Goal: Task Accomplishment & Management: Complete application form

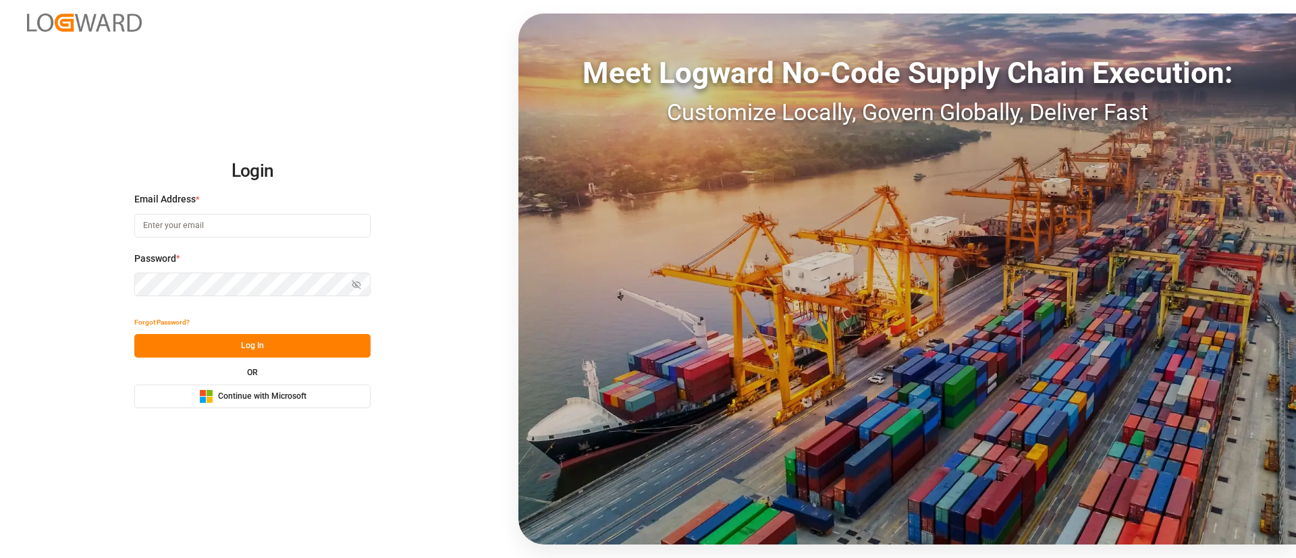
click at [236, 391] on span "Continue with Microsoft" at bounding box center [262, 397] width 88 height 12
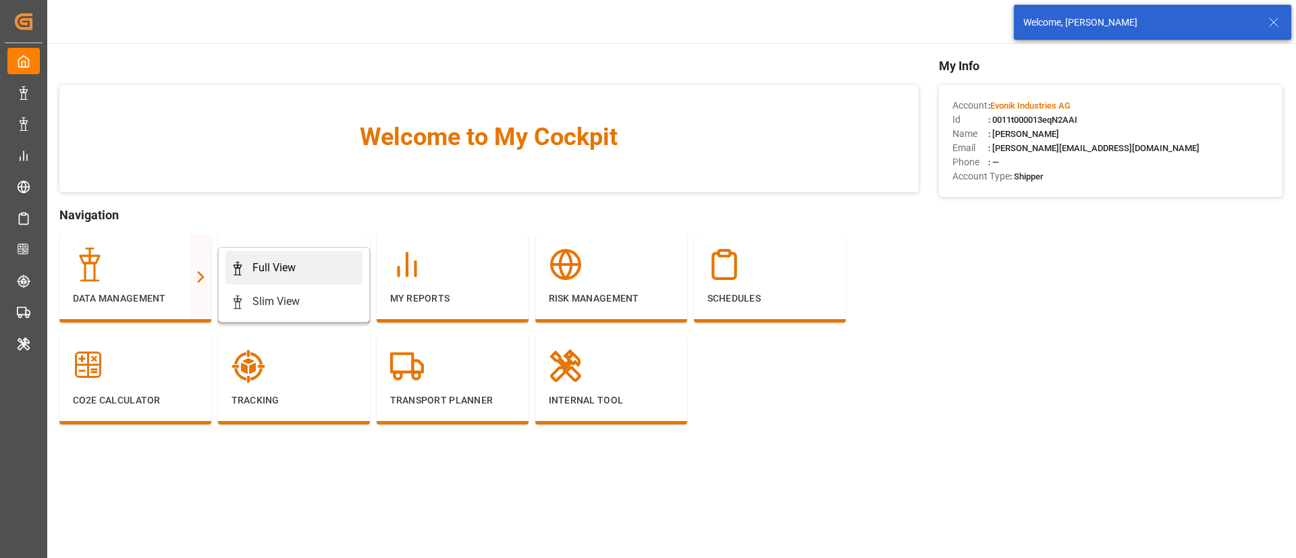
click at [257, 262] on div "Full View" at bounding box center [273, 268] width 43 height 16
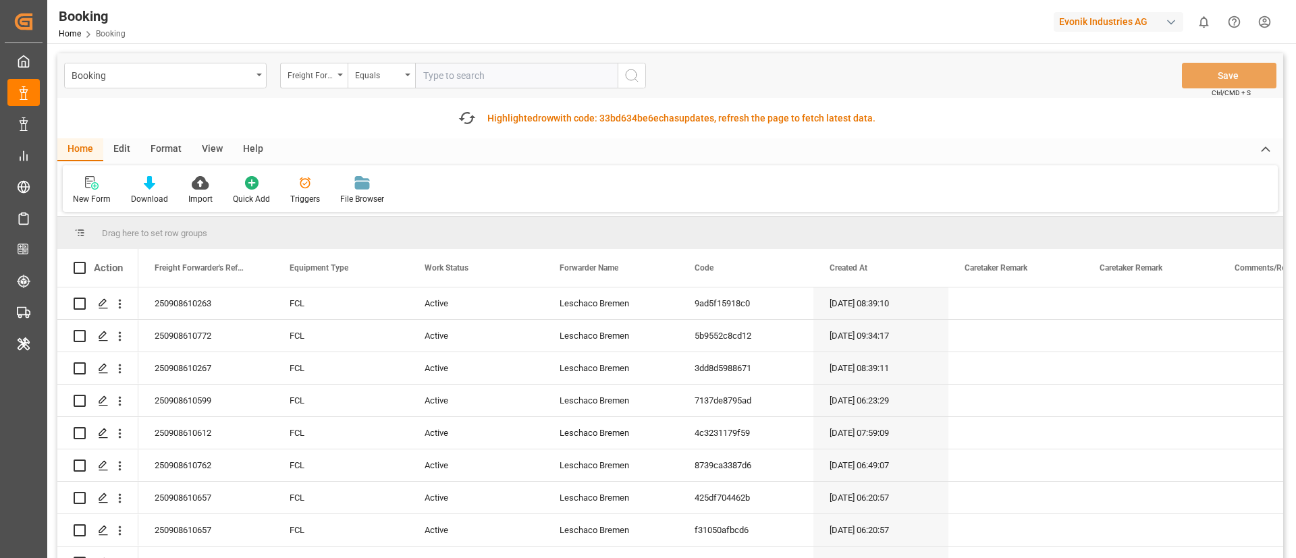
click at [173, 148] on div "Format" at bounding box center [165, 149] width 51 height 23
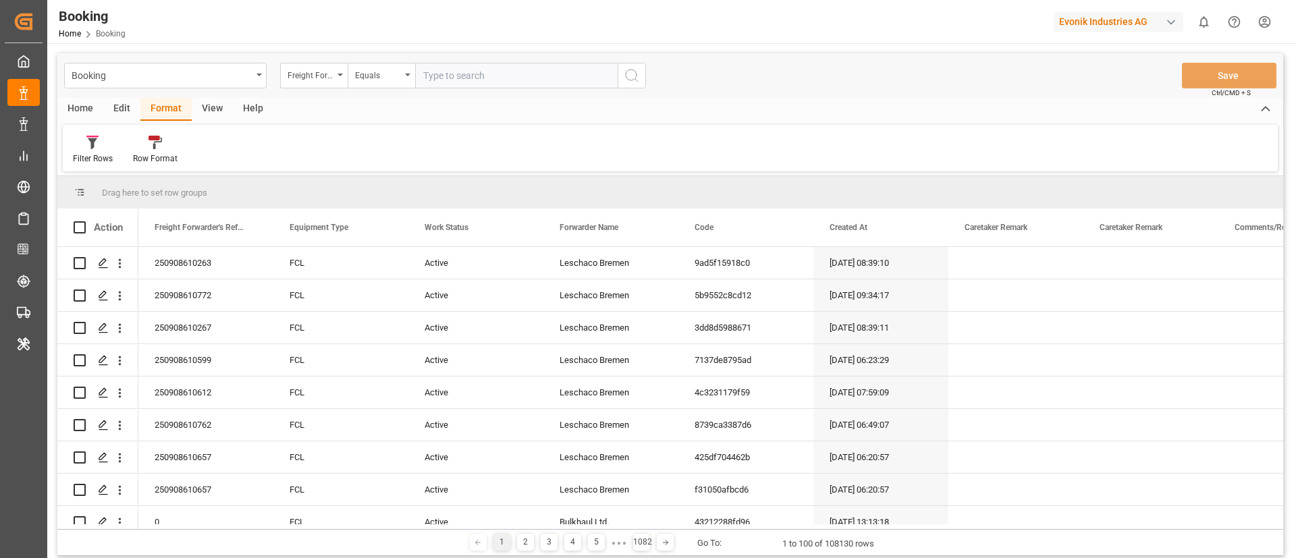
click at [80, 190] on span at bounding box center [80, 192] width 12 height 12
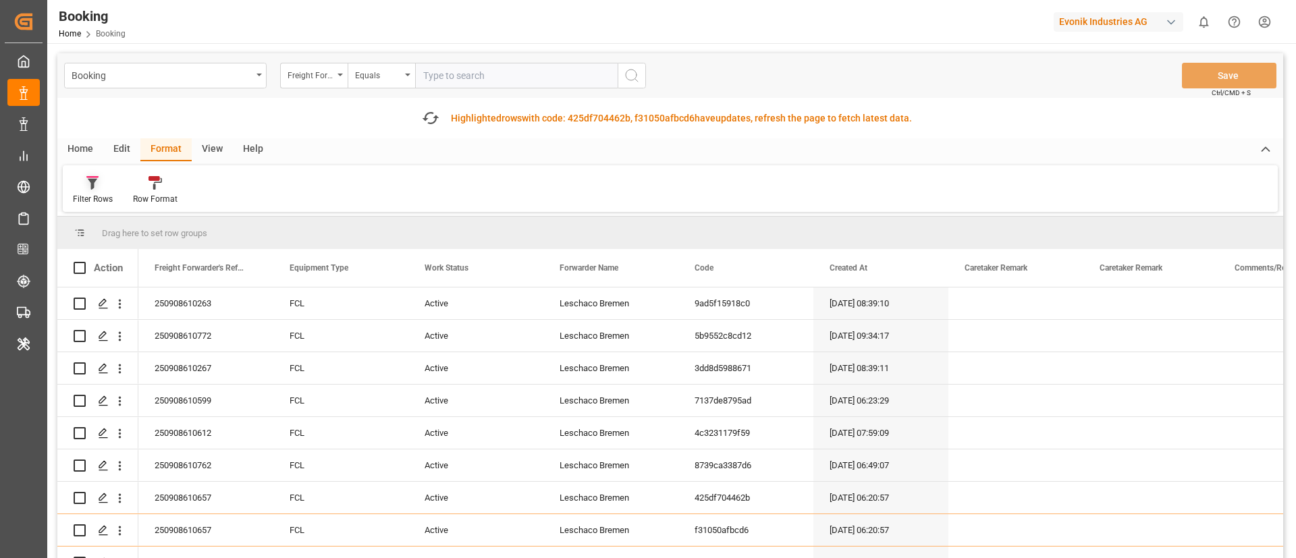
click at [99, 201] on div "Filter Rows" at bounding box center [93, 199] width 40 height 12
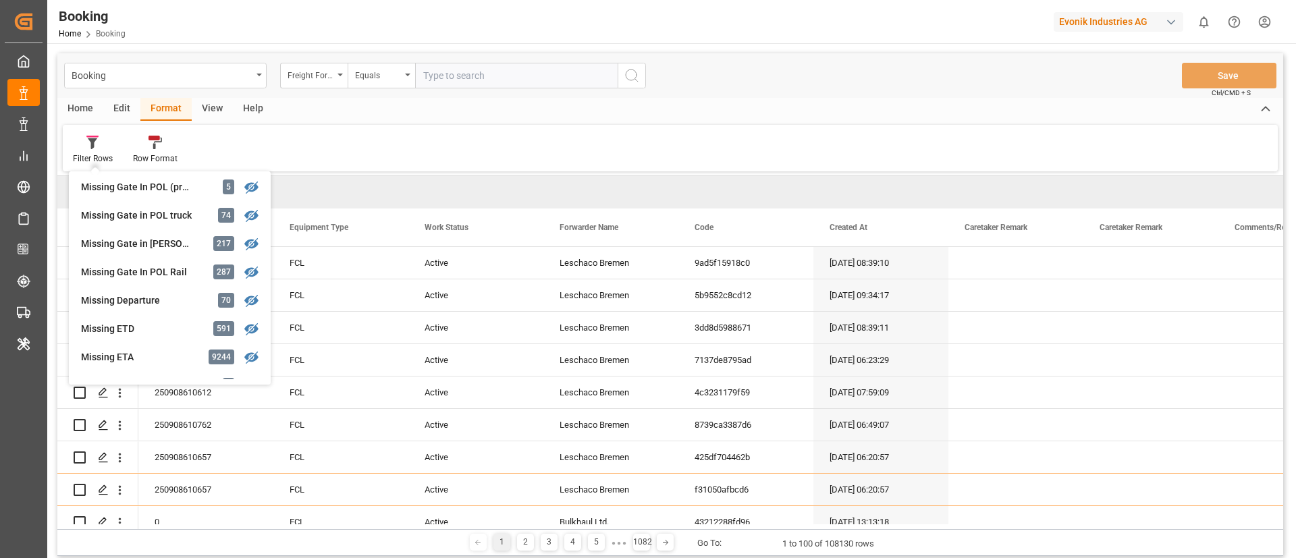
scroll to position [304, 0]
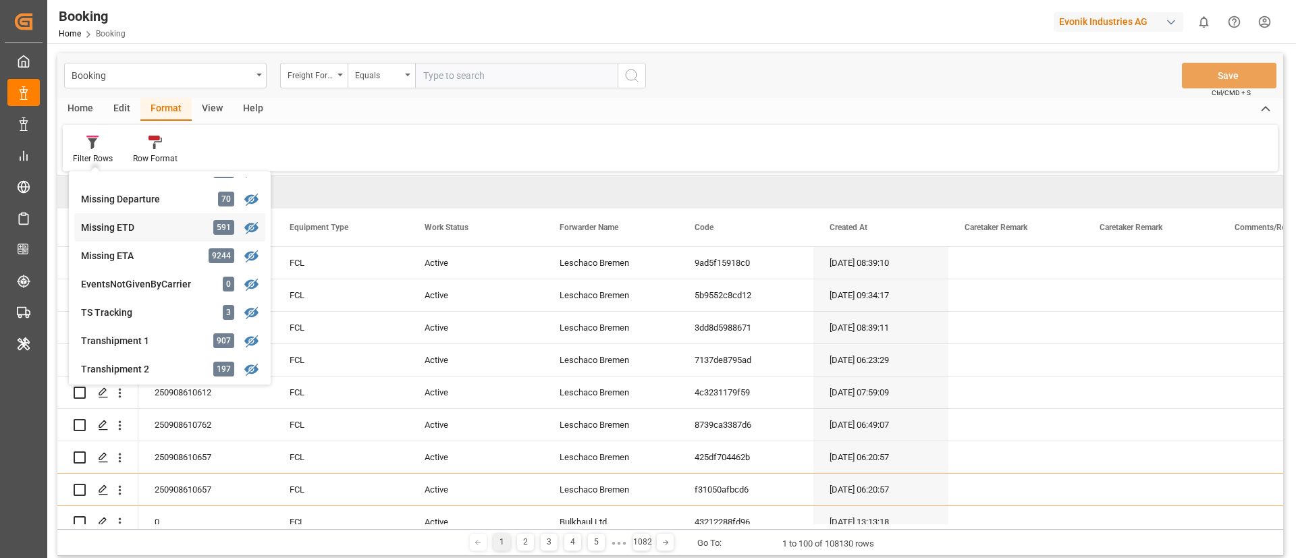
click at [126, 233] on div "Missing ETD" at bounding box center [140, 228] width 118 height 14
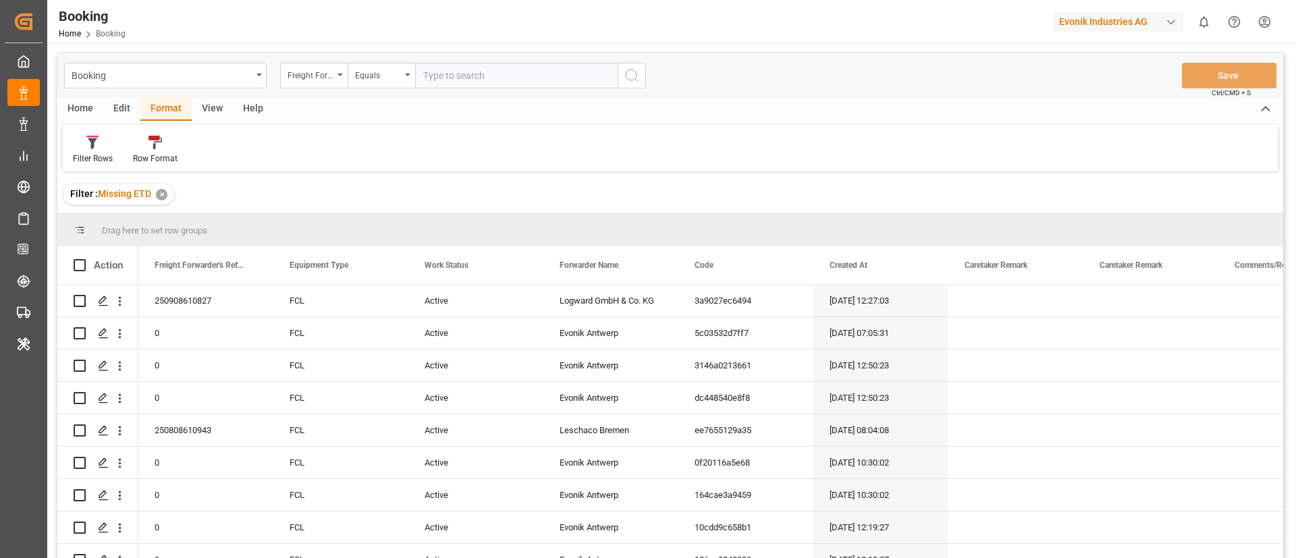
click at [217, 108] on div "View" at bounding box center [212, 109] width 41 height 23
click at [99, 153] on div "Default" at bounding box center [86, 159] width 26 height 12
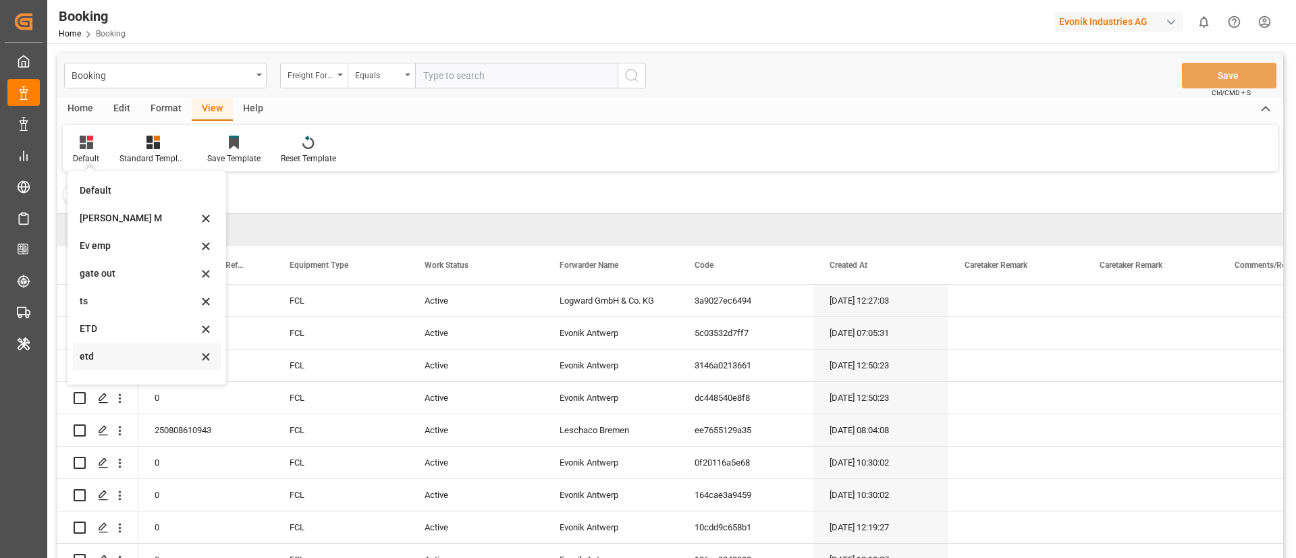
click at [119, 353] on div "etd" at bounding box center [139, 357] width 118 height 14
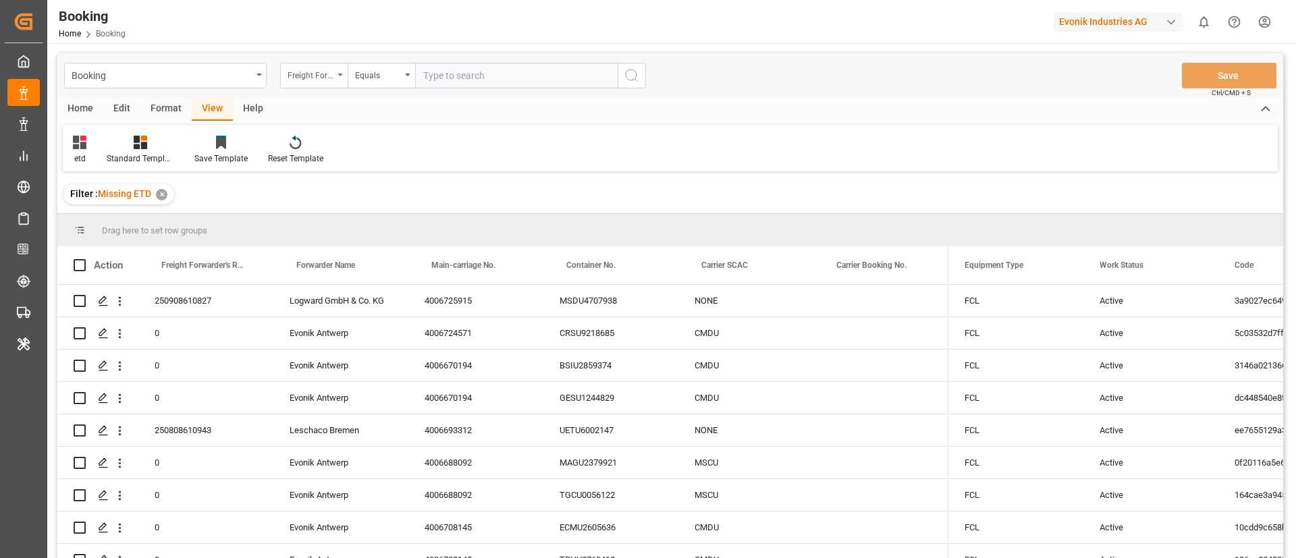
click at [335, 72] on div "Freight Forwarder's Reference No." at bounding box center [313, 76] width 67 height 26
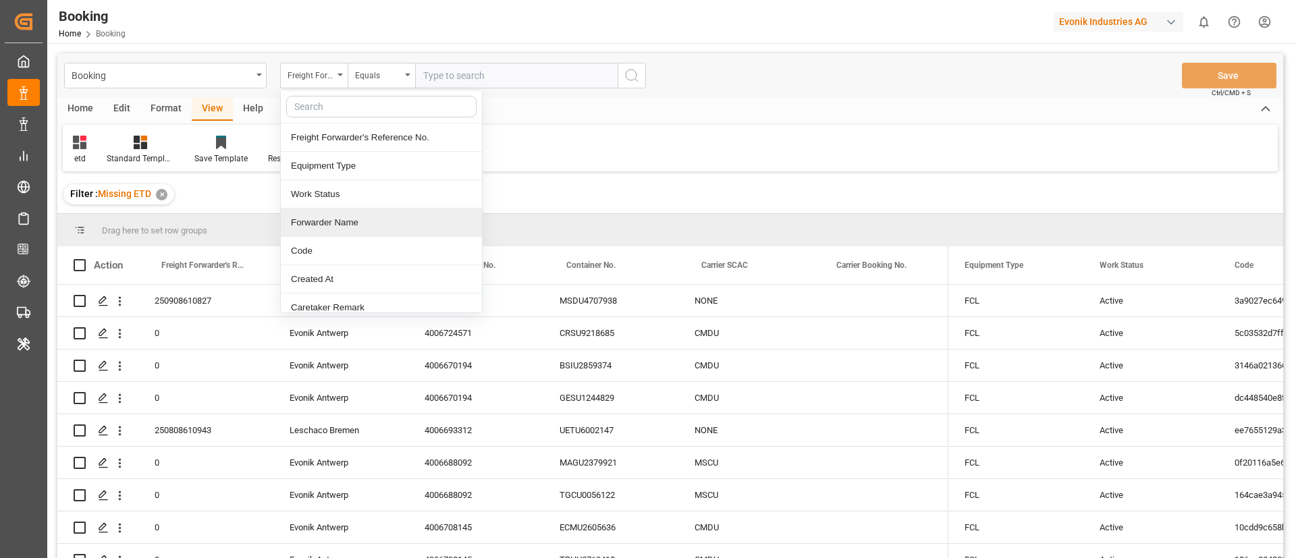
click at [343, 217] on div "Forwarder Name" at bounding box center [381, 223] width 201 height 28
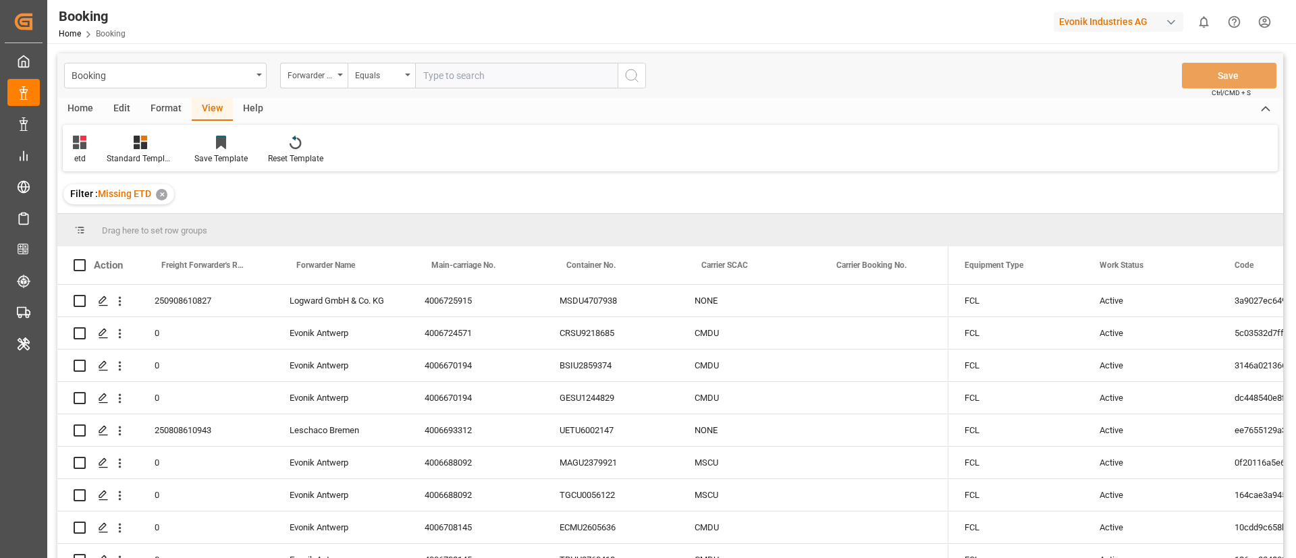
click at [442, 74] on input "text" at bounding box center [516, 76] width 202 height 26
type input "Evonik Antwerp"
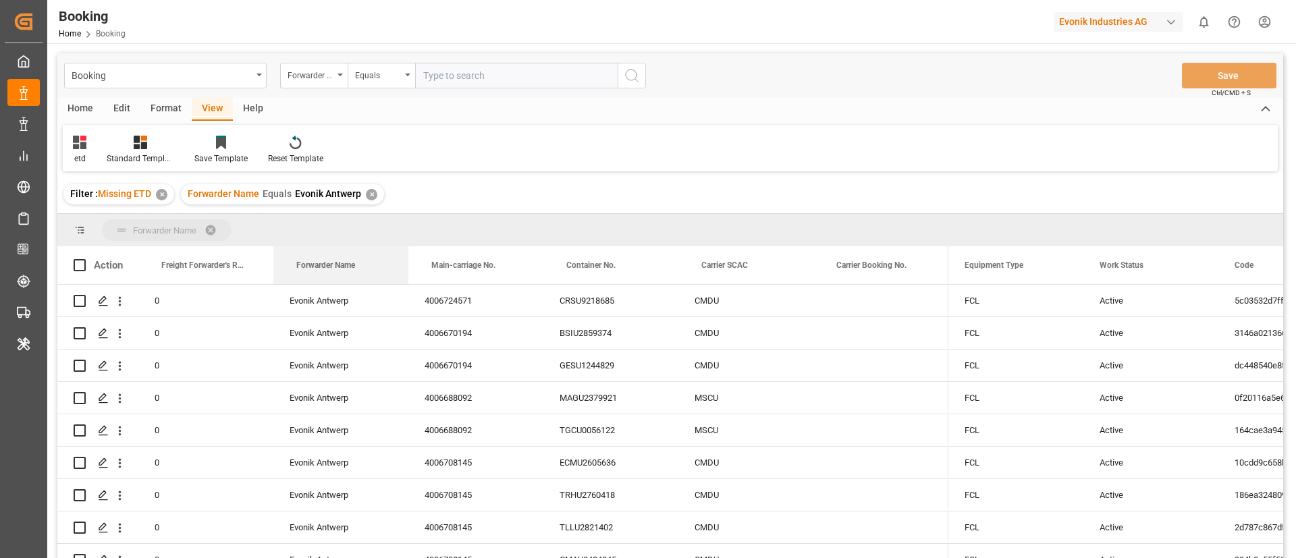
drag, startPoint x: 339, startPoint y: 261, endPoint x: 349, endPoint y: 223, distance: 39.1
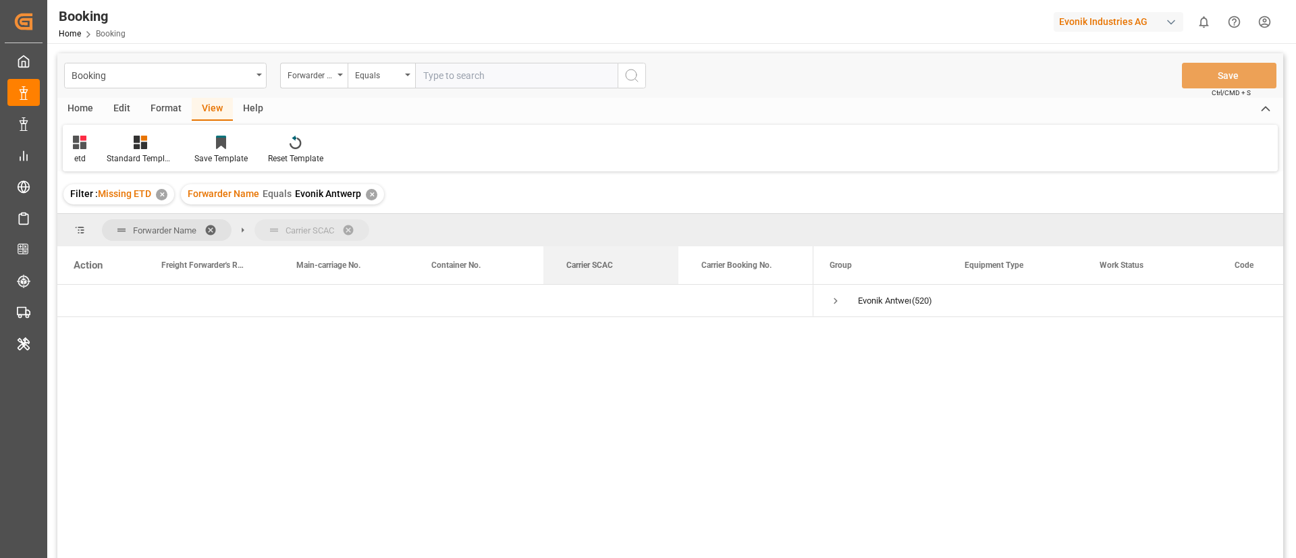
drag, startPoint x: 579, startPoint y: 265, endPoint x: 616, endPoint y: 229, distance: 51.5
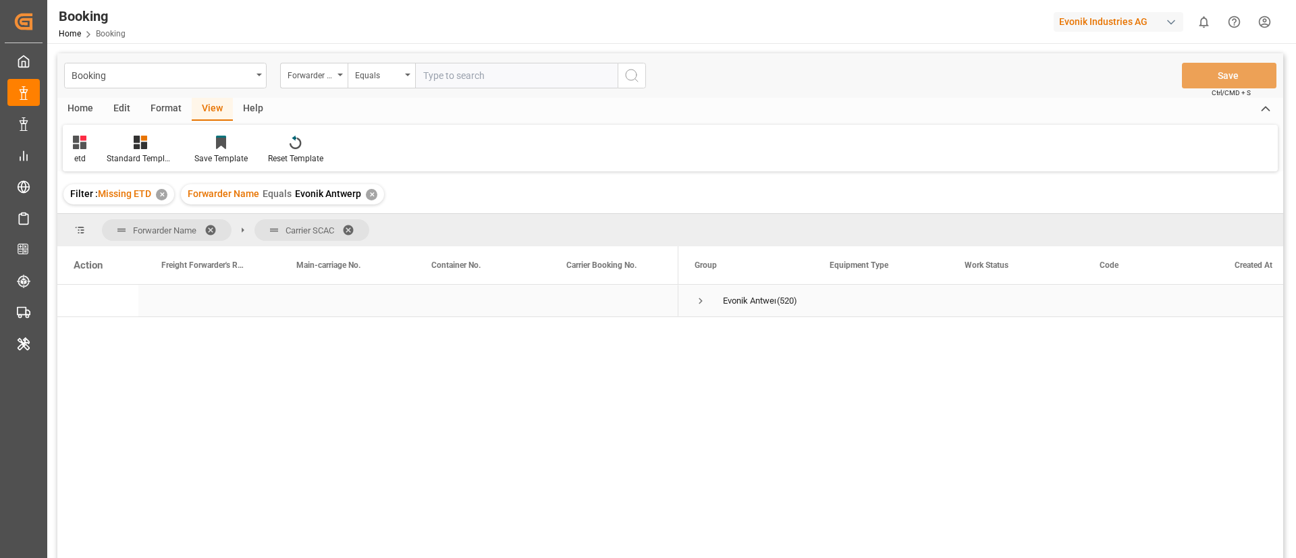
click at [698, 301] on span "Press SPACE to select this row." at bounding box center [700, 301] width 12 height 12
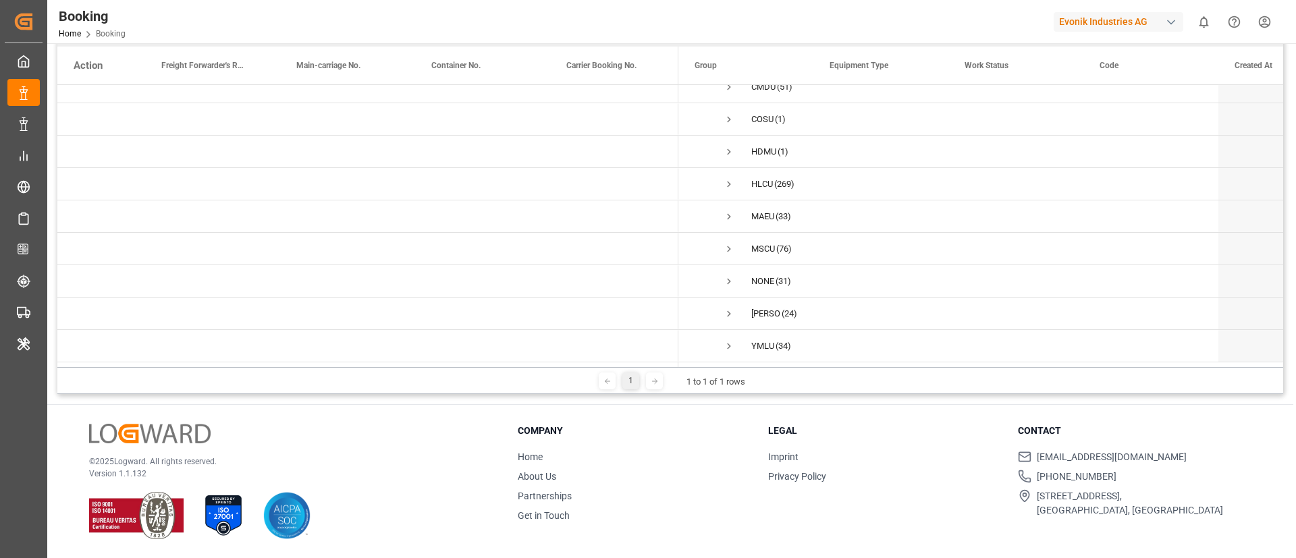
scroll to position [99, 0]
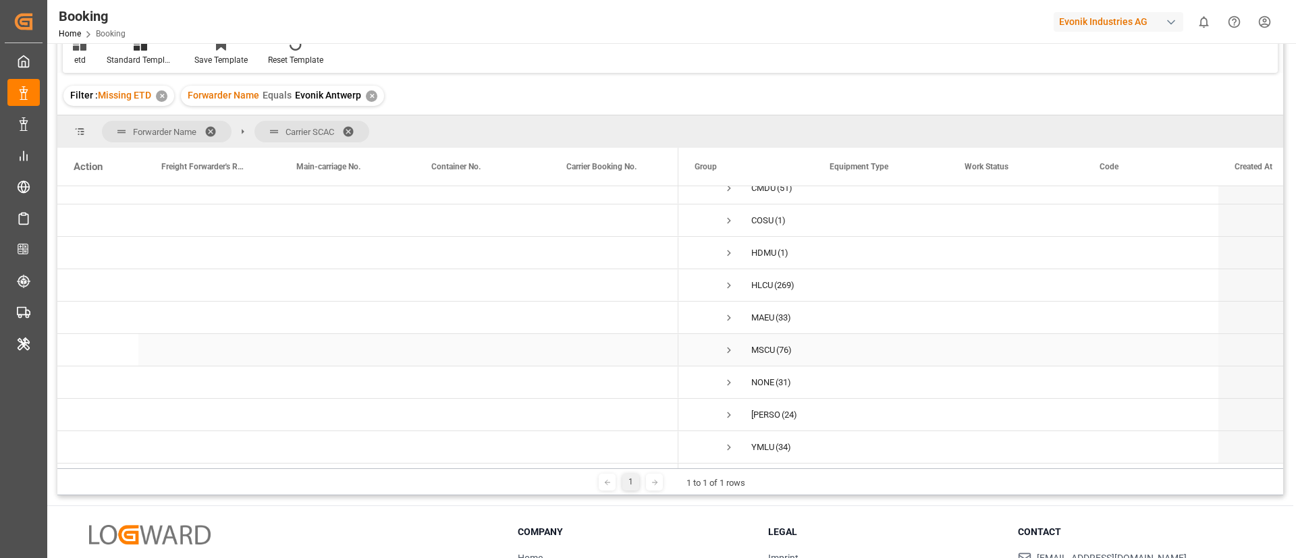
click at [730, 344] on span "Press SPACE to select this row." at bounding box center [729, 350] width 12 height 12
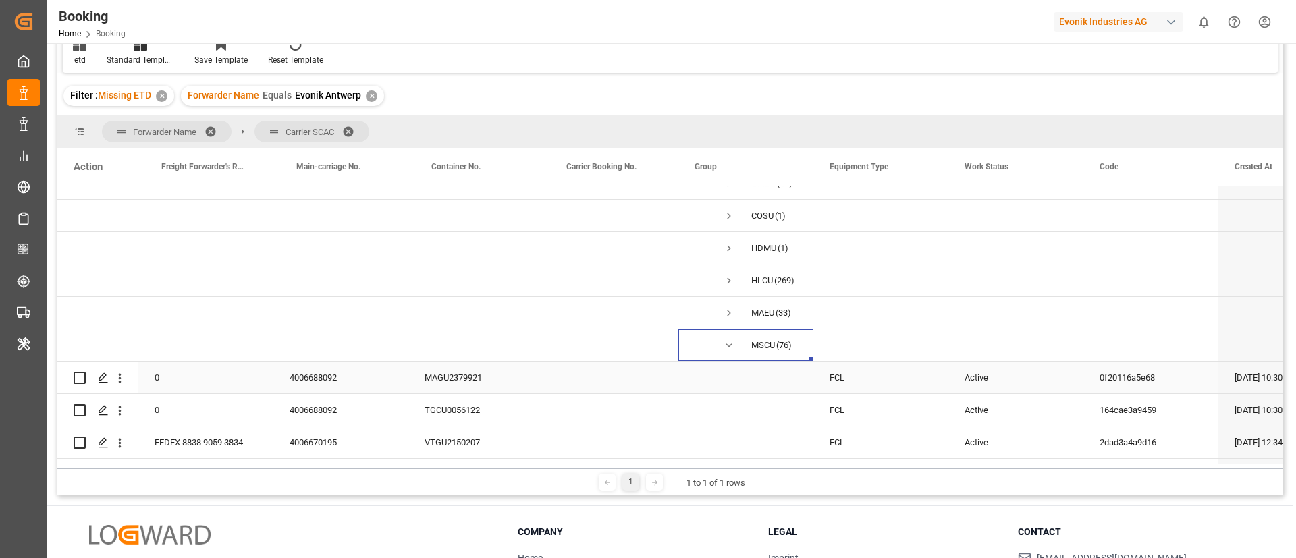
scroll to position [153, 0]
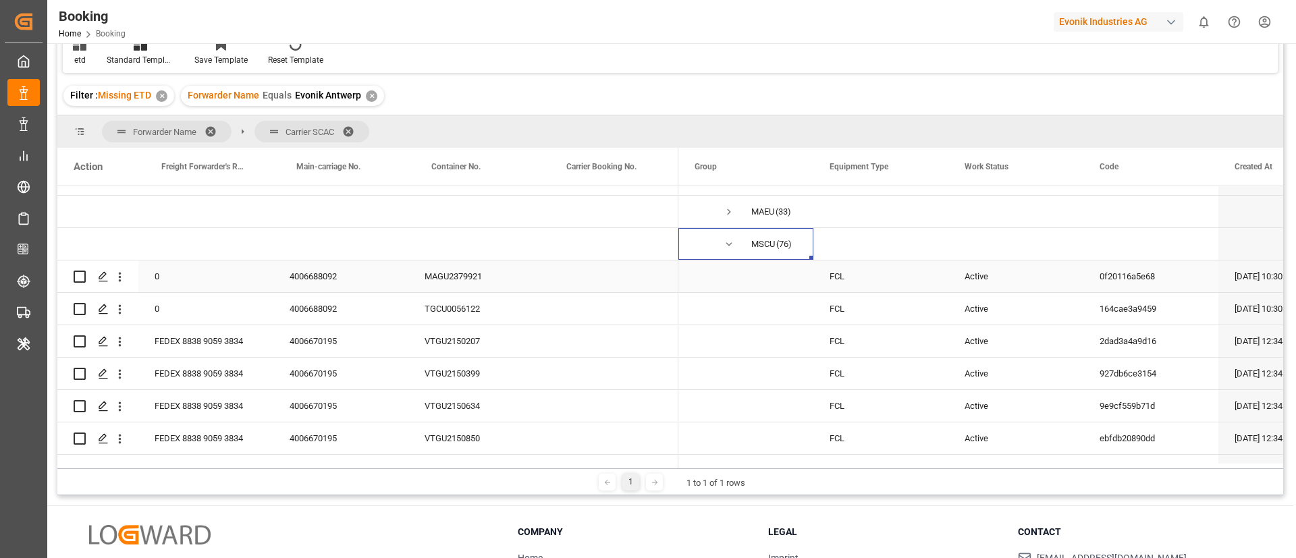
click at [330, 277] on div "4006688092" at bounding box center [340, 276] width 135 height 32
click at [120, 282] on icon "open menu" at bounding box center [120, 277] width 14 height 14
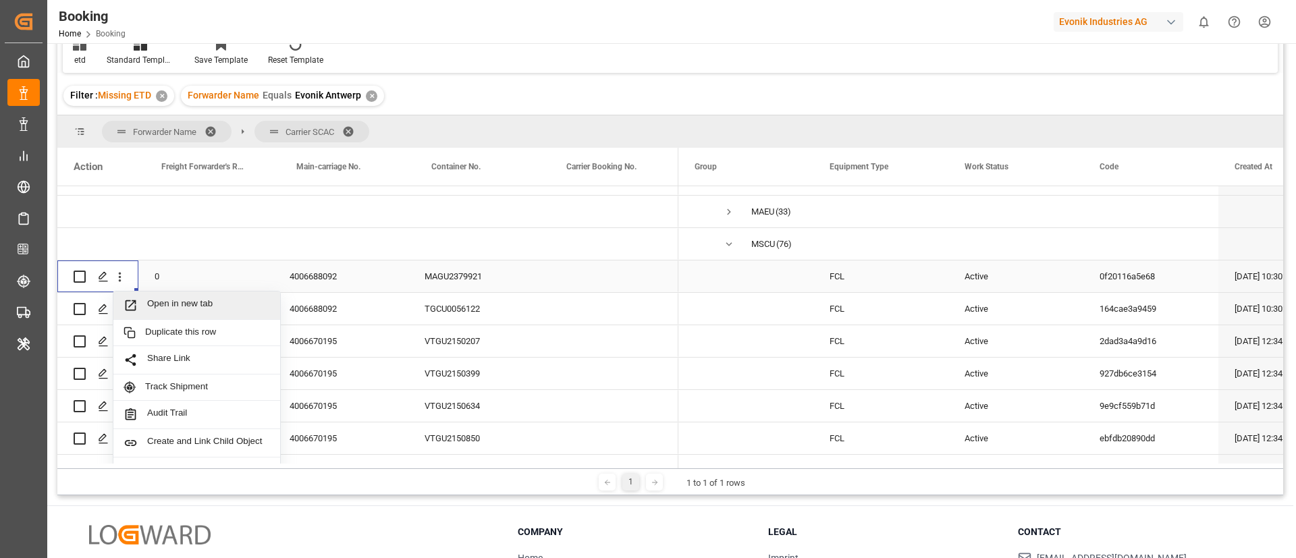
click at [160, 304] on span "Open in new tab" at bounding box center [208, 305] width 123 height 14
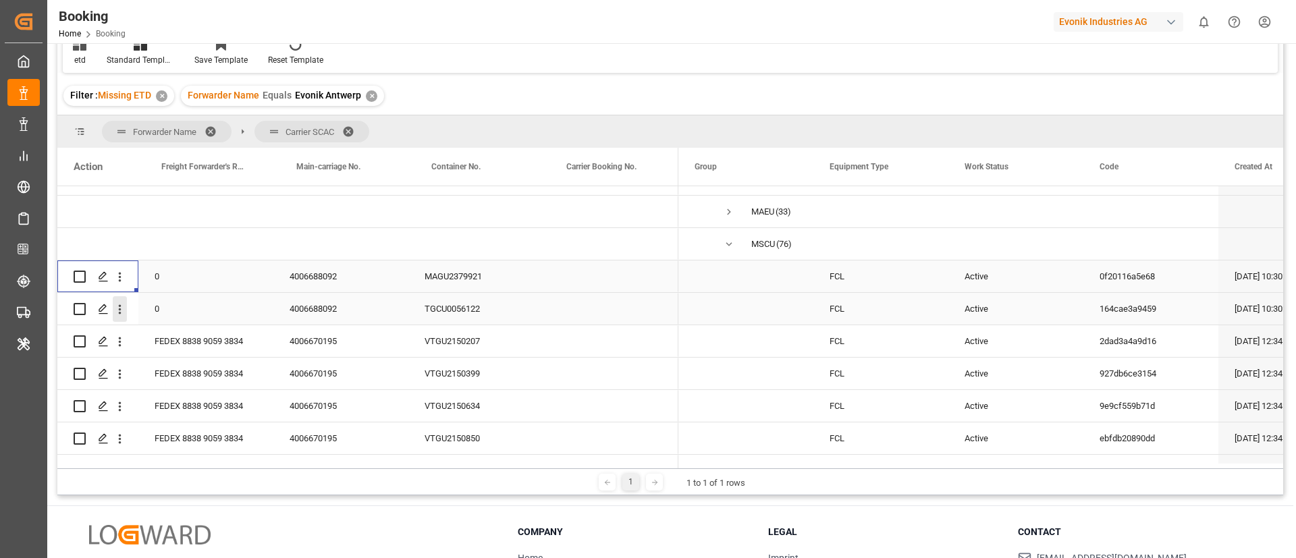
click at [124, 313] on icon "open menu" at bounding box center [120, 309] width 14 height 14
click at [325, 339] on div "4006670195" at bounding box center [340, 341] width 135 height 32
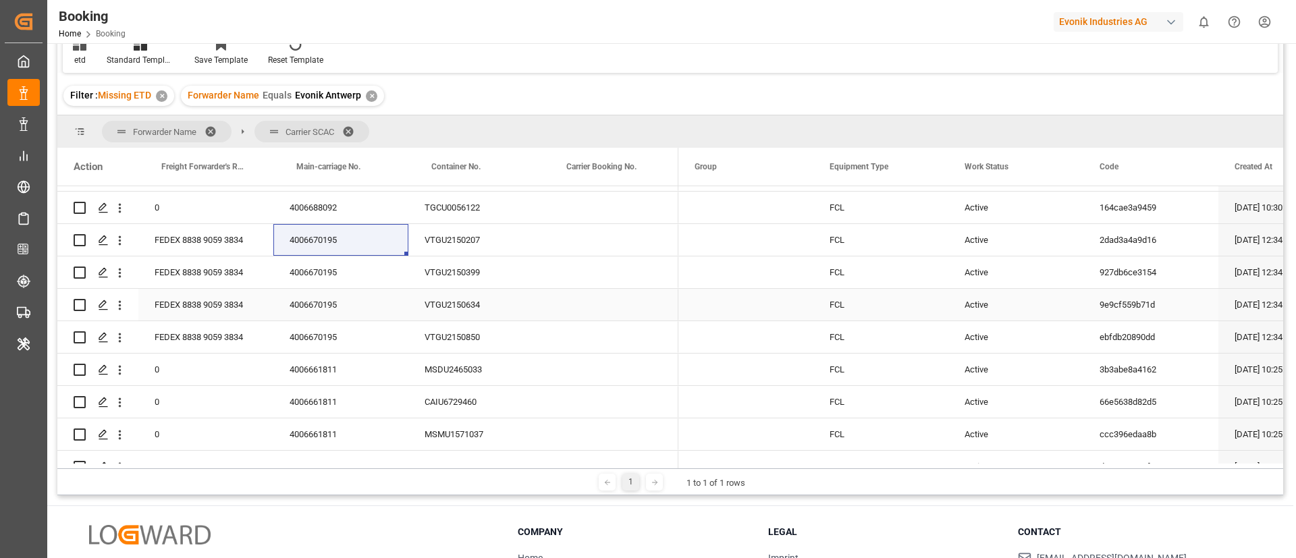
click at [493, 314] on div "VTGU2150634" at bounding box center [475, 305] width 135 height 32
click at [333, 244] on div "4006670195" at bounding box center [340, 240] width 135 height 32
drag, startPoint x: 121, startPoint y: 245, endPoint x: 142, endPoint y: 254, distance: 22.7
click at [121, 244] on icon "open menu" at bounding box center [120, 240] width 14 height 14
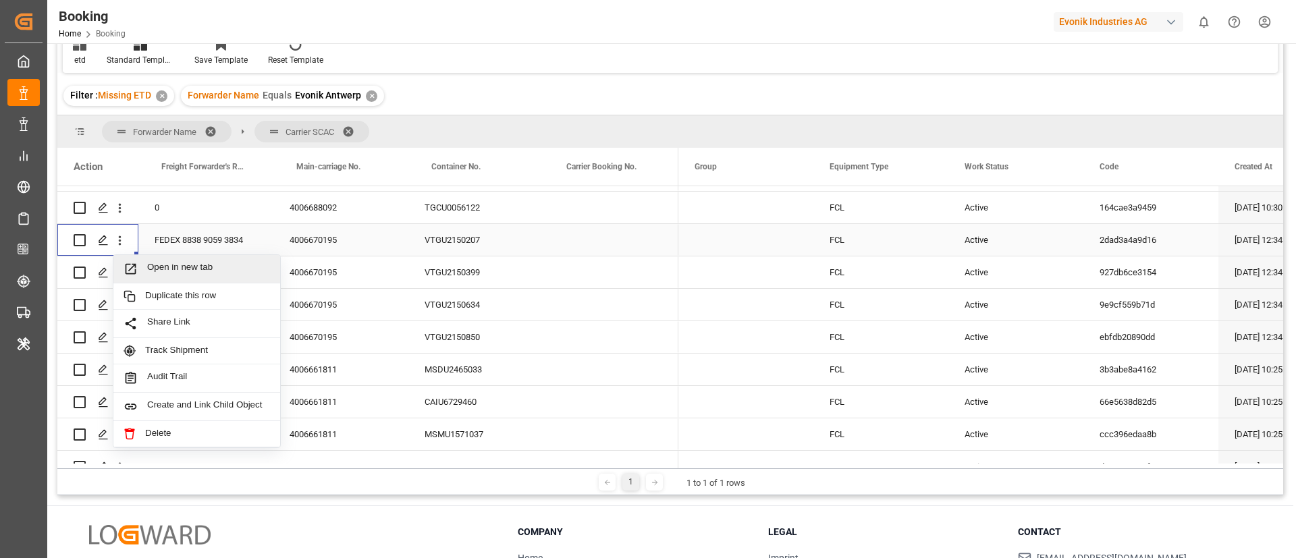
click at [162, 265] on span "Open in new tab" at bounding box center [208, 269] width 123 height 14
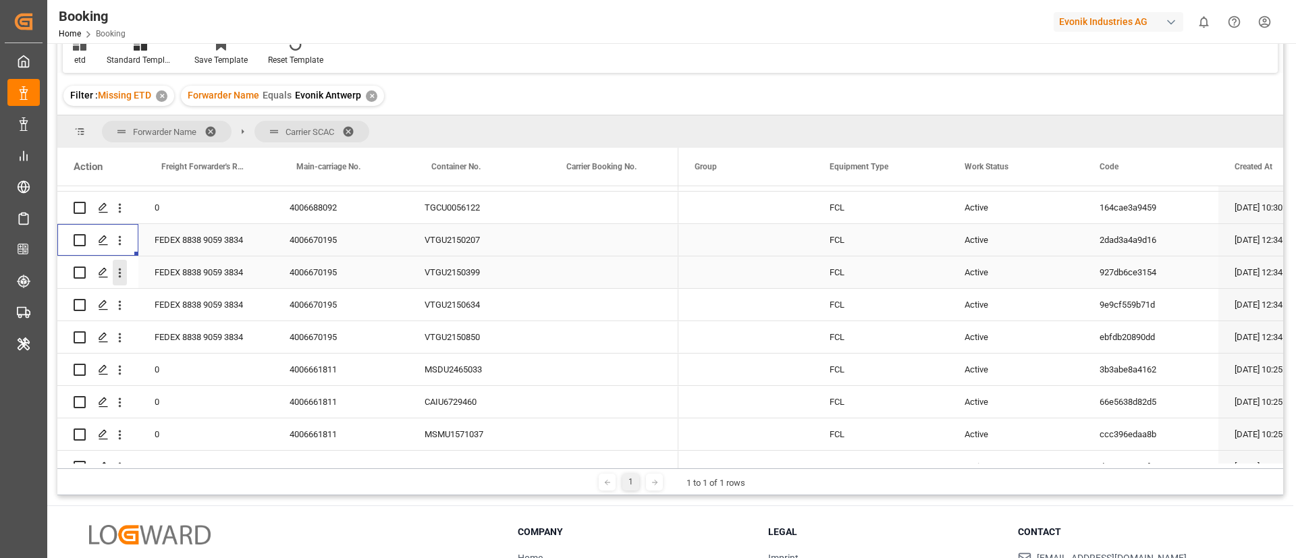
click at [121, 278] on icon "open menu" at bounding box center [120, 273] width 14 height 14
click at [124, 313] on button "open menu" at bounding box center [120, 305] width 14 height 26
click at [118, 342] on icon "open menu" at bounding box center [120, 338] width 14 height 14
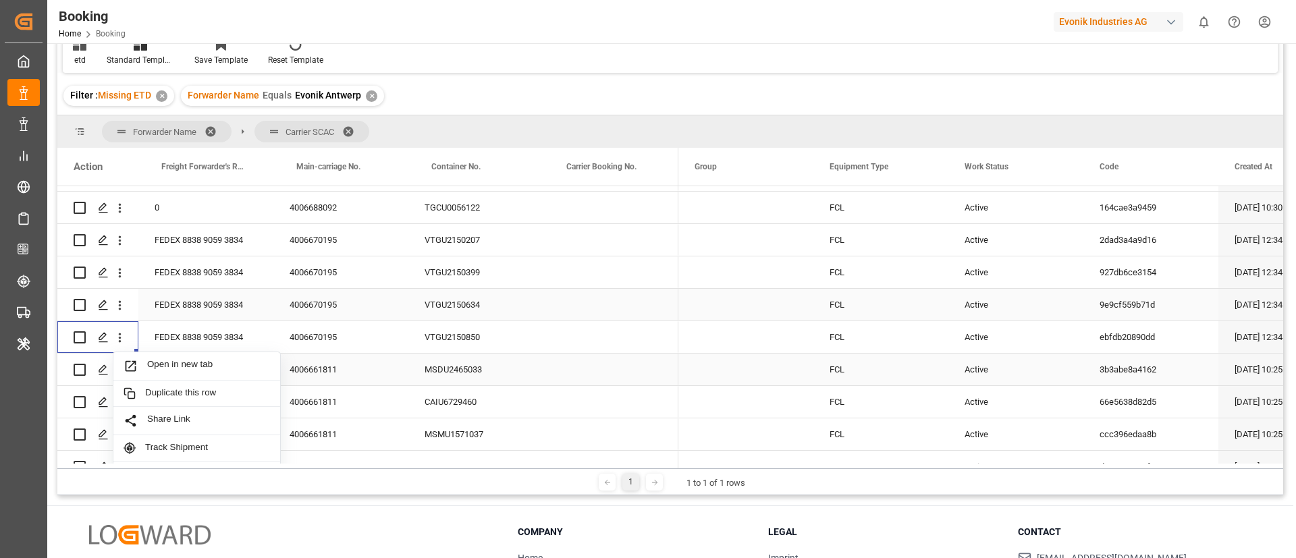
click at [148, 360] on span "Open in new tab" at bounding box center [208, 366] width 123 height 14
click at [333, 369] on div "4006661811" at bounding box center [340, 370] width 135 height 32
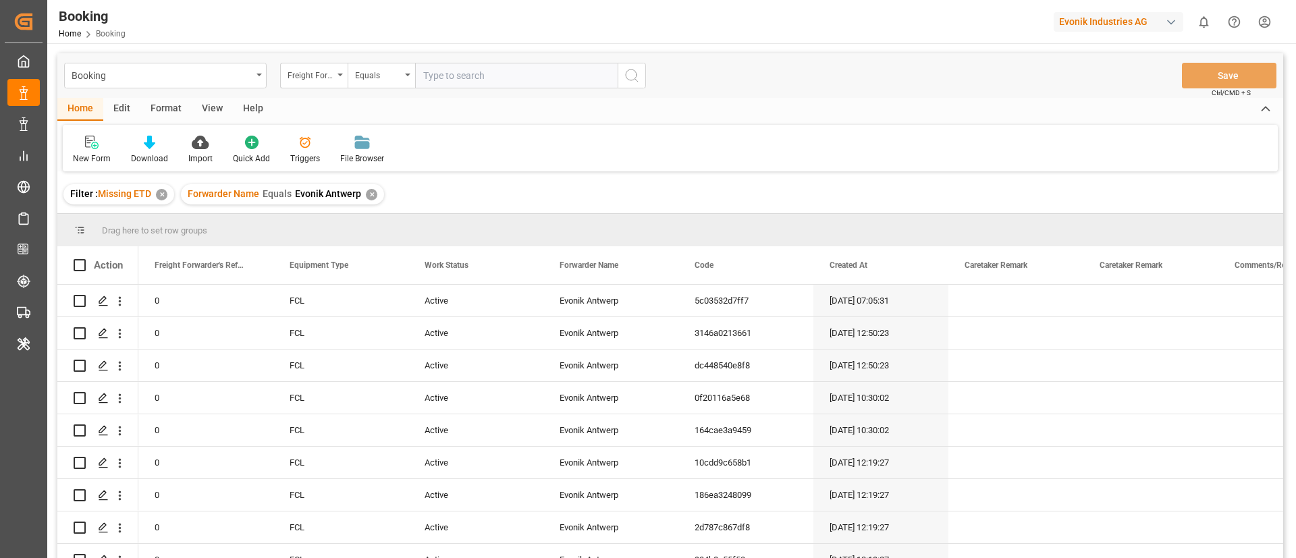
click at [163, 196] on div "✕" at bounding box center [161, 194] width 11 height 11
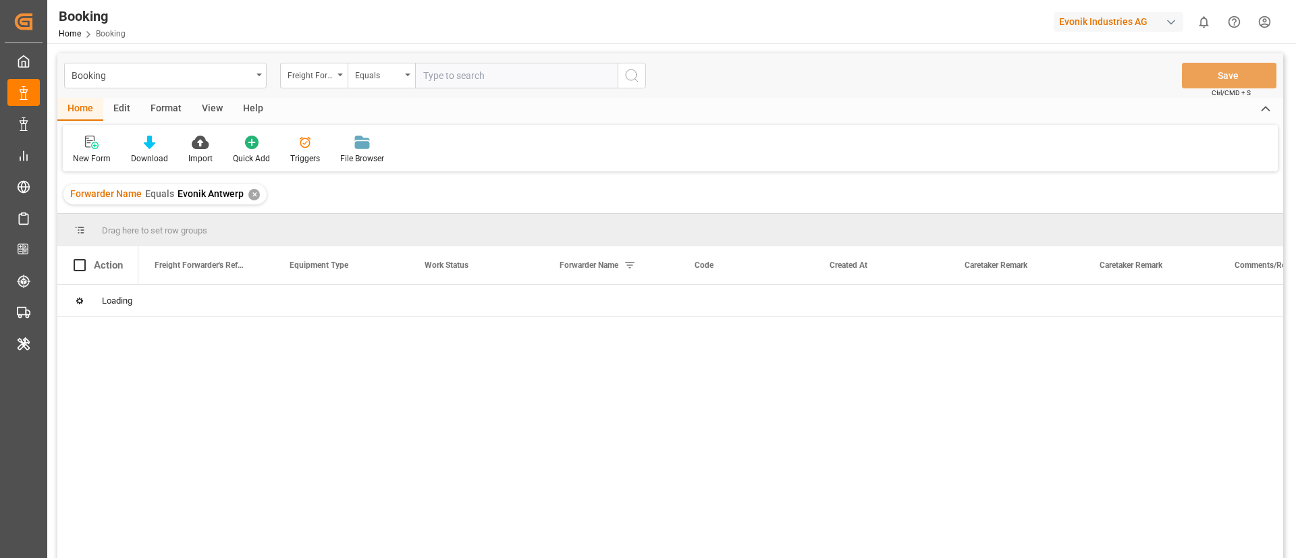
click at [252, 195] on div "✕" at bounding box center [253, 194] width 11 height 11
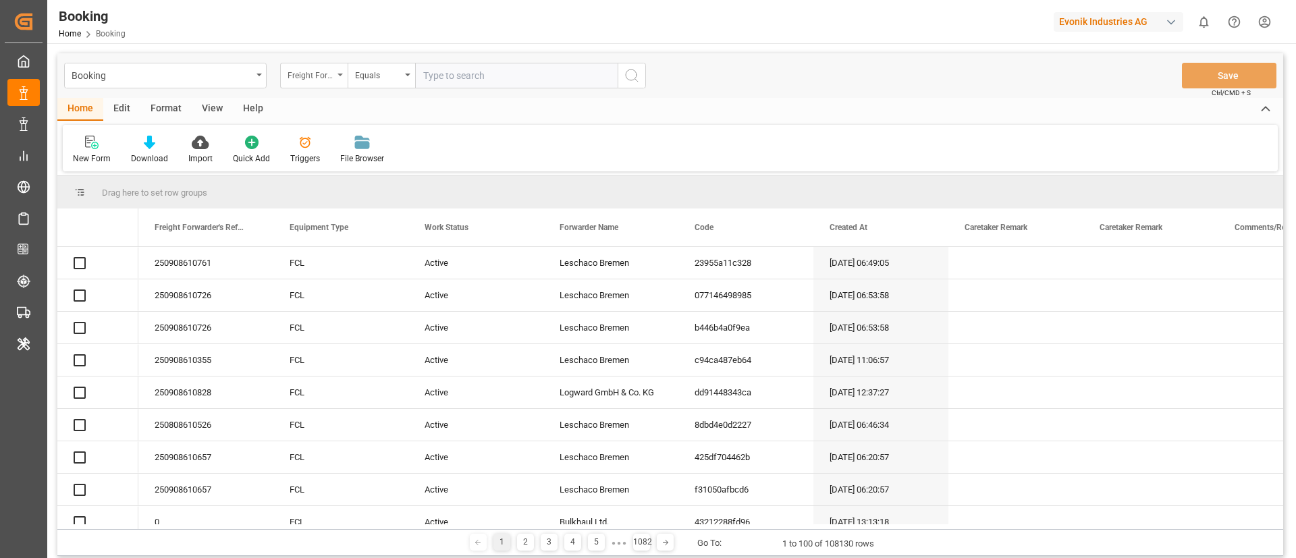
click at [329, 77] on div "Freight Forwarder's Reference No." at bounding box center [310, 74] width 46 height 16
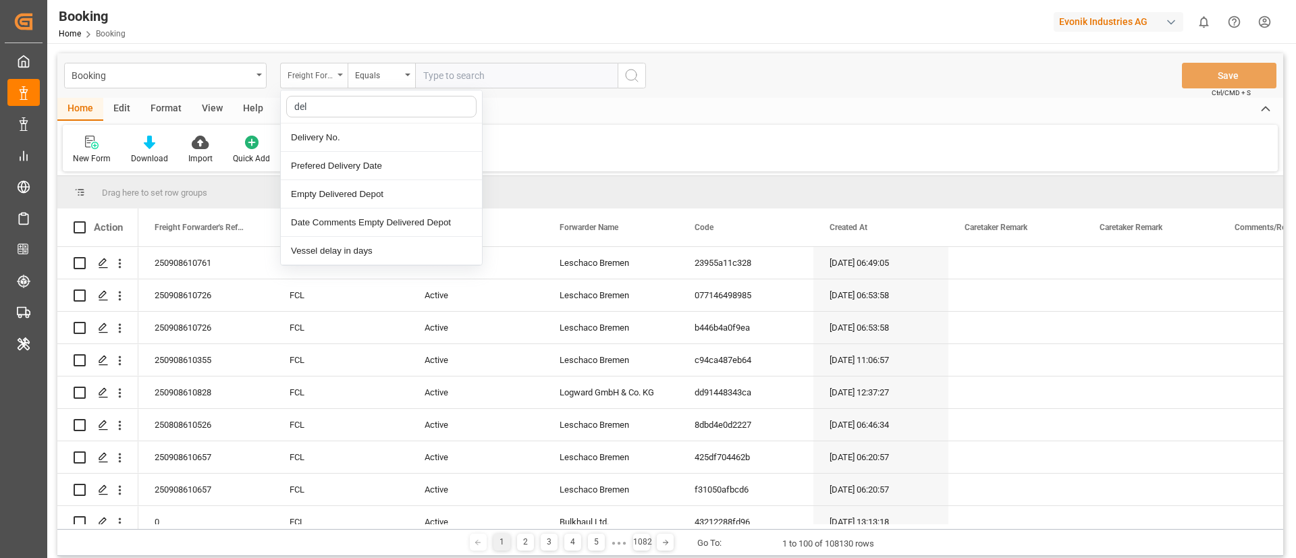
type input "deli"
click at [356, 134] on div "Delivery No." at bounding box center [381, 137] width 201 height 28
click at [451, 78] on input "text" at bounding box center [516, 76] width 202 height 26
paste input "3011724553"
type input "3011724553"
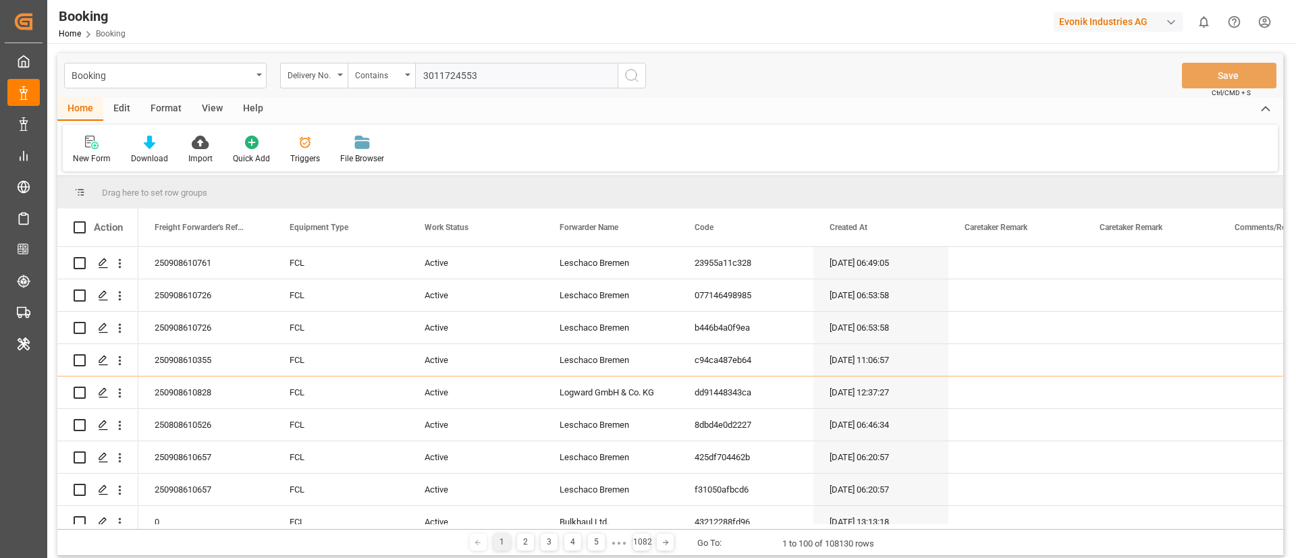
click at [626, 74] on circle "search button" at bounding box center [631, 75] width 11 height 11
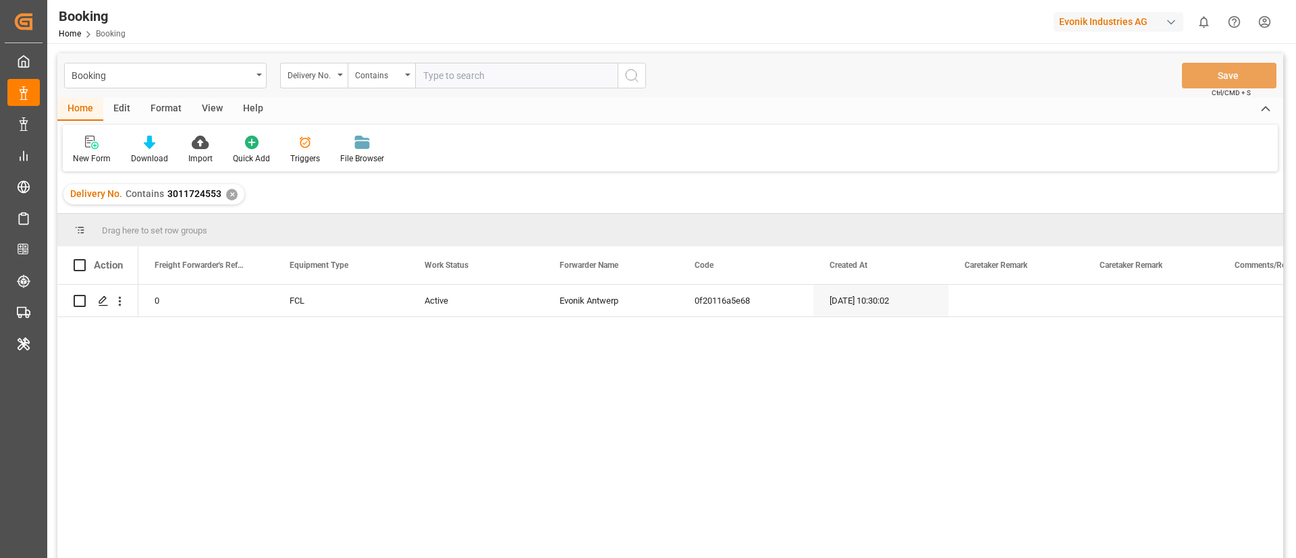
click at [501, 71] on input "text" at bounding box center [516, 76] width 202 height 26
paste input "3011724552"
type input "3011724552"
click at [631, 76] on icon "search button" at bounding box center [632, 75] width 16 height 16
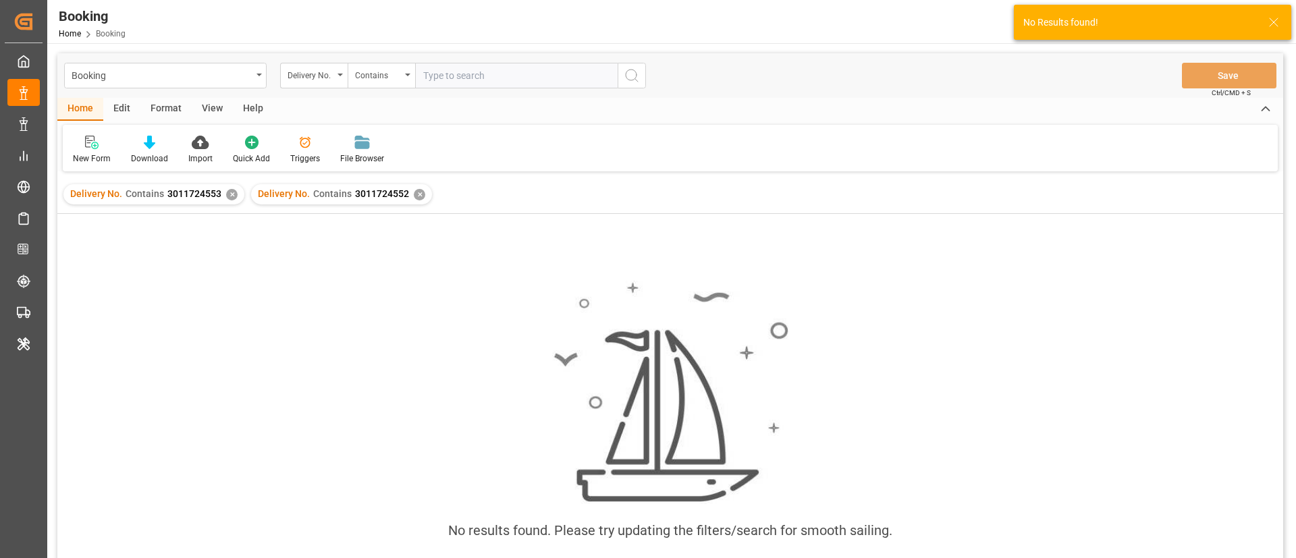
click at [229, 194] on div "✕" at bounding box center [231, 194] width 11 height 11
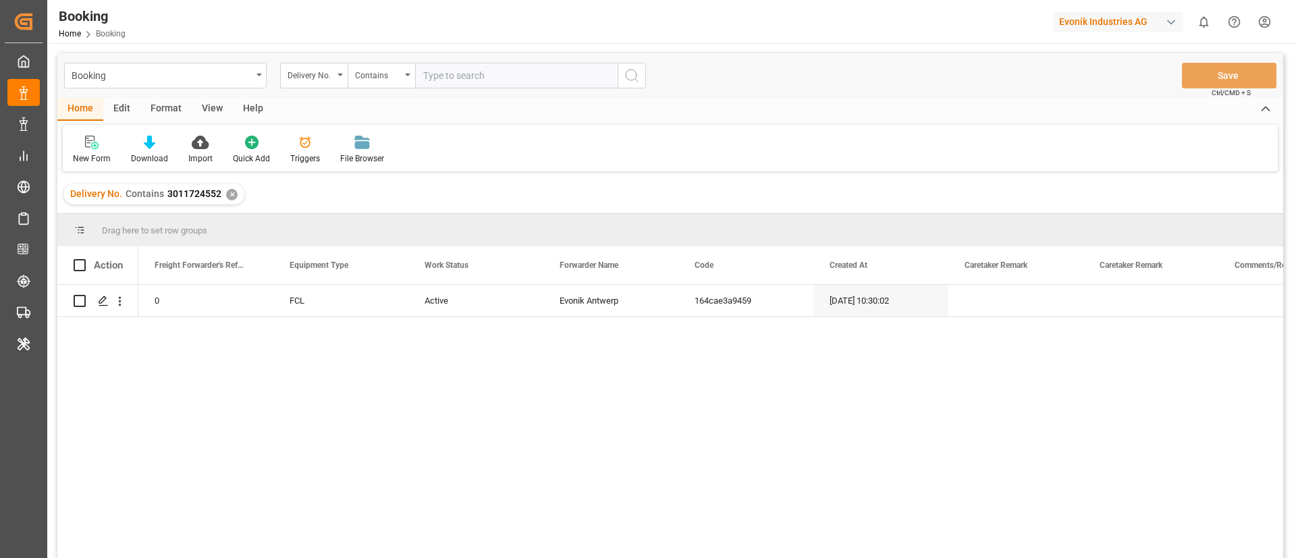
click at [459, 70] on input "text" at bounding box center [516, 76] width 202 height 26
paste input "3011673528"
type input "3011673528"
click at [634, 70] on circle "search button" at bounding box center [631, 75] width 11 height 11
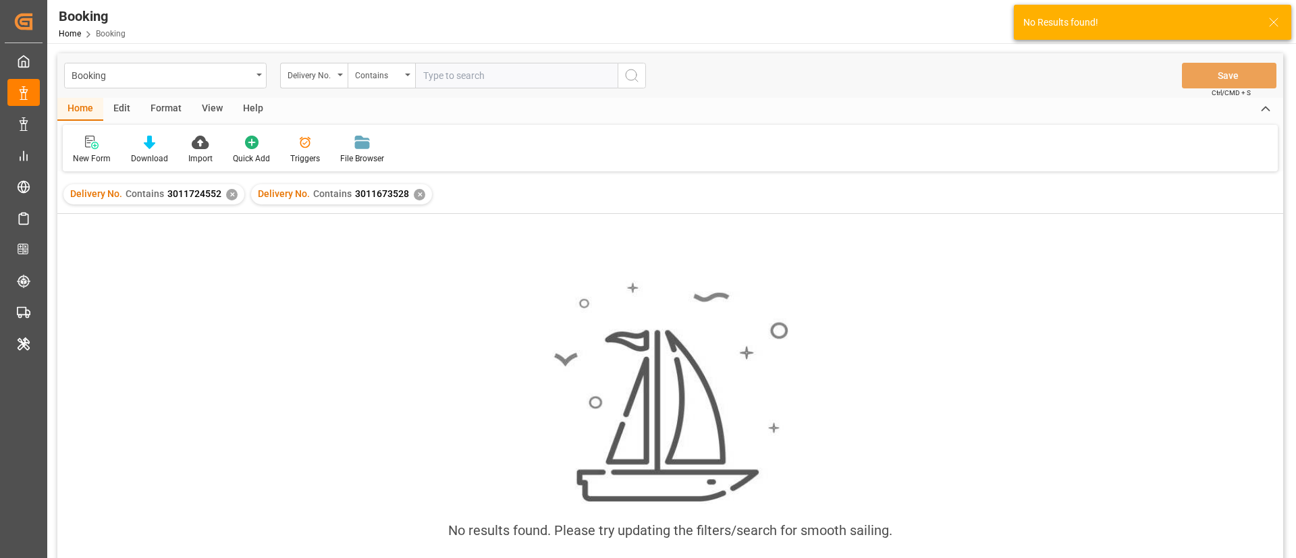
click at [227, 196] on div "✕" at bounding box center [231, 194] width 11 height 11
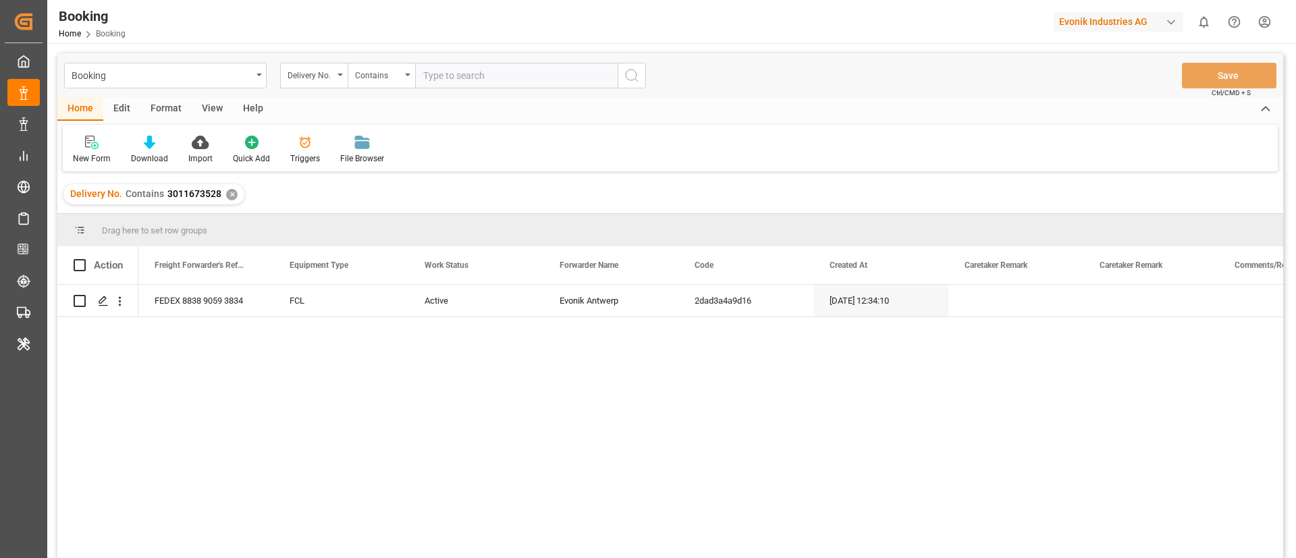
click at [494, 77] on input "text" at bounding box center [516, 76] width 202 height 26
paste input "3011673524"
type input "3011673524"
click at [619, 72] on button "search button" at bounding box center [631, 76] width 28 height 26
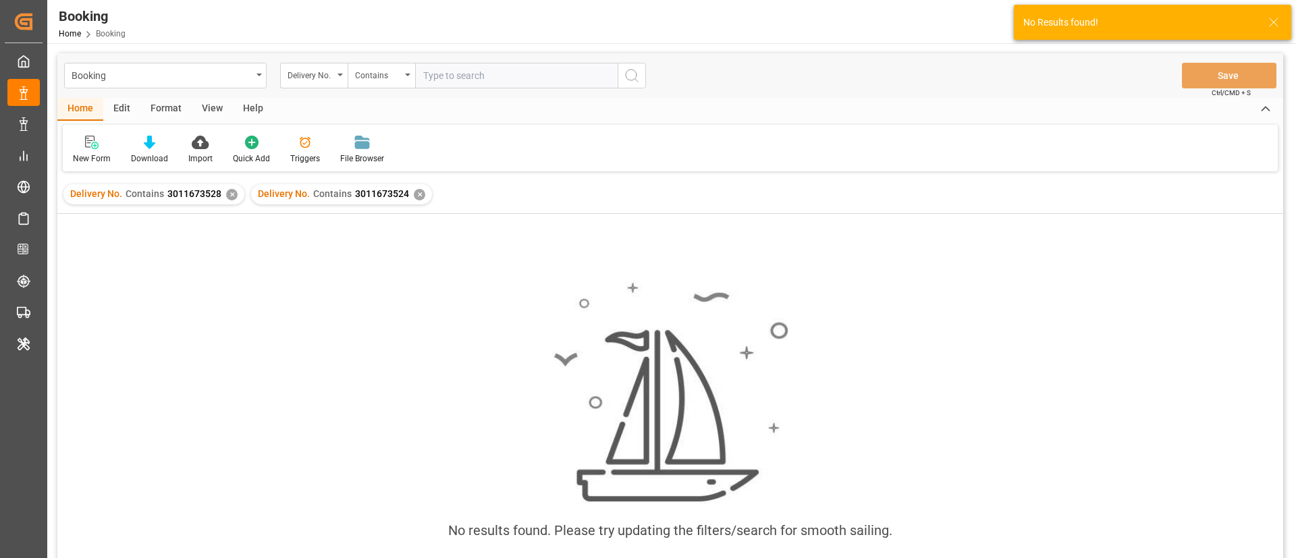
click at [230, 193] on div "✕" at bounding box center [231, 194] width 11 height 11
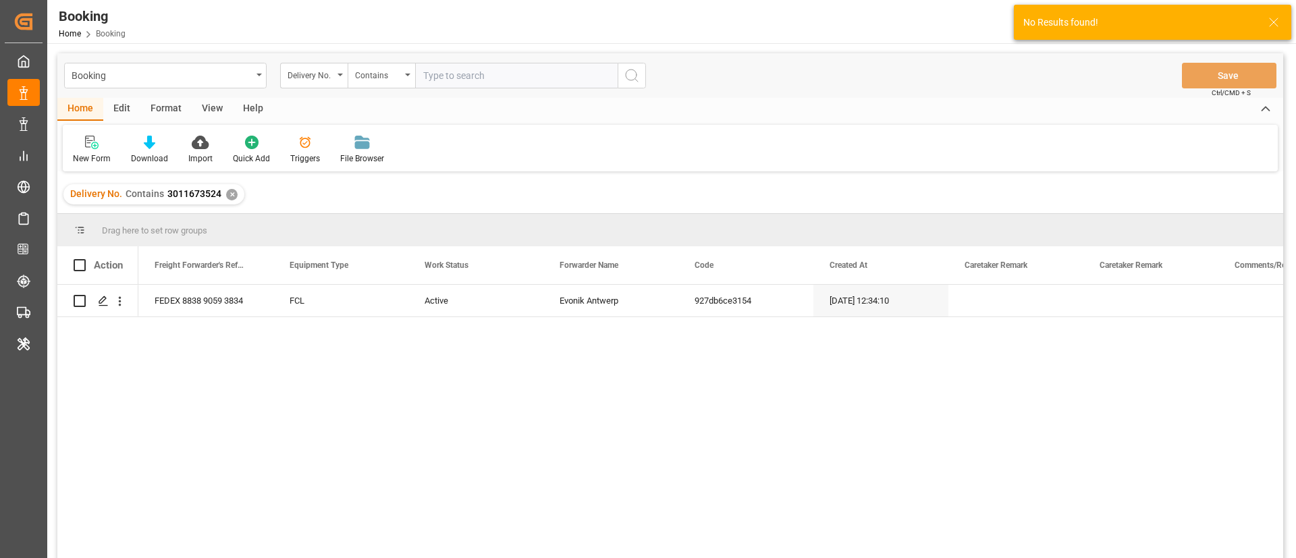
click at [470, 72] on input "text" at bounding box center [516, 76] width 202 height 26
paste input "3011673527"
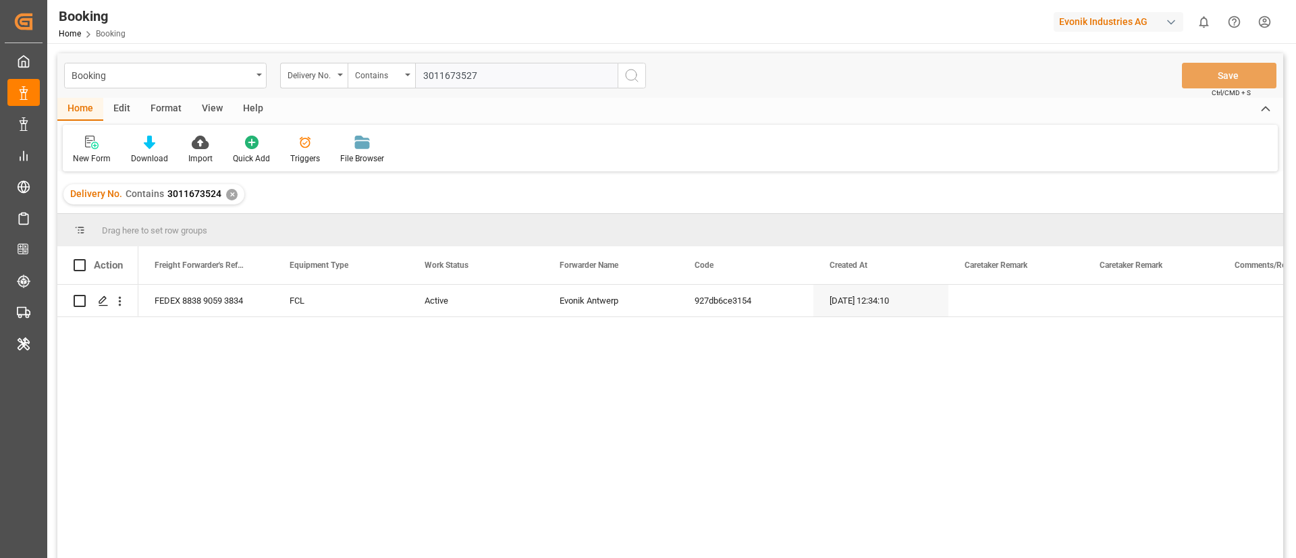
type input "3011673527"
click at [628, 71] on icon "search button" at bounding box center [632, 75] width 16 height 16
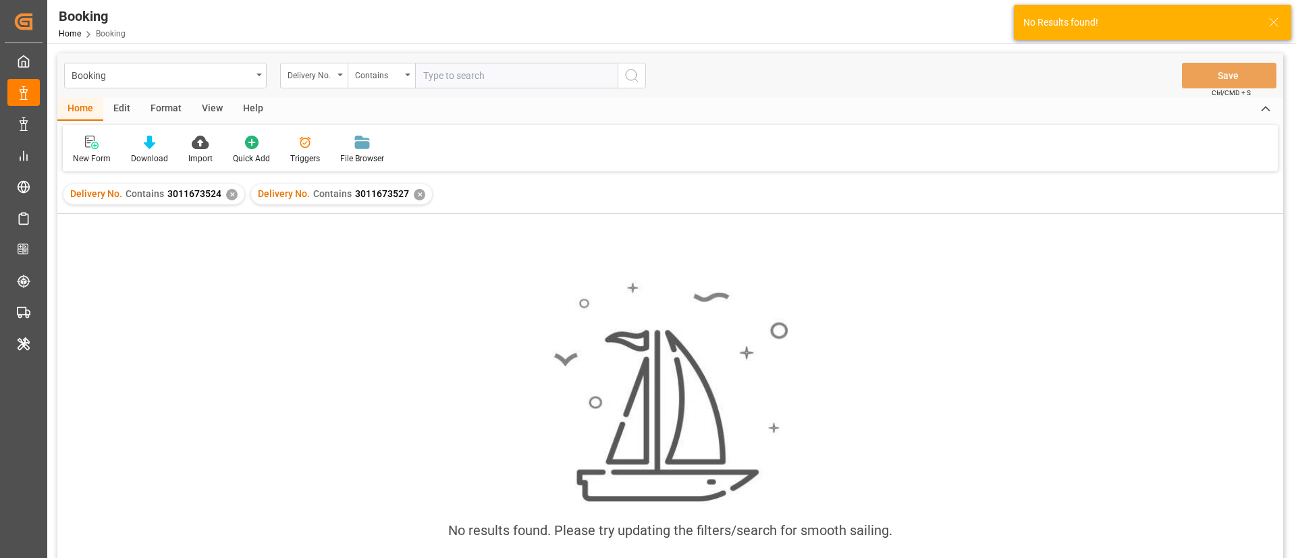
click at [235, 196] on div "✕" at bounding box center [231, 194] width 11 height 11
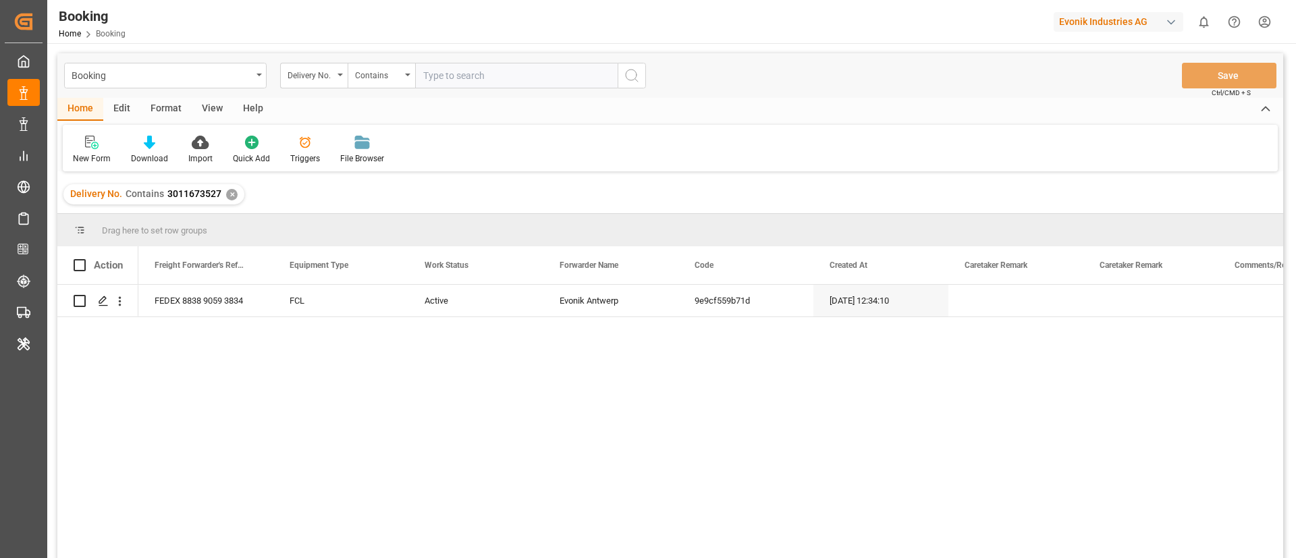
click at [493, 70] on input "text" at bounding box center [516, 76] width 202 height 26
paste input "3011673530"
type input "3011673530"
click at [637, 77] on icon "search button" at bounding box center [632, 75] width 16 height 16
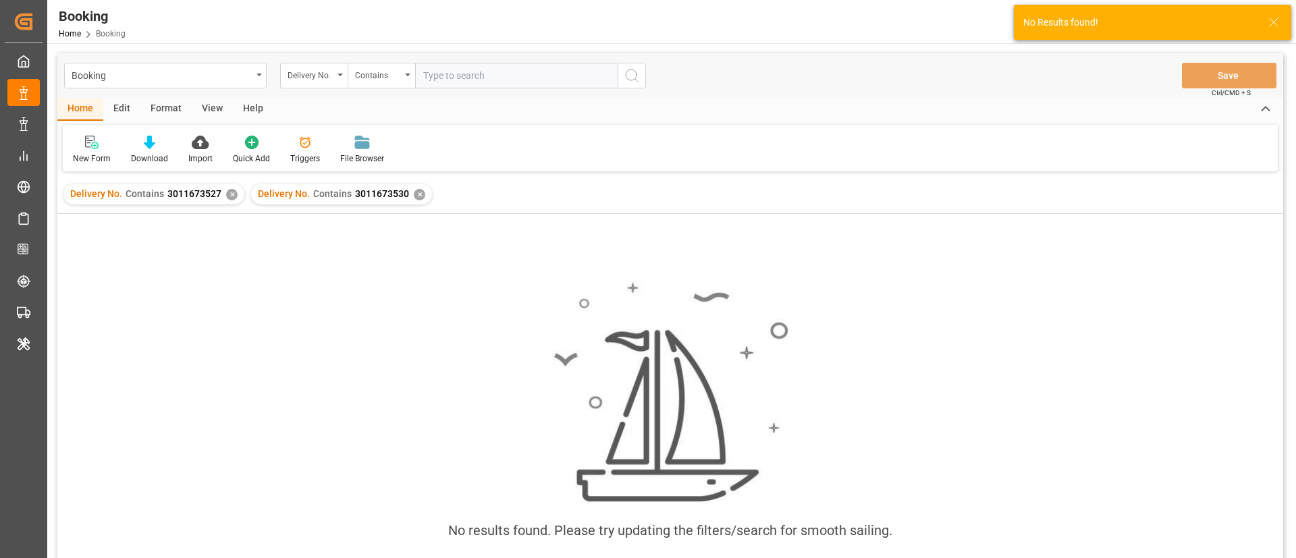
click at [231, 190] on div "✕" at bounding box center [231, 194] width 11 height 11
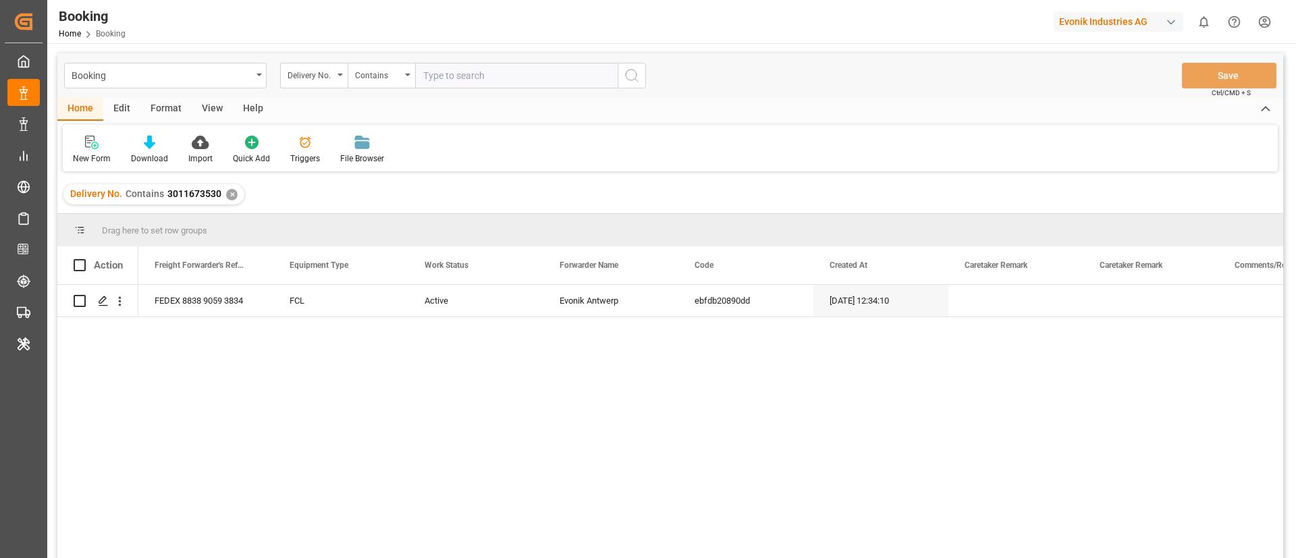
click at [503, 74] on input "text" at bounding box center [516, 76] width 202 height 26
paste input "3011652460"
type input "3011652460"
click at [642, 67] on button "search button" at bounding box center [631, 76] width 28 height 26
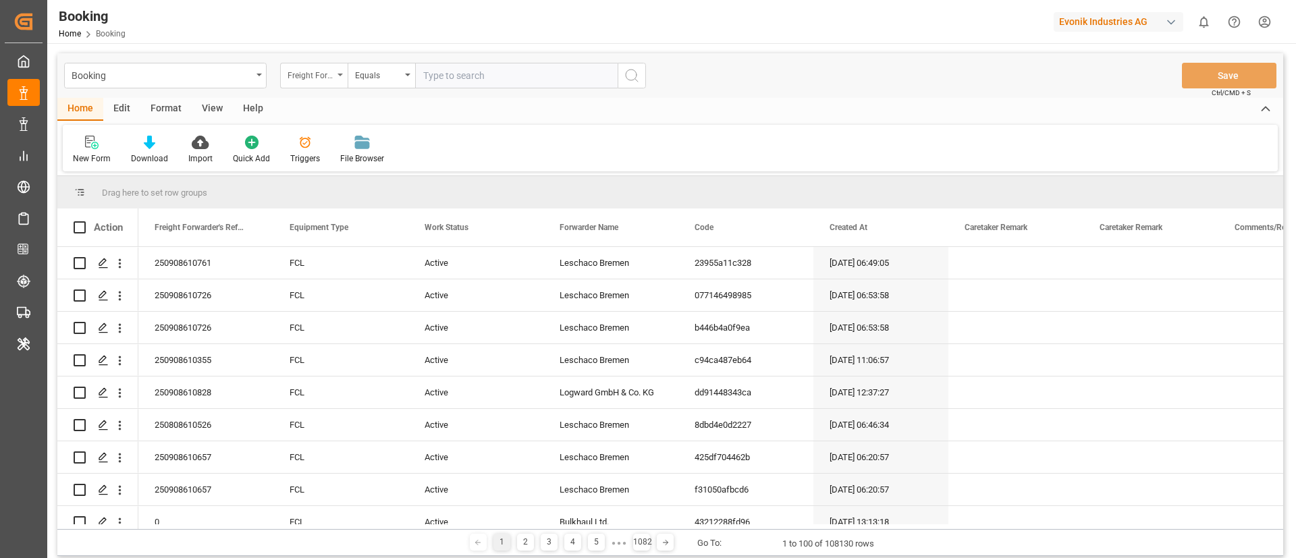
click at [326, 75] on div "Freight Forwarder's Reference No." at bounding box center [310, 74] width 46 height 16
type input "main"
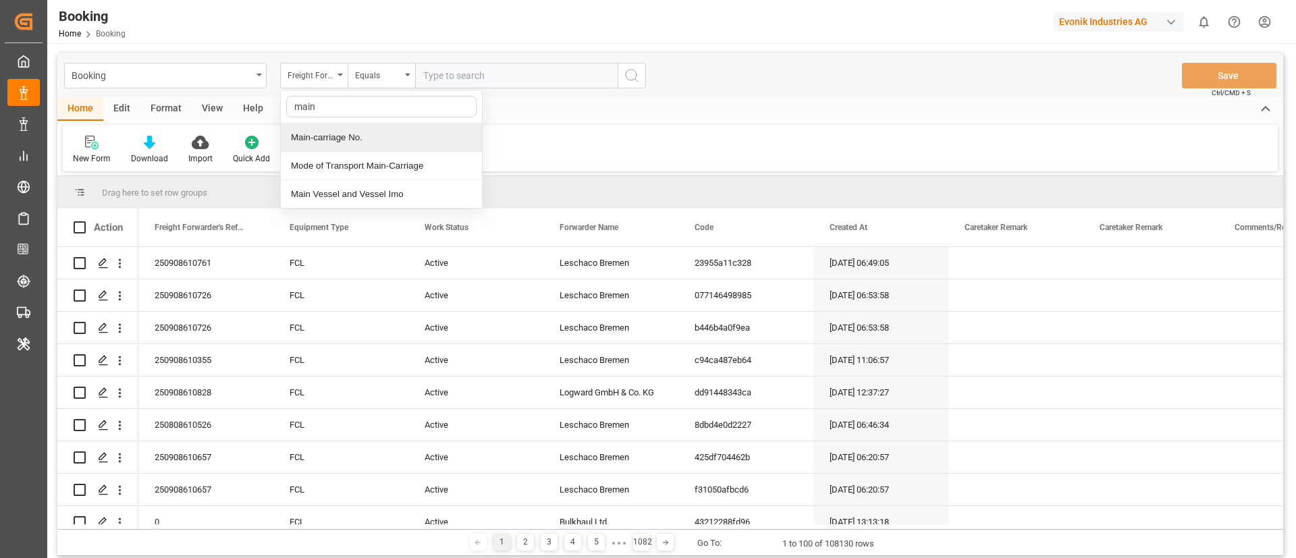
click at [350, 131] on div "Main-carriage No." at bounding box center [381, 137] width 201 height 28
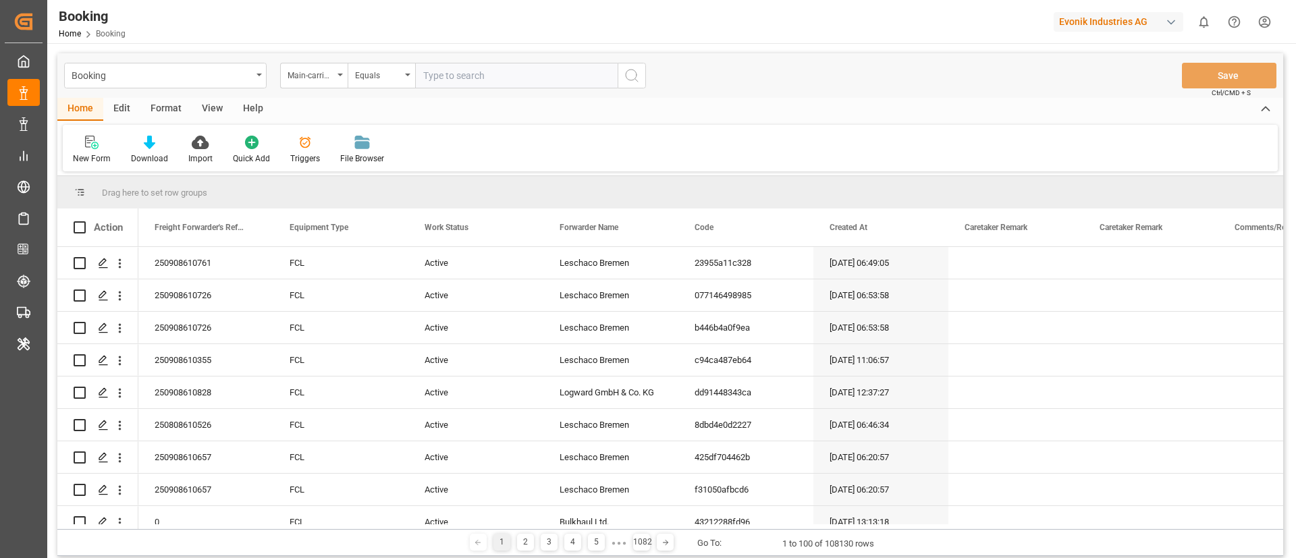
click at [458, 71] on input "text" at bounding box center [516, 76] width 202 height 26
paste input "4006688092"
type input "4006688092"
click at [637, 70] on icon "search button" at bounding box center [632, 75] width 16 height 16
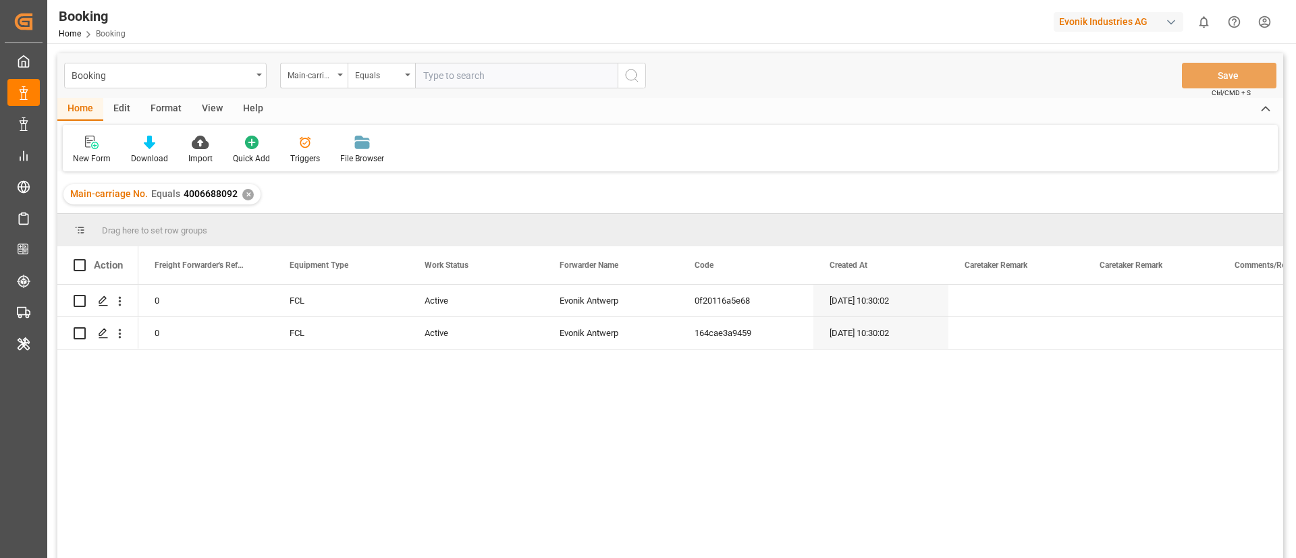
click at [204, 107] on div "View" at bounding box center [212, 109] width 41 height 23
click at [95, 150] on div "Default" at bounding box center [86, 150] width 47 height 30
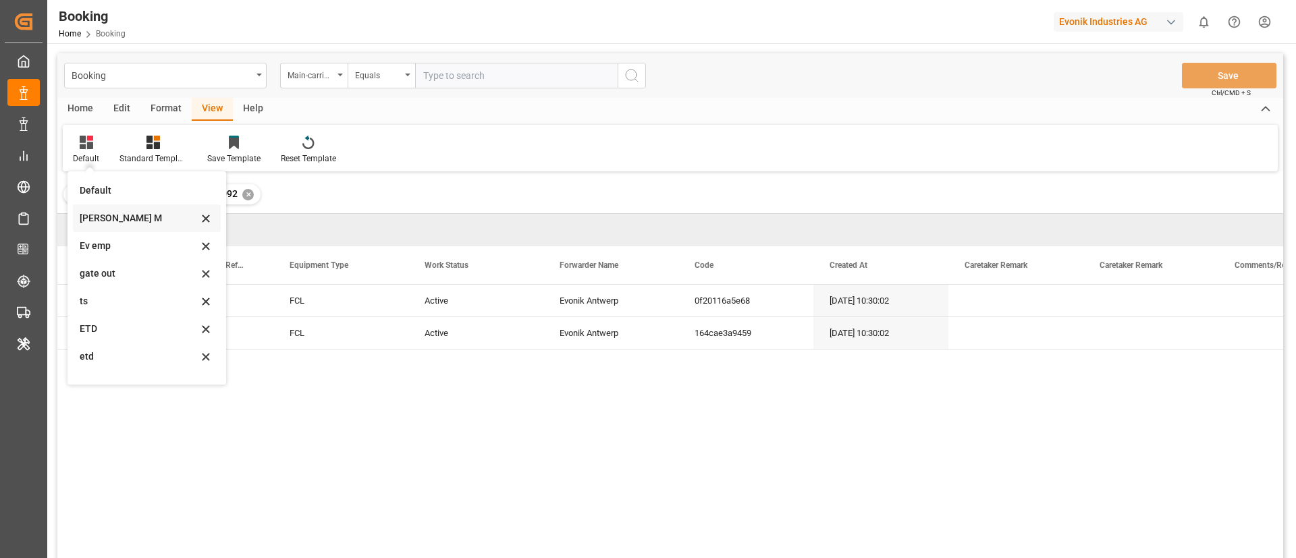
click at [113, 215] on div "Vishmita M" at bounding box center [139, 218] width 118 height 14
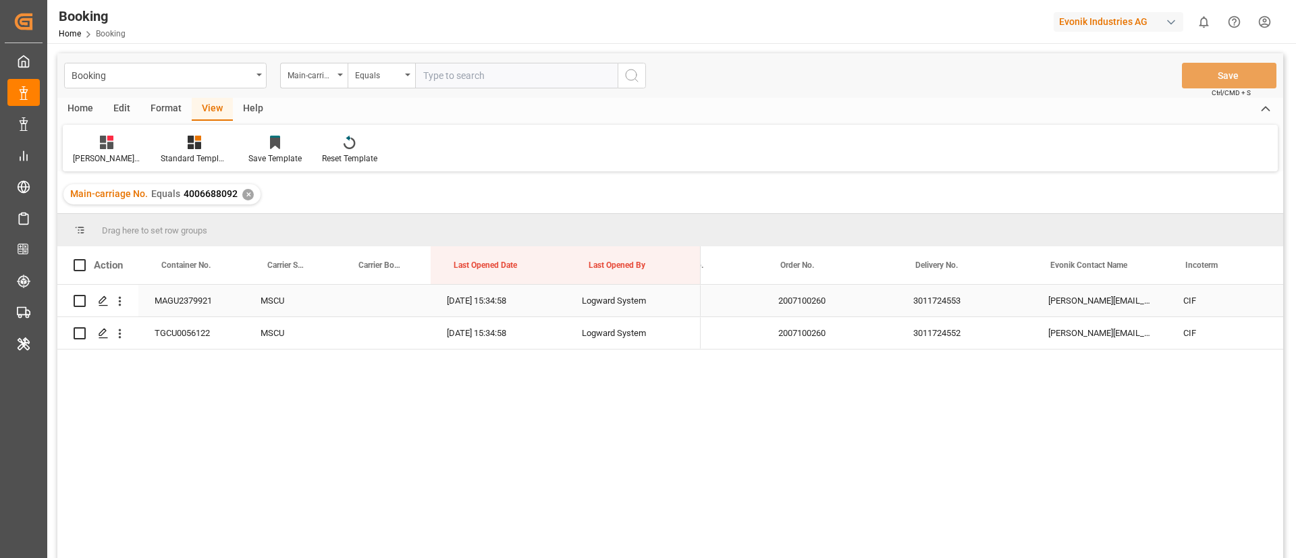
scroll to position [0, 1963]
click at [942, 304] on div "3011724553" at bounding box center [964, 301] width 135 height 32
click at [957, 325] on div "3011724552" at bounding box center [964, 333] width 135 height 32
click at [495, 63] on input "text" at bounding box center [516, 76] width 202 height 26
paste input "4006670195"
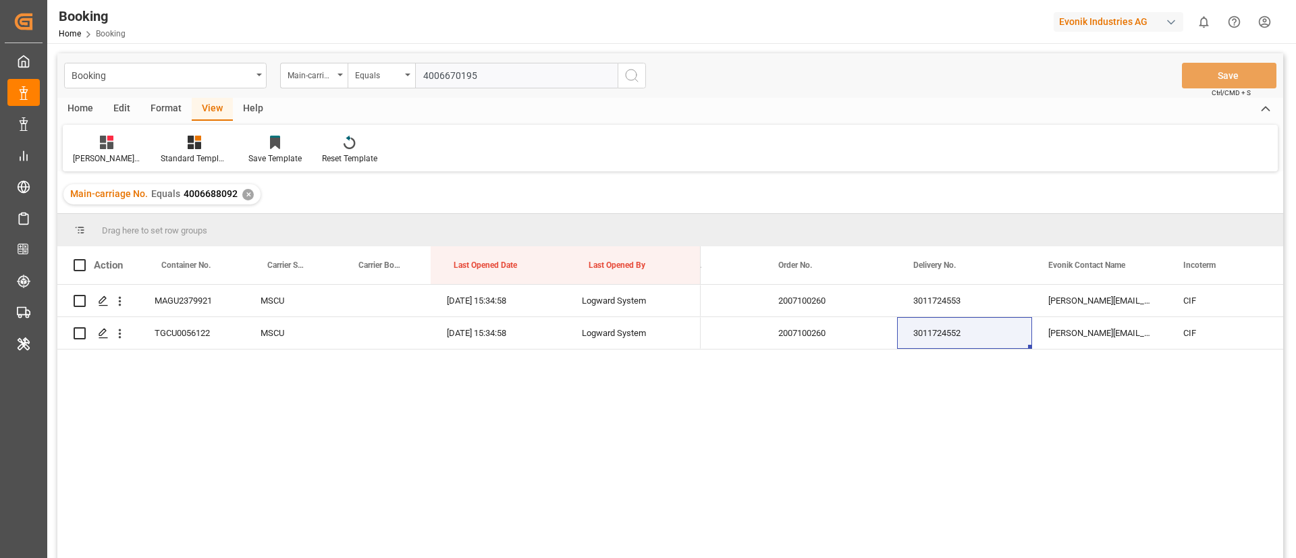
type input "4006670195"
click at [627, 75] on icon "search button" at bounding box center [632, 75] width 16 height 16
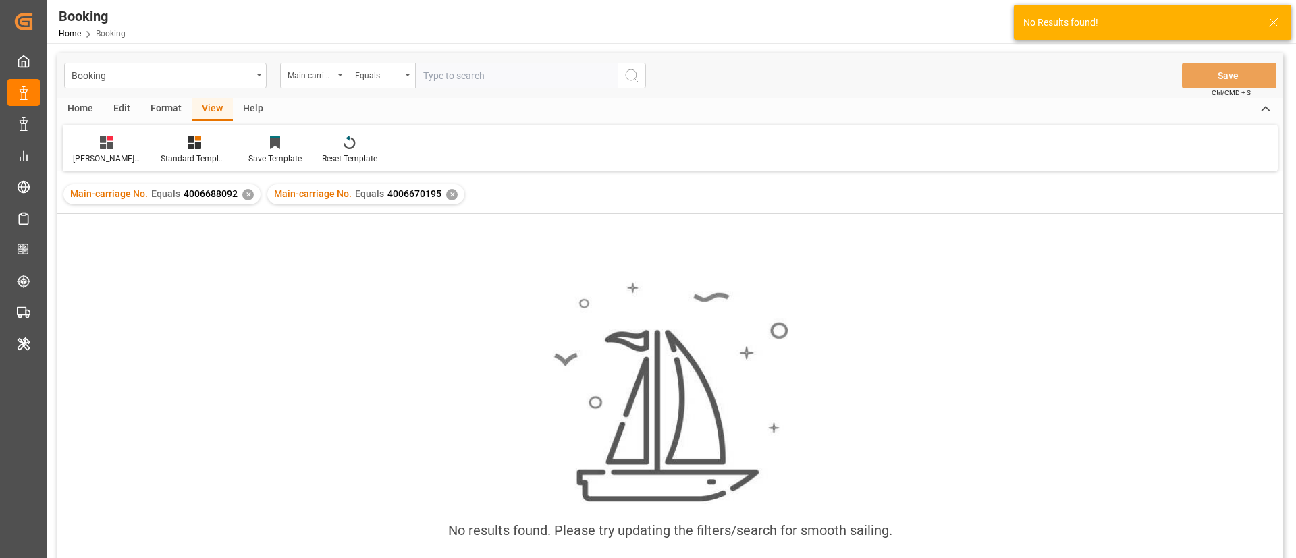
click at [243, 194] on div "✕" at bounding box center [247, 194] width 11 height 11
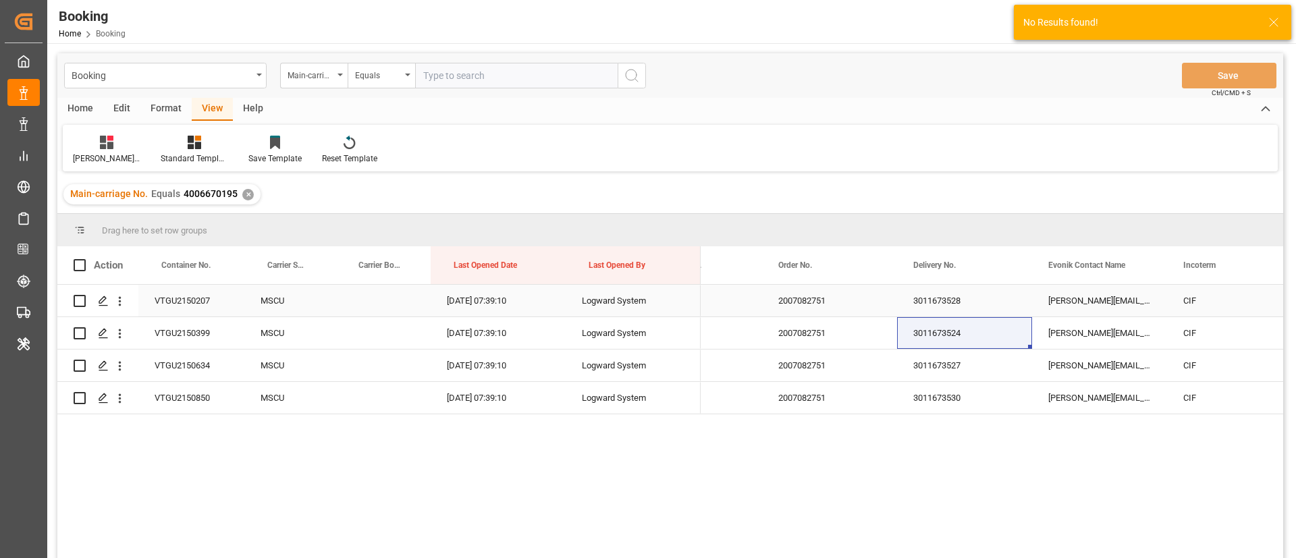
click at [949, 296] on div "3011673528" at bounding box center [964, 301] width 135 height 32
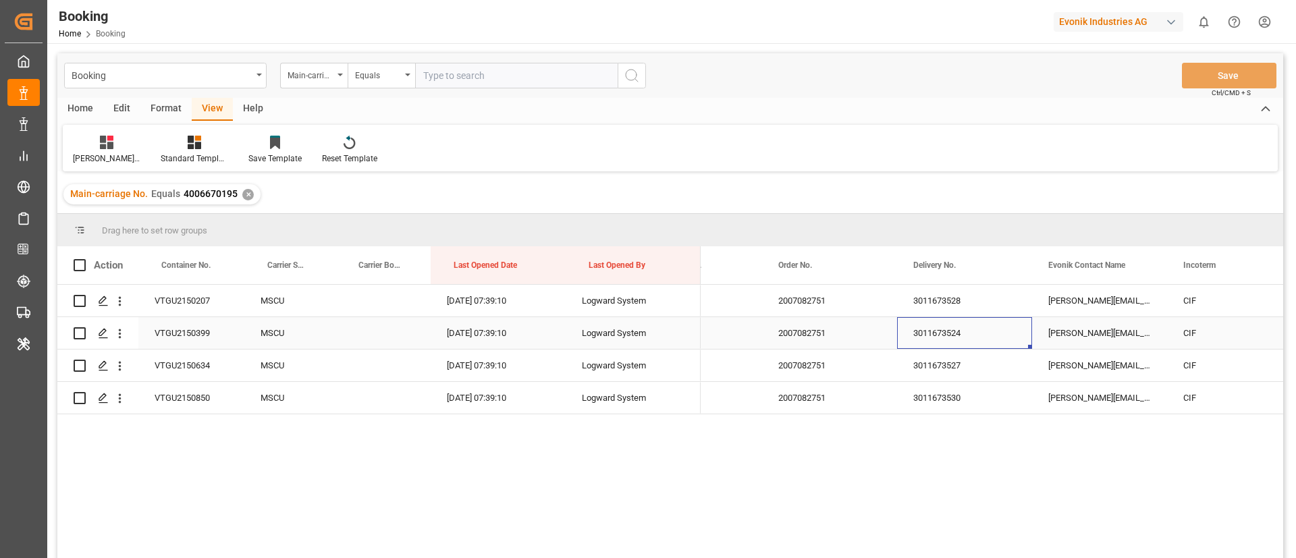
click at [922, 337] on div "3011673524" at bounding box center [964, 333] width 135 height 32
click at [945, 373] on div "3011673527" at bounding box center [964, 366] width 135 height 32
click at [947, 390] on div "3011673530" at bounding box center [964, 398] width 135 height 32
click at [591, 80] on input "text" at bounding box center [516, 76] width 202 height 26
paste input "4006661811"
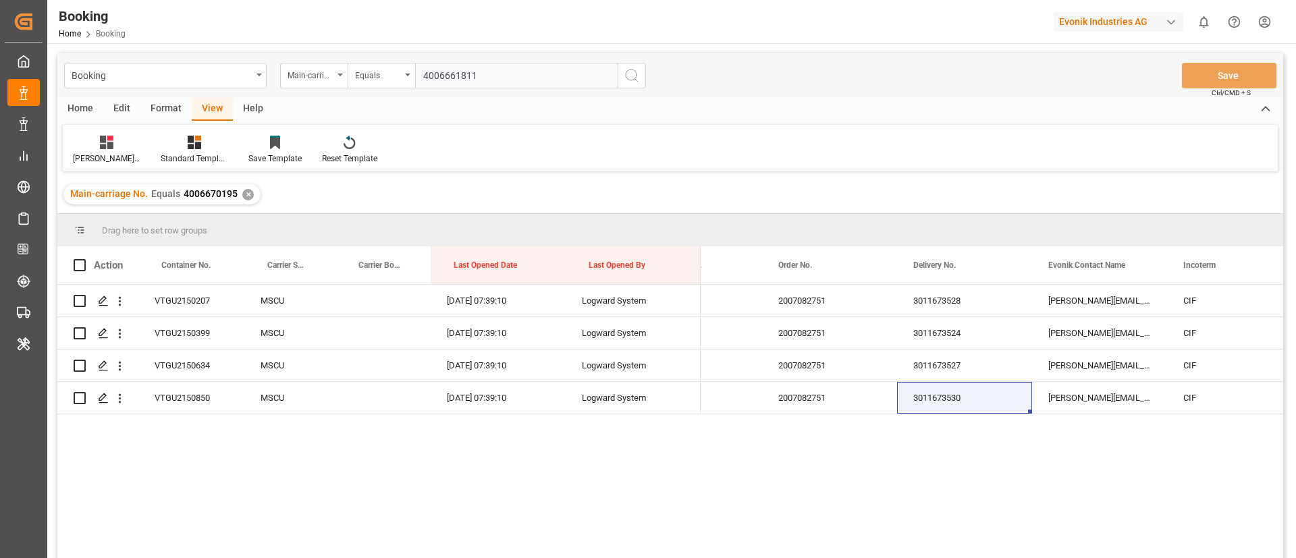
type input "4006661811"
click at [630, 72] on icon "search button" at bounding box center [632, 75] width 16 height 16
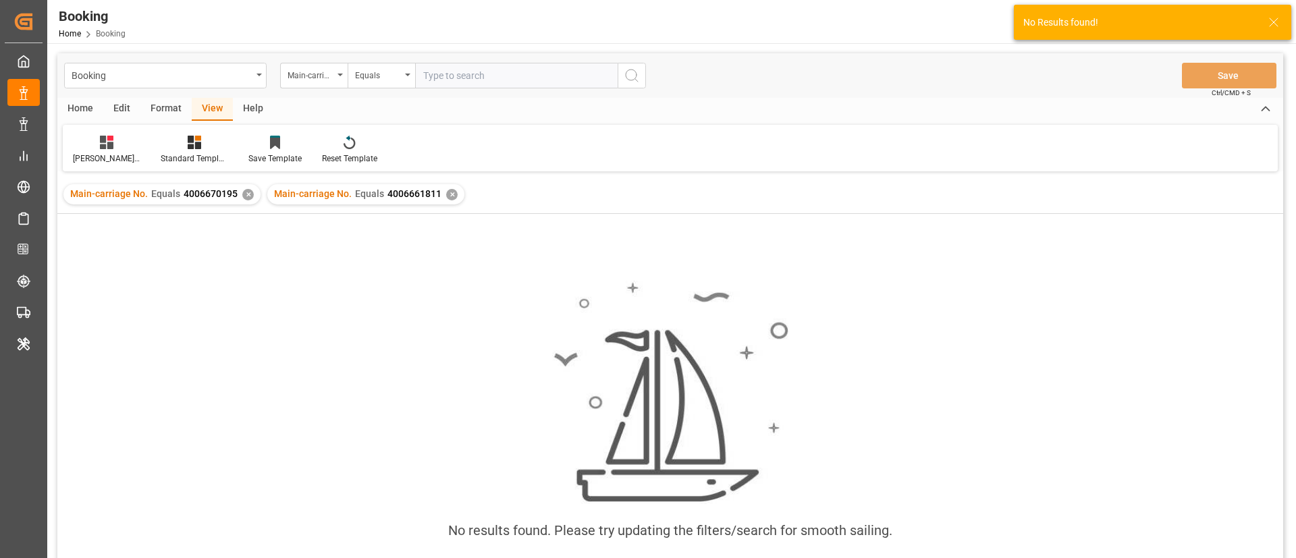
click at [245, 196] on div "✕" at bounding box center [247, 194] width 11 height 11
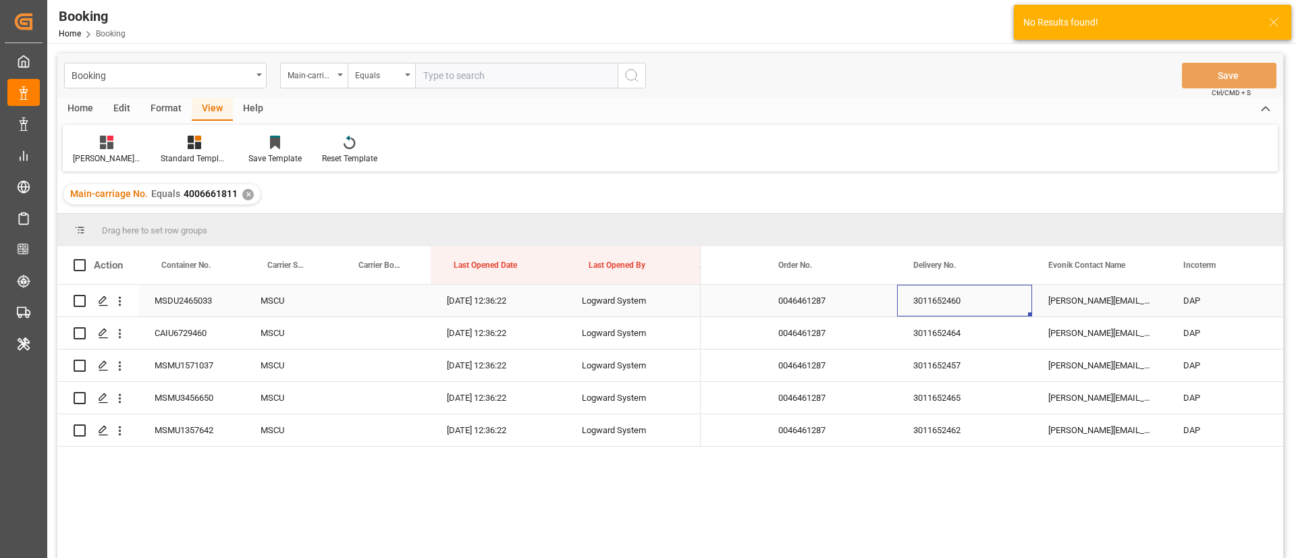
click at [955, 308] on div "3011652460" at bounding box center [964, 301] width 135 height 32
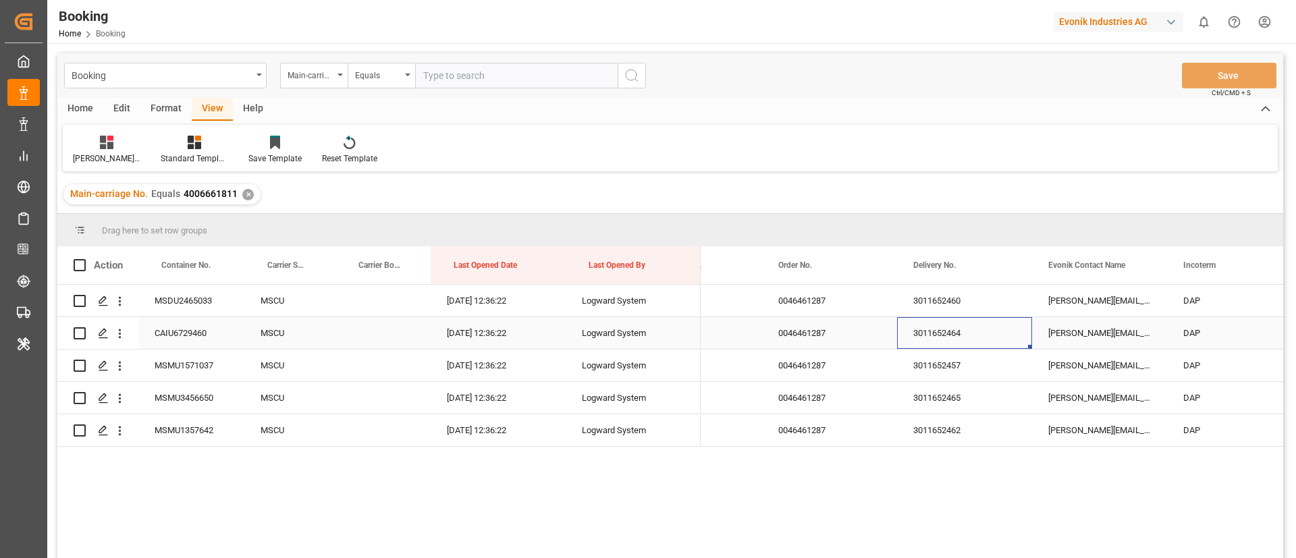
click at [932, 336] on div "3011652464" at bounding box center [964, 333] width 135 height 32
click at [939, 383] on div "3011652465" at bounding box center [964, 398] width 135 height 32
click at [942, 369] on div "3011652457" at bounding box center [964, 366] width 135 height 32
click at [915, 401] on div "3011652465" at bounding box center [964, 398] width 135 height 32
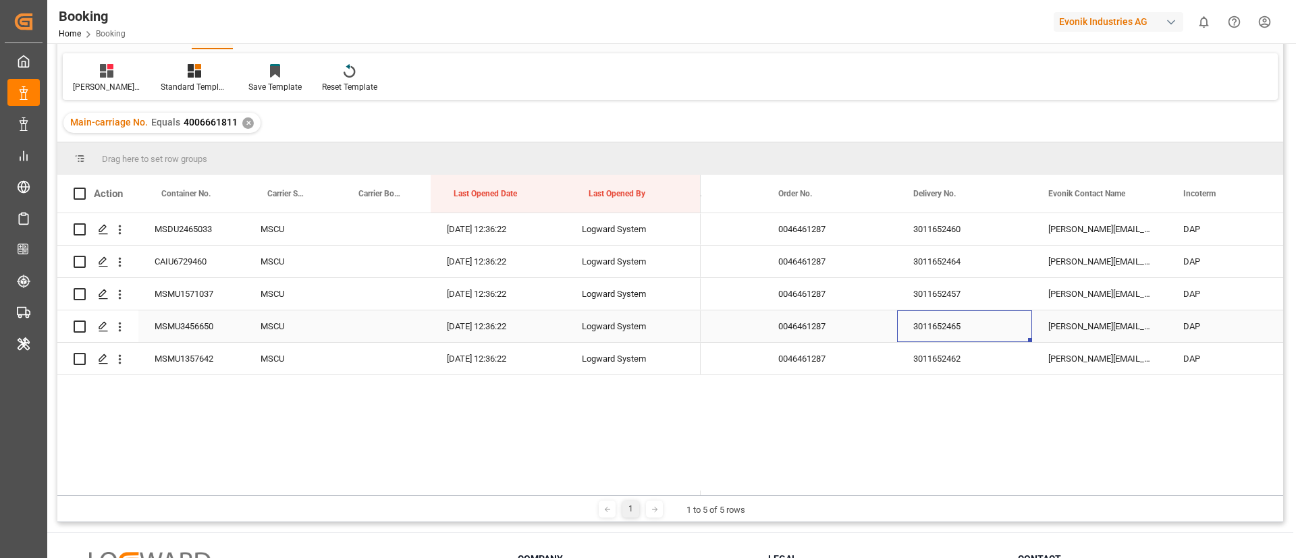
scroll to position [101, 0]
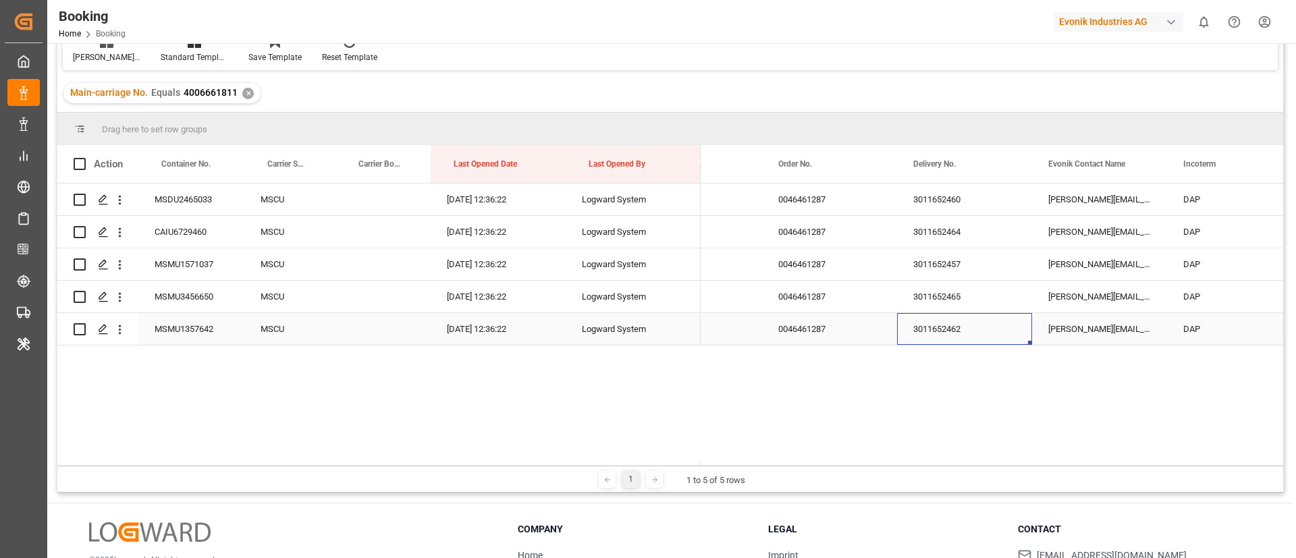
click at [937, 331] on div "3011652462" at bounding box center [964, 329] width 135 height 32
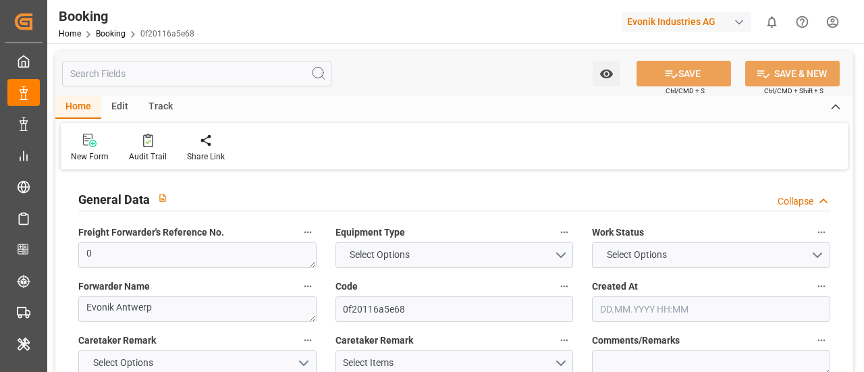
type input "0"
type input "MSC"
type input "Mediterranean Shipping Company"
type input "NLRTM"
type input "Onne Port"
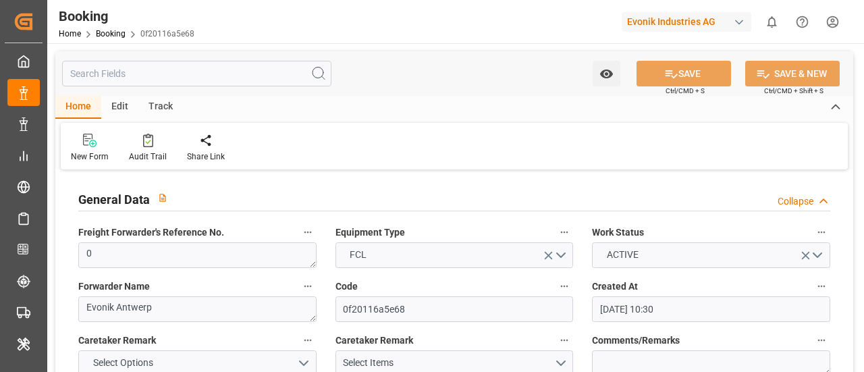
type input "[DATE] 10:30"
type input "[DATE]"
type input "[DATE] 00:00"
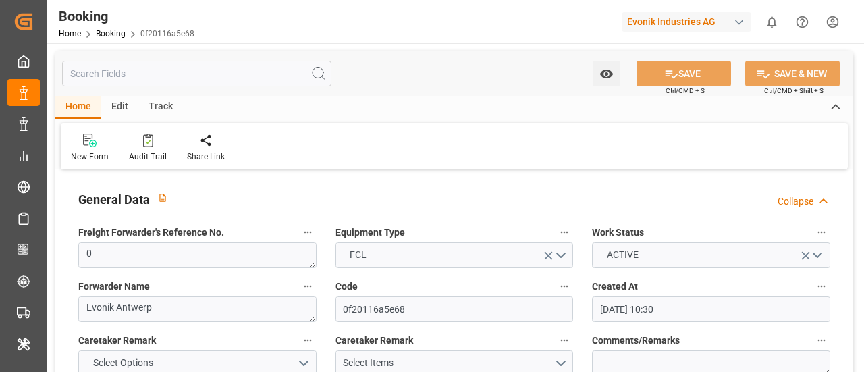
type input "[DATE] 15:34"
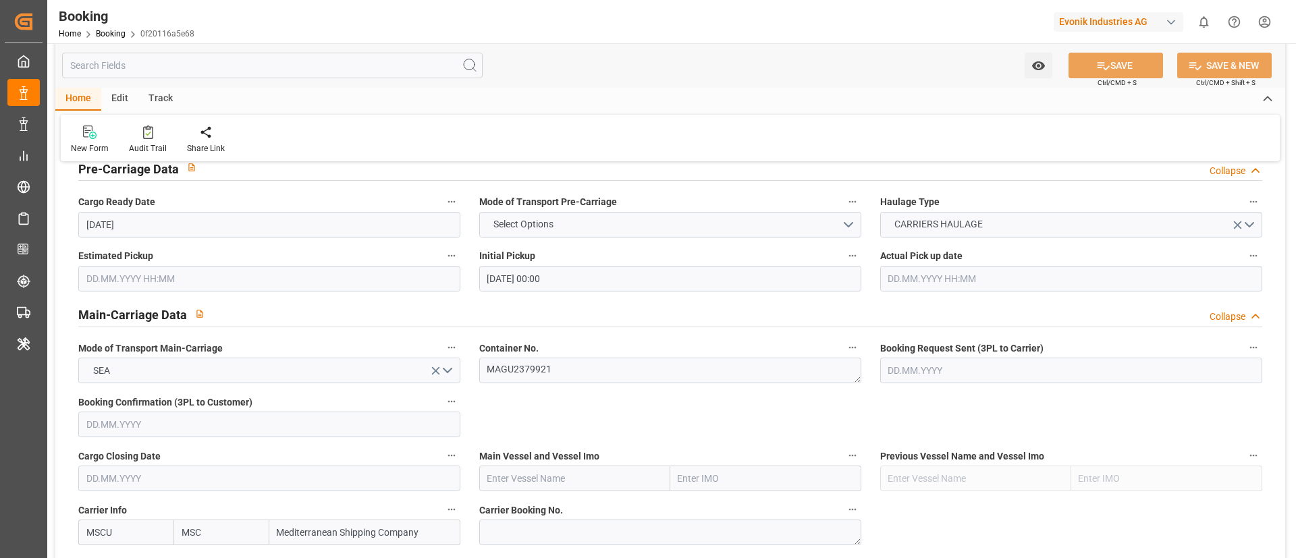
scroll to position [810, 0]
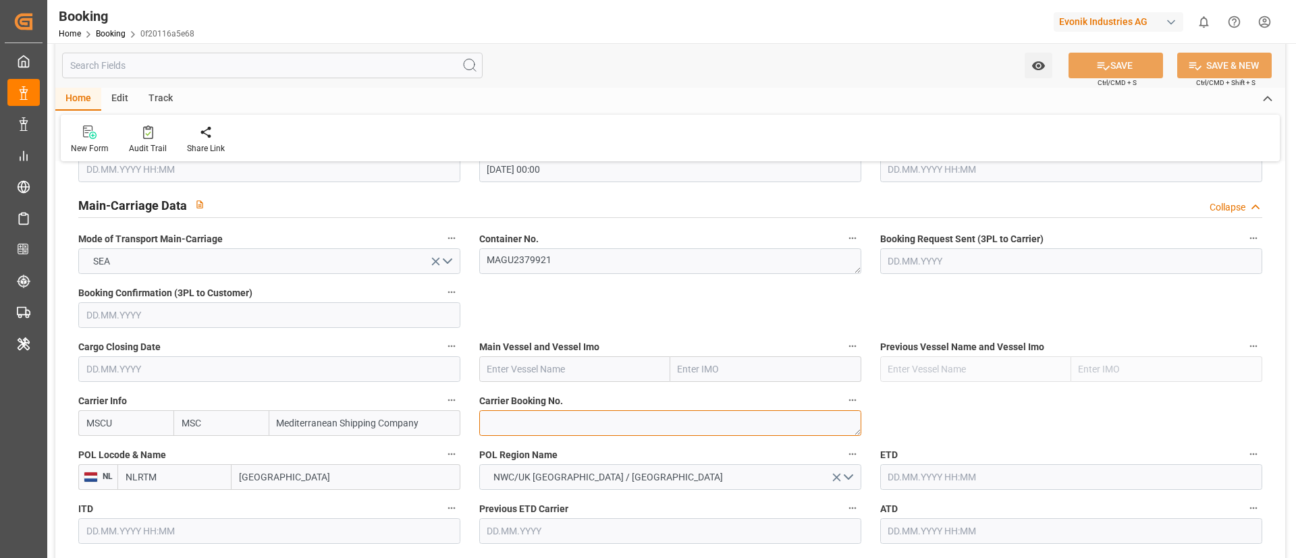
click at [563, 371] on textarea at bounding box center [670, 423] width 382 height 26
paste textarea "213B1927971"
type textarea "213B1927971"
click at [549, 371] on input "text" at bounding box center [574, 369] width 191 height 26
paste input "MSC [PERSON_NAME]"
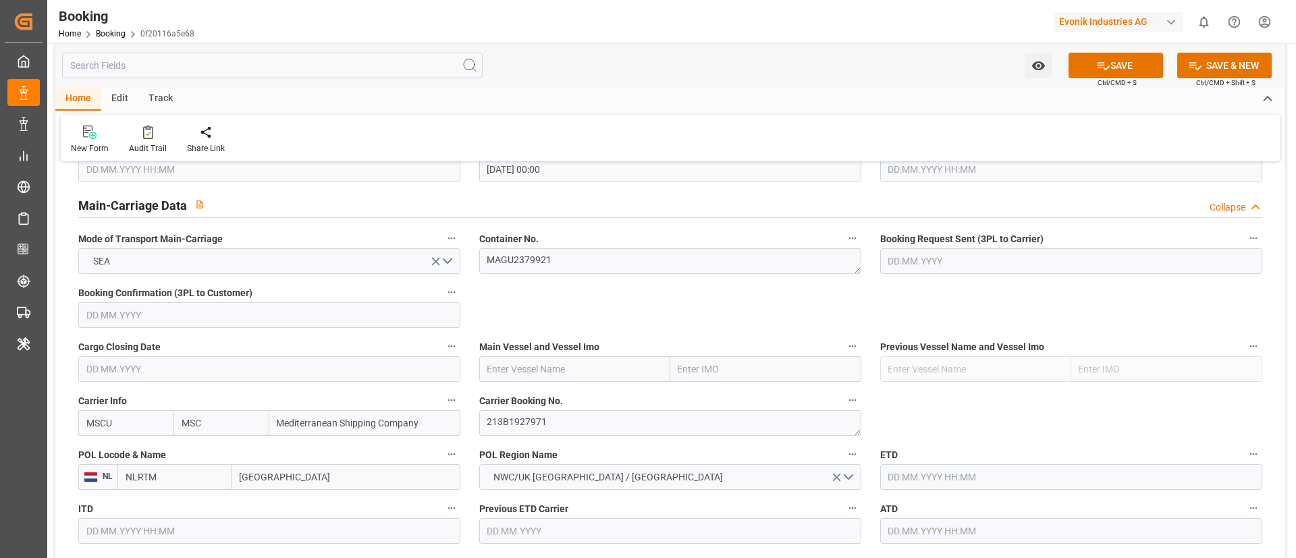
type input "MSC [PERSON_NAME]"
click at [543, 371] on span "MSC MARTA - 9295385" at bounding box center [556, 398] width 136 height 11
type input "9295385"
type input "MSC [PERSON_NAME]"
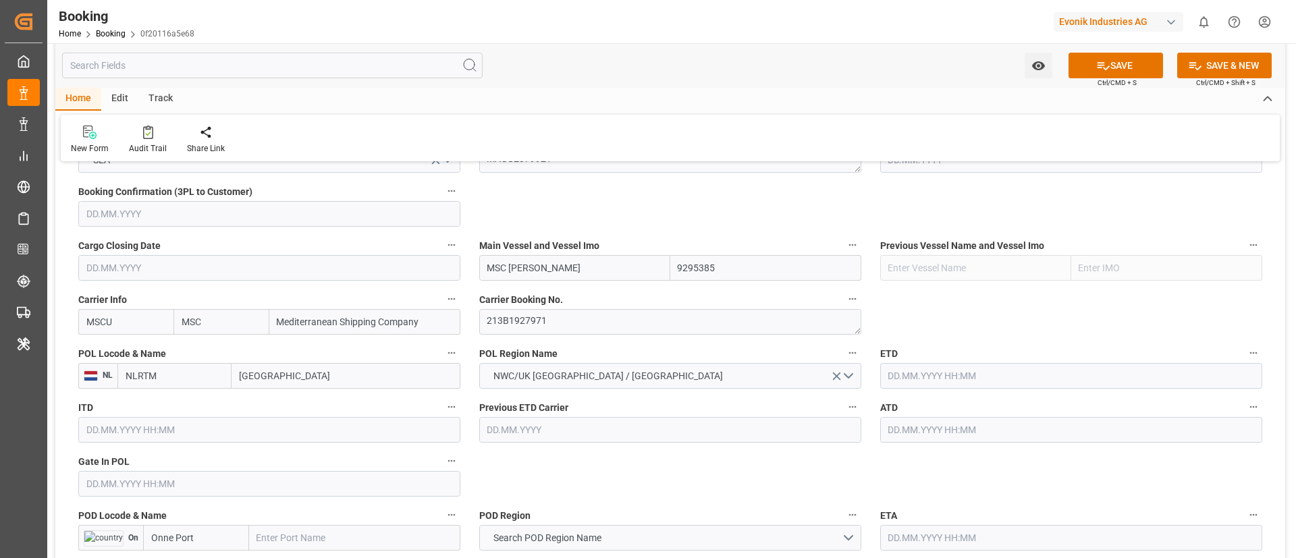
click at [314, 371] on input "Rotterdam" at bounding box center [345, 376] width 229 height 26
drag, startPoint x: 314, startPoint y: 376, endPoint x: 409, endPoint y: 336, distance: 102.5
click at [314, 371] on input "Rotterdam" at bounding box center [345, 376] width 229 height 26
paste input "[GEOGRAPHIC_DATA]"
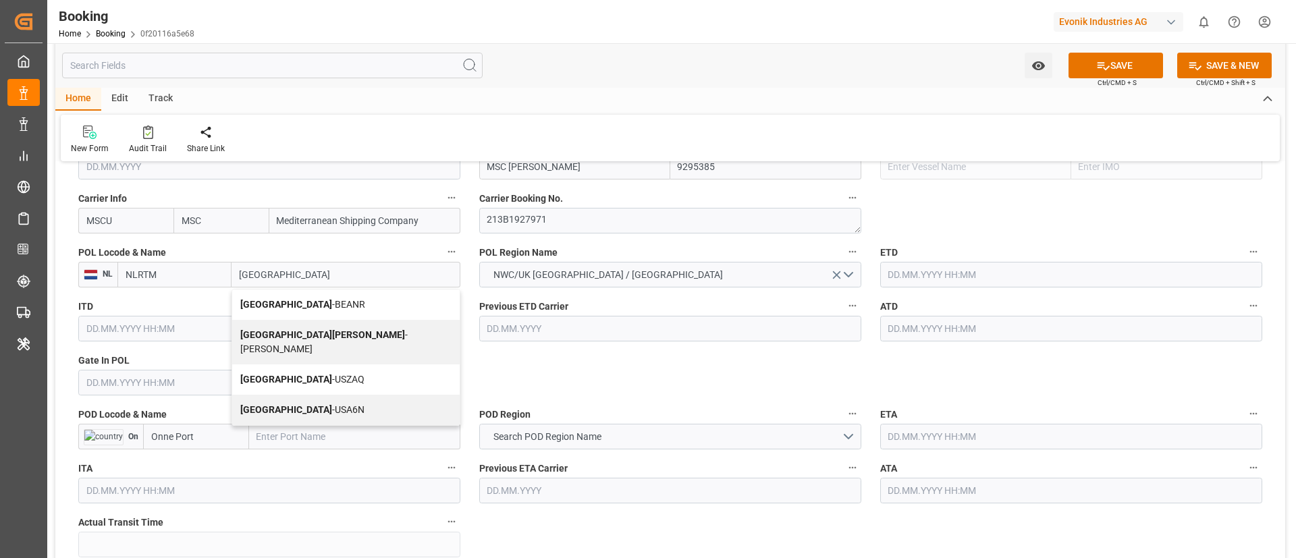
drag, startPoint x: 300, startPoint y: 305, endPoint x: 611, endPoint y: 356, distance: 315.9
click at [287, 300] on span "Antwerp - BEANR" at bounding box center [302, 304] width 125 height 11
type input "[GEOGRAPHIC_DATA]"
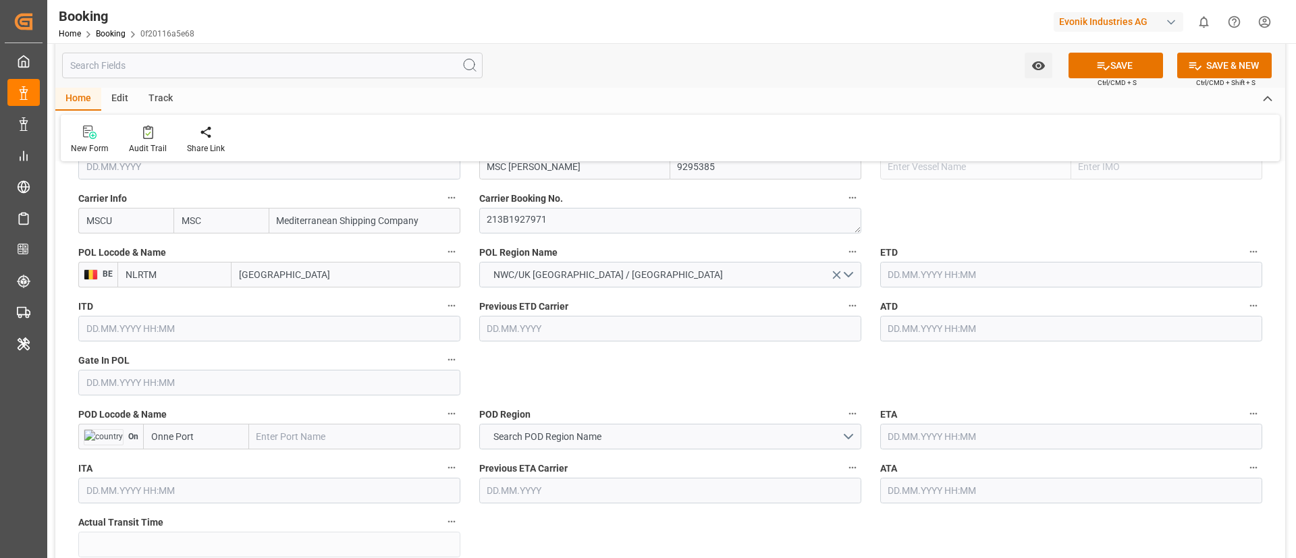
type input "BEANR"
click at [328, 371] on input "text" at bounding box center [354, 437] width 211 height 26
paste input "Onne"
type input "Onne"
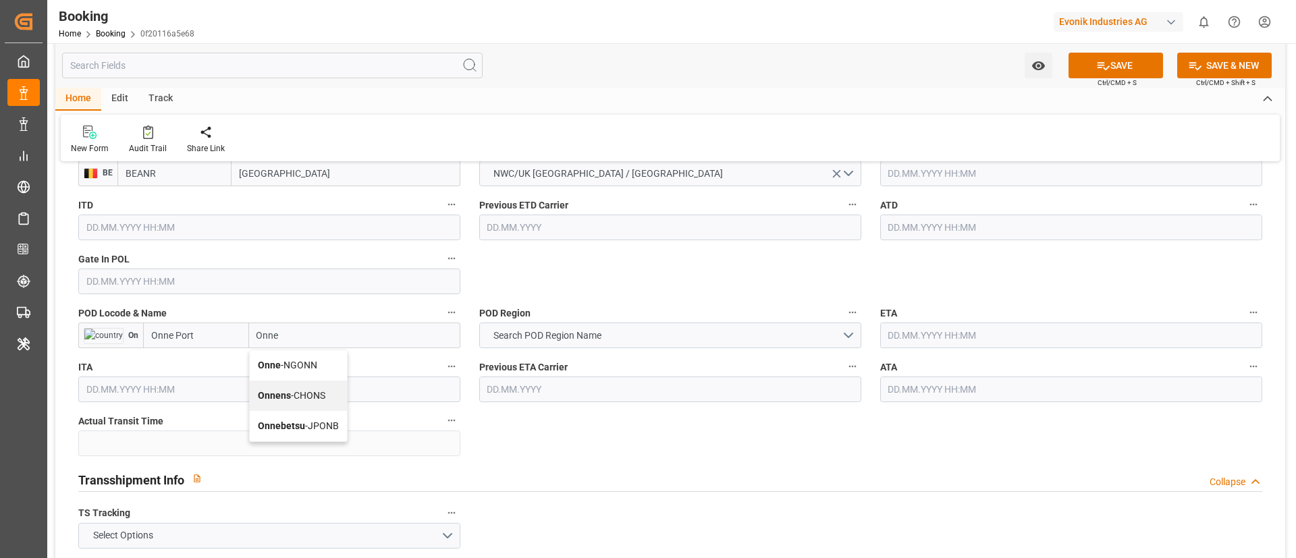
click at [325, 363] on div "Onne - NGONN" at bounding box center [298, 365] width 97 height 30
type input "NGONN"
type input "Onne"
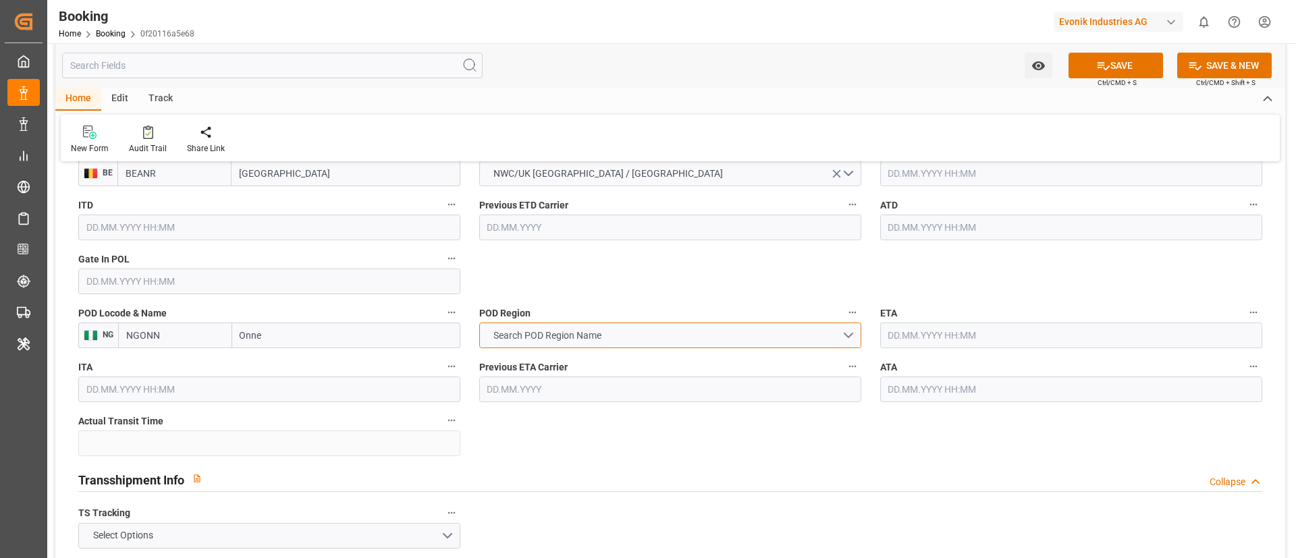
click at [596, 332] on span "Search POD Region Name" at bounding box center [547, 336] width 121 height 14
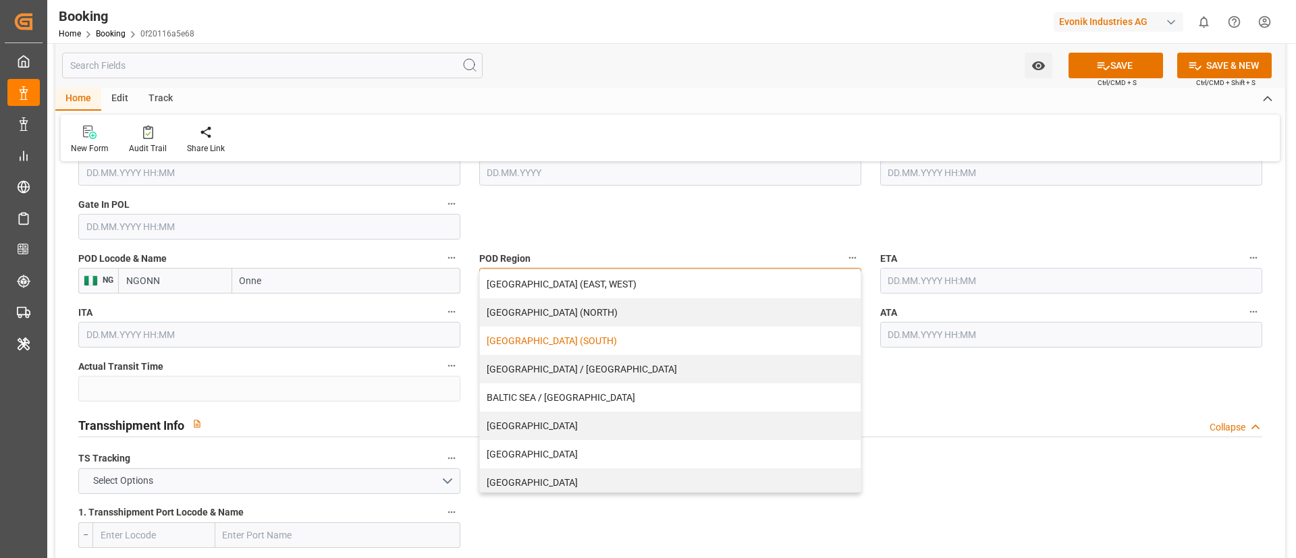
scroll to position [1215, 0]
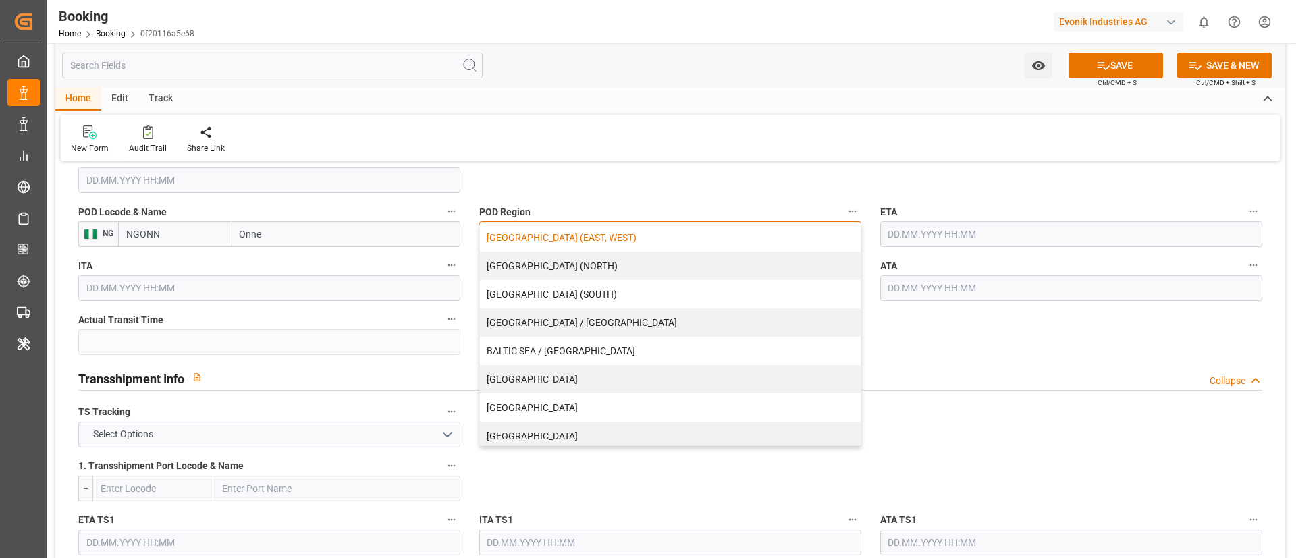
click at [598, 246] on div "[GEOGRAPHIC_DATA] (EAST, WEST)" at bounding box center [670, 237] width 381 height 28
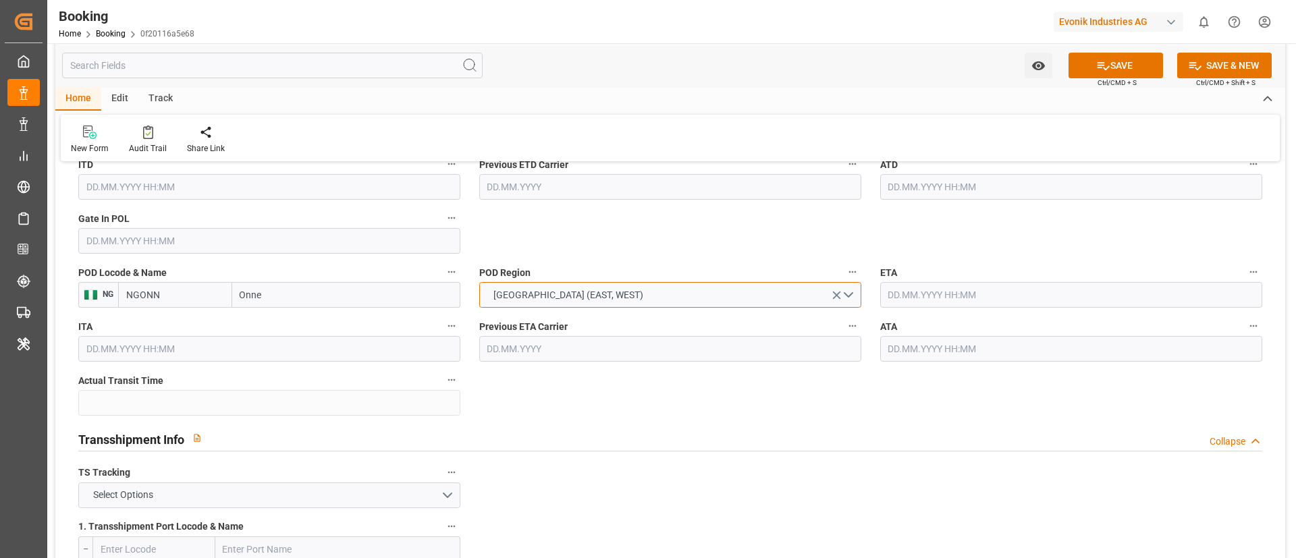
scroll to position [1113, 0]
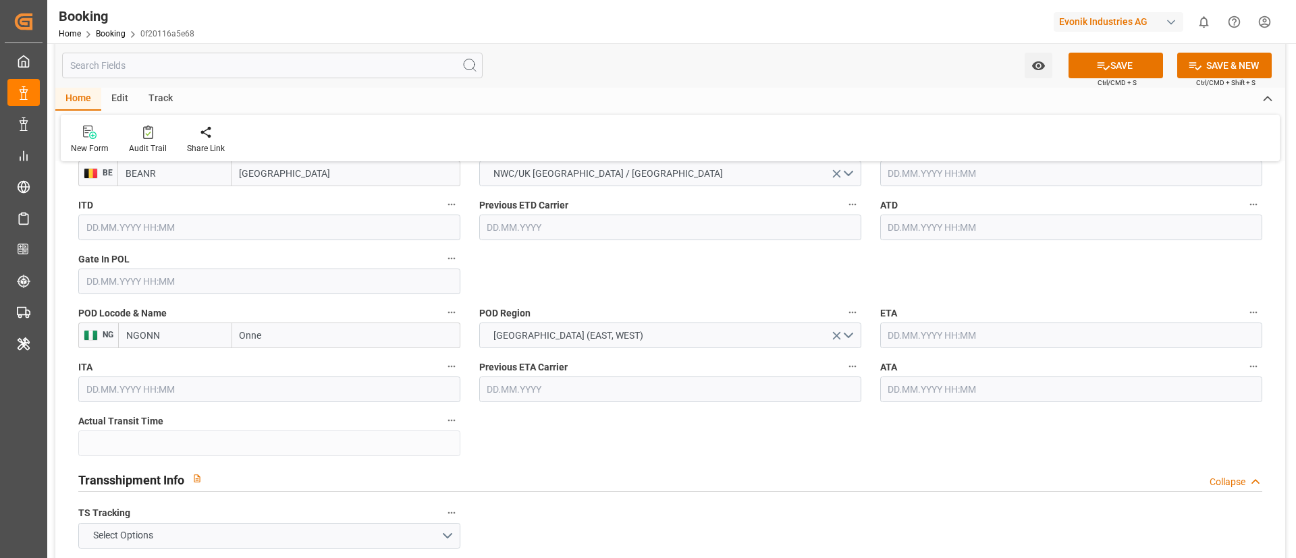
drag, startPoint x: 937, startPoint y: 177, endPoint x: 947, endPoint y: 387, distance: 210.1
click at [863, 177] on input "text" at bounding box center [1071, 174] width 382 height 26
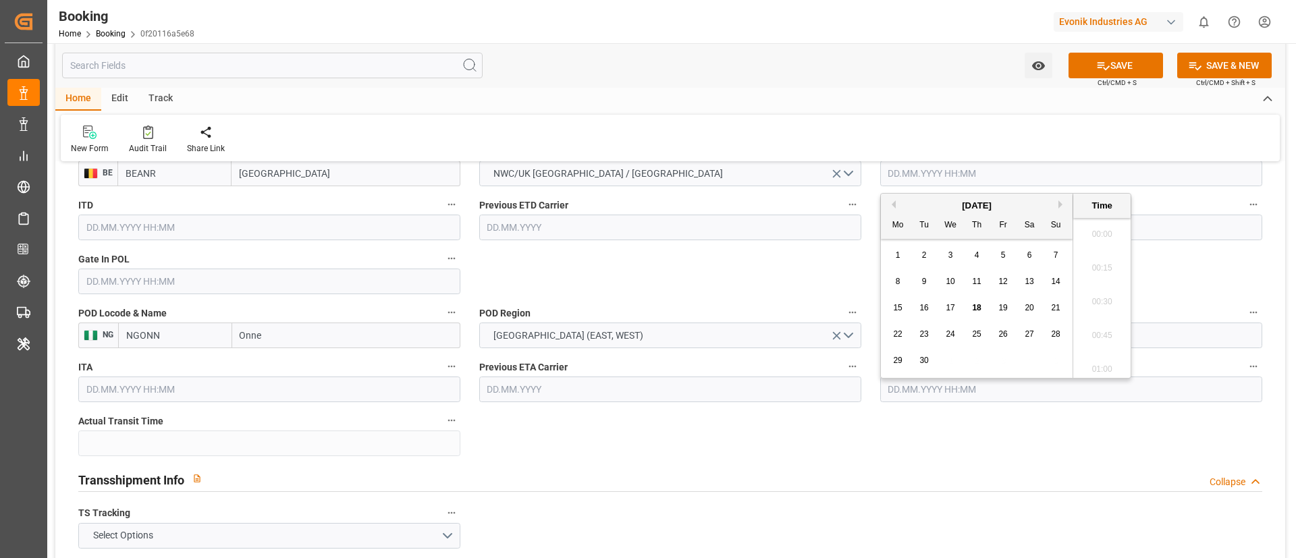
scroll to position [1658, 0]
click at [863, 330] on div "24" at bounding box center [950, 335] width 17 height 16
type input "24.09.2025 00:00"
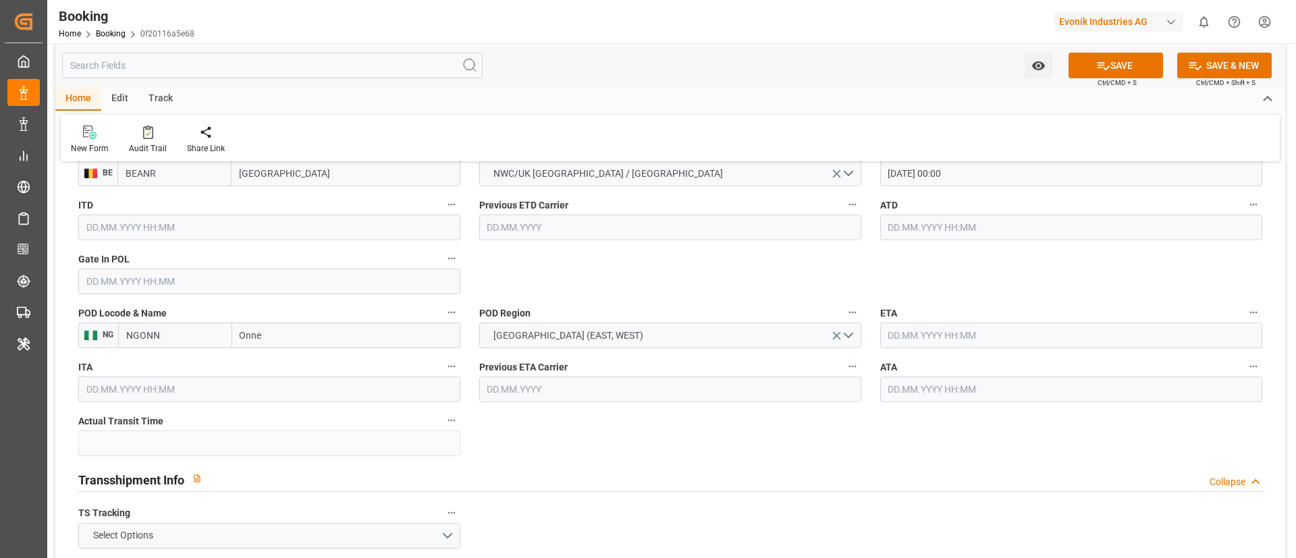
click at [863, 327] on input "text" at bounding box center [1071, 336] width 382 height 26
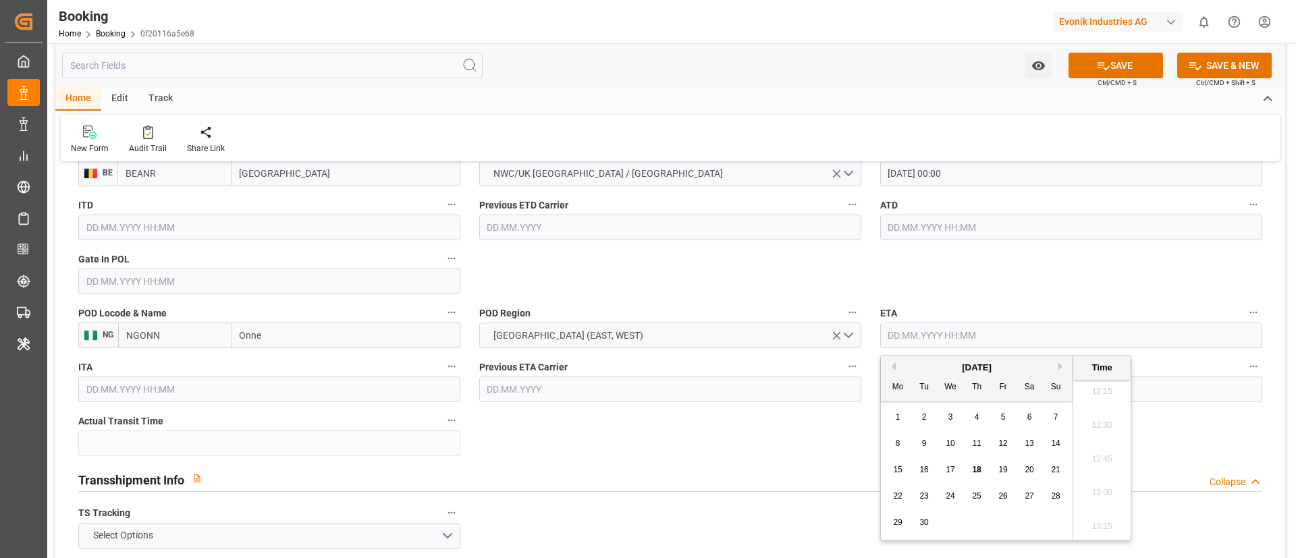
click at [863, 365] on button "Next Month" at bounding box center [1062, 366] width 8 height 8
click at [863, 371] on div "12" at bounding box center [1055, 444] width 17 height 16
type input "12.10.2025 00:00"
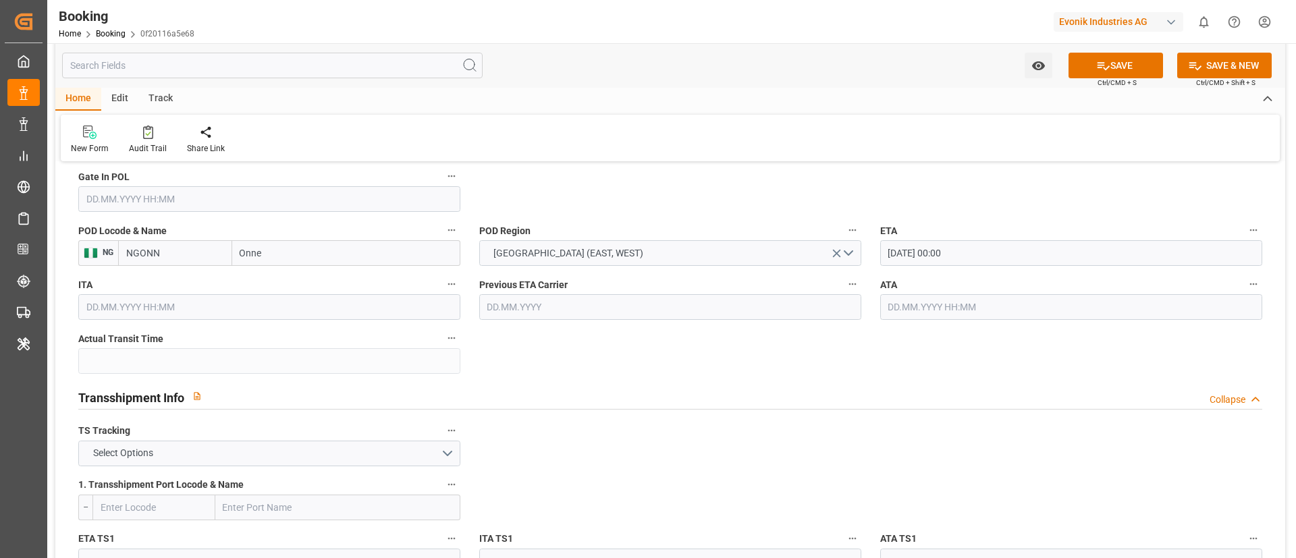
scroll to position [1215, 0]
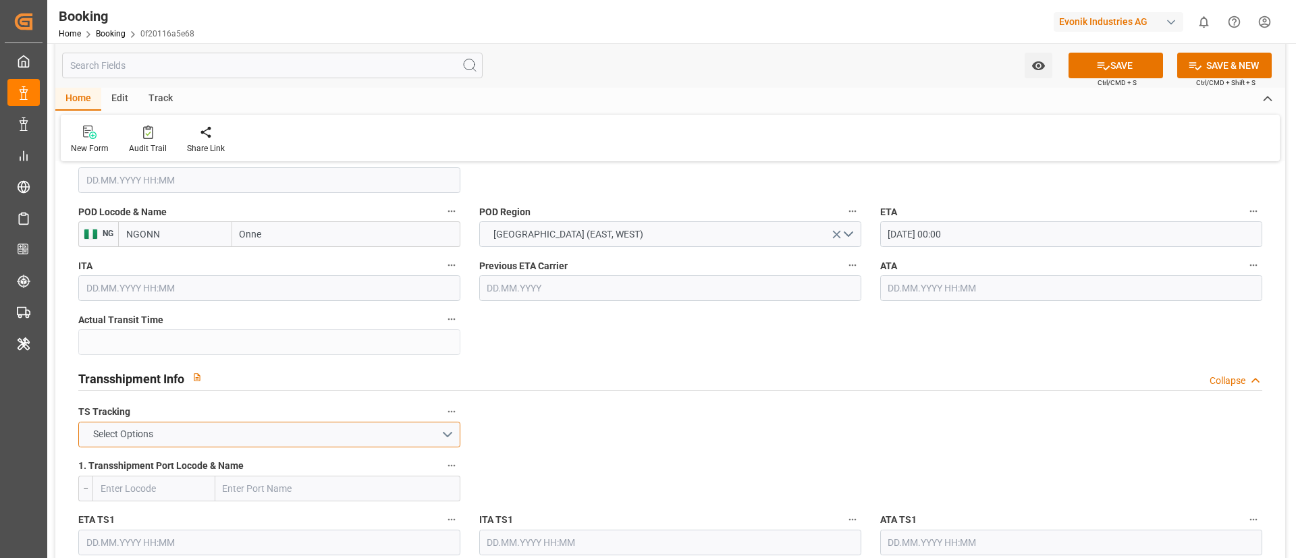
click at [321, 371] on button "Select Options" at bounding box center [269, 435] width 382 height 26
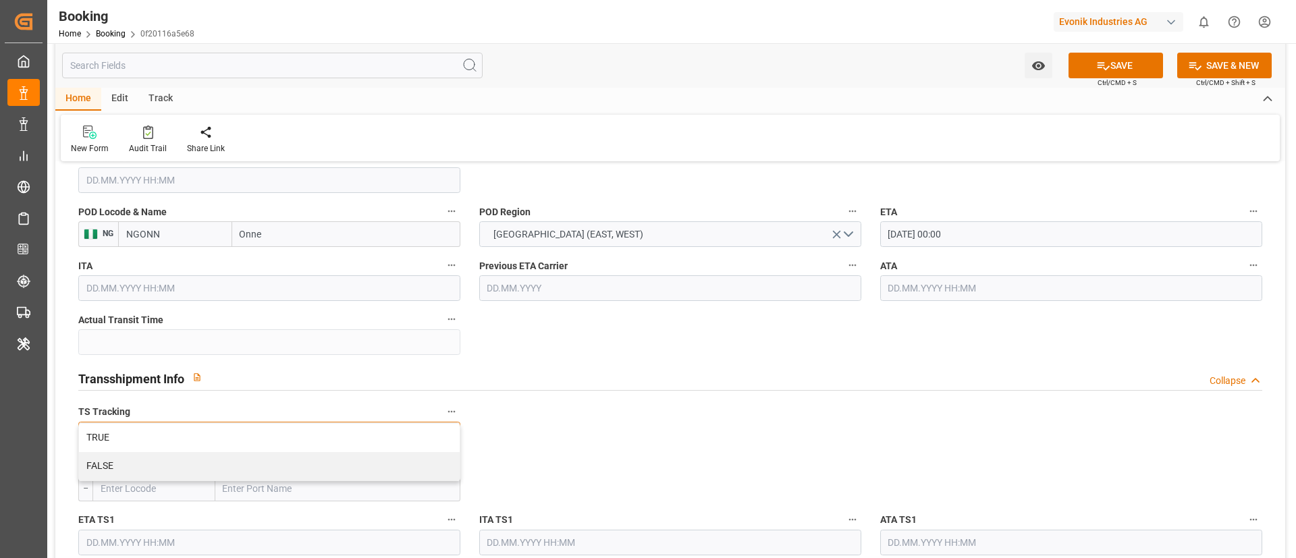
click at [321, 371] on div "TRUE" at bounding box center [269, 438] width 381 height 28
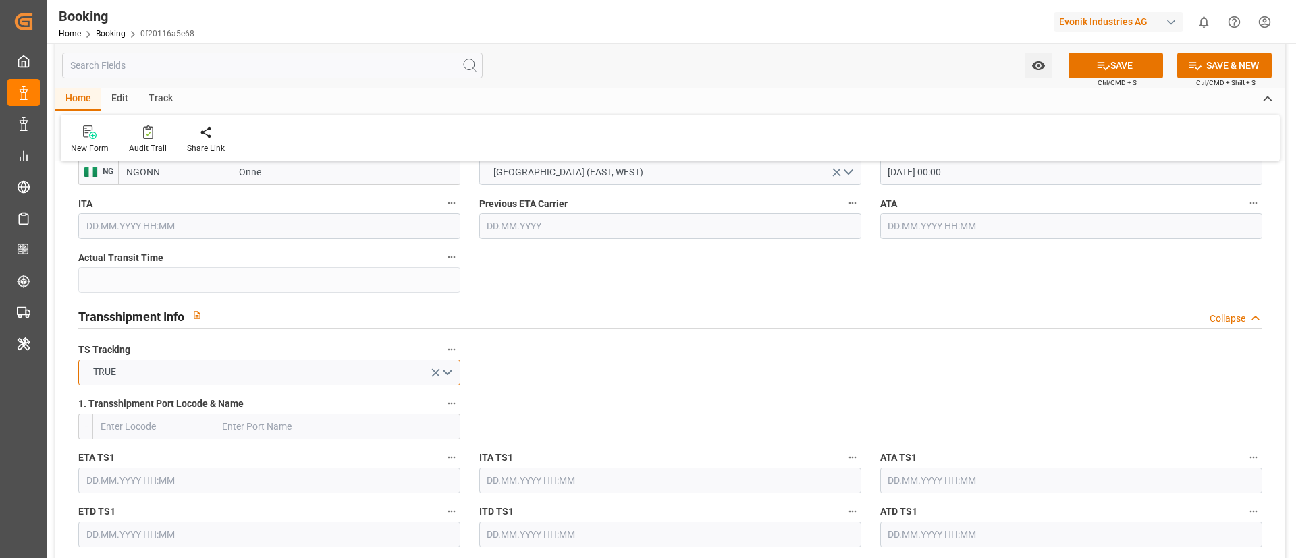
scroll to position [1316, 0]
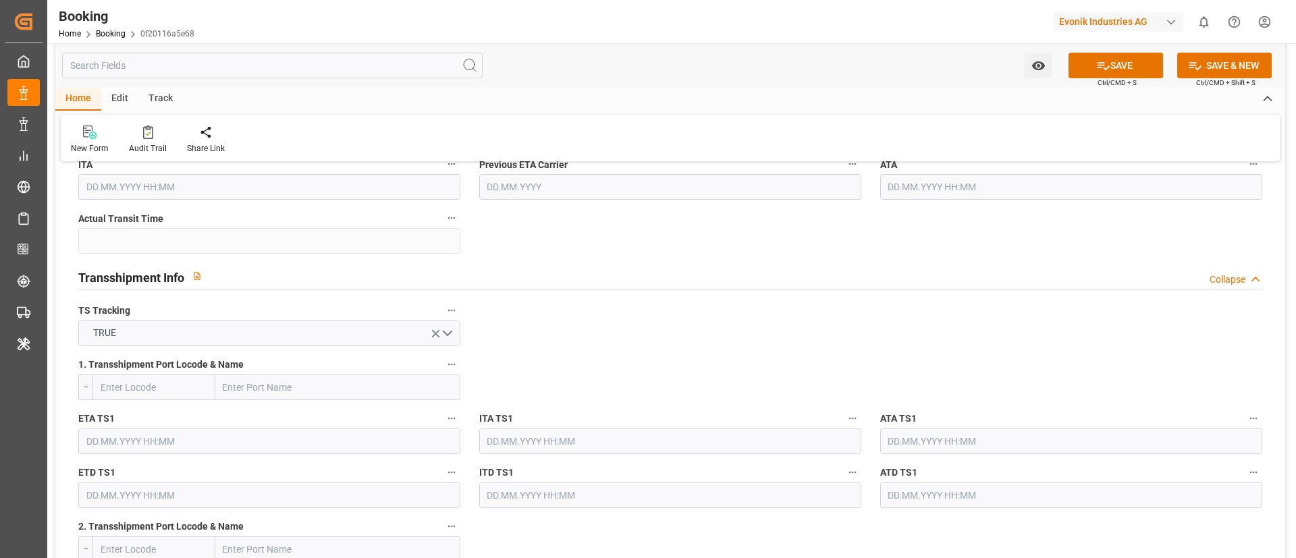
click at [302, 371] on input "text" at bounding box center [337, 388] width 245 height 26
paste input "Lome"
type input "Lome"
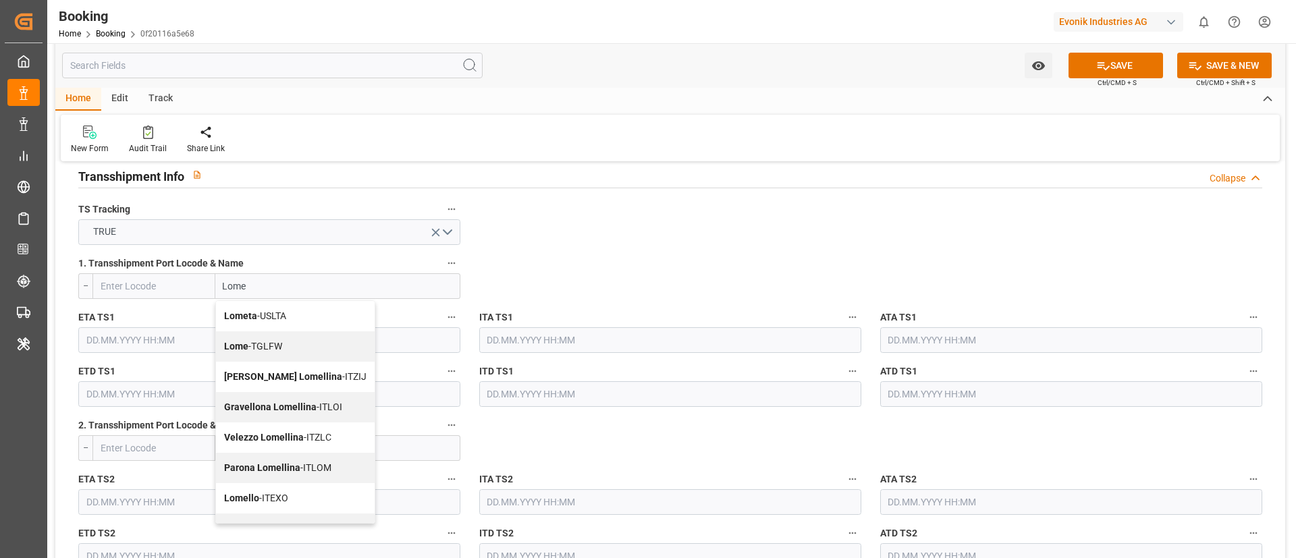
click at [280, 350] on span "Lome - TGLFW" at bounding box center [253, 346] width 58 height 11
type input "TGLFW"
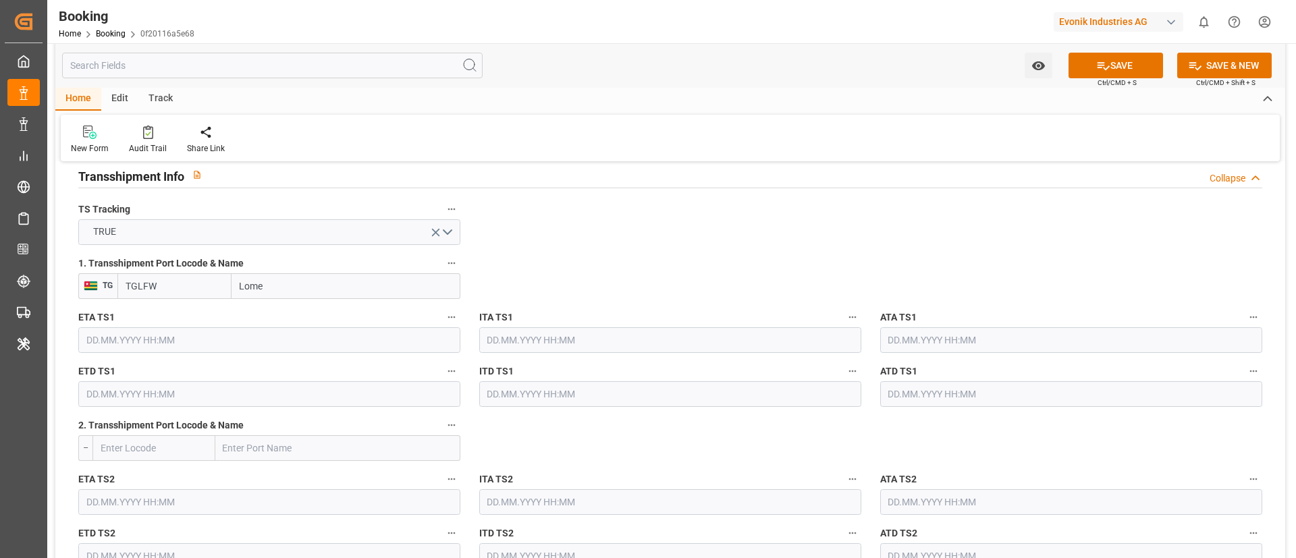
type input "Lome"
click at [140, 336] on input "text" at bounding box center [269, 340] width 382 height 26
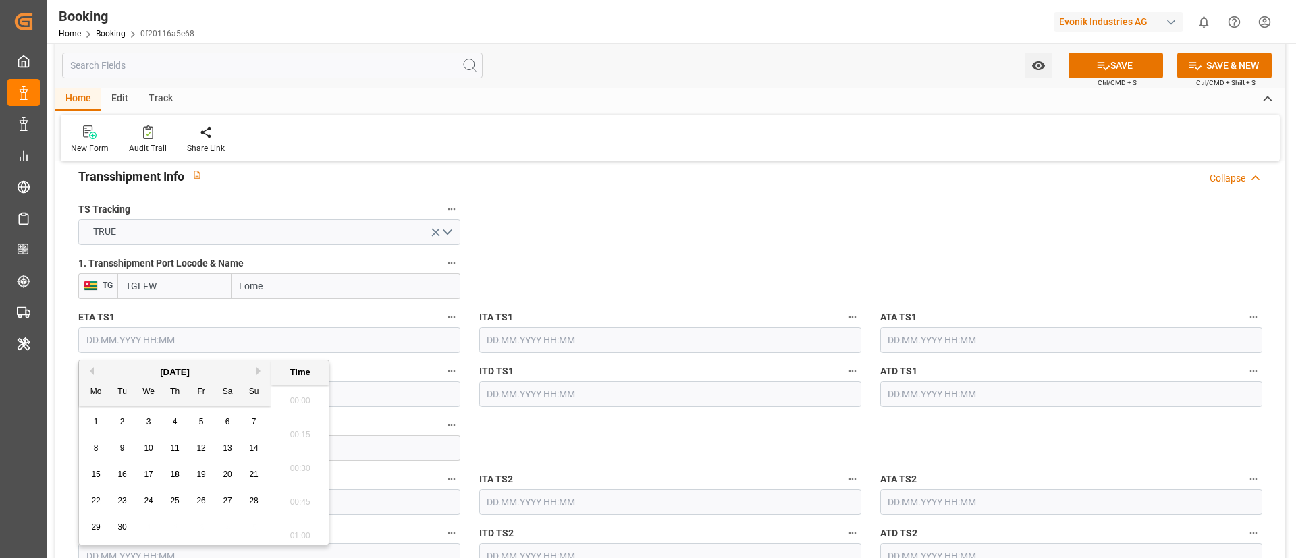
scroll to position [1658, 0]
click at [258, 370] on button "Next Month" at bounding box center [260, 371] width 8 height 8
click at [227, 371] on span "11" at bounding box center [227, 447] width 9 height 9
type input "11.10.2025 00:00"
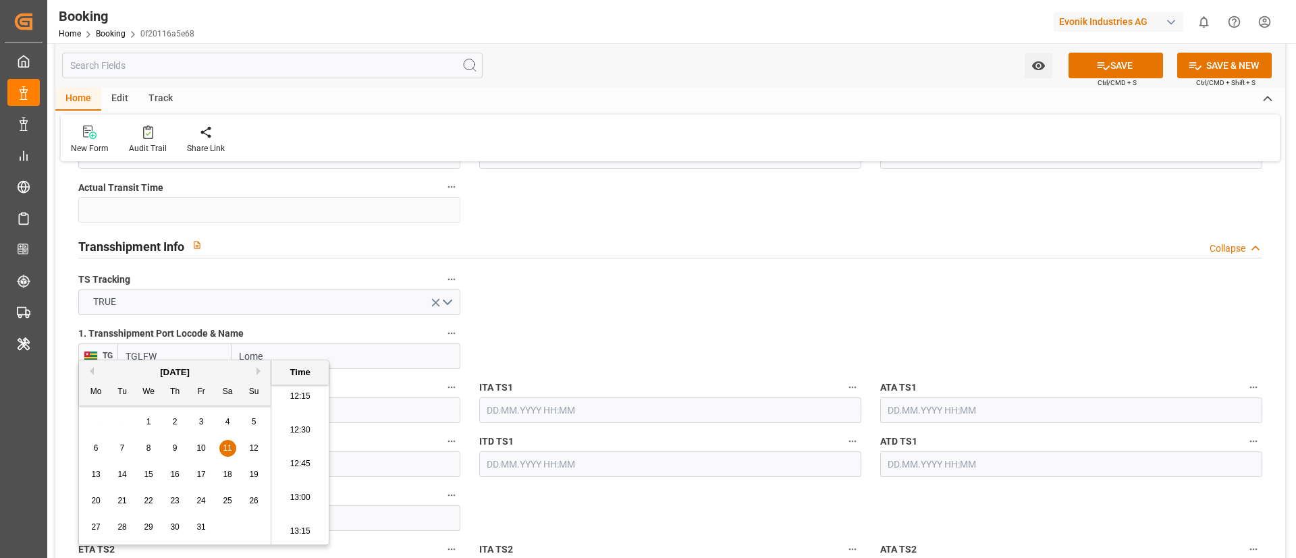
scroll to position [1417, 0]
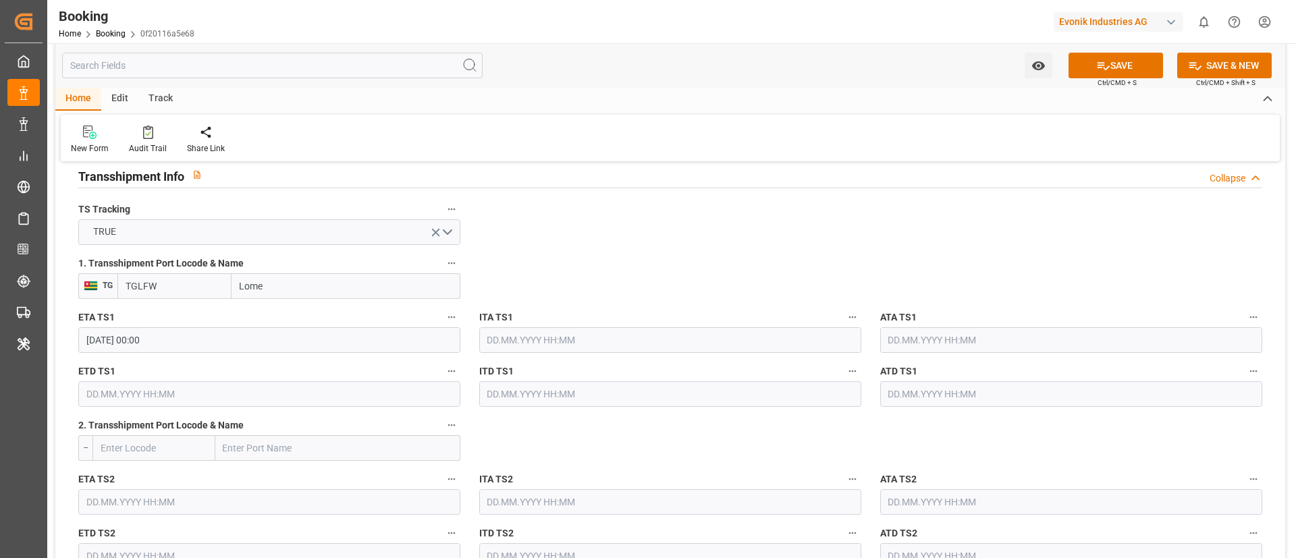
click at [137, 371] on input "text" at bounding box center [269, 394] width 382 height 26
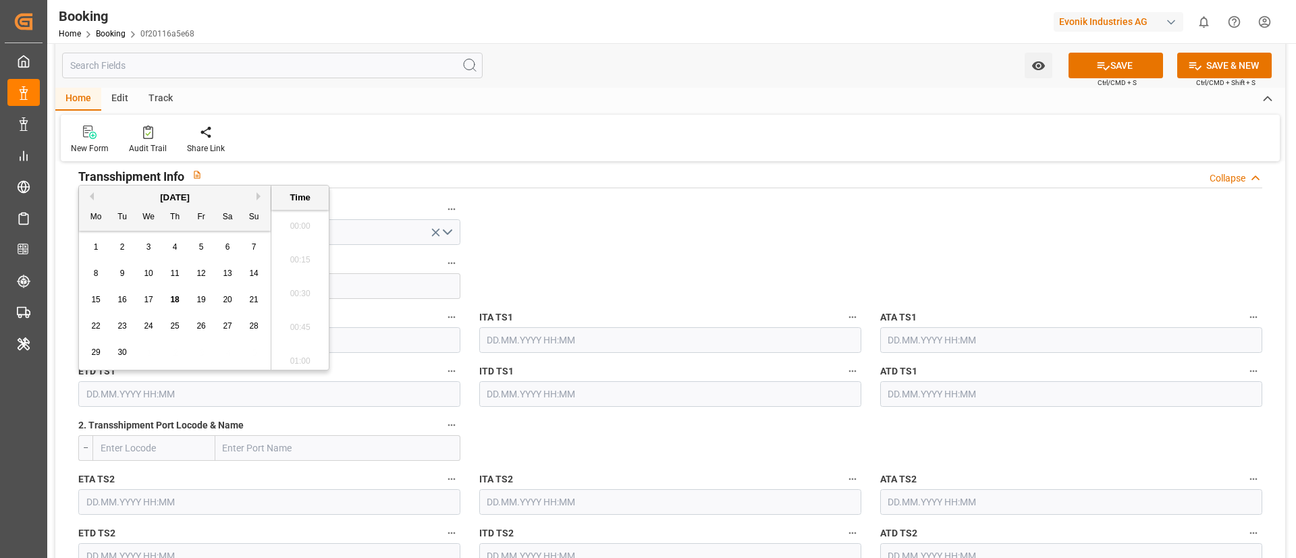
scroll to position [1658, 0]
click at [261, 196] on button "Next Month" at bounding box center [260, 196] width 8 height 8
click at [221, 272] on div "11" at bounding box center [227, 274] width 17 height 16
type input "11.10.2025 00:00"
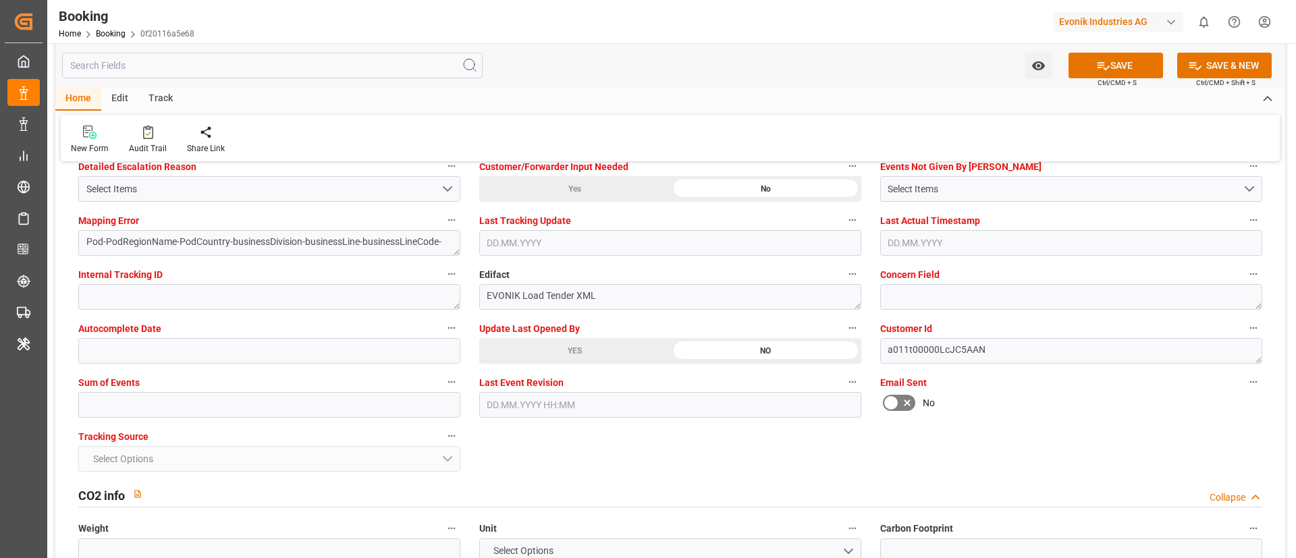
scroll to position [2632, 0]
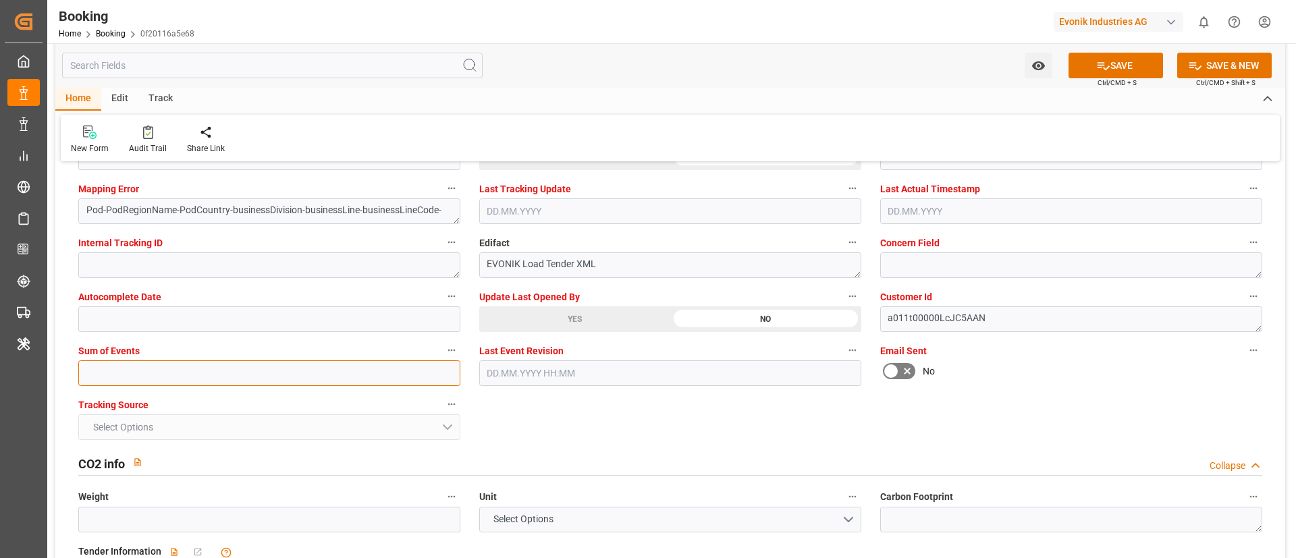
click at [304, 371] on input "text" at bounding box center [269, 373] width 382 height 26
type input "0"
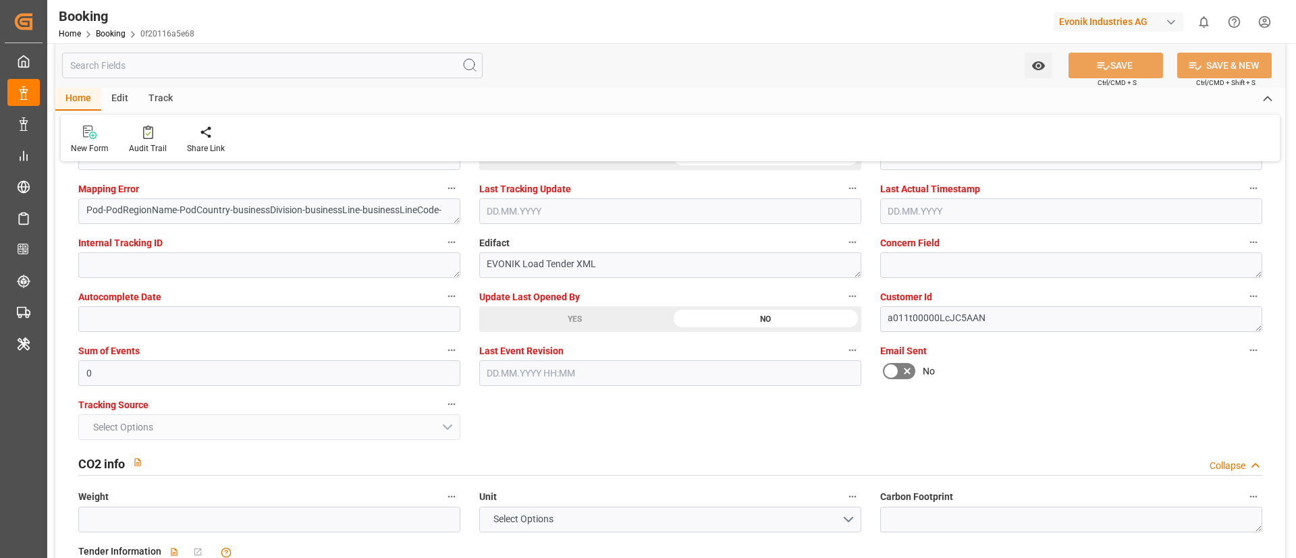
type textarea "NWC/UK North West Continent / UK_NGONN_MSCU_AT-AO"
type textarea "Vismitha Mahadev"
type textarea "Pod-PodRegionName-businessDivision-businessLine-"
type textarea "Yes"
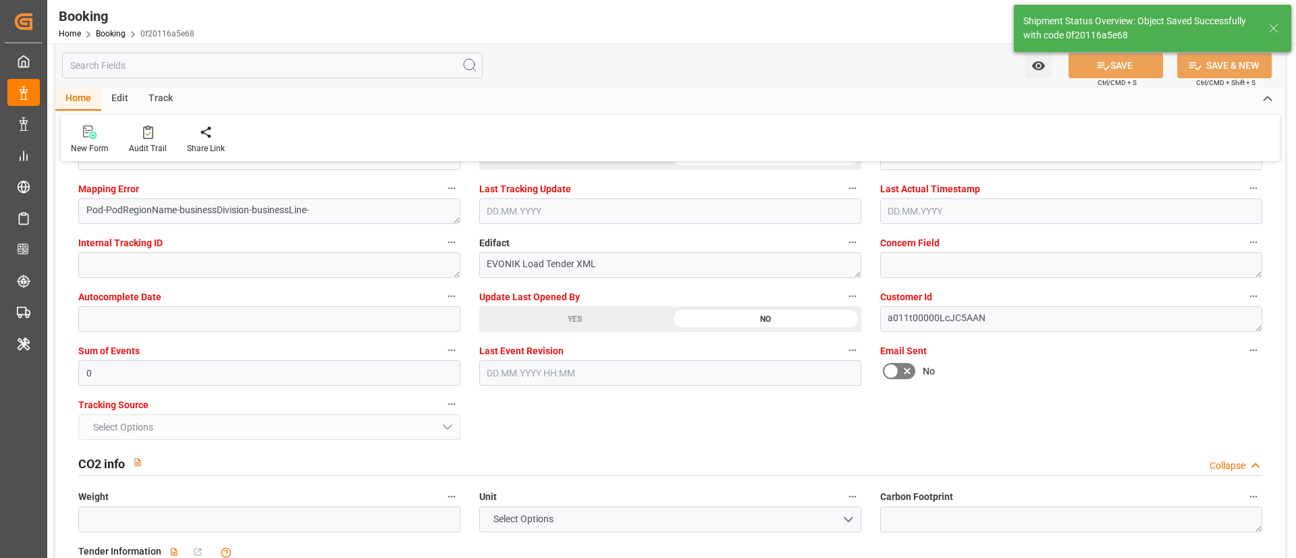
type input "24.09.2025 00:00"
type input "12.10.2025 00:00"
type input "11.10.2025 00:00"
type input "18.09.2025 07:16"
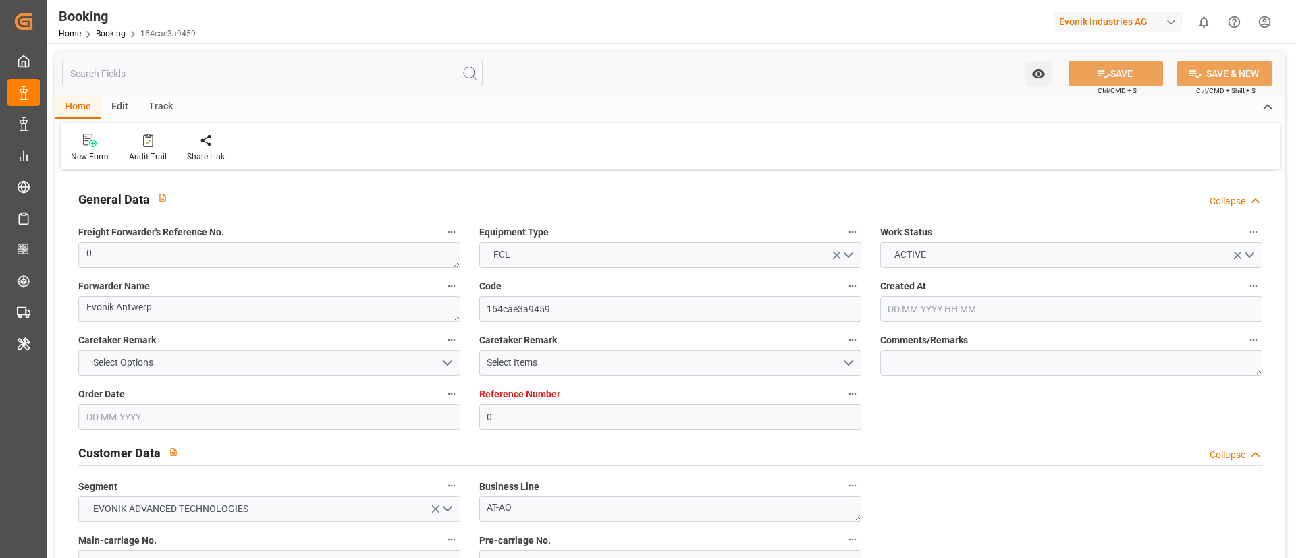
type input "[DATE] 10:30"
type input "[DATE]"
type input "[DATE] 00:00"
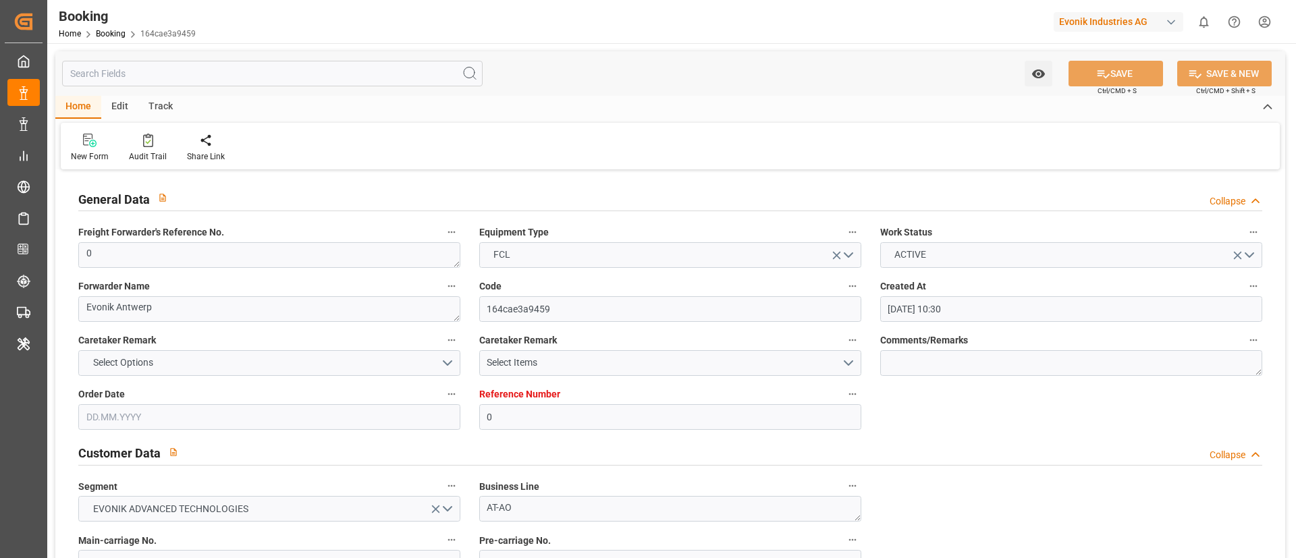
type input "[DATE] 15:34"
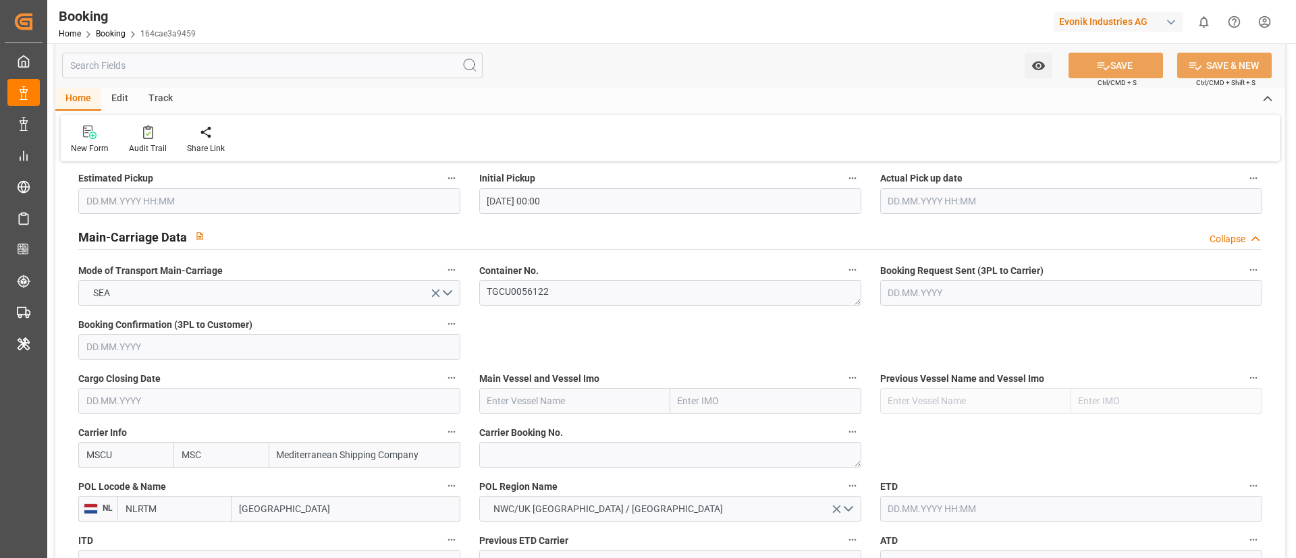
scroll to position [810, 0]
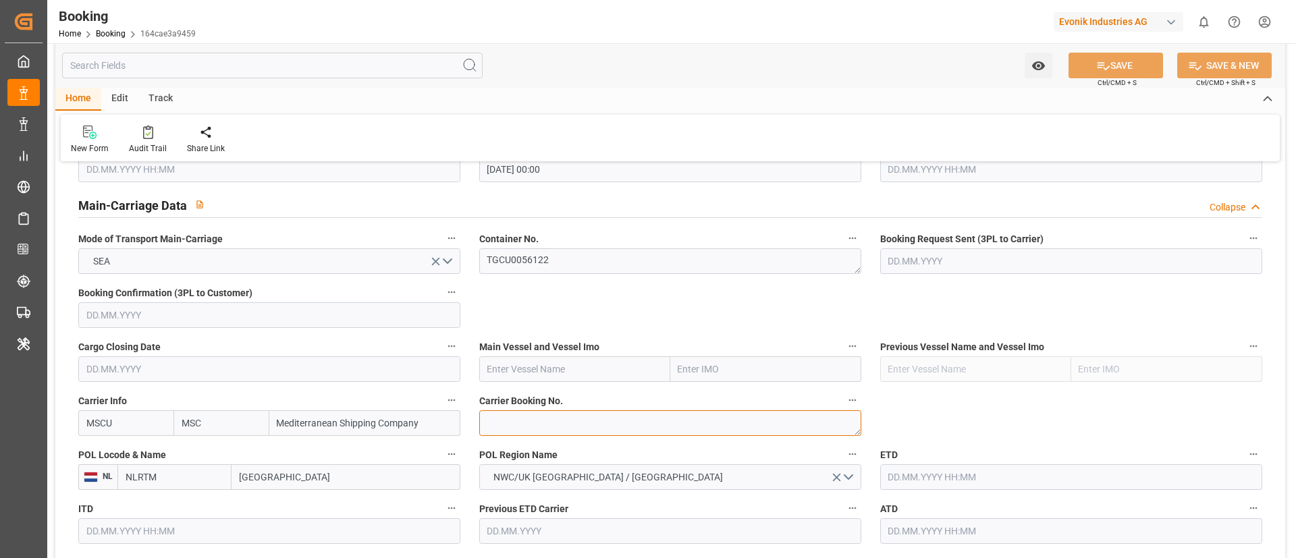
click at [551, 427] on textarea at bounding box center [670, 423] width 382 height 26
paste textarea "213B1927971"
type textarea "213B1927971"
click at [526, 358] on input "text" at bounding box center [574, 369] width 191 height 26
paste input "MSC MARTA"
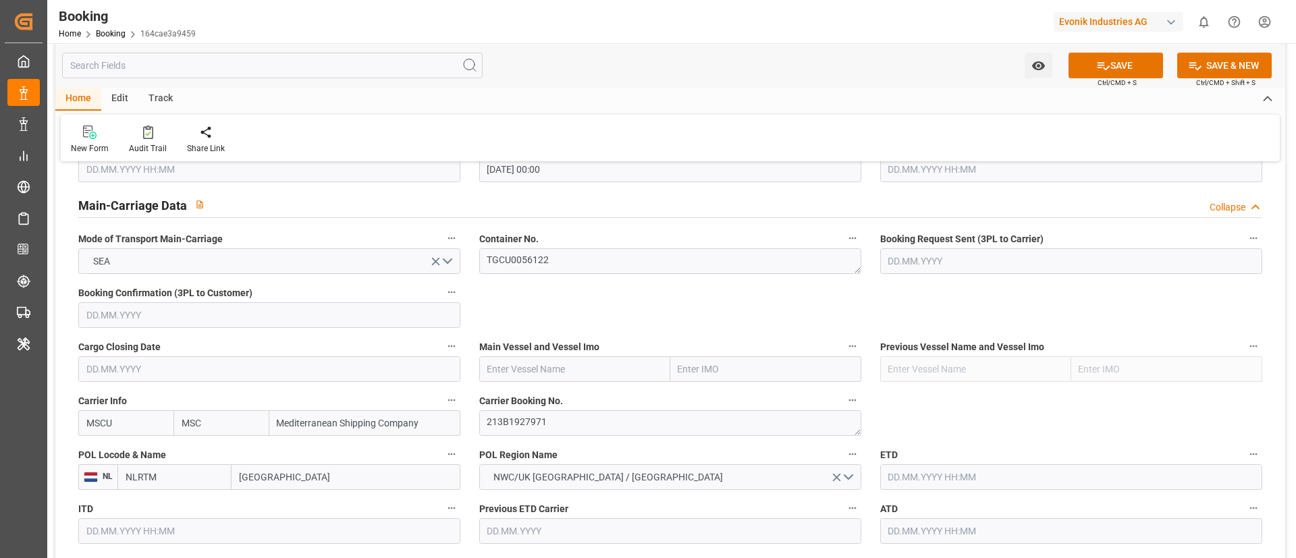
type input "MSC MARTA"
click at [531, 396] on b "MSC MARTA" at bounding box center [535, 398] width 95 height 11
type input "9295385"
type input "MSC MARTA"
click at [294, 479] on input "[GEOGRAPHIC_DATA]" at bounding box center [345, 477] width 229 height 26
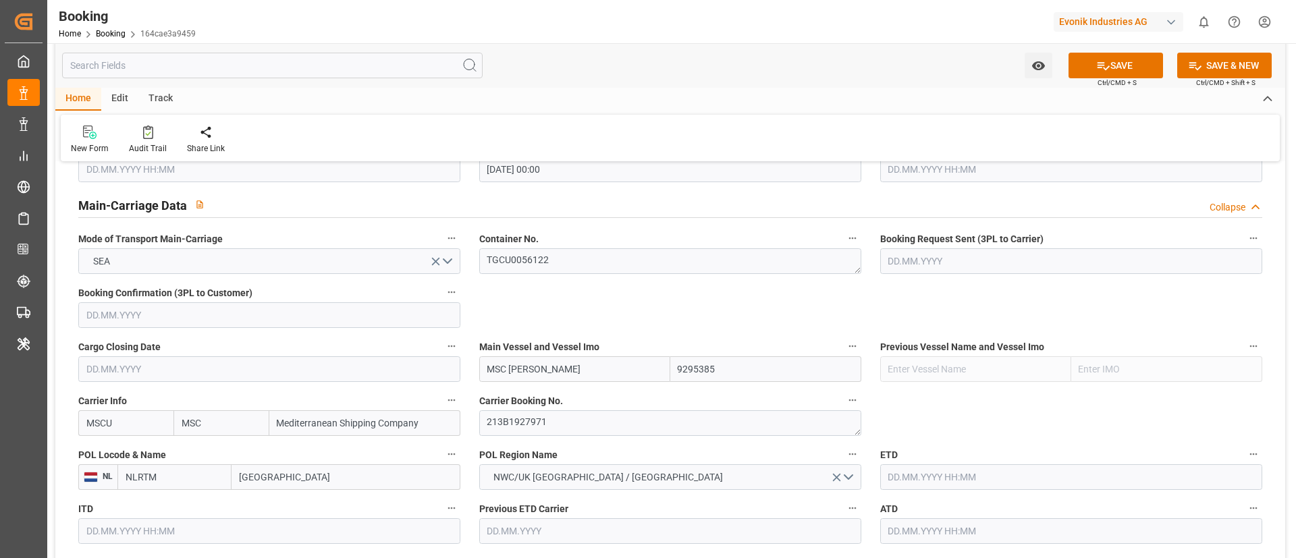
drag, startPoint x: 294, startPoint y: 479, endPoint x: 323, endPoint y: 355, distance: 127.5
click at [294, 480] on input "[GEOGRAPHIC_DATA]" at bounding box center [345, 477] width 229 height 26
paste input "[GEOGRAPHIC_DATA]"
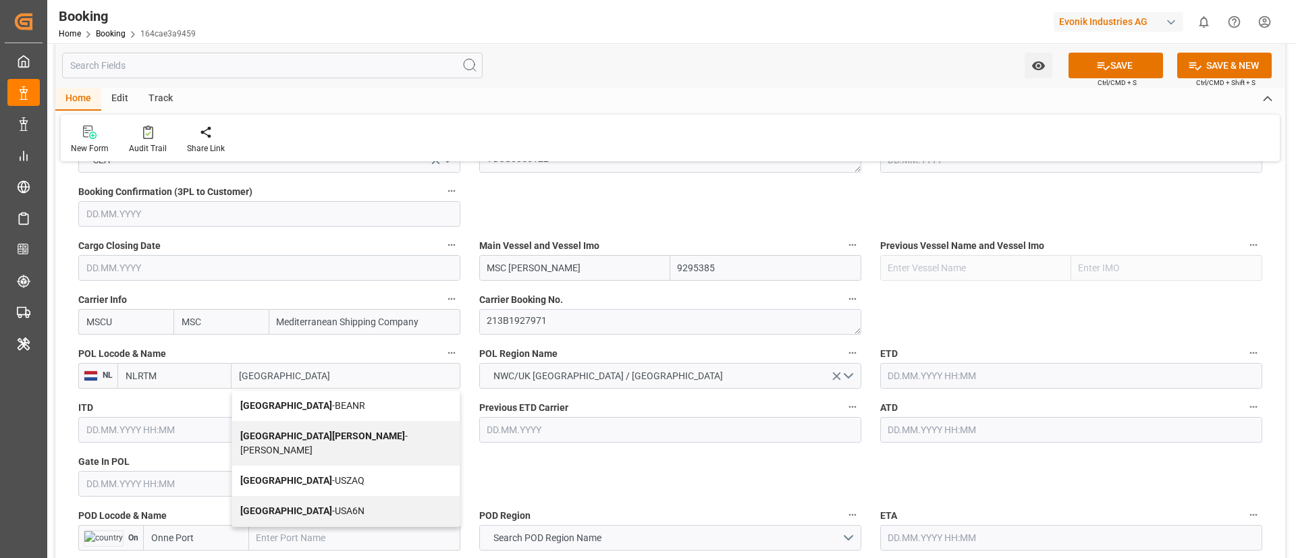
click at [287, 400] on span "Antwerp - BEANR" at bounding box center [302, 405] width 125 height 11
type input "[GEOGRAPHIC_DATA]"
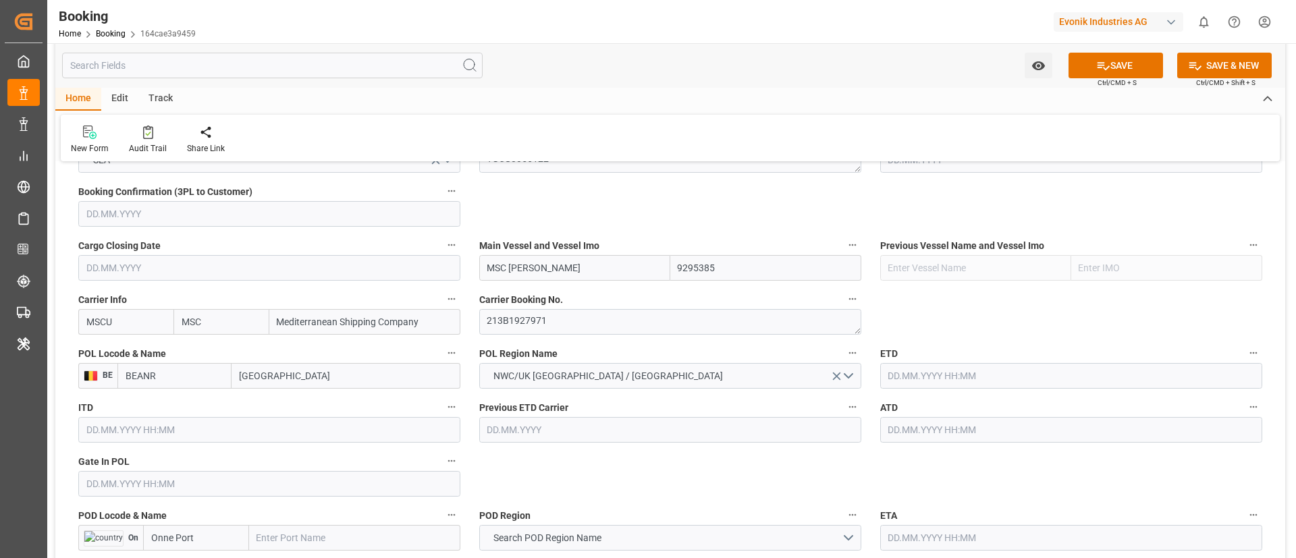
type input "BEANR"
click at [939, 366] on input "text" at bounding box center [1071, 376] width 382 height 26
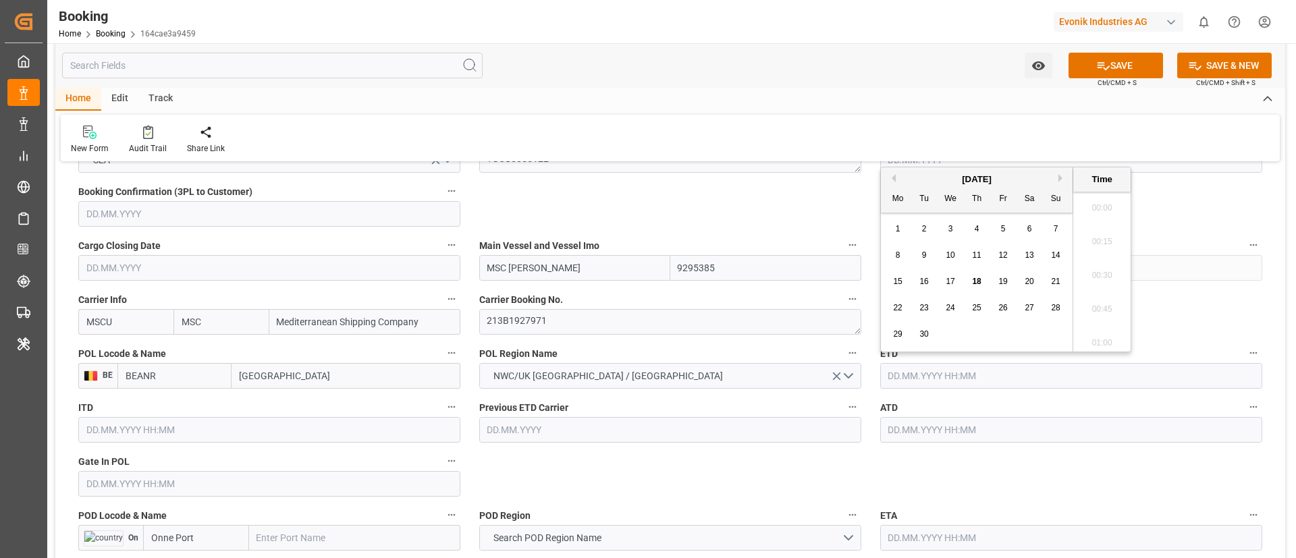
scroll to position [1658, 0]
click at [951, 306] on span "24" at bounding box center [949, 307] width 9 height 9
type input "24.09.2025 00:00"
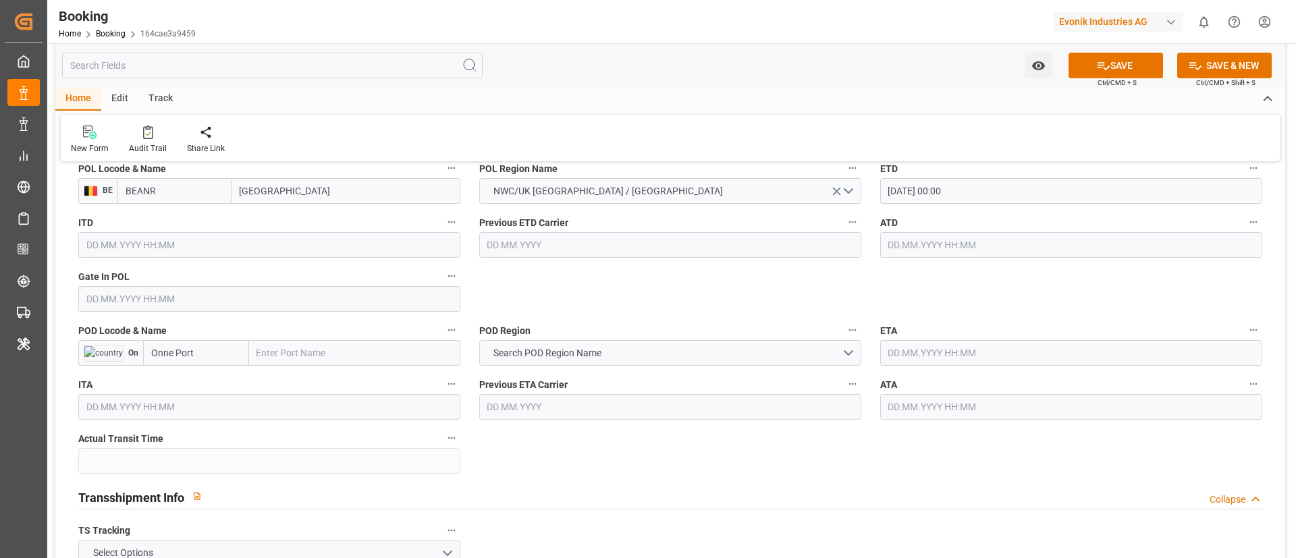
scroll to position [1113, 0]
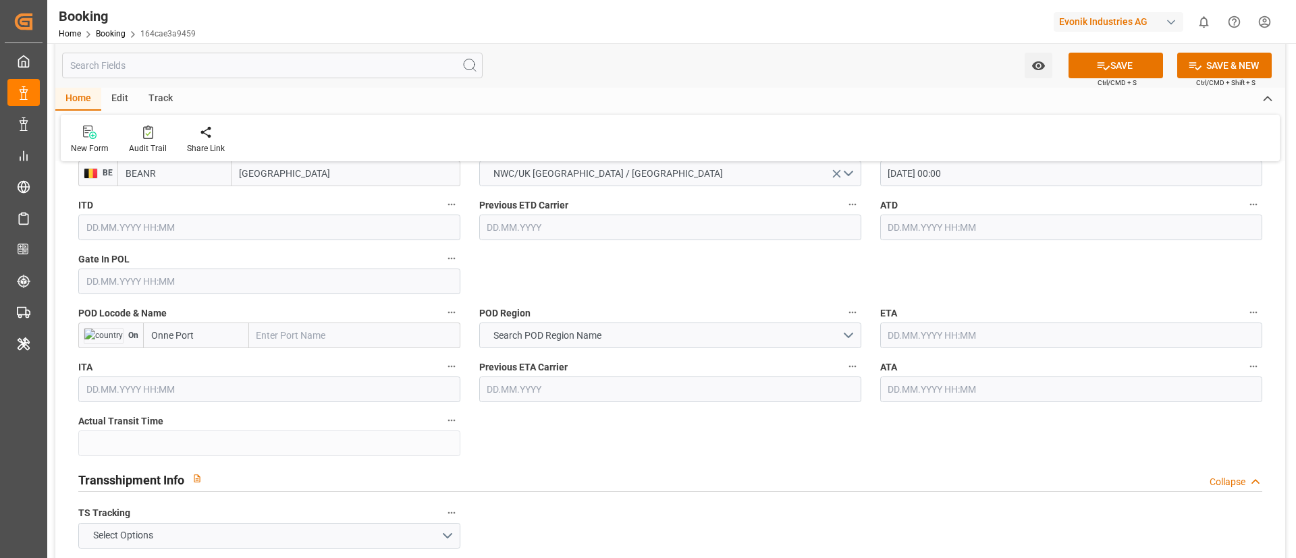
click at [342, 330] on input "text" at bounding box center [354, 336] width 211 height 26
paste input "Onne"
click at [307, 364] on span "Onne - NGONN" at bounding box center [287, 365] width 59 height 11
type input "Onne"
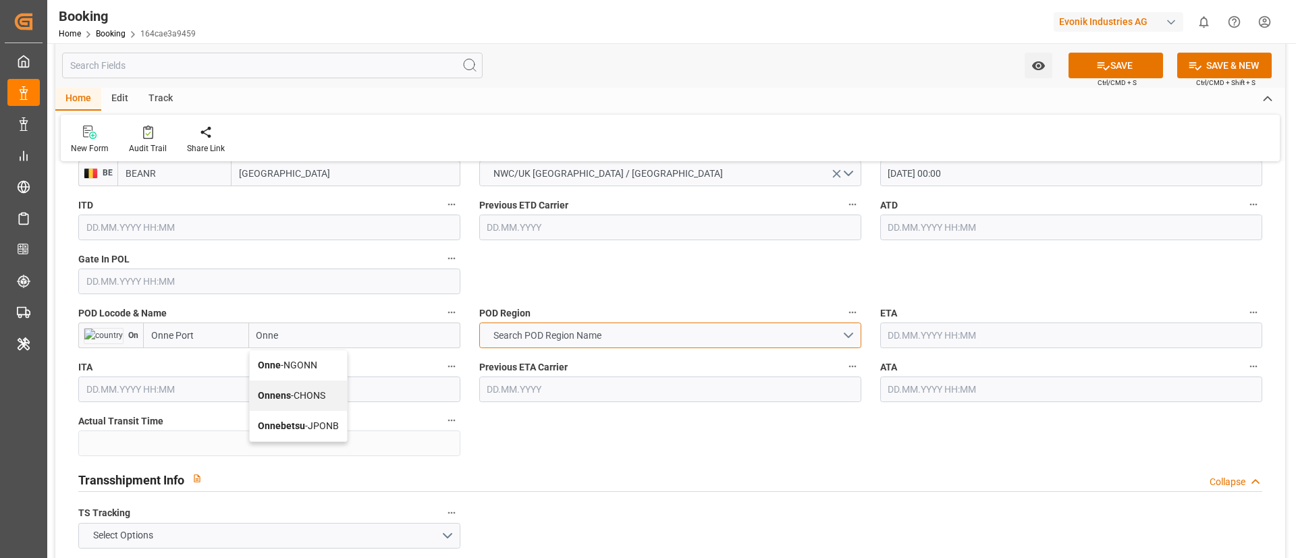
click at [574, 339] on span "Search POD Region Name" at bounding box center [547, 336] width 121 height 14
type input "NGONN"
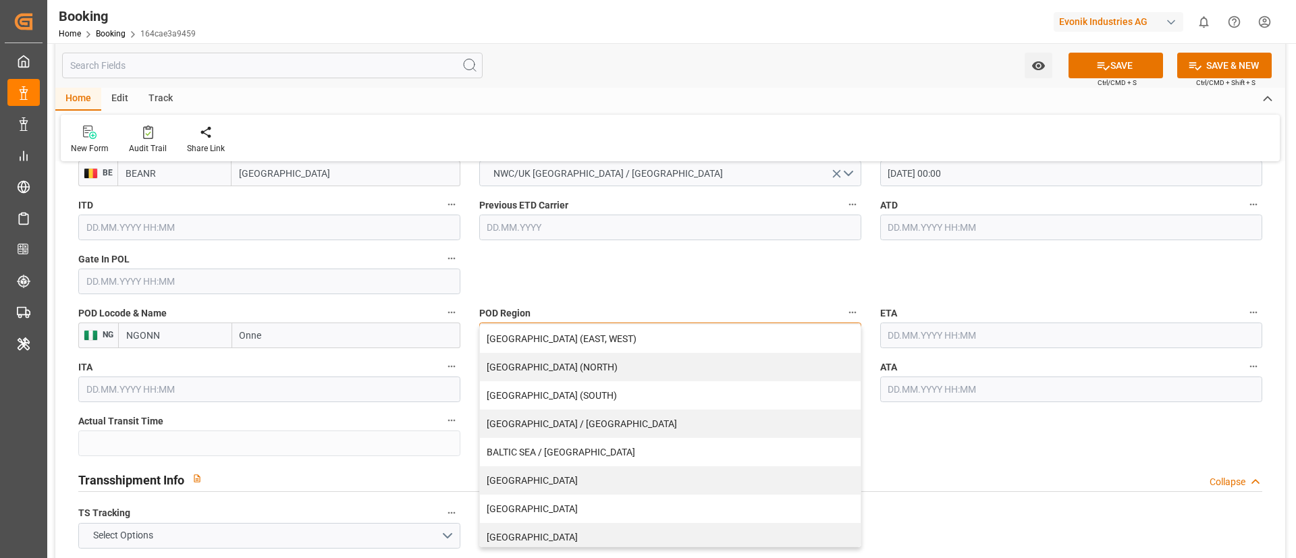
click at [573, 339] on div "[GEOGRAPHIC_DATA] (EAST, WEST)" at bounding box center [670, 339] width 381 height 28
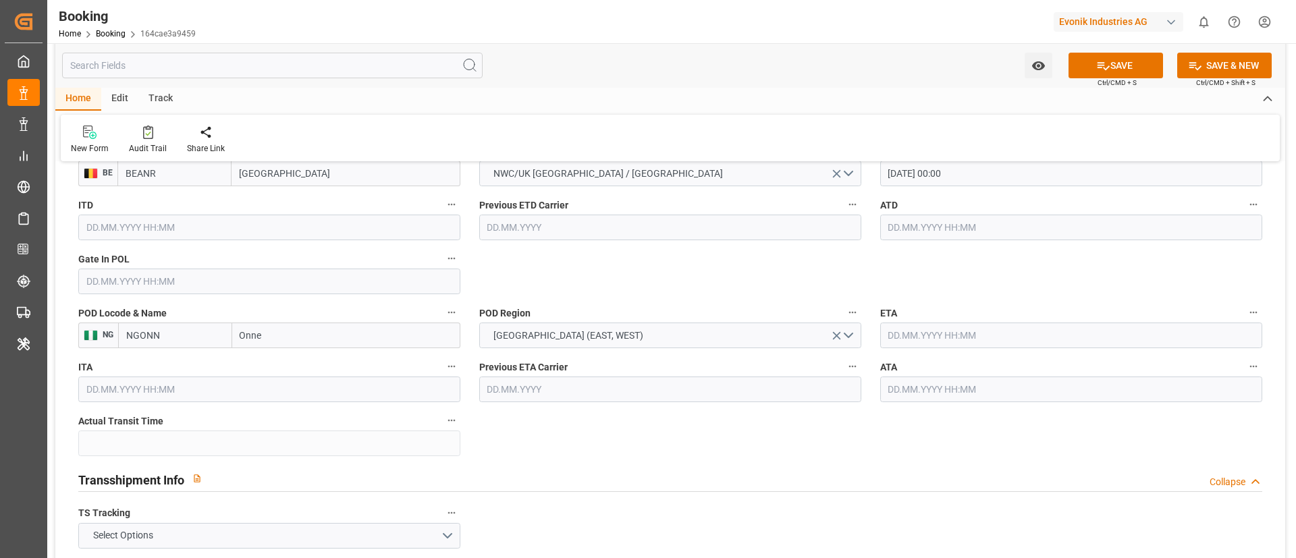
click at [951, 331] on input "text" at bounding box center [1071, 336] width 382 height 26
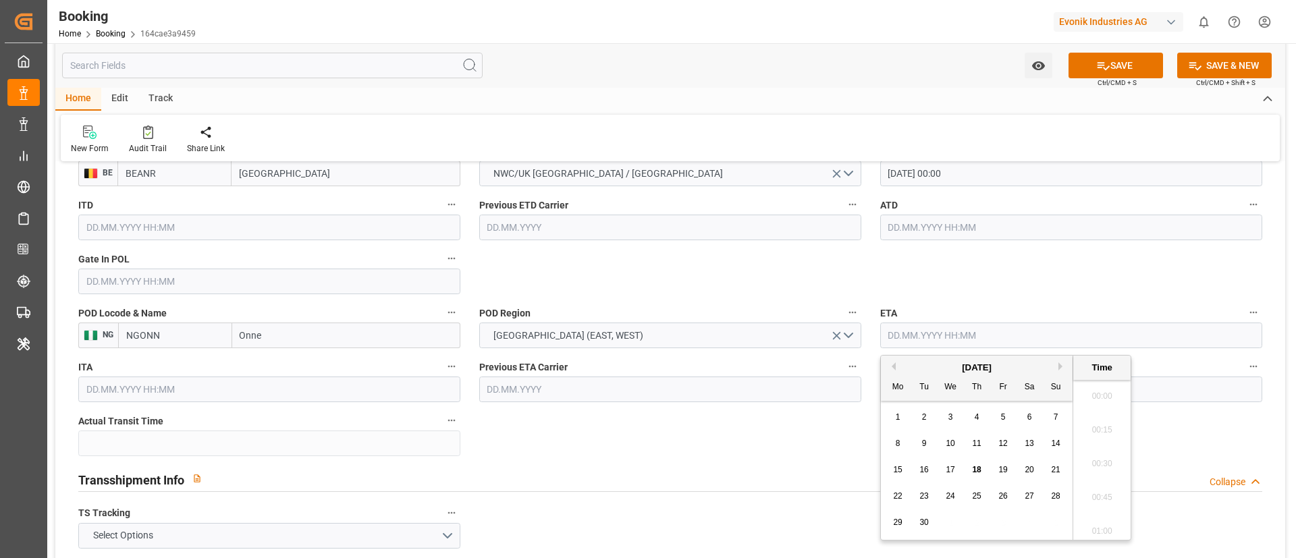
scroll to position [1658, 0]
click at [1062, 367] on button "Next Month" at bounding box center [1062, 366] width 8 height 8
click at [1057, 442] on span "12" at bounding box center [1055, 443] width 9 height 9
type input "12.10.2025 00:00"
drag, startPoint x: 748, startPoint y: 436, endPoint x: 674, endPoint y: 410, distance: 78.8
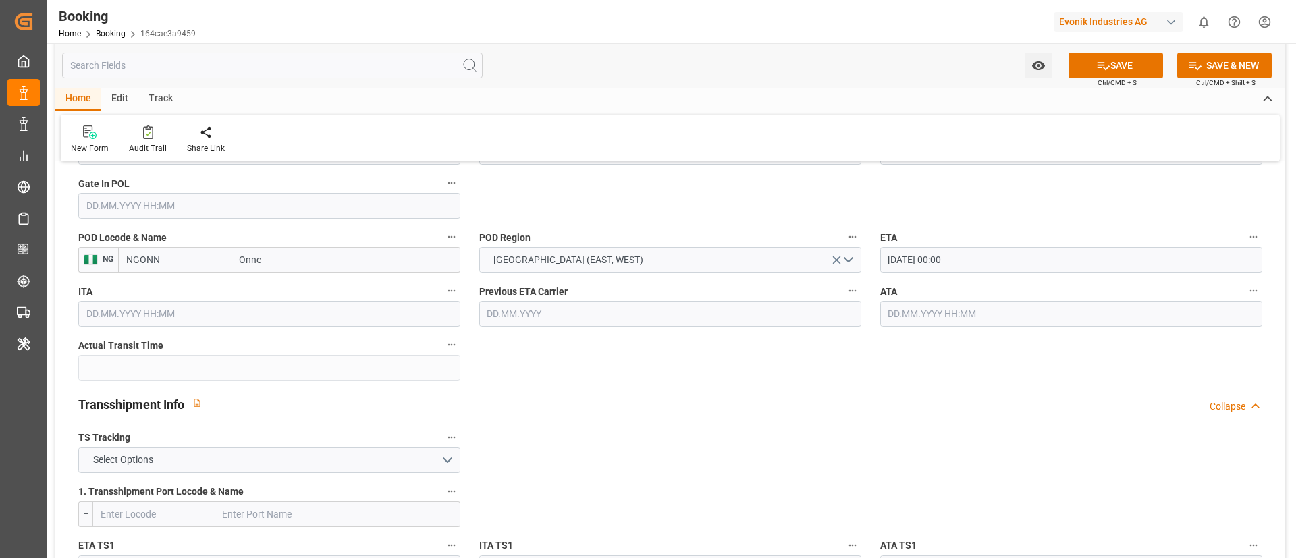
scroll to position [1215, 0]
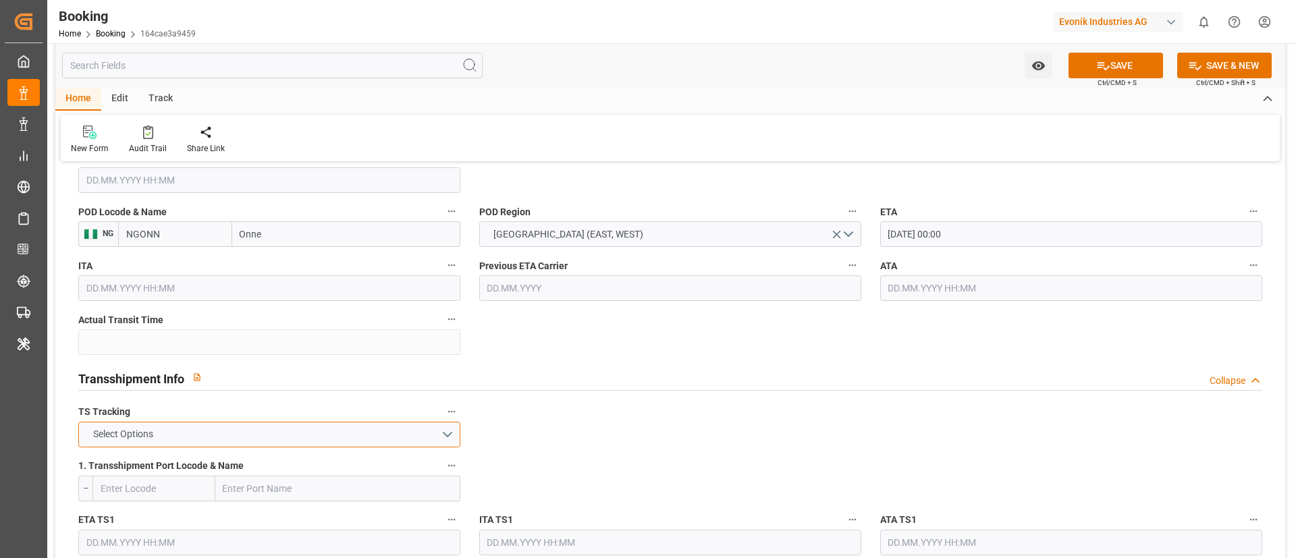
click at [263, 439] on button "Select Options" at bounding box center [269, 435] width 382 height 26
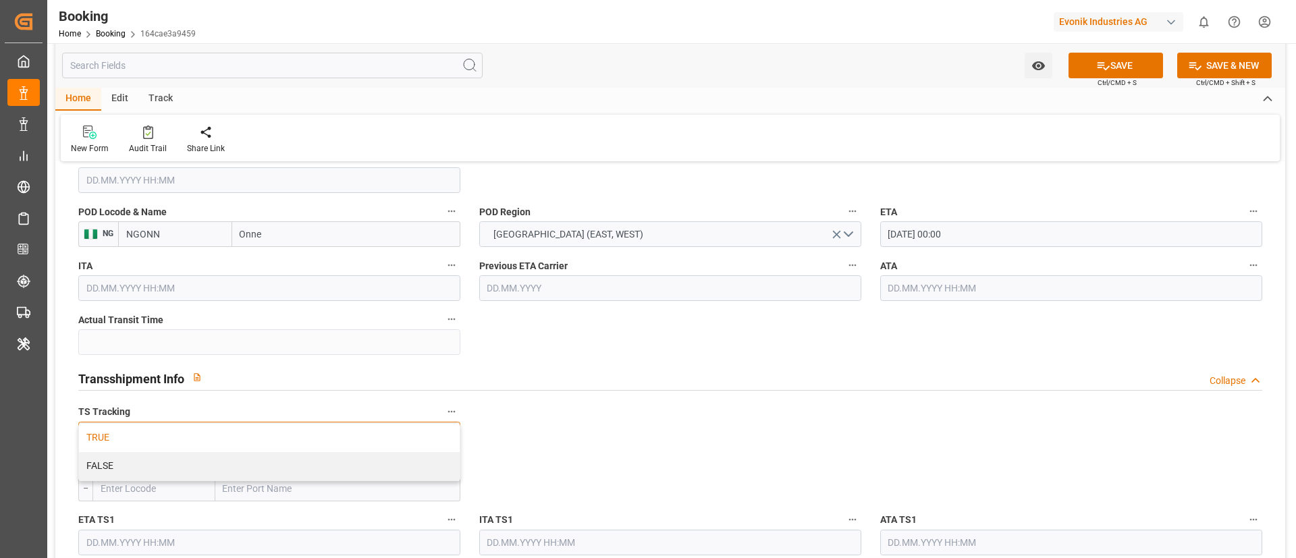
click at [263, 439] on div "TRUE" at bounding box center [269, 438] width 381 height 28
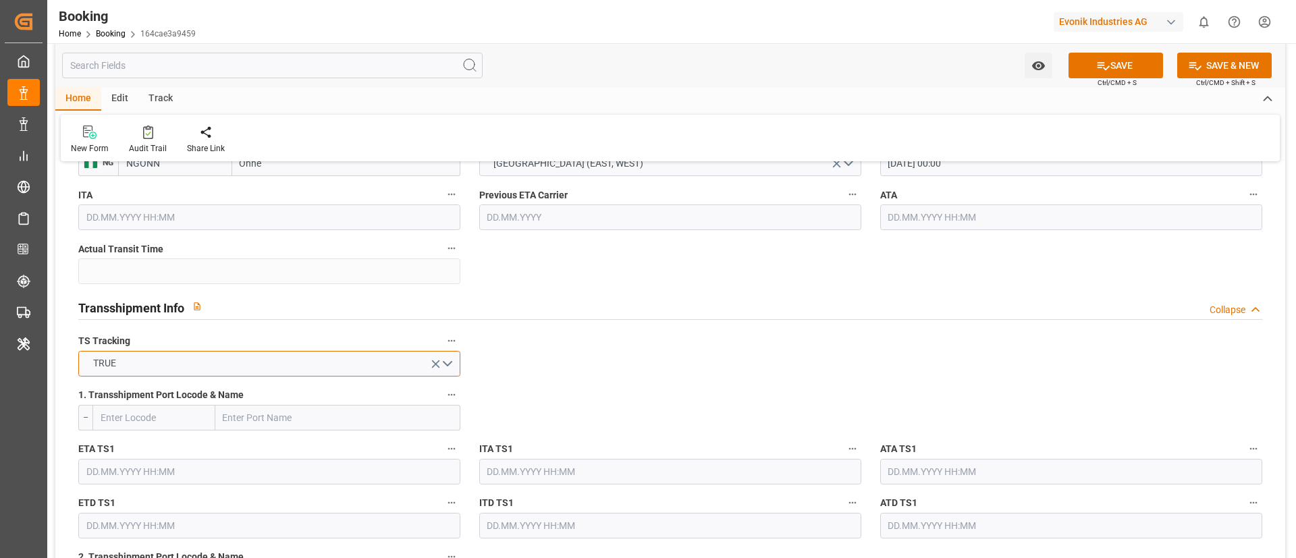
scroll to position [1316, 0]
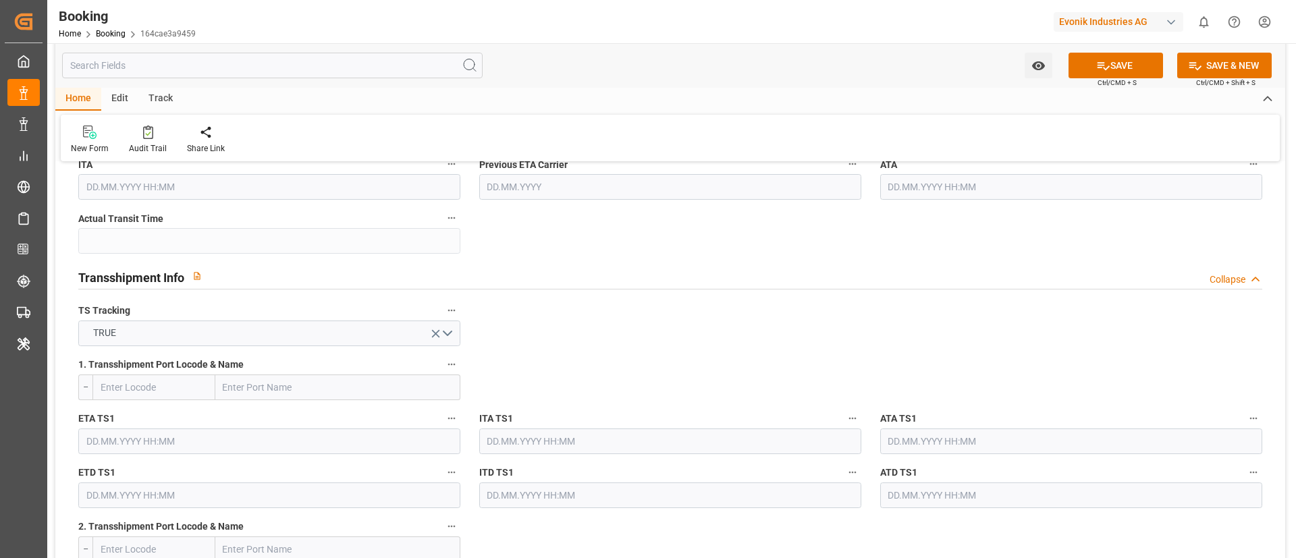
click at [306, 383] on input "text" at bounding box center [337, 388] width 245 height 26
paste input "Lome"
type input "Lome"
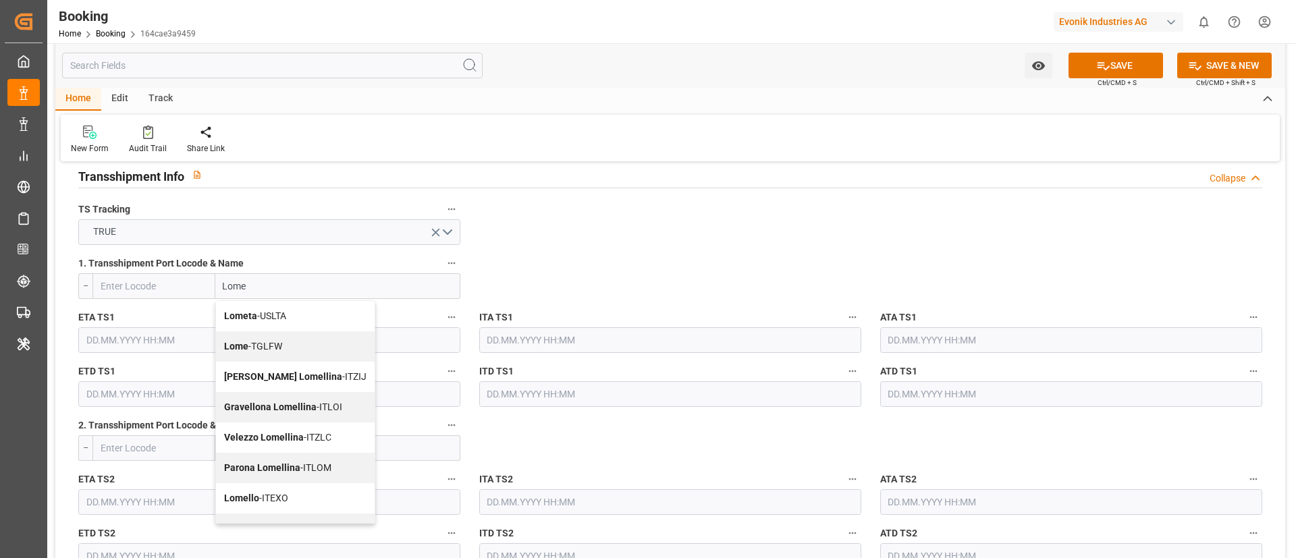
click at [271, 352] on span "Lome - TGLFW" at bounding box center [253, 346] width 58 height 11
type input "TGLFW"
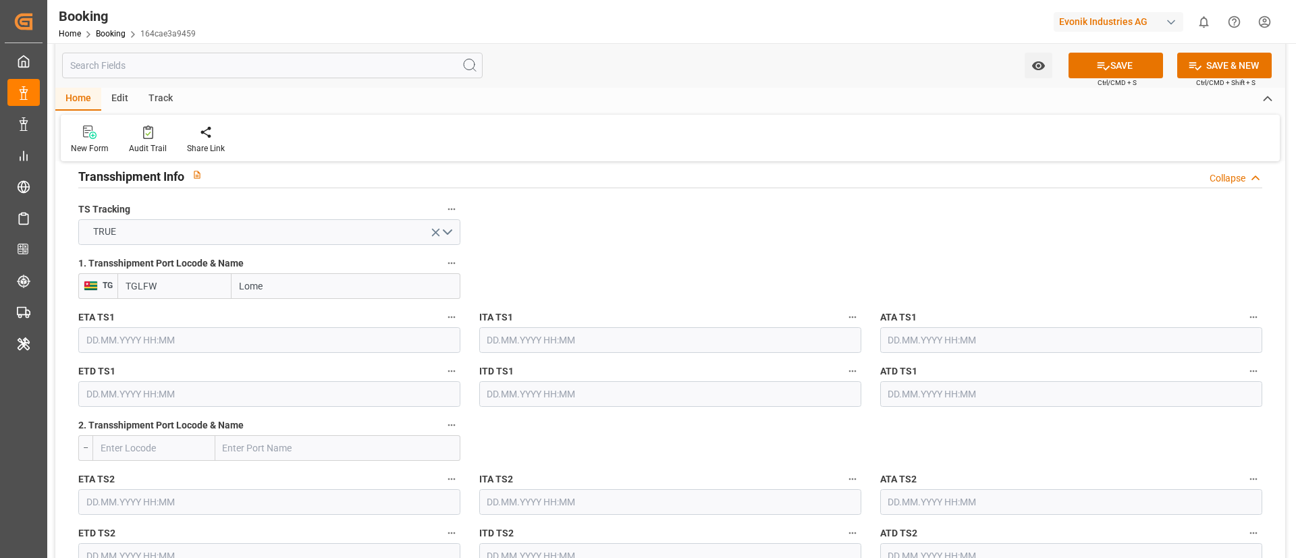
type input "Lome"
click at [160, 337] on input "text" at bounding box center [269, 340] width 382 height 26
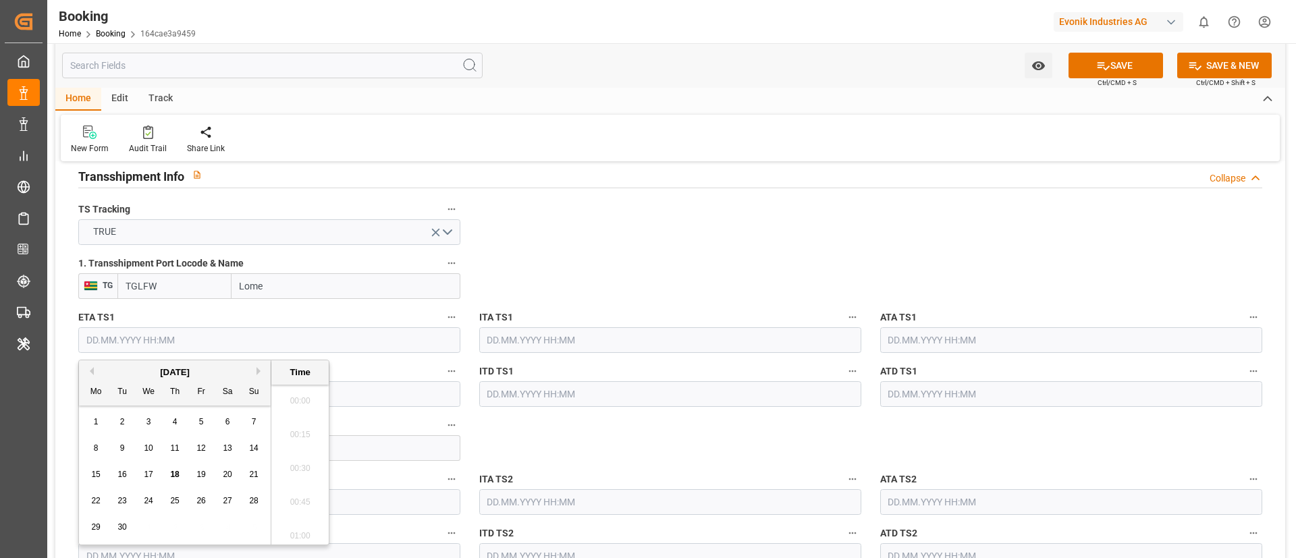
scroll to position [1658, 0]
click at [259, 372] on button "Next Month" at bounding box center [260, 371] width 8 height 8
click at [208, 449] on div "10" at bounding box center [201, 449] width 17 height 16
type input "10.10.2025 00:00"
click at [375, 396] on input "text" at bounding box center [269, 394] width 382 height 26
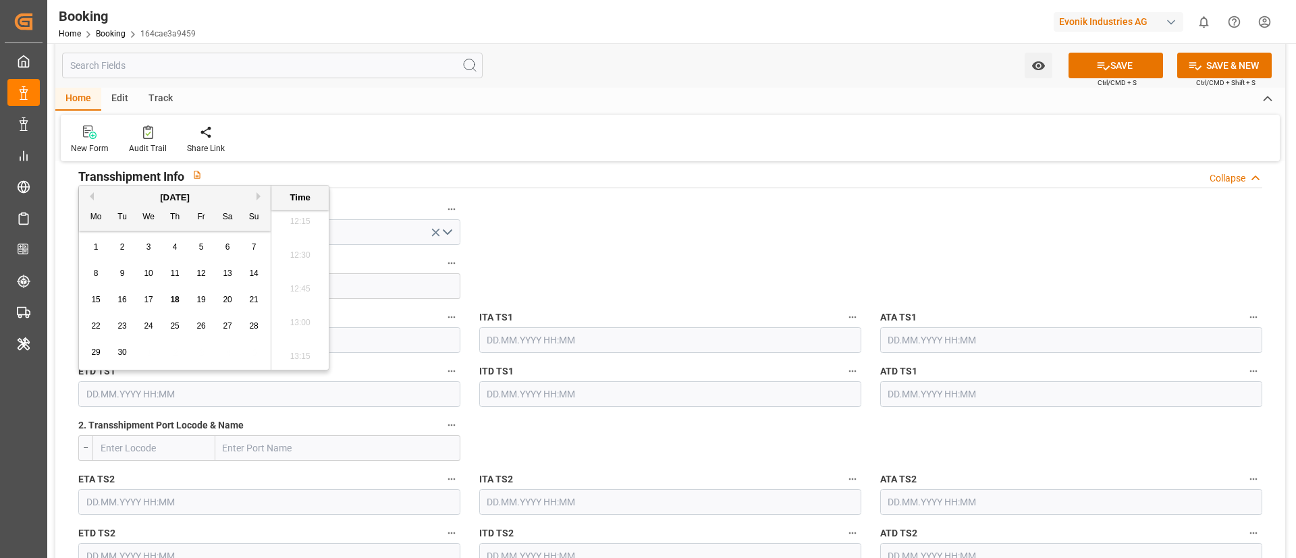
click at [256, 192] on button "Next Month" at bounding box center [260, 196] width 8 height 8
click at [226, 278] on div "11" at bounding box center [227, 274] width 17 height 16
type input "11.10.2025 00:00"
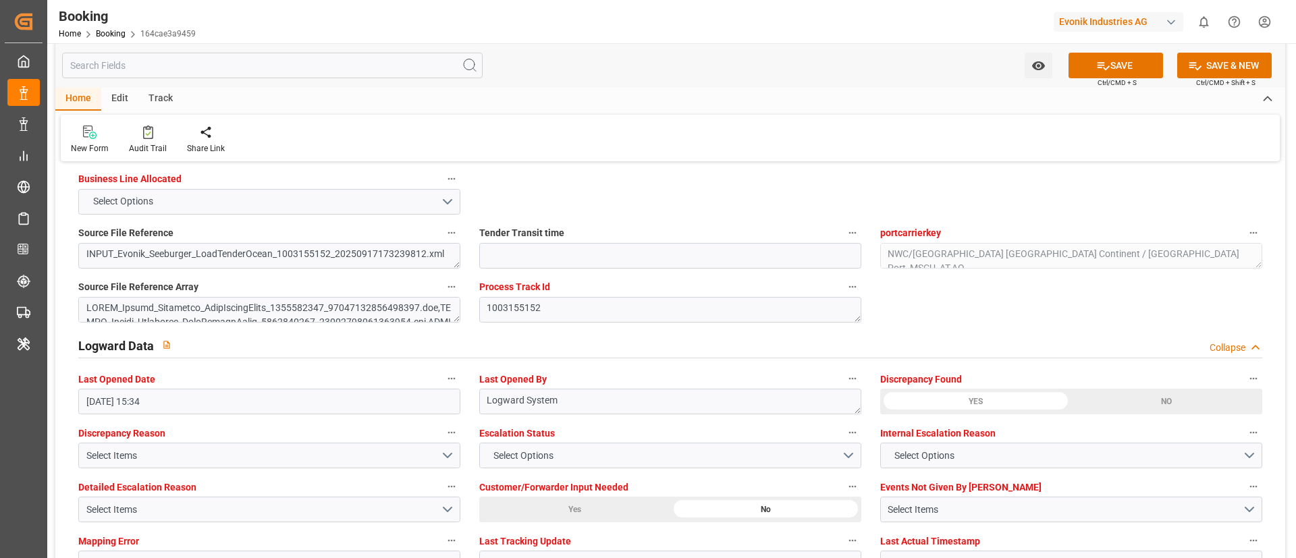
scroll to position [2530, 0]
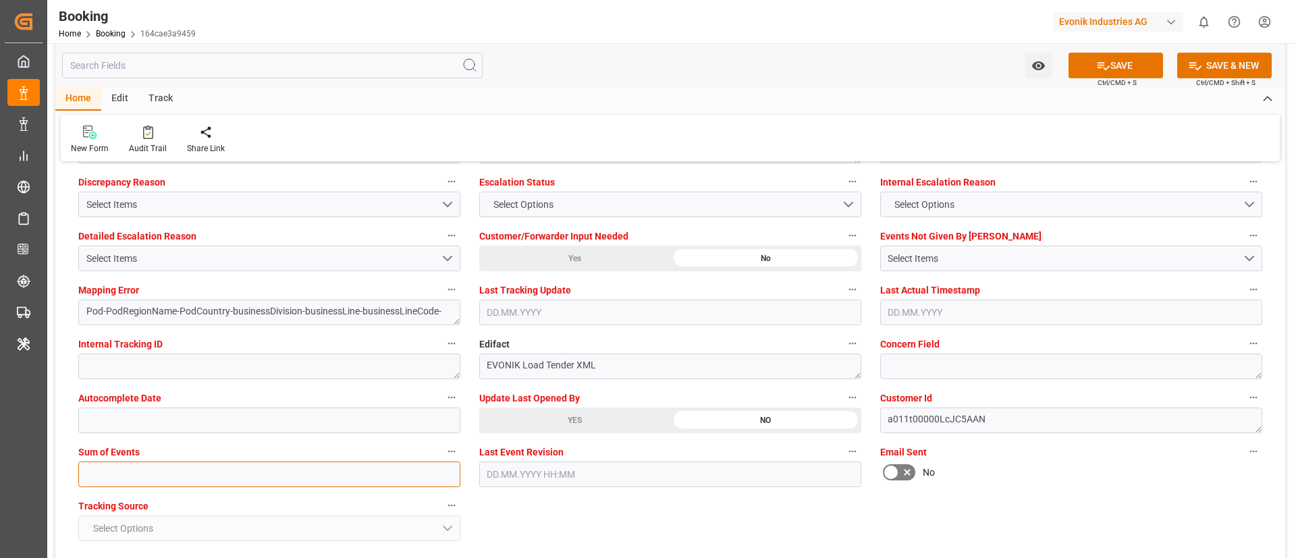
click at [319, 470] on input "text" at bounding box center [269, 475] width 382 height 26
type input "0"
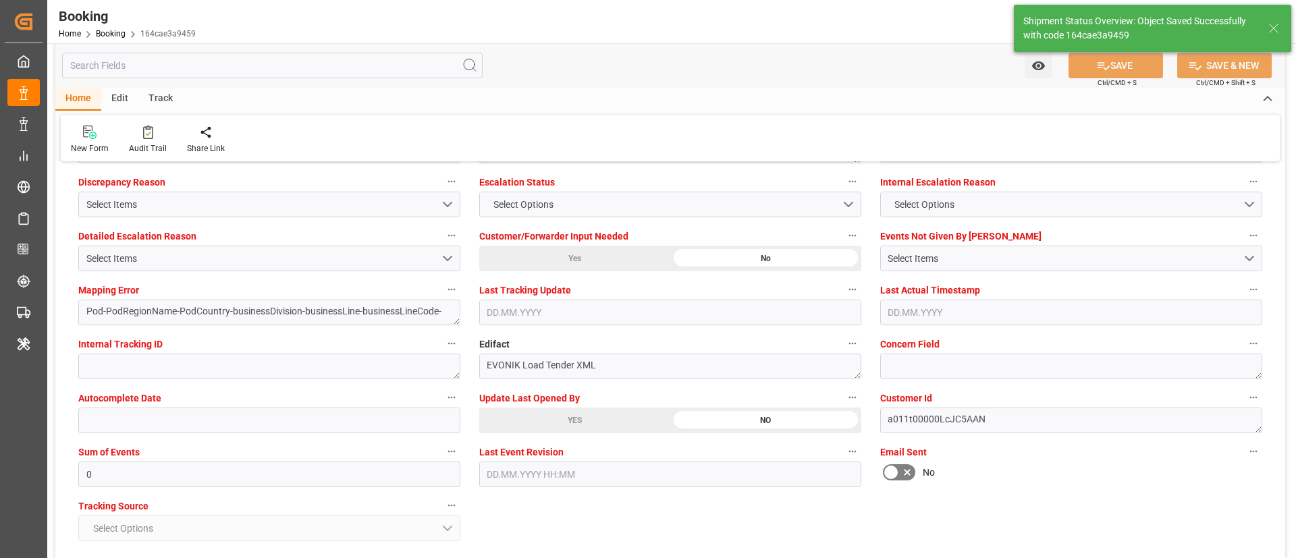
type textarea "NWC/UK North West Continent / UK_NGONN_MSCU_AT-AO"
type textarea "Vismitha Mahadev"
type textarea "Pod-PodRegionName-businessDivision-businessLine-"
type textarea "Yes"
type input "24.09.2025 00:00"
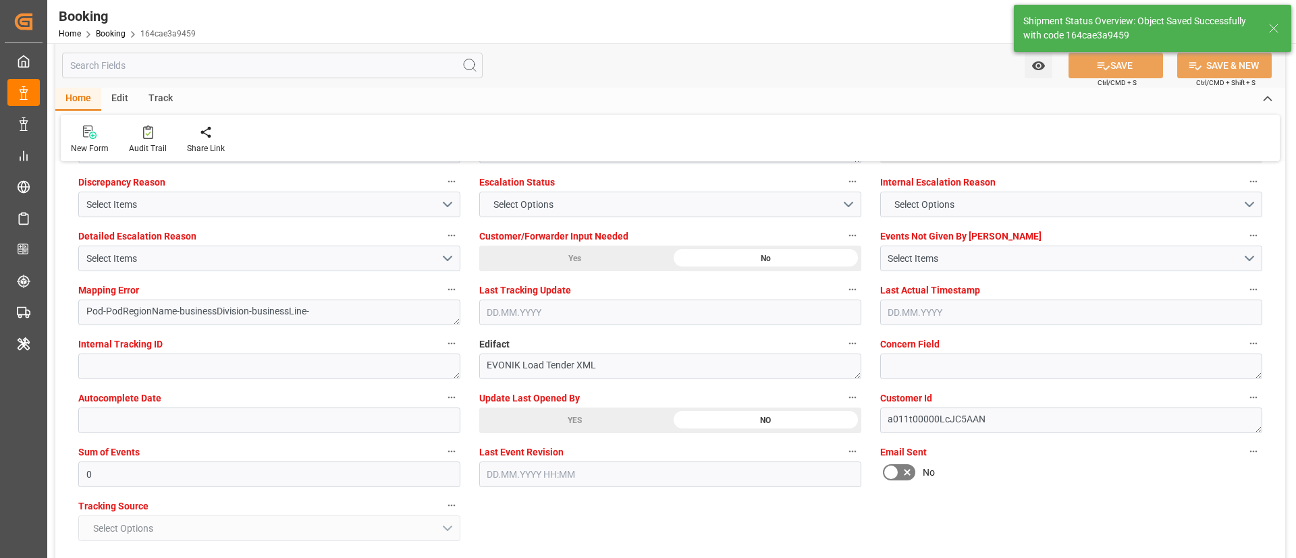
type input "12.10.2025 00:00"
type input "10.10.2025 00:00"
type input "11.10.2025 00:00"
type input "18.09.2025 07:17"
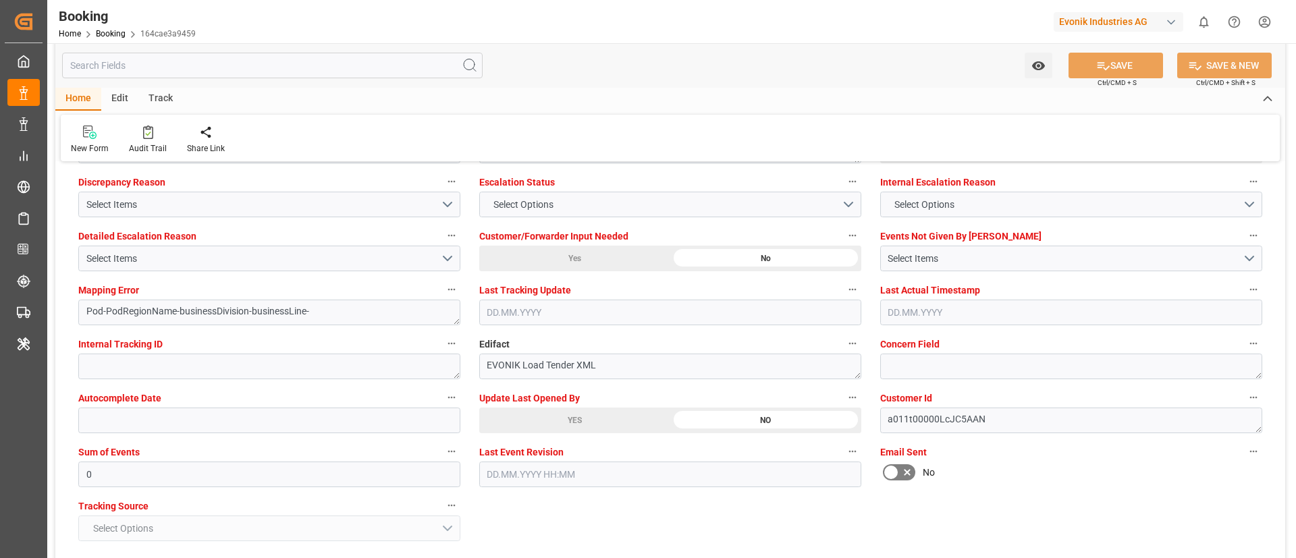
scroll to position [2328, 0]
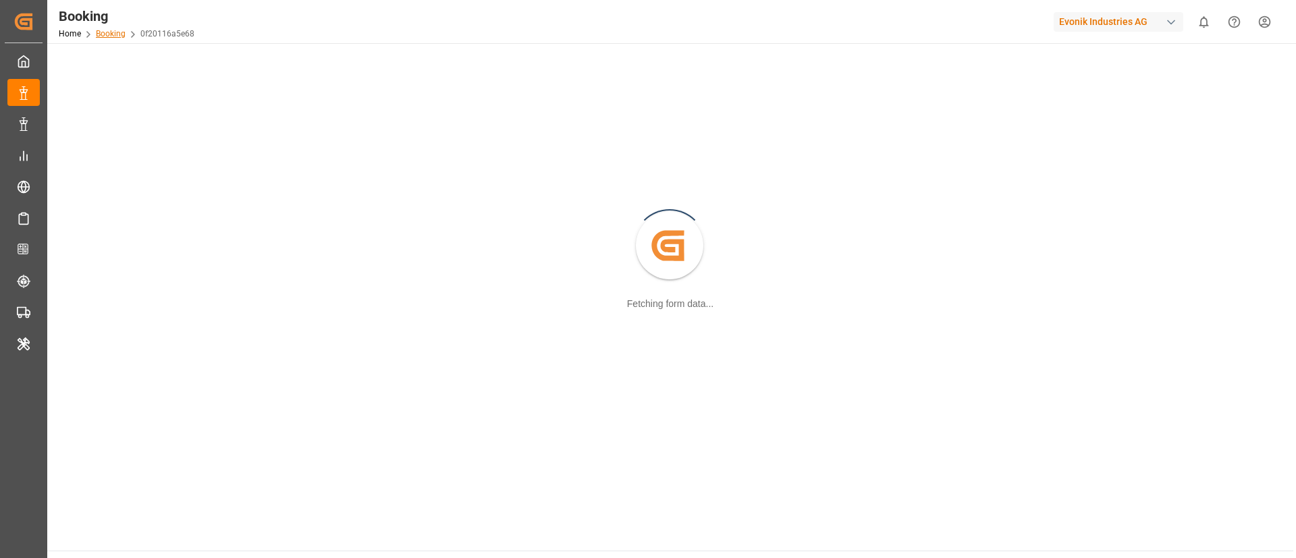
click at [111, 38] on link "Booking" at bounding box center [111, 33] width 30 height 9
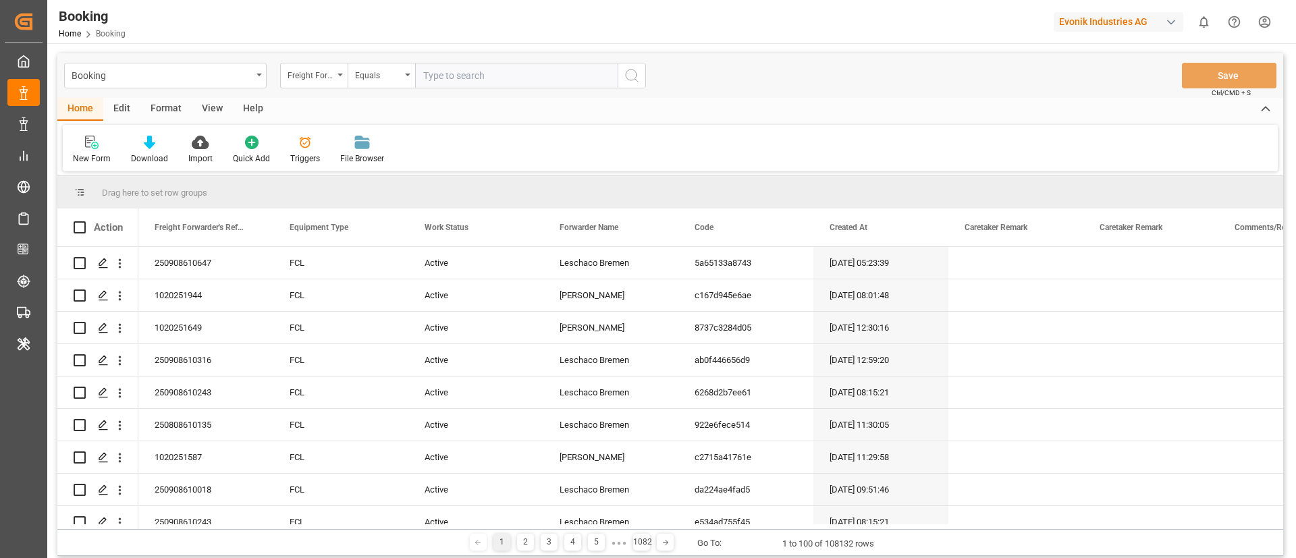
click at [327, 78] on div "Freight Forwarder's Reference No." at bounding box center [310, 74] width 46 height 16
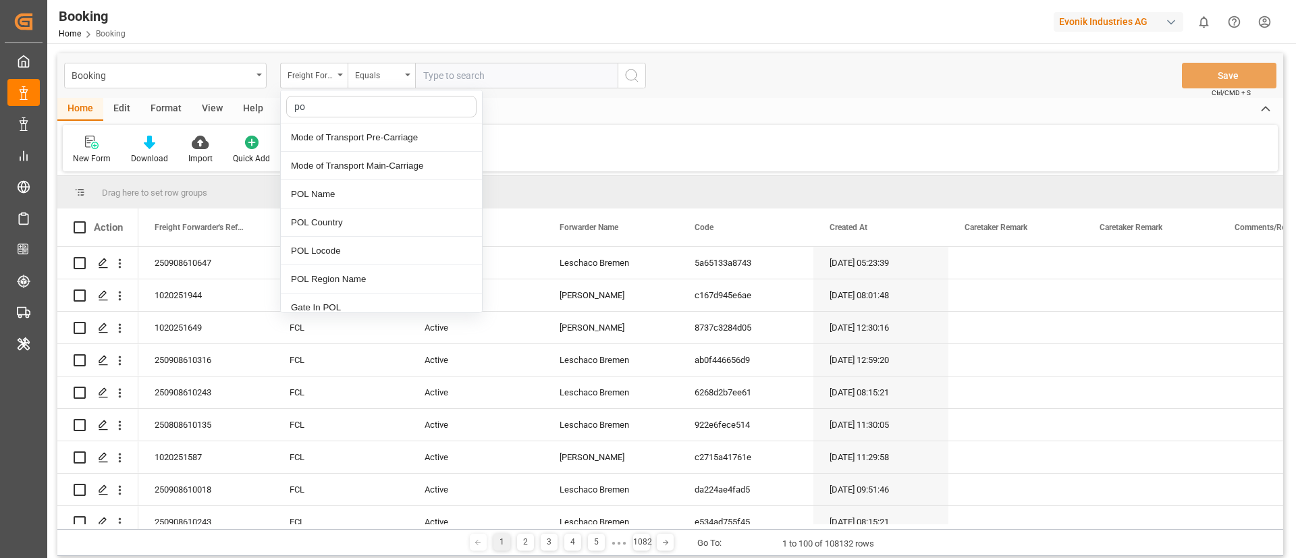
type input "pod"
click at [352, 134] on div "POD Name" at bounding box center [381, 137] width 201 height 28
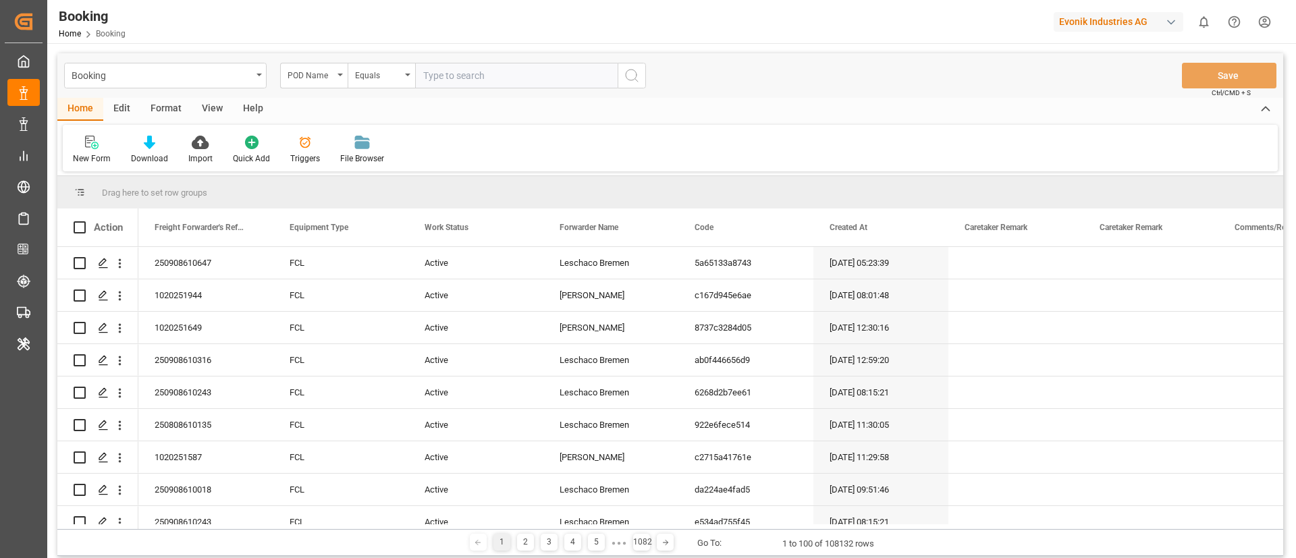
click at [456, 73] on input "text" at bounding box center [516, 76] width 202 height 26
paste input "Onne"
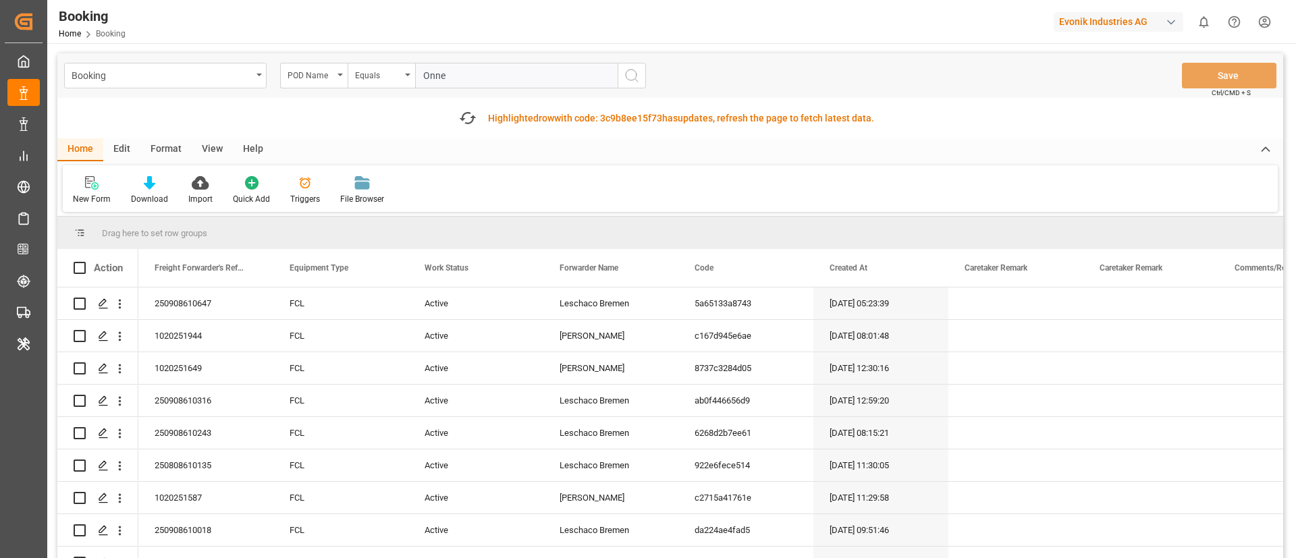
type input "Onne"
click at [632, 79] on icon "search button" at bounding box center [632, 75] width 16 height 16
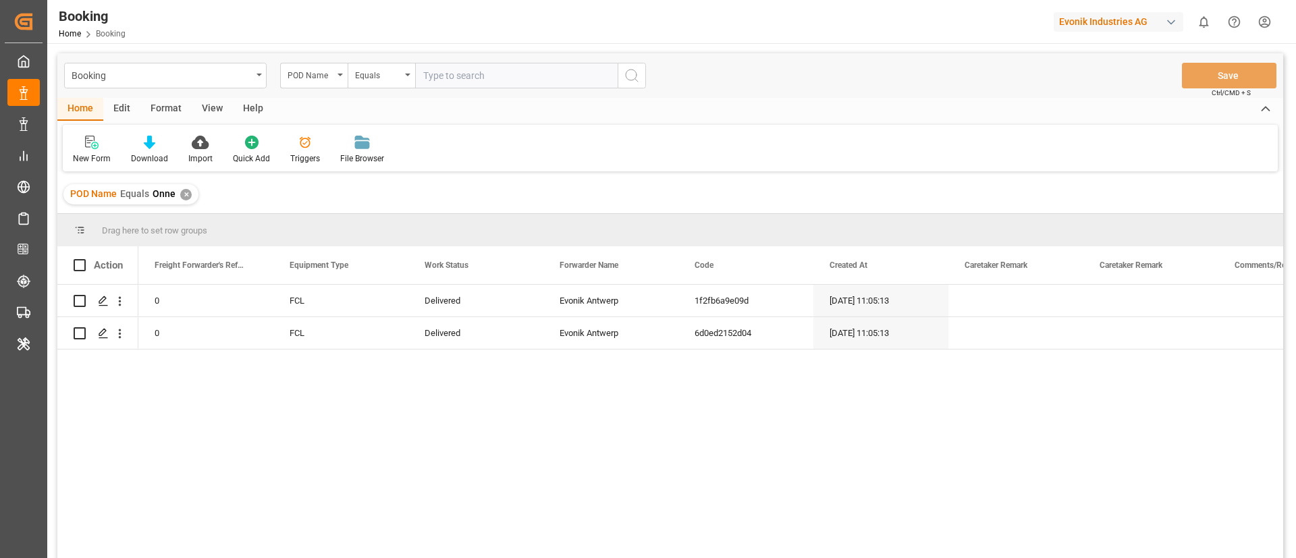
click at [207, 111] on div "View" at bounding box center [212, 109] width 41 height 23
click at [102, 138] on div "Default" at bounding box center [86, 150] width 47 height 30
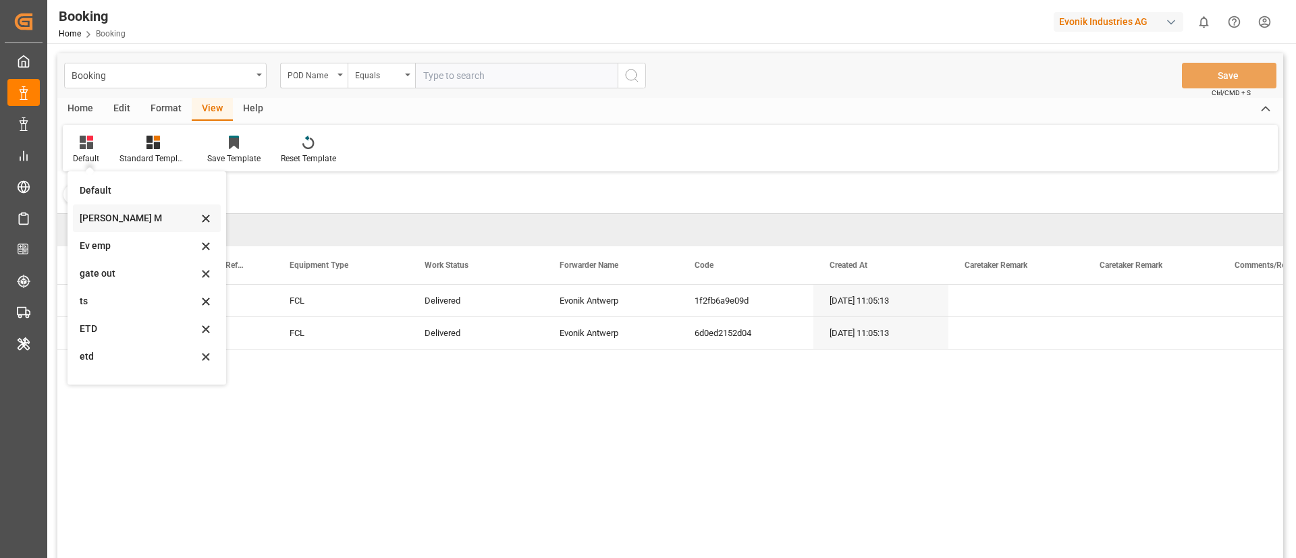
click at [135, 219] on div "[PERSON_NAME] M" at bounding box center [139, 218] width 118 height 14
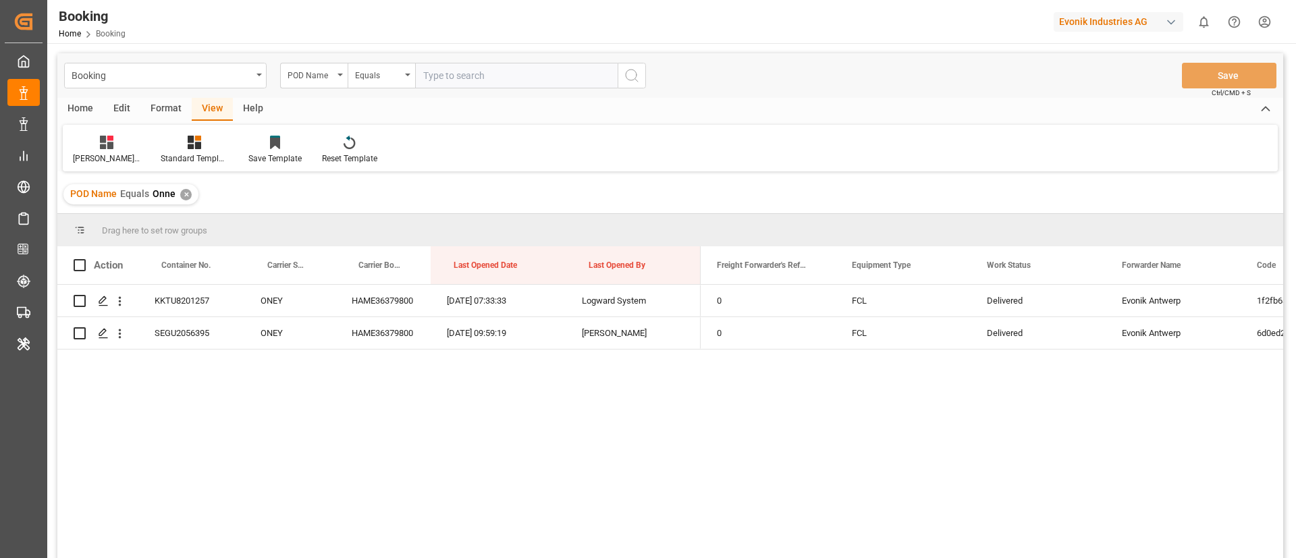
scroll to position [101, 0]
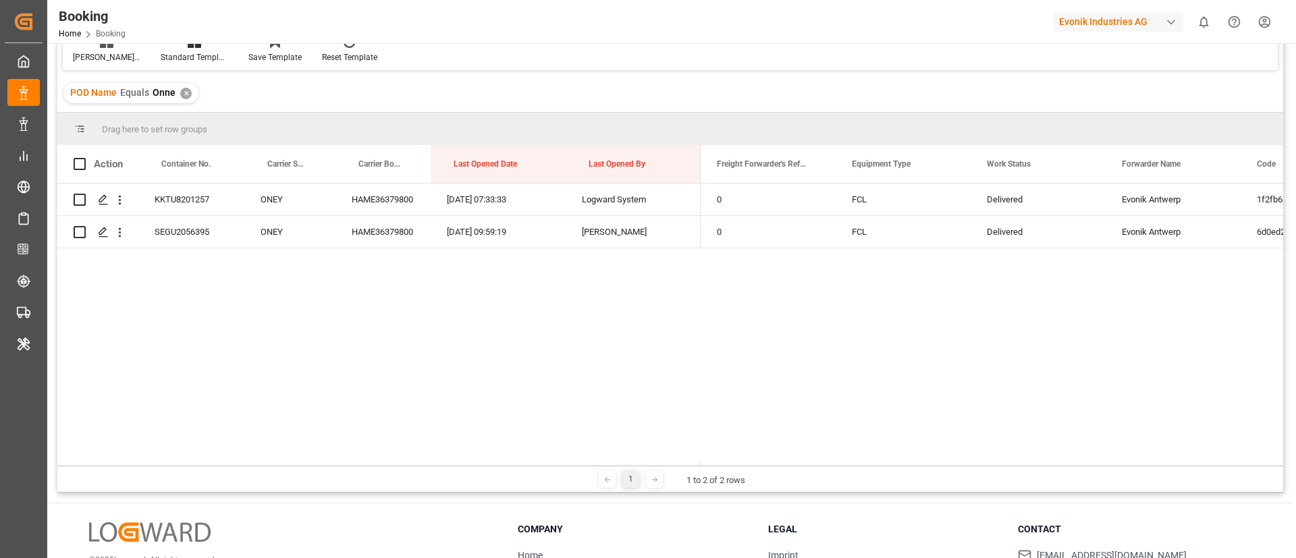
drag, startPoint x: 713, startPoint y: 460, endPoint x: 762, endPoint y: 463, distance: 48.7
click at [762, 463] on div at bounding box center [991, 463] width 582 height 5
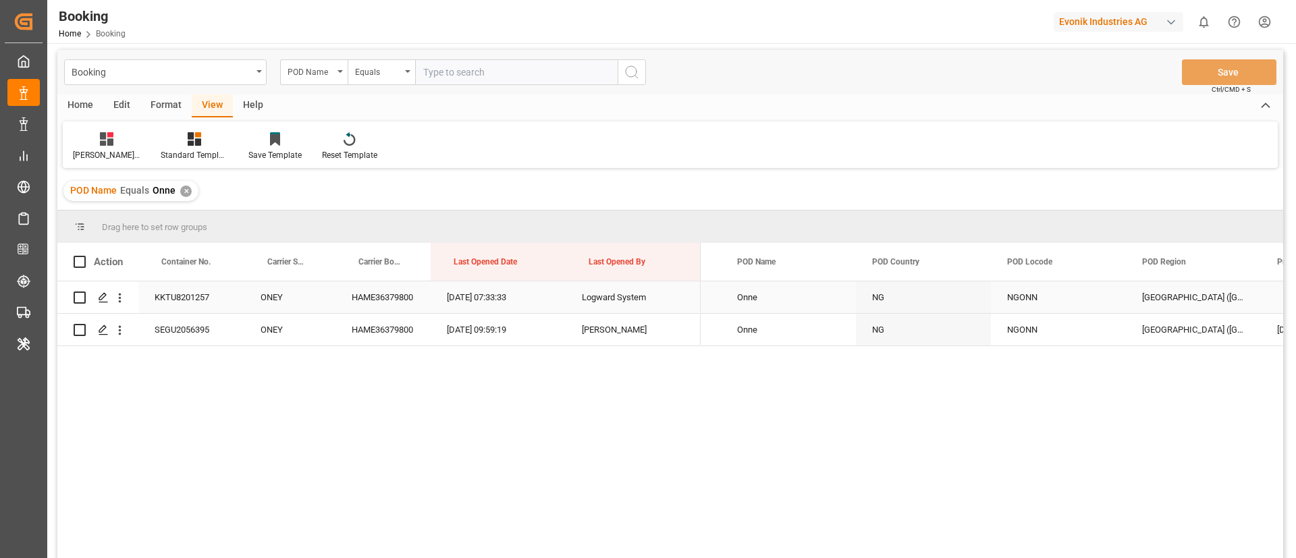
scroll to position [0, 0]
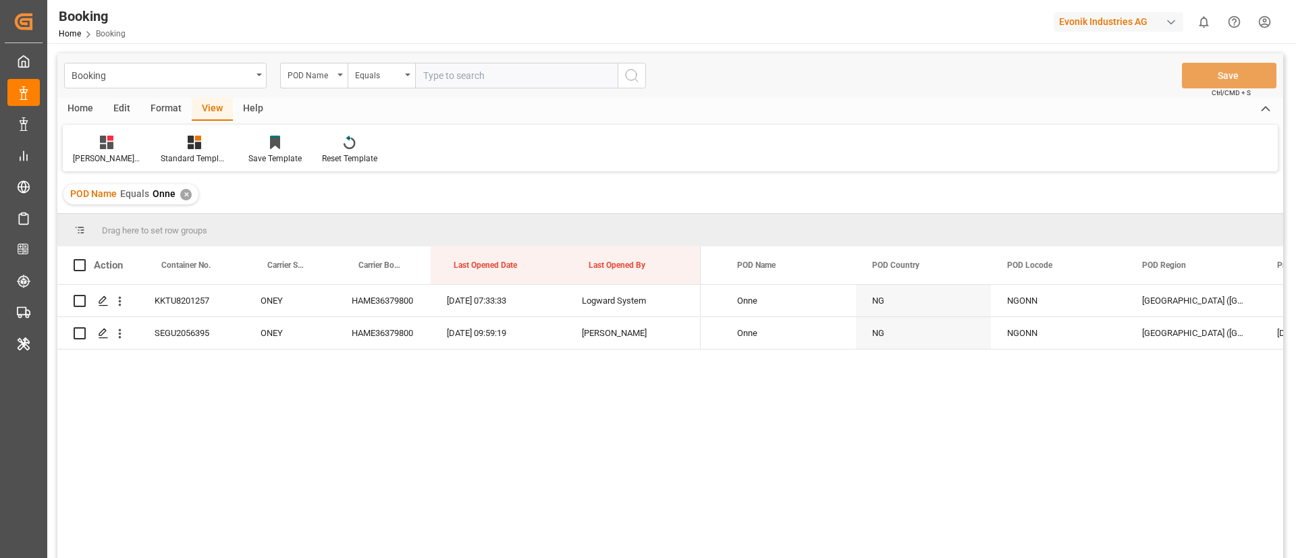
click at [490, 72] on input "text" at bounding box center [516, 76] width 202 height 26
paste input "[GEOGRAPHIC_DATA]"
type input "[GEOGRAPHIC_DATA]"
click at [632, 76] on icon "search button" at bounding box center [632, 75] width 16 height 16
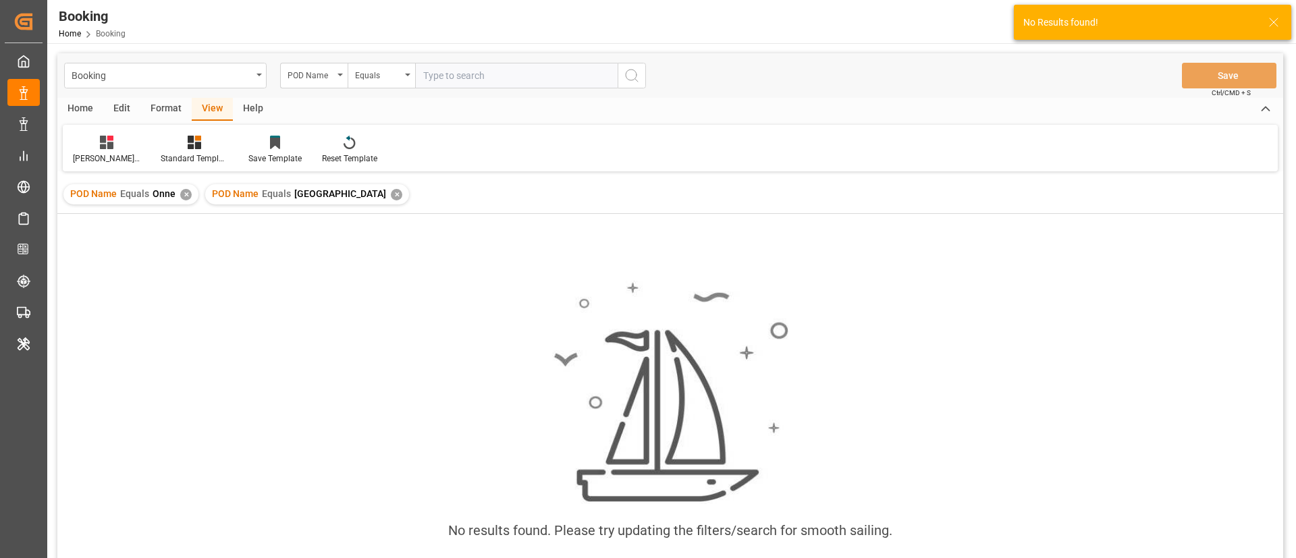
click at [183, 196] on div "✕" at bounding box center [185, 194] width 11 height 11
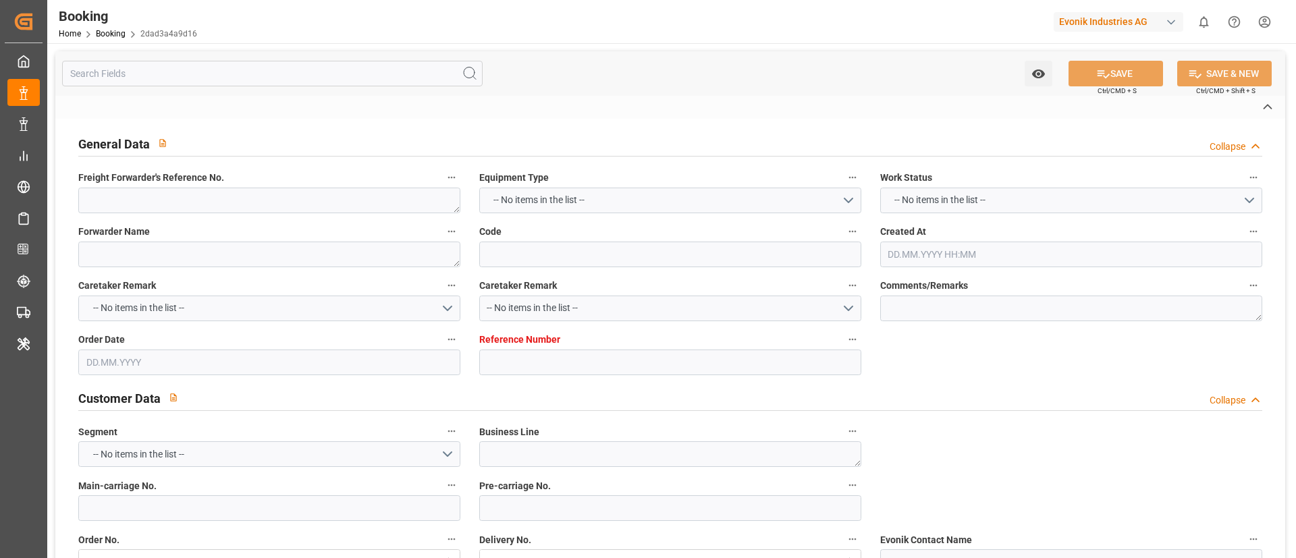
type textarea "FEDEX 8838 9059 3834"
type textarea "Evonik Antwerp"
type input "2dad3a4a9d16"
type input "0"
type textarea "AT-AO"
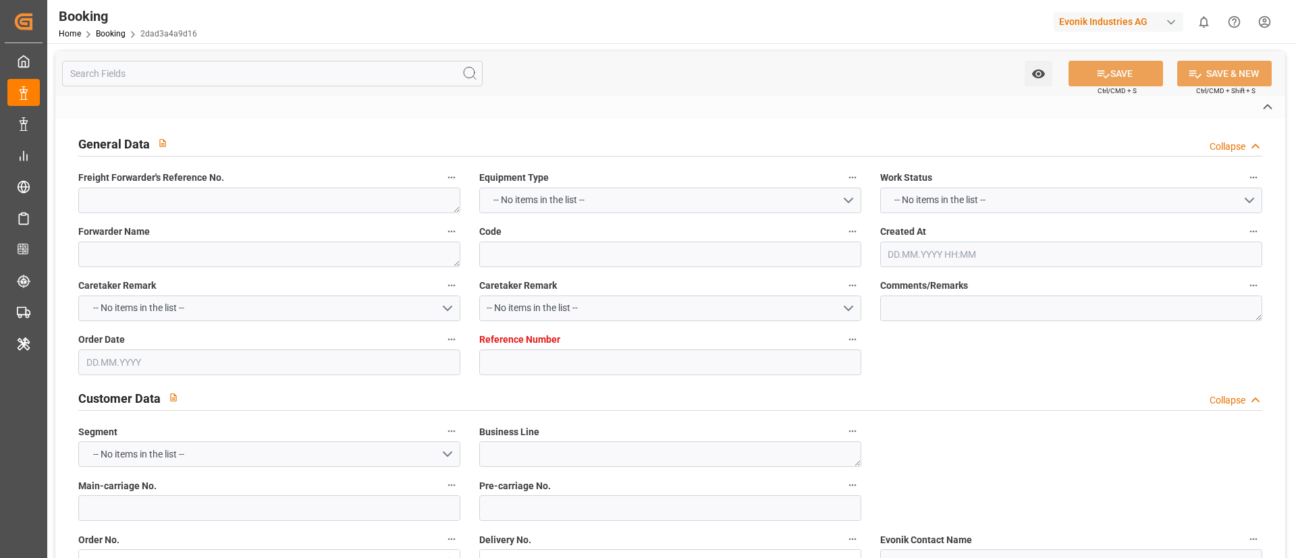
type input "4006670195"
type textarea "[PERSON_NAME][EMAIL_ADDRESS][PERSON_NAME][DOMAIN_NAME]"
type textarea "CIF"
type textarea "[GEOGRAPHIC_DATA]"
type textarea "Evonik Plant 7000321171"
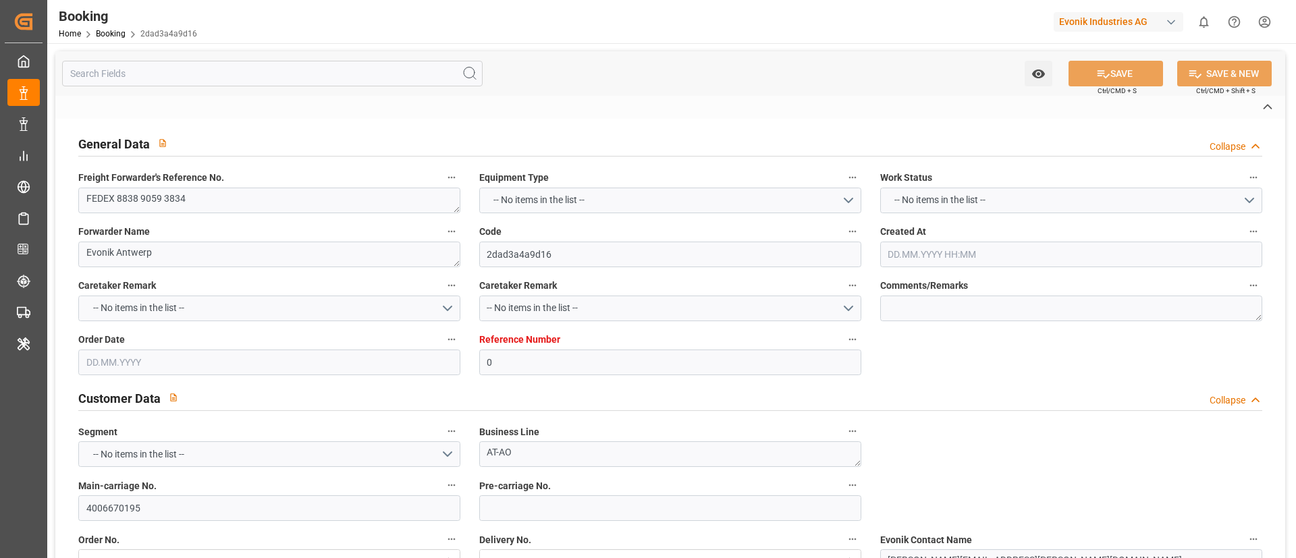
type textarea "5.1"
type textarea "2015"
type textarea "[GEOGRAPHIC_DATA]"
type textarea "VTGU2150207"
type input "MSCU"
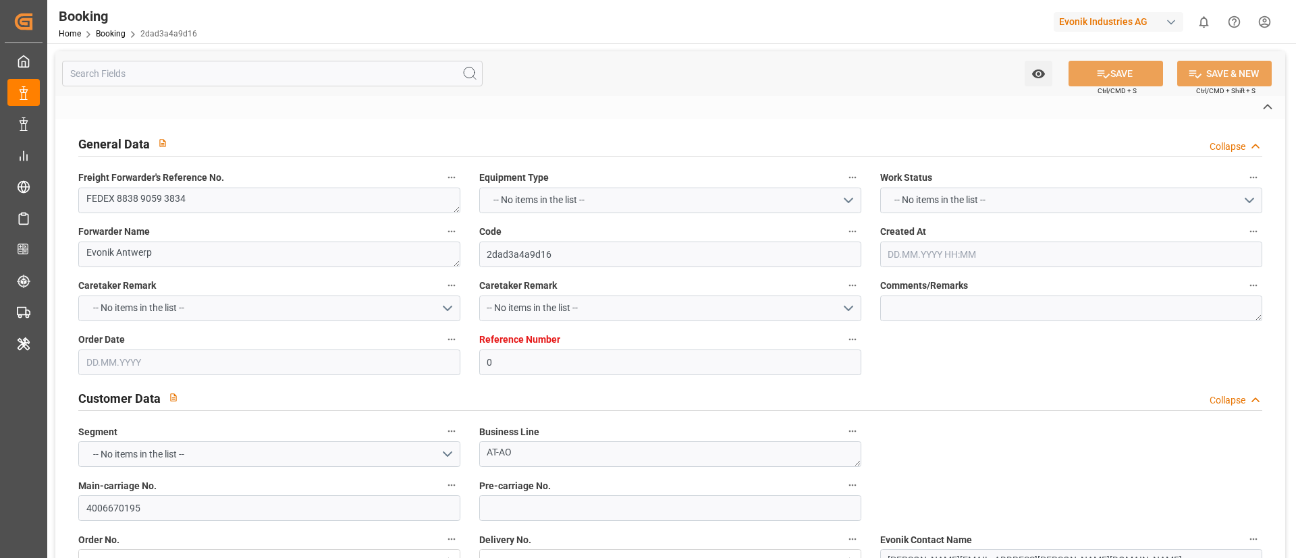
type input "[GEOGRAPHIC_DATA]"
type textarea "INPUT_Evonik_Seeburger_LoadTenderOcean_1003090565_20250827093644427.xml"
type textarea "NWC/[GEOGRAPHIC_DATA] [GEOGRAPHIC_DATA] Continent / [GEOGRAPHIC_DATA] [GEOGRAPH…"
type textarea "INPUT_Evonik_Seeburger_LoadTenderOcean_1002961200_20250716143205062.xml,INPUT_E…"
type textarea "1003090565"
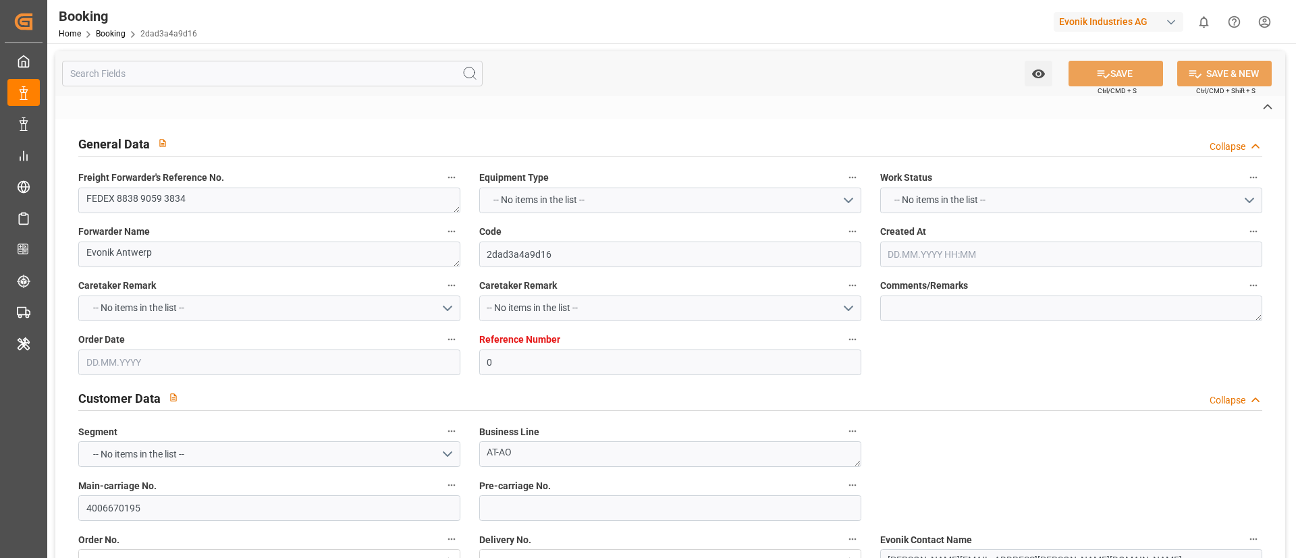
type textarea "Logward System"
type textarea "Pod-PodRegionName-PodCountry-businessDivision-businessLine-"
type textarea "EVONIK Load Tender XML"
type textarea "a011t00000LcJC5AAN"
type textarea "No"
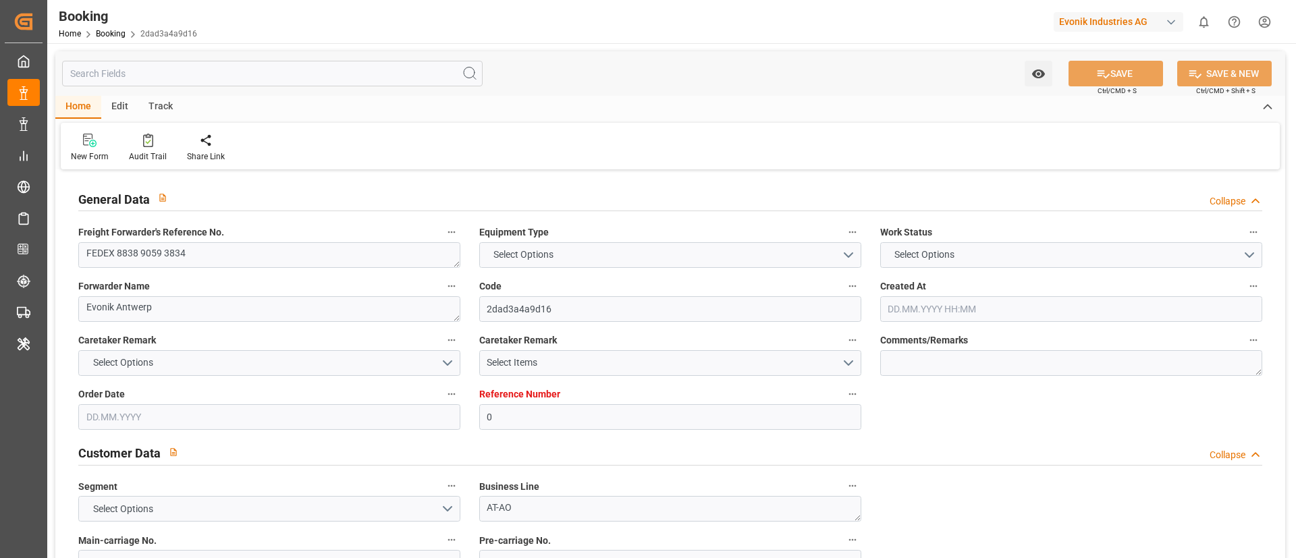
type input "0"
type input "MSC"
type input "Mediterranean Shipping Company"
type input "NLRTM"
type input "[GEOGRAPHIC_DATA]"
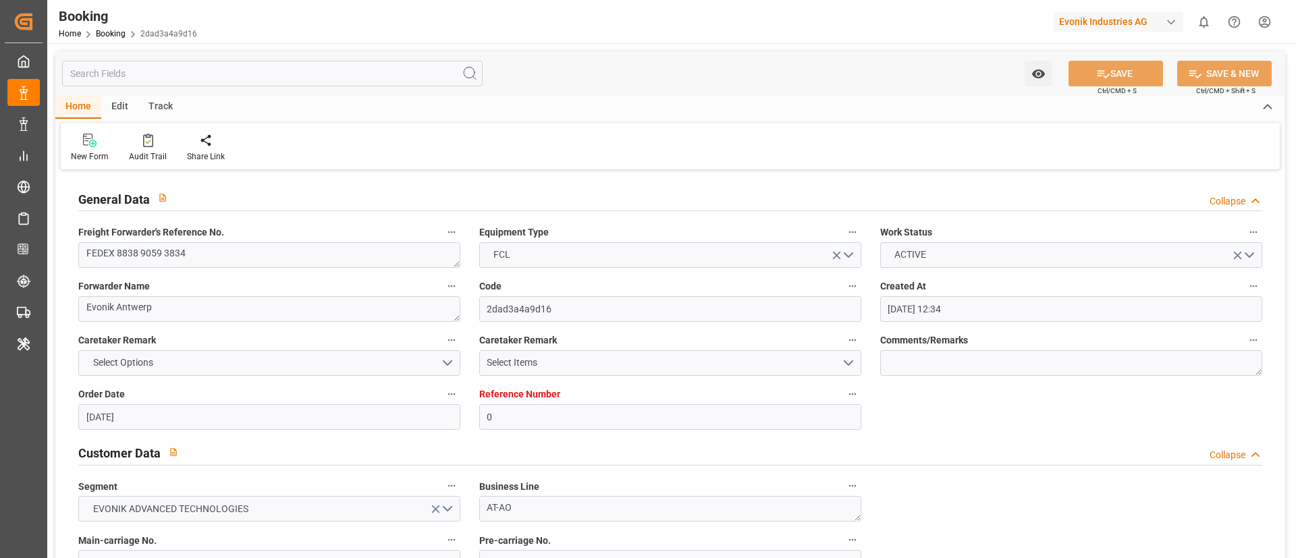
type input "[DATE] 12:34"
type input "[DATE]"
type input "[DATE] 07:39"
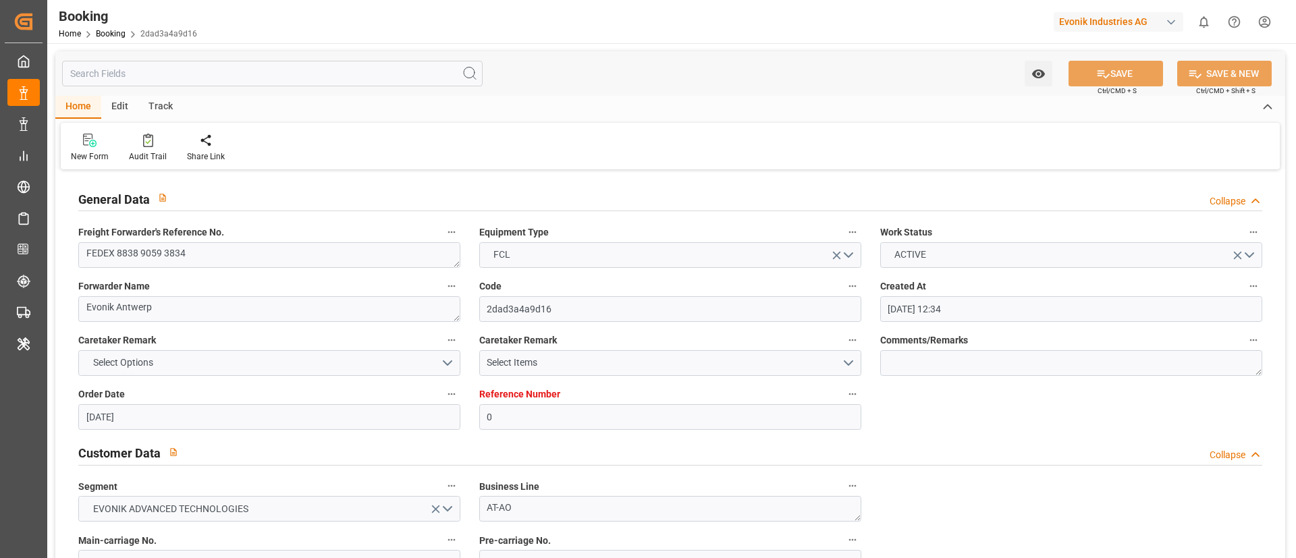
scroll to position [810, 0]
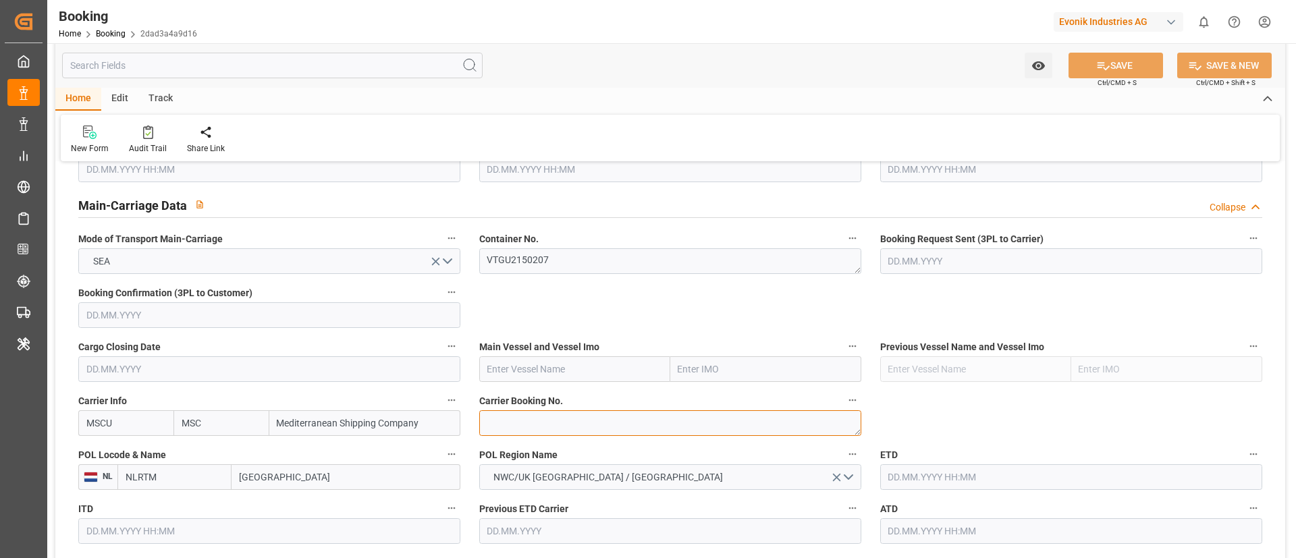
click at [528, 416] on textarea at bounding box center [670, 423] width 382 height 26
paste textarea "213B1921095"
type textarea "213B1921095"
click at [530, 368] on input "text" at bounding box center [574, 369] width 191 height 26
paste input "KOTKA"
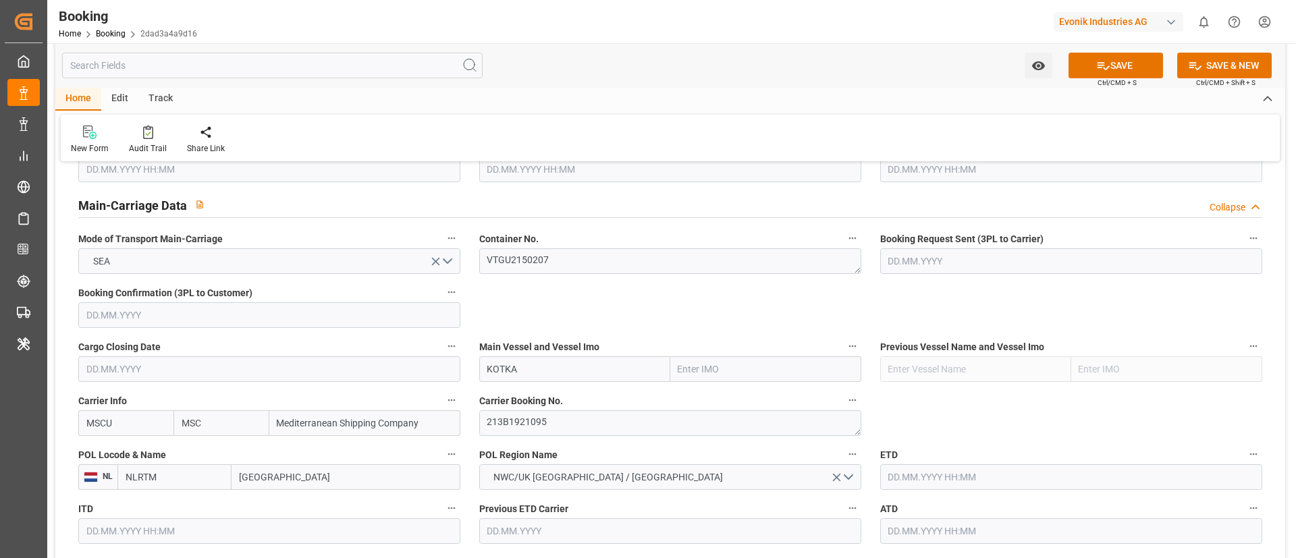
scroll to position [911, 0]
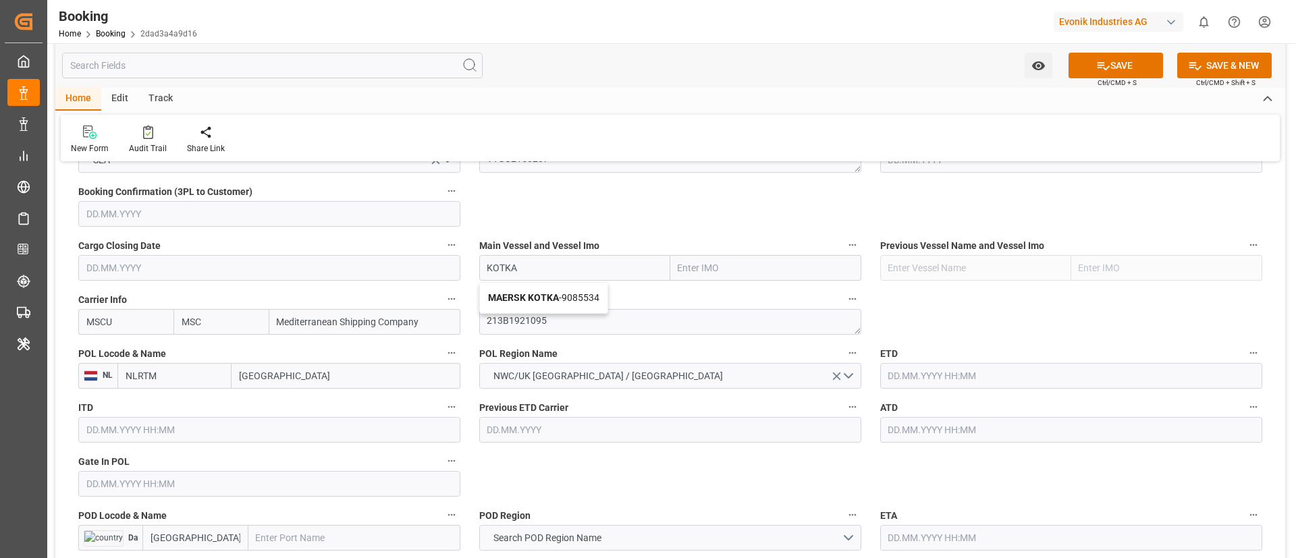
click at [506, 300] on b "MAERSK KOTKA" at bounding box center [523, 297] width 71 height 11
type input "MAERSK KOTKA"
type input "9085534"
click at [534, 266] on input "MAERSK KOTKA" at bounding box center [574, 268] width 191 height 26
click at [477, 270] on div "Main Vessel and Vessel Imo MAERSK KOTKA 9085534" at bounding box center [670, 258] width 401 height 54
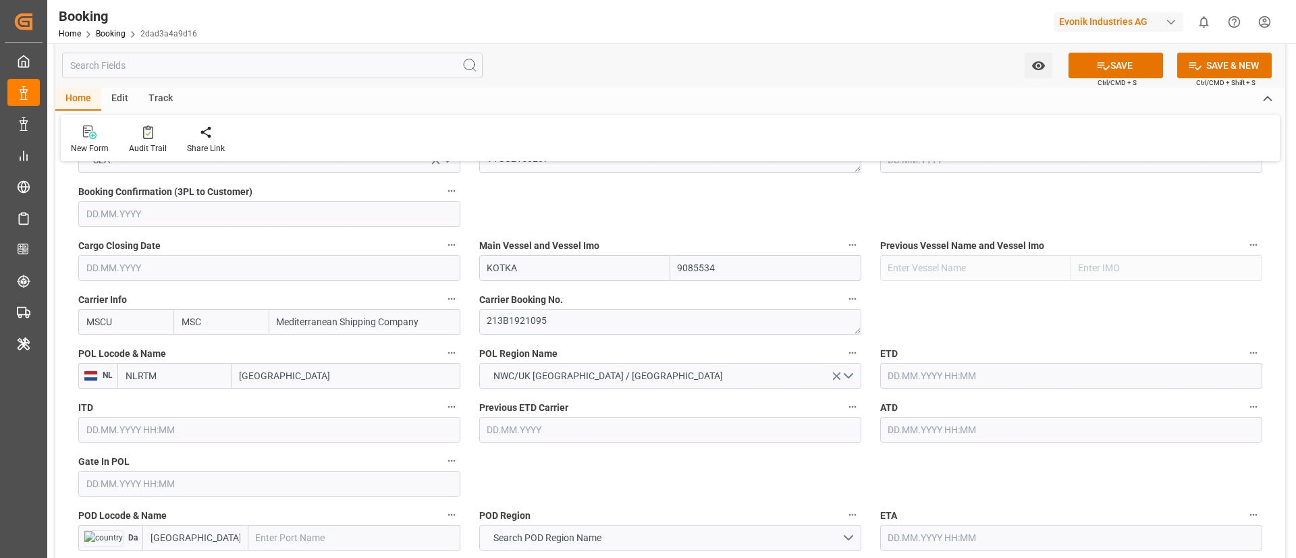
click at [530, 267] on input "KOTKA" at bounding box center [574, 268] width 191 height 26
click at [538, 301] on b "MAERSK KOTKA" at bounding box center [523, 297] width 71 height 11
drag, startPoint x: 564, startPoint y: 267, endPoint x: 474, endPoint y: 277, distance: 90.4
click at [474, 277] on div "Main Vessel and Vessel Imo MAERSK KOTKA 9085534" at bounding box center [670, 258] width 401 height 54
click at [589, 271] on input "MAERSK KOTKA" at bounding box center [574, 268] width 191 height 26
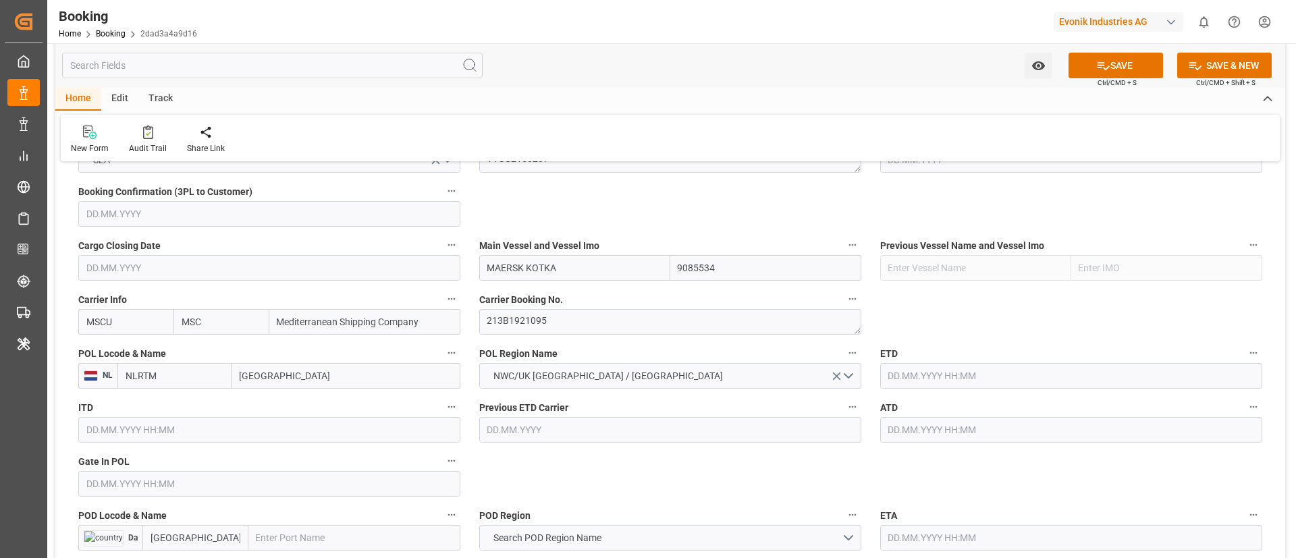
click at [534, 271] on input "MAERSK KOTKA" at bounding box center [574, 268] width 191 height 26
click at [579, 274] on input "MAERSK KOTKA" at bounding box center [574, 268] width 191 height 26
click at [501, 271] on input "MAERSK KOTKA" at bounding box center [574, 268] width 191 height 26
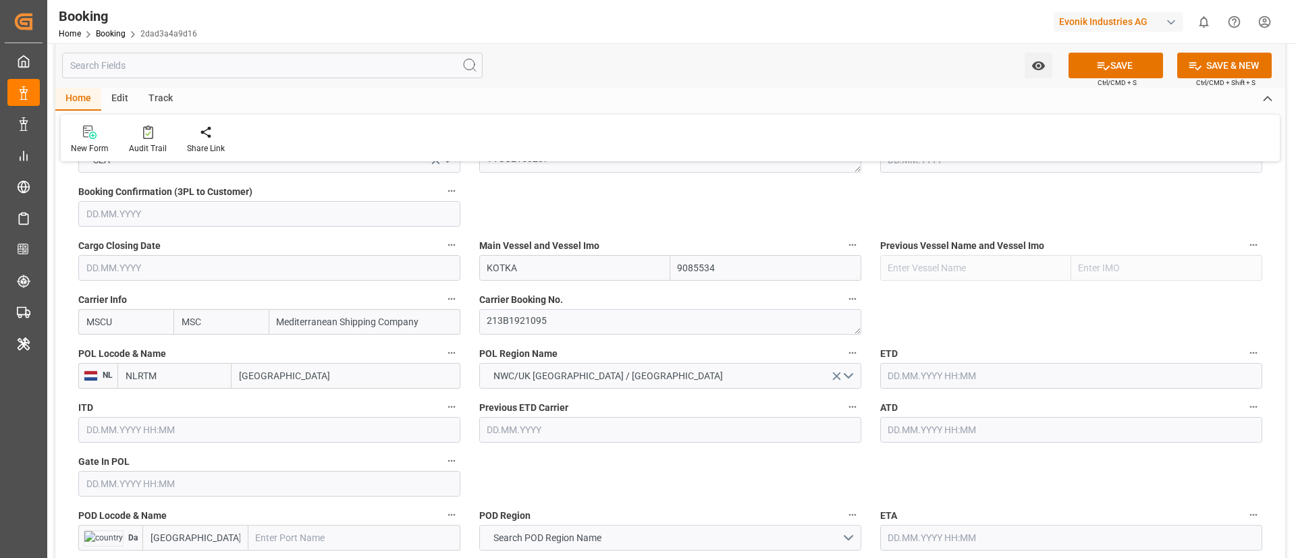
click at [530, 267] on input "KOTKA" at bounding box center [574, 268] width 191 height 26
drag, startPoint x: 524, startPoint y: 293, endPoint x: 636, endPoint y: 360, distance: 131.3
click at [524, 292] on span "KOTKA - 9085534" at bounding box center [524, 297] width 72 height 11
type input "KOTKA"
click at [306, 378] on input "[GEOGRAPHIC_DATA]" at bounding box center [345, 376] width 229 height 26
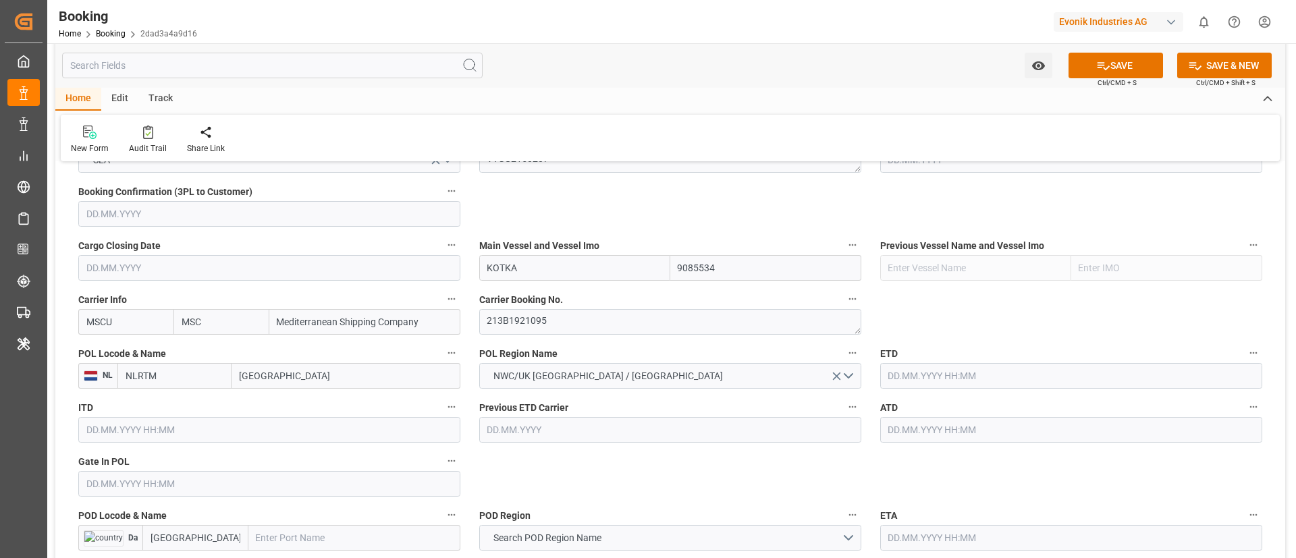
click at [306, 378] on input "[GEOGRAPHIC_DATA]" at bounding box center [345, 376] width 229 height 26
paste input "[GEOGRAPHIC_DATA]"
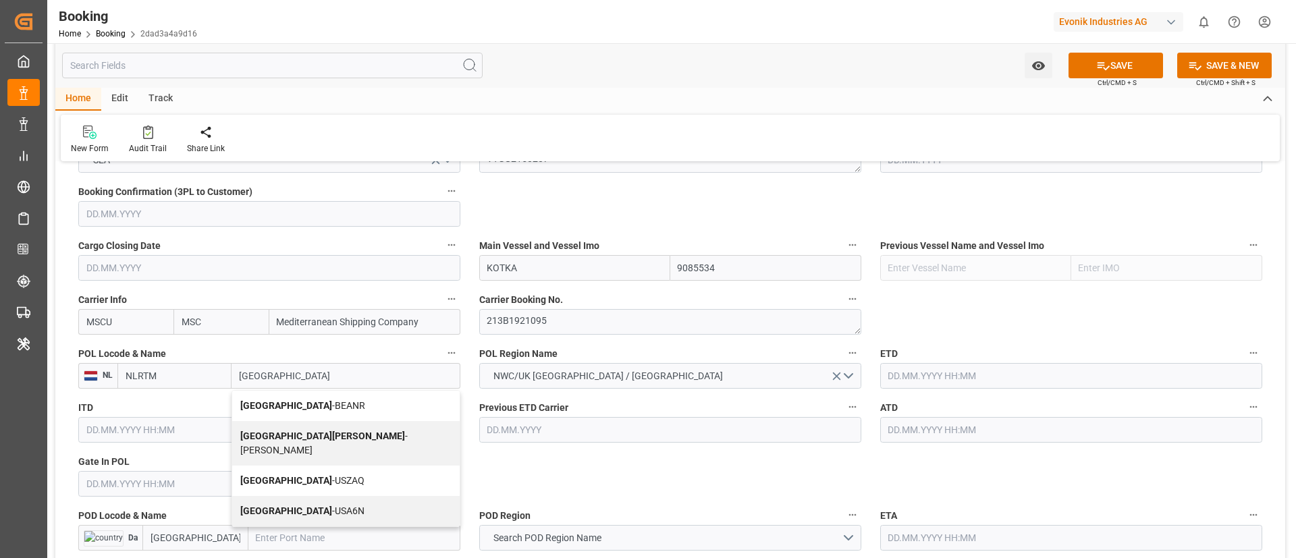
click at [285, 401] on span "Antwerp - BEANR" at bounding box center [302, 405] width 125 height 11
type input "[GEOGRAPHIC_DATA]"
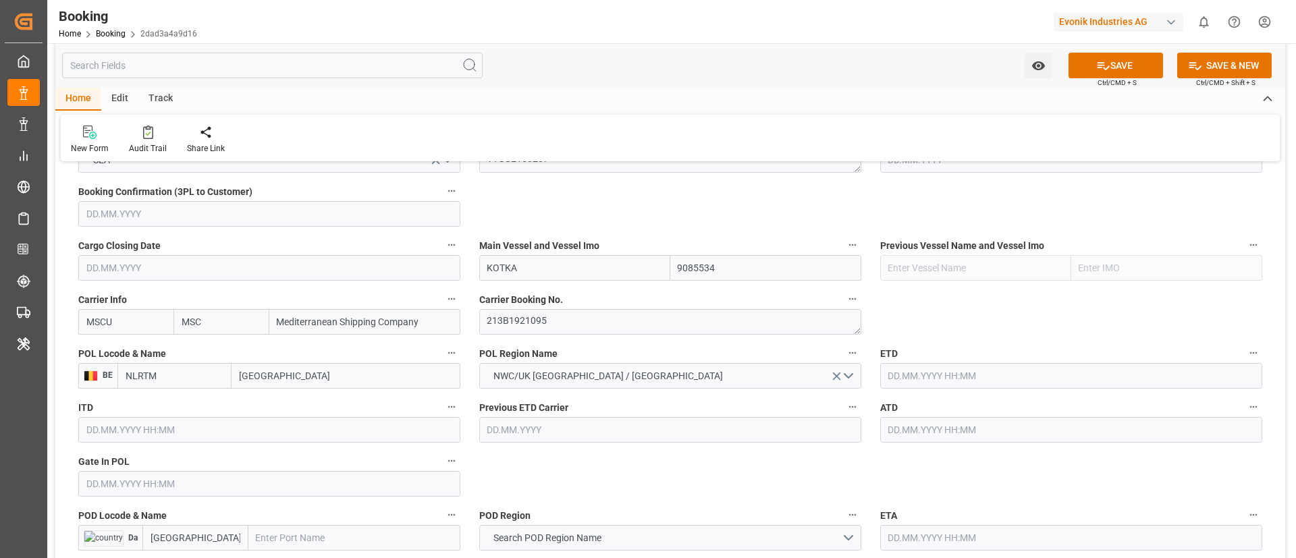
type input "BEANR"
click at [190, 476] on input "text" at bounding box center [269, 484] width 382 height 26
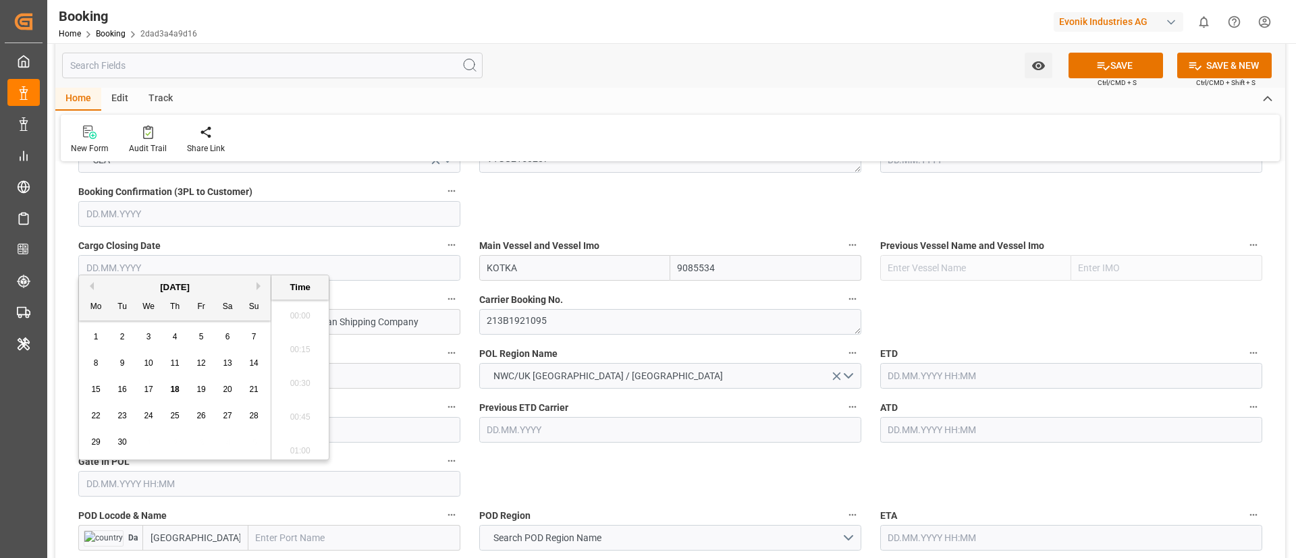
scroll to position [1658, 0]
click at [91, 283] on button "Previous Month" at bounding box center [90, 286] width 8 height 8
click at [235, 392] on div "16" at bounding box center [227, 390] width 17 height 16
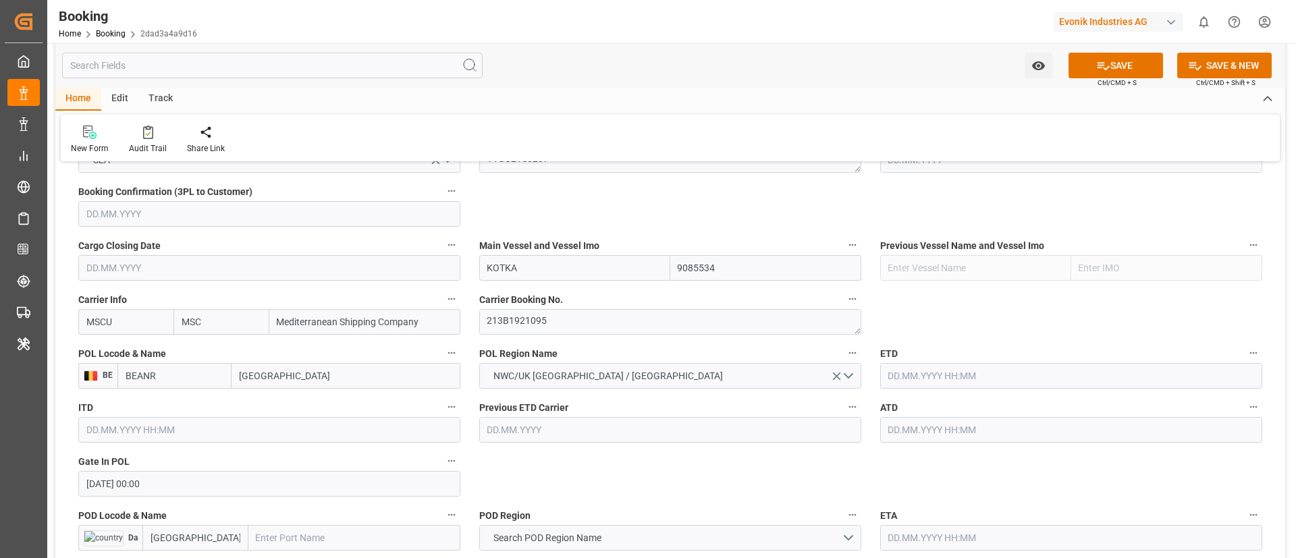
click at [170, 483] on input "[DATE] 00:00" at bounding box center [269, 484] width 382 height 26
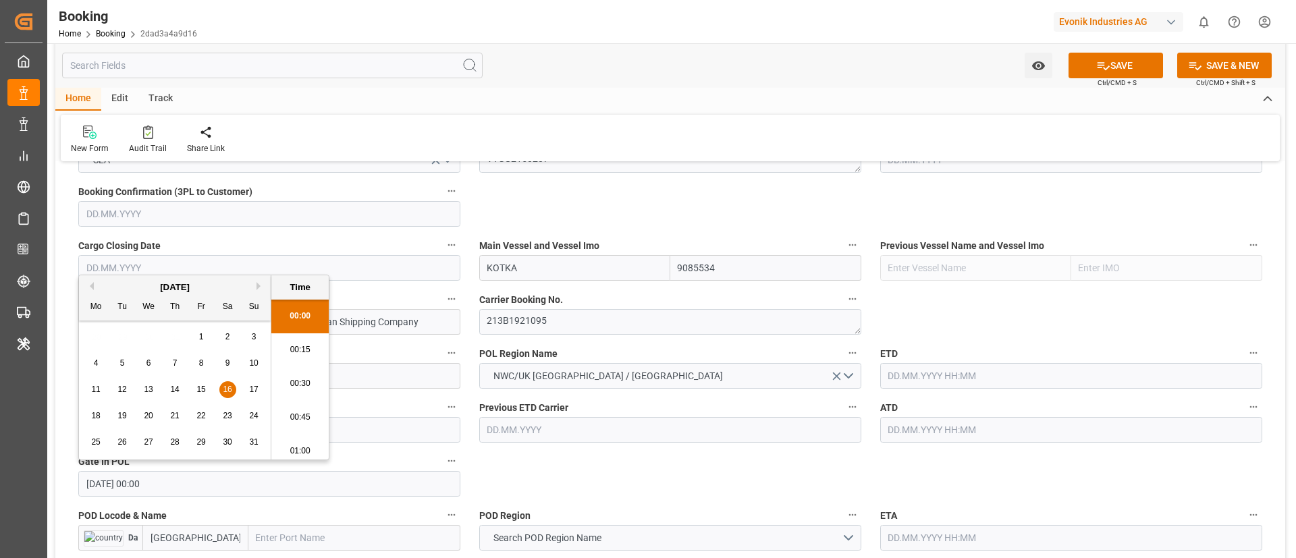
click at [148, 393] on span "13" at bounding box center [148, 389] width 9 height 9
type input "13.08.2025 00:00"
click at [194, 487] on input "13.08.2025 00:00" at bounding box center [269, 484] width 382 height 26
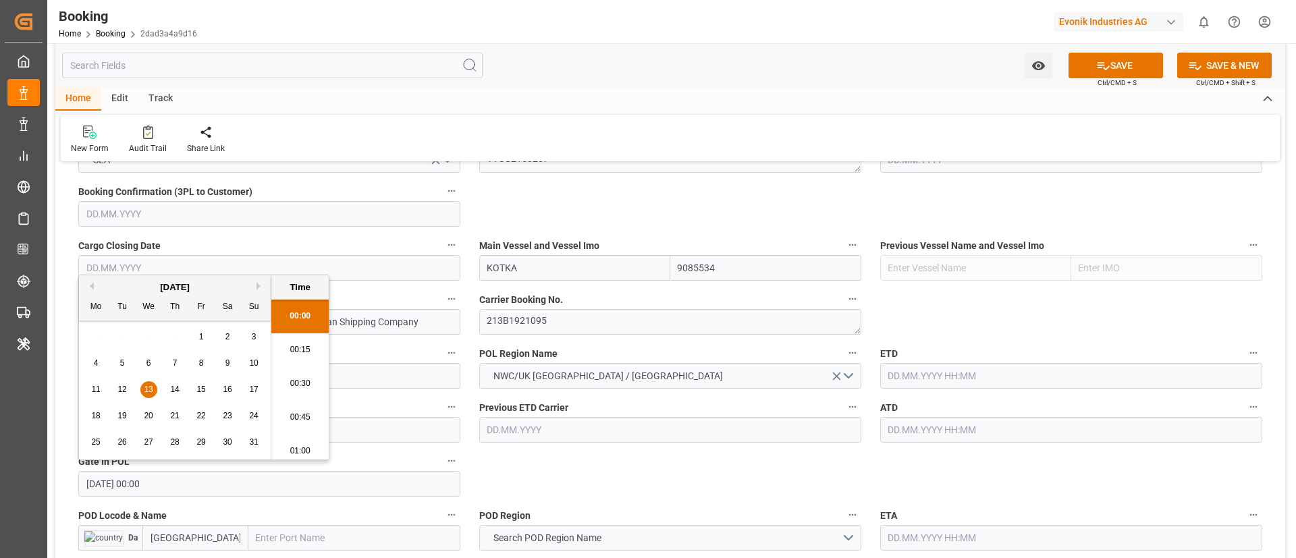
click at [955, 375] on input "text" at bounding box center [1071, 376] width 382 height 26
paste input "13.08.2025 00:00"
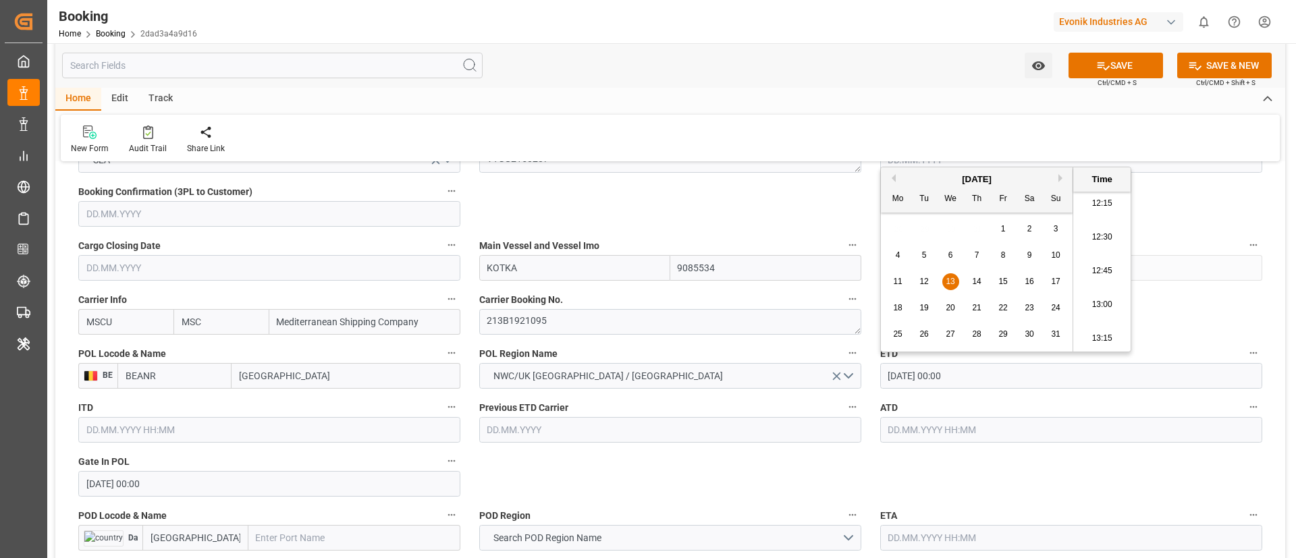
click at [1026, 277] on span "16" at bounding box center [1028, 281] width 9 height 9
type input "[DATE] 00:00"
click at [982, 379] on input "[DATE] 00:00" at bounding box center [1071, 376] width 382 height 26
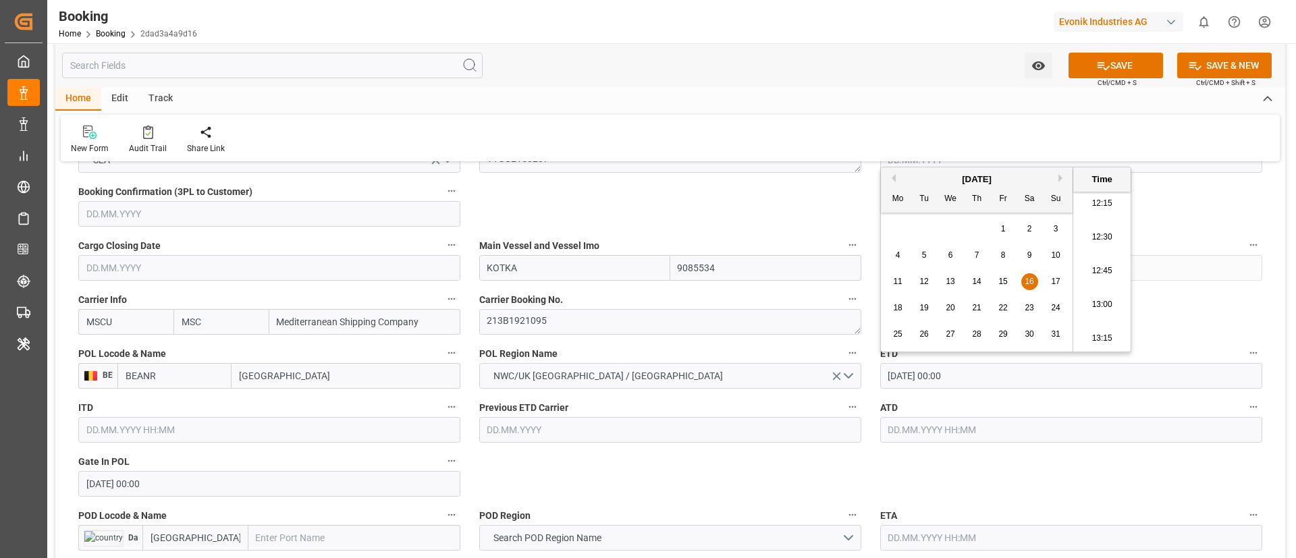
click at [933, 431] on input "text" at bounding box center [1071, 430] width 382 height 26
paste input "[DATE] 00:00"
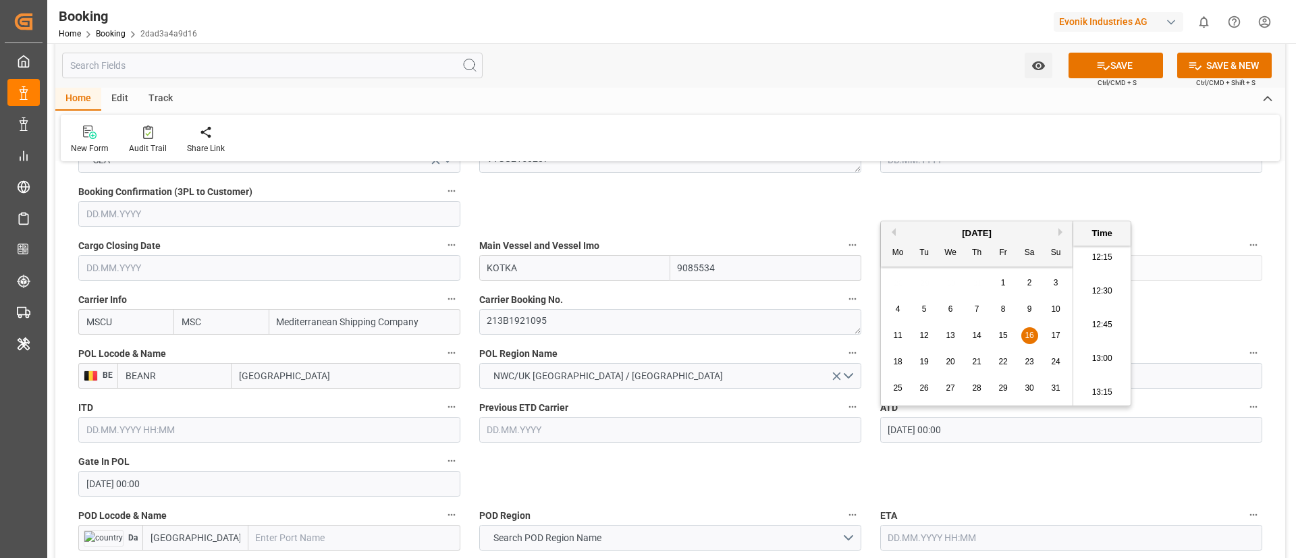
type input "[DATE] 00:00"
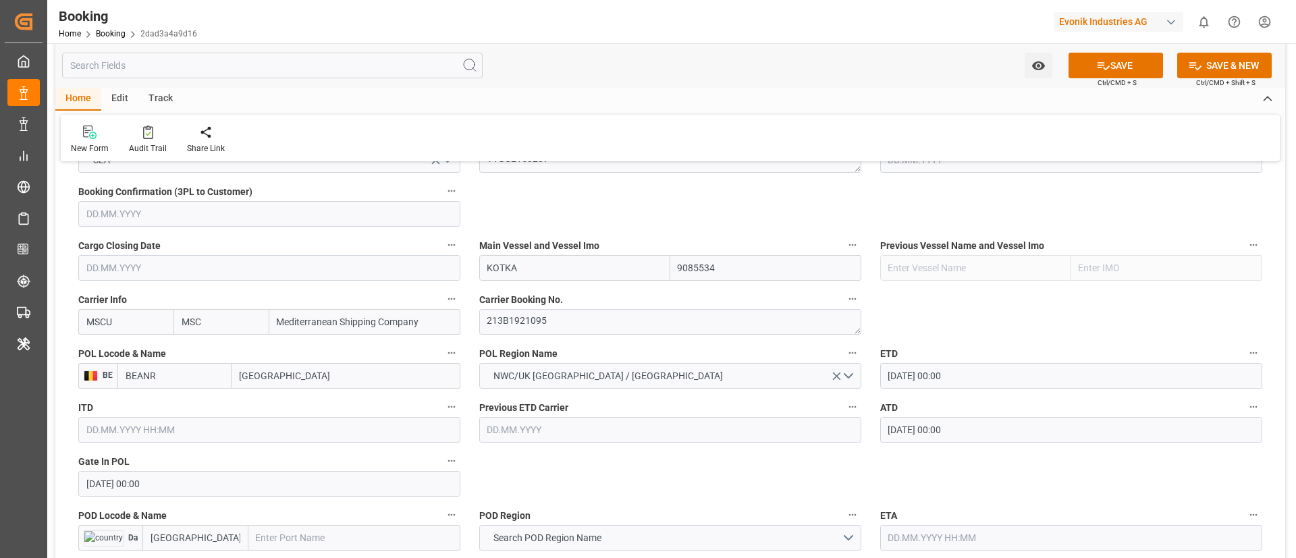
scroll to position [1012, 0]
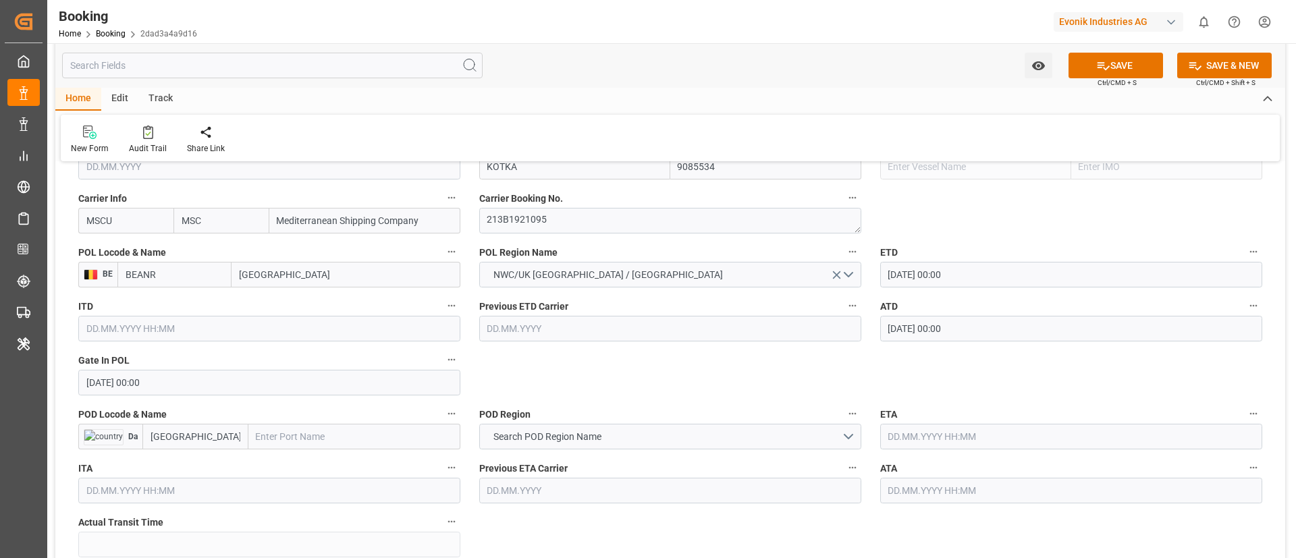
click at [267, 439] on input "text" at bounding box center [354, 437] width 212 height 26
paste input "[GEOGRAPHIC_DATA]"
type input "[GEOGRAPHIC_DATA]"
click at [308, 469] on b "[GEOGRAPHIC_DATA]" at bounding box center [303, 466] width 92 height 11
type input "TZDAR"
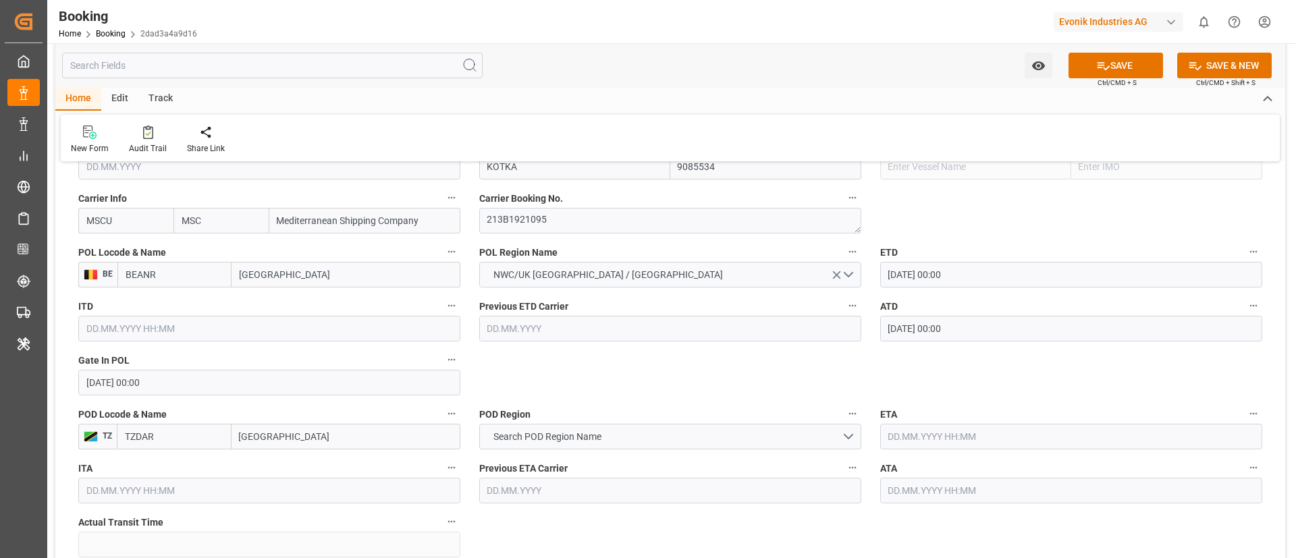
type input "[GEOGRAPHIC_DATA]"
click at [581, 436] on span "Search POD Region Name" at bounding box center [547, 437] width 121 height 14
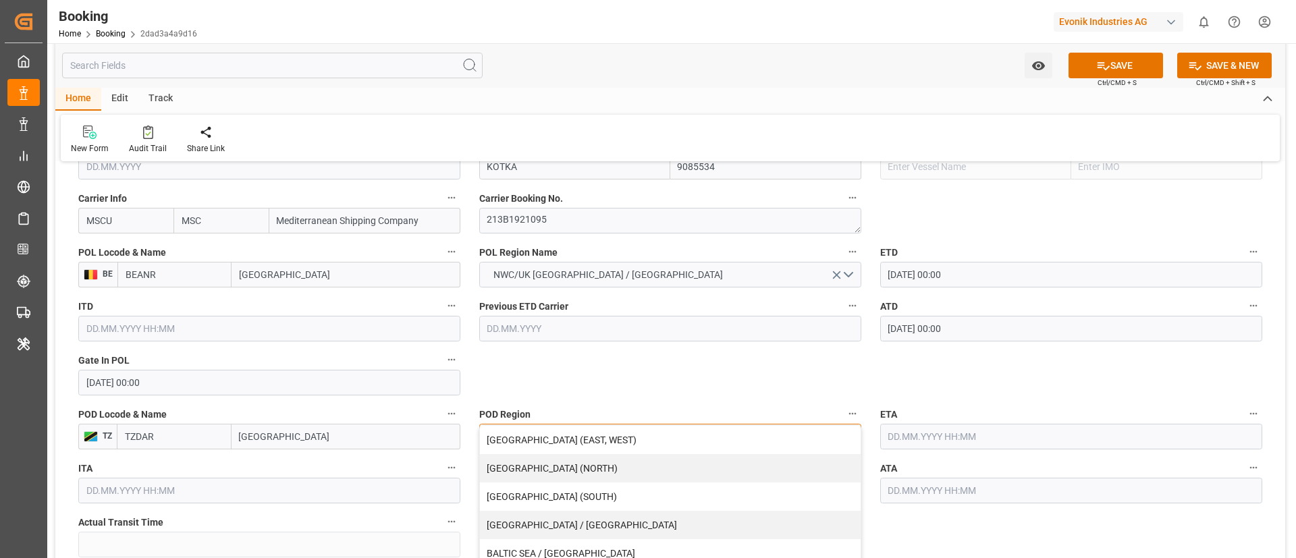
click at [581, 436] on div "[GEOGRAPHIC_DATA] (EAST, WEST)" at bounding box center [670, 440] width 381 height 28
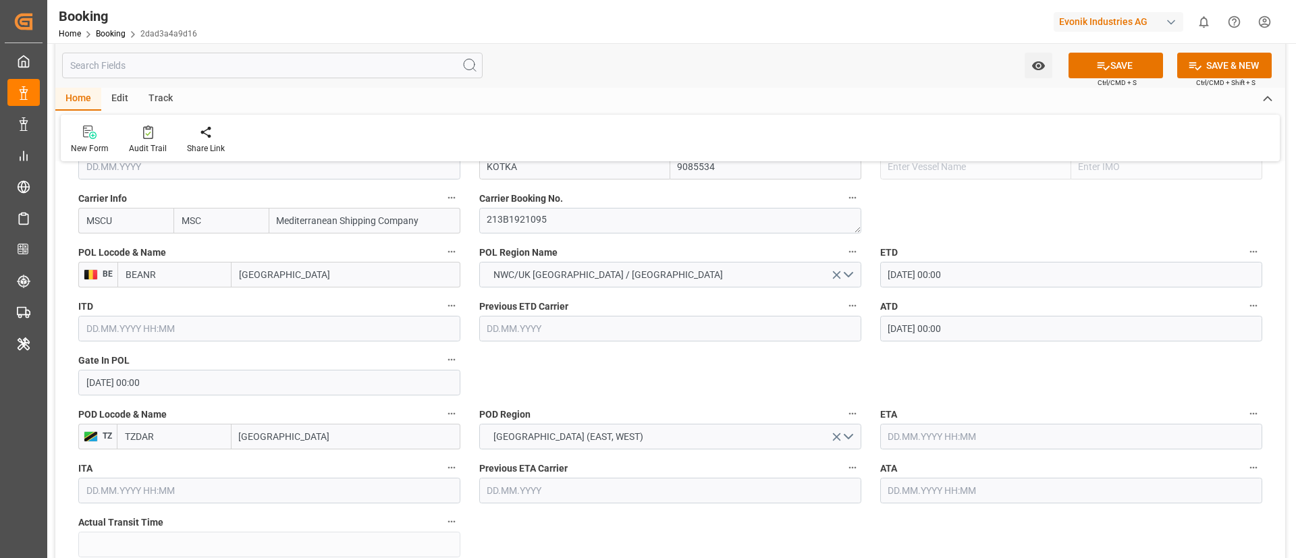
click at [949, 428] on input "text" at bounding box center [1071, 437] width 382 height 26
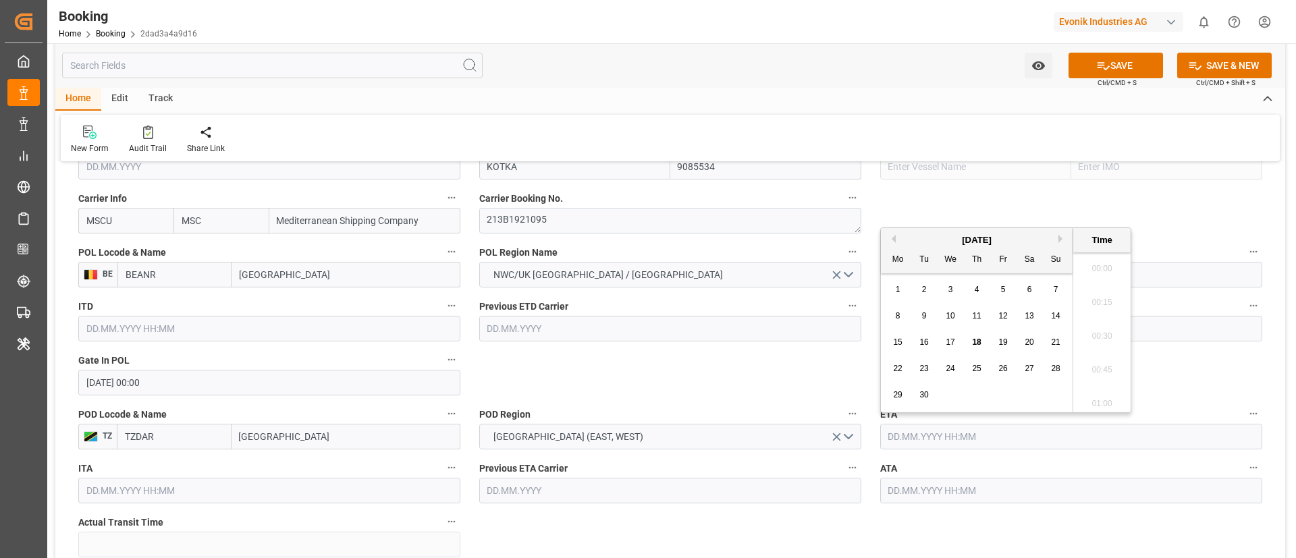
scroll to position [1658, 0]
click at [1062, 238] on button "Next Month" at bounding box center [1062, 239] width 8 height 8
click at [1054, 366] on span "26" at bounding box center [1055, 368] width 9 height 9
type input "[DATE] 00:00"
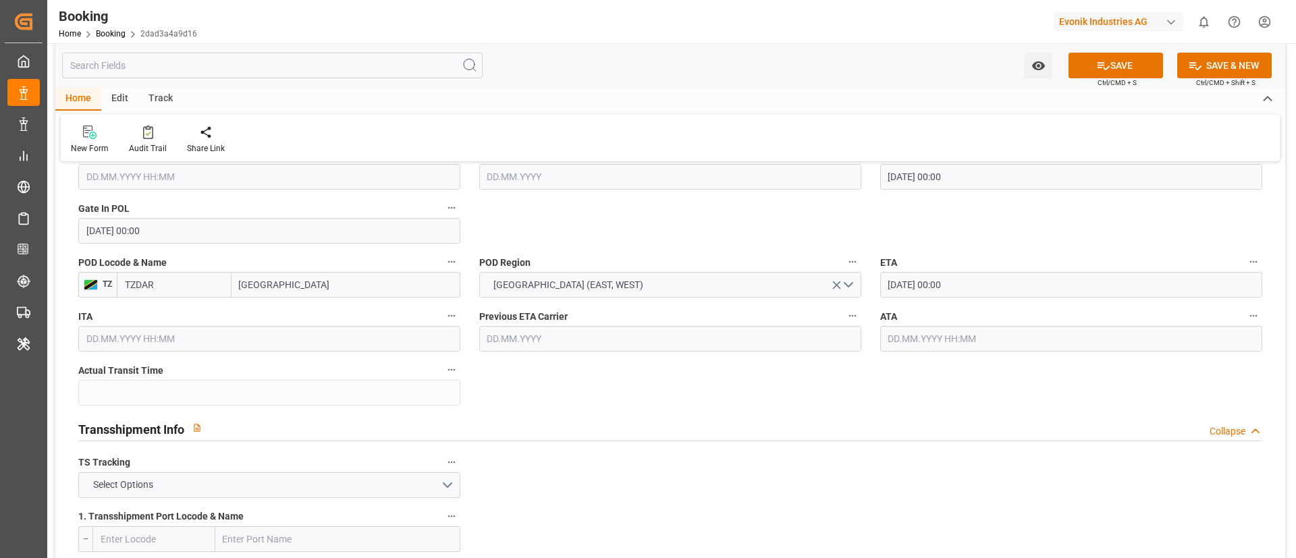
scroll to position [1215, 0]
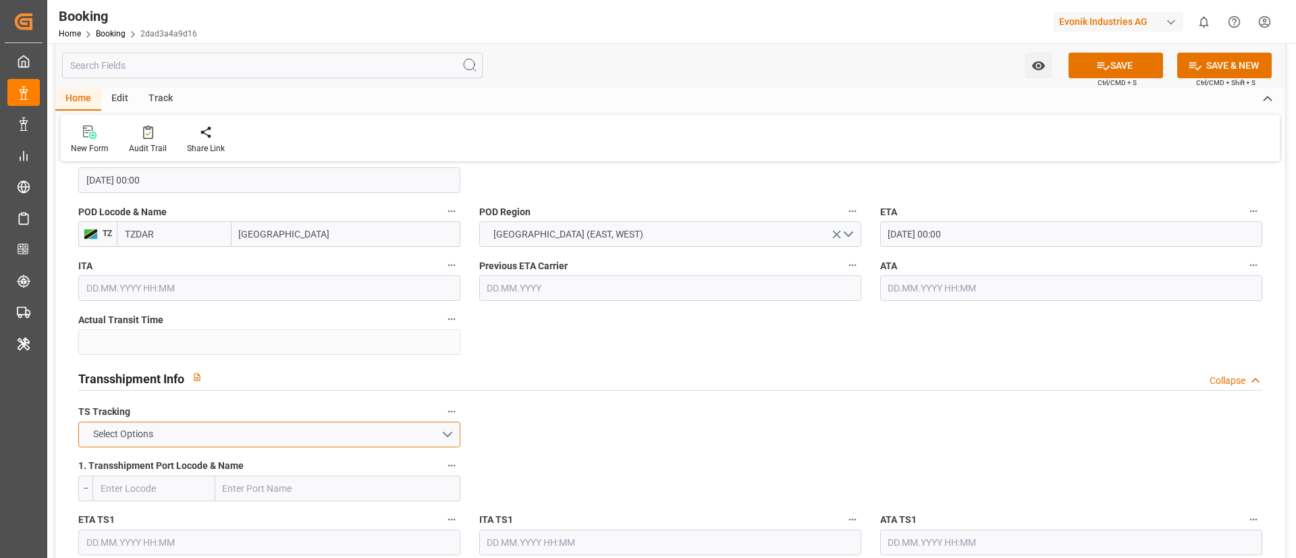
click at [304, 427] on button "Select Options" at bounding box center [269, 435] width 382 height 26
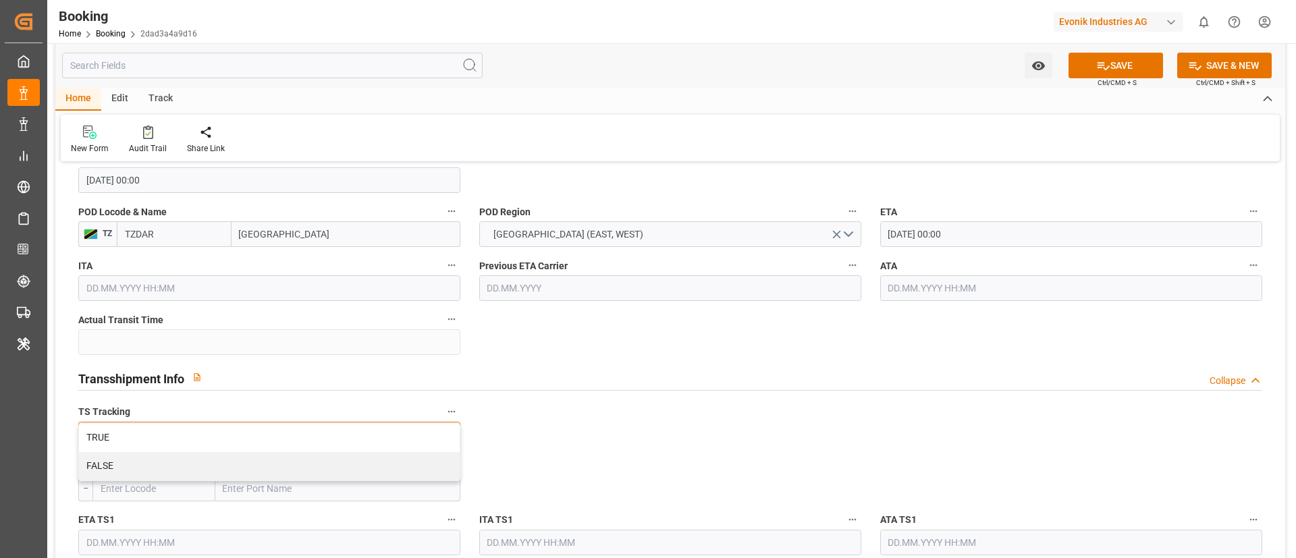
click at [304, 427] on div "TRUE" at bounding box center [269, 438] width 381 height 28
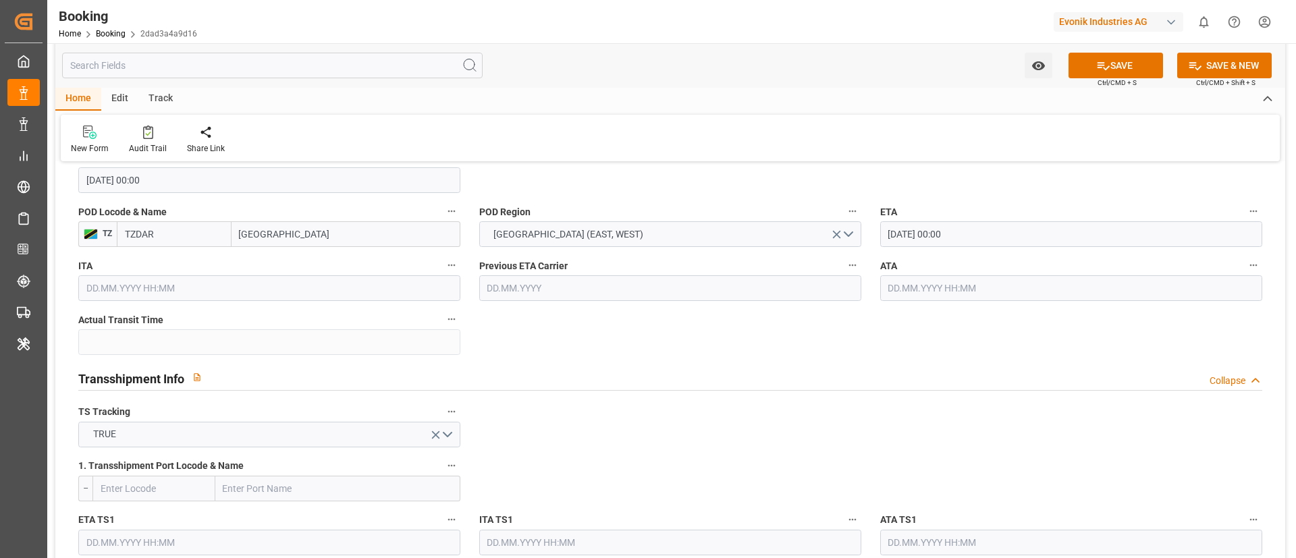
click at [299, 484] on input "text" at bounding box center [337, 489] width 245 height 26
paste input "Mundra"
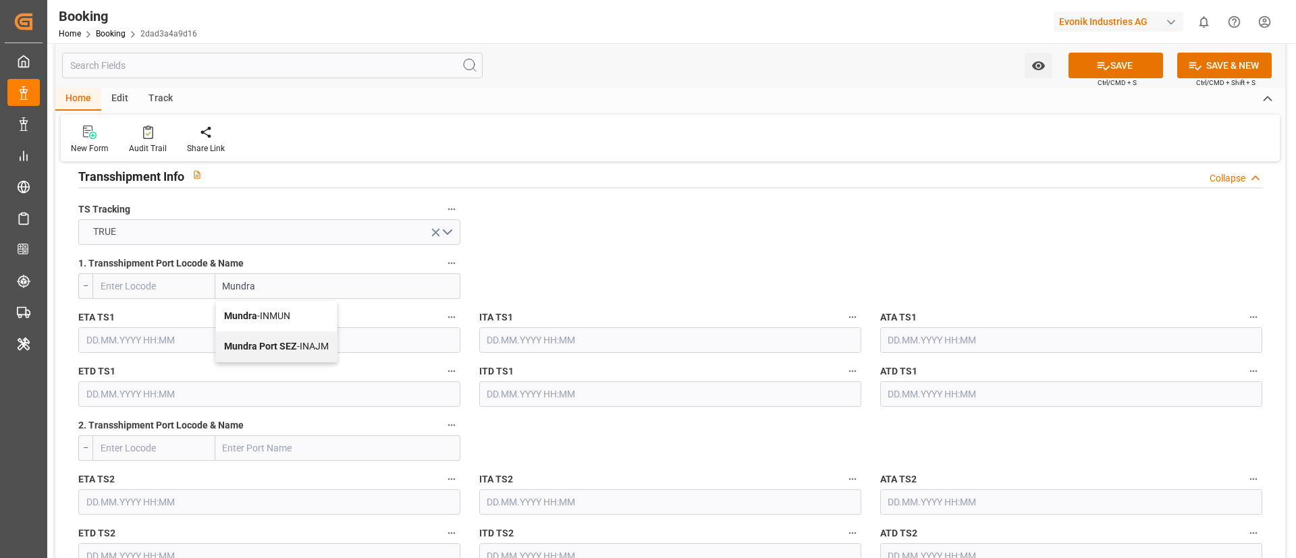
click at [269, 314] on span "Mundra - INMUN" at bounding box center [257, 315] width 66 height 11
type input "Mundra"
type input "INMUN"
click at [148, 333] on input "text" at bounding box center [269, 340] width 382 height 26
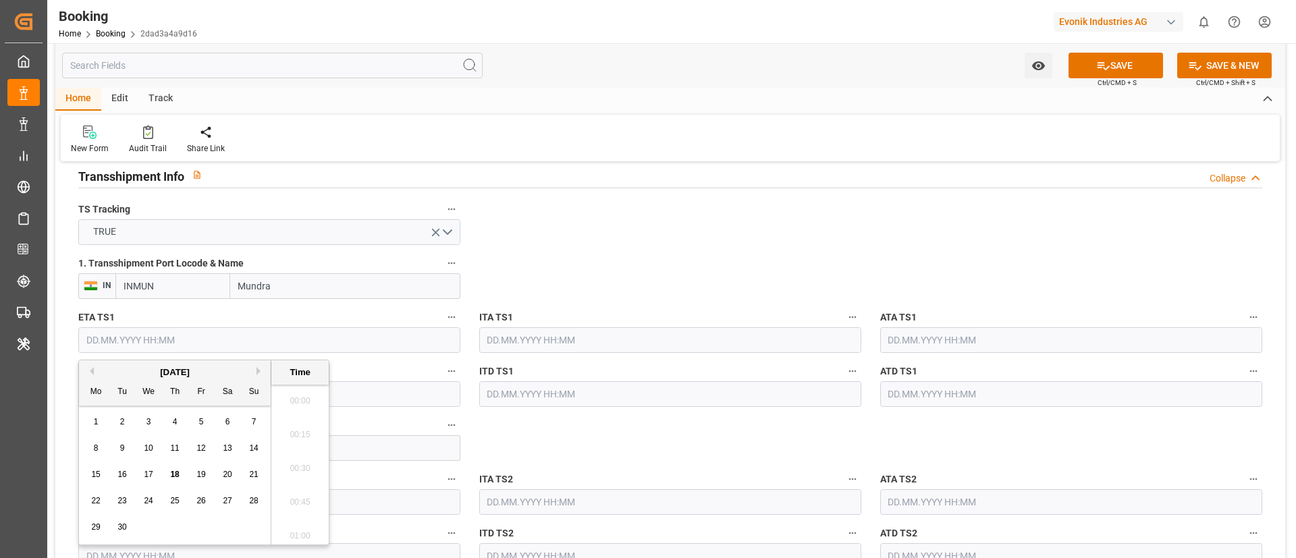
scroll to position [1658, 0]
click at [257, 367] on button "Next Month" at bounding box center [260, 371] width 8 height 8
click at [202, 479] on div "17" at bounding box center [201, 475] width 17 height 16
click at [126, 446] on div "7" at bounding box center [122, 449] width 17 height 16
type input "[DATE] 00:00"
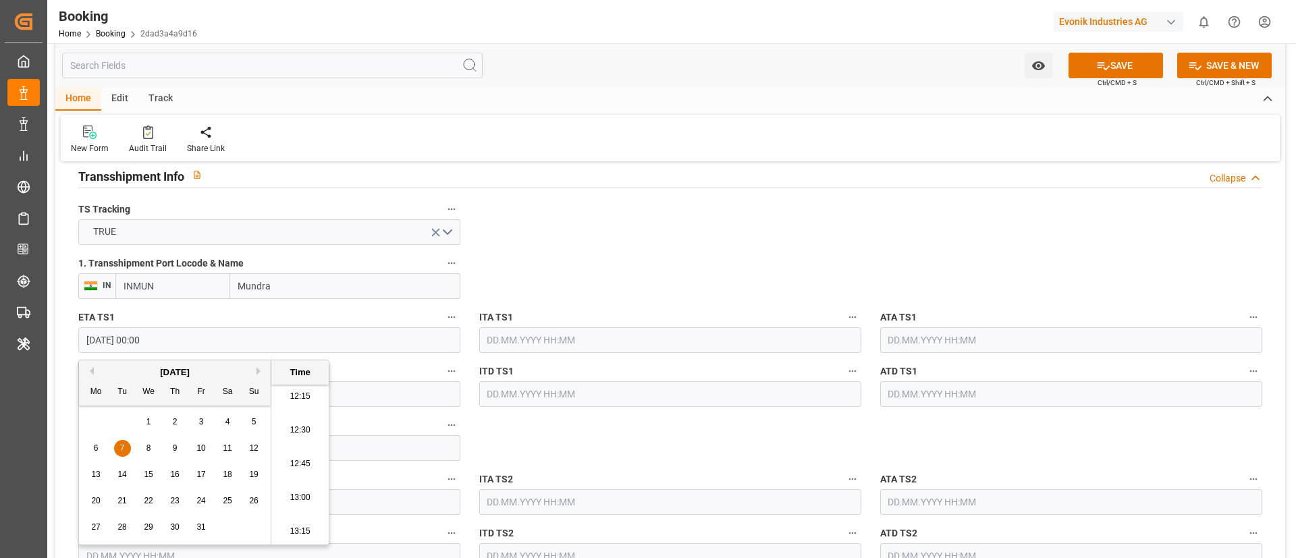
click at [352, 393] on input "text" at bounding box center [269, 394] width 382 height 26
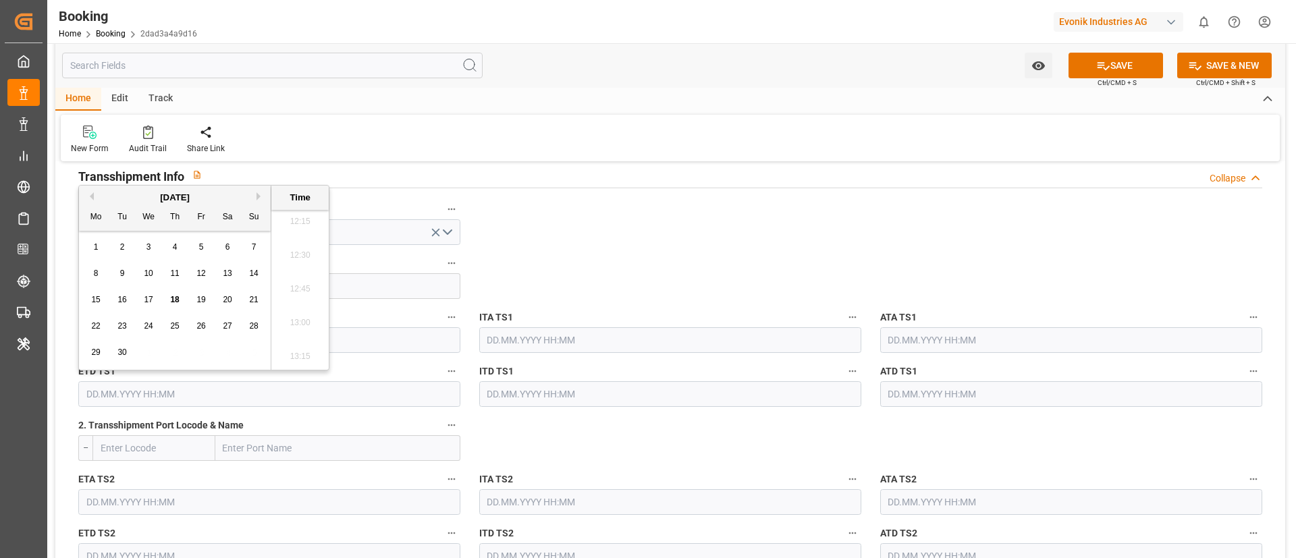
click at [258, 196] on button "Next Month" at bounding box center [260, 196] width 8 height 8
click at [121, 302] on span "14" at bounding box center [121, 299] width 9 height 9
type input "[DATE] 00:00"
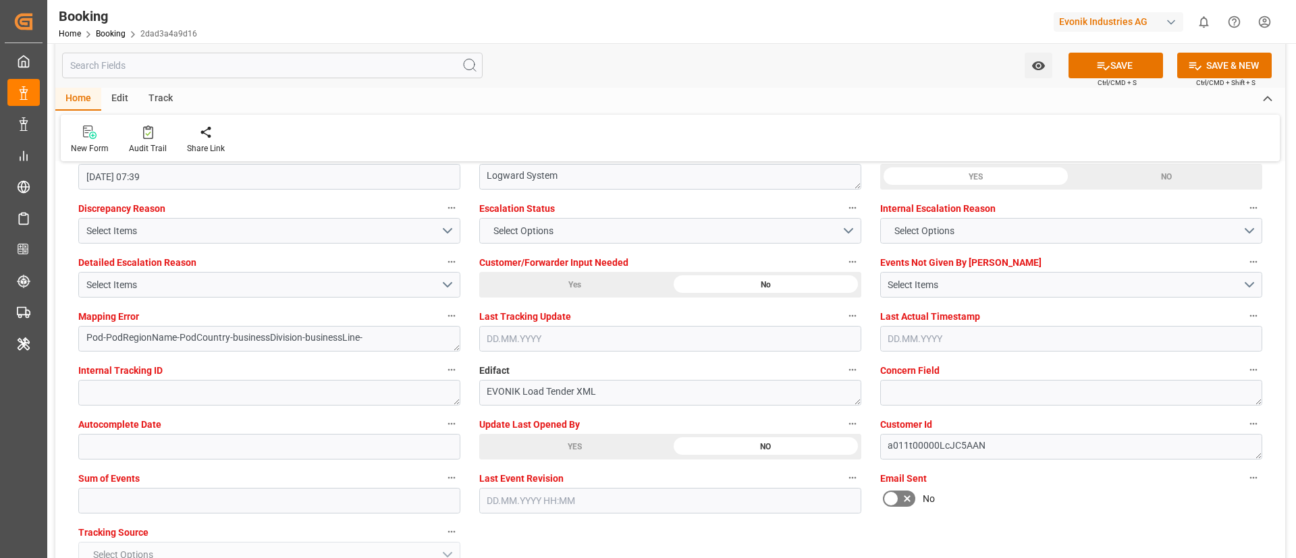
scroll to position [2530, 0]
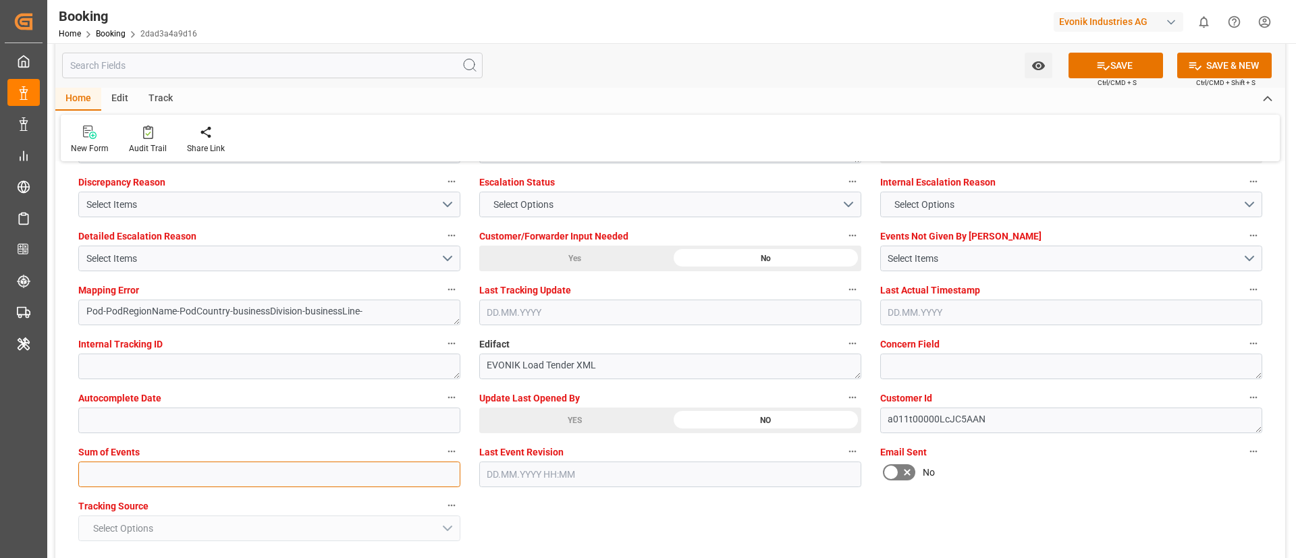
click at [289, 473] on input "text" at bounding box center [269, 475] width 382 height 26
type input "0"
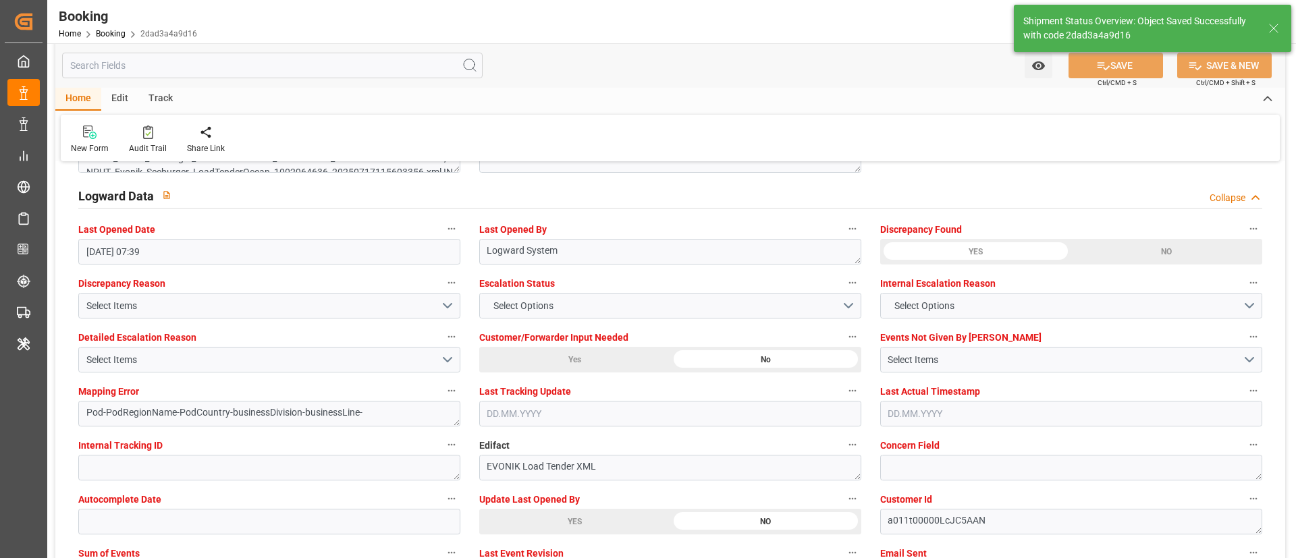
type textarea "NWC/[GEOGRAPHIC_DATA] [GEOGRAPHIC_DATA] / [GEOGRAPHIC_DATA]-AO"
type textarea "Vismitha Mahadev"
type textarea "businessDivision-businessLine-"
type textarea "Yes"
type input "[DATE] 00:00"
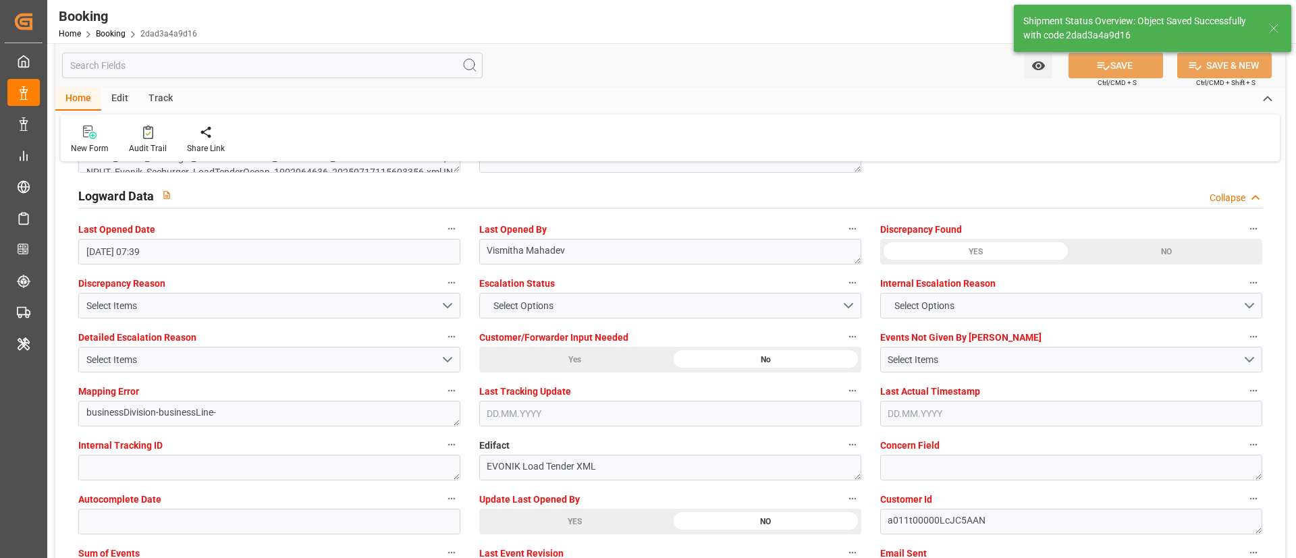
type input "[DATE] 00:00"
type input "18.09.2025 07:28"
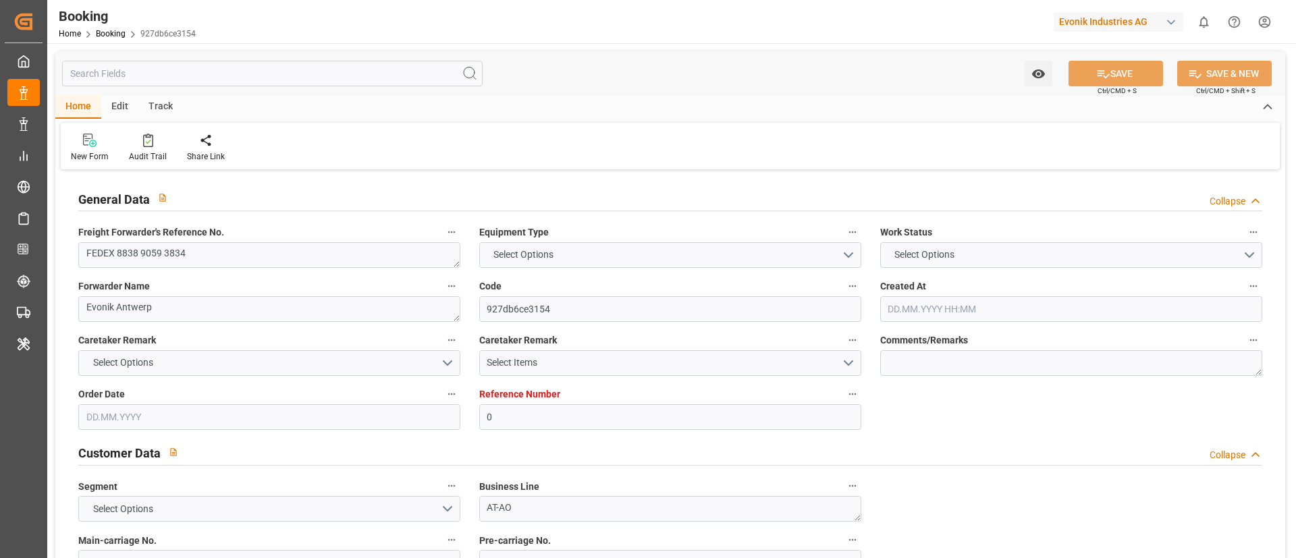
type input "0"
type input "MSC"
type input "Mediterranean Shipping Company"
type input "NLRTM"
type input "[GEOGRAPHIC_DATA]"
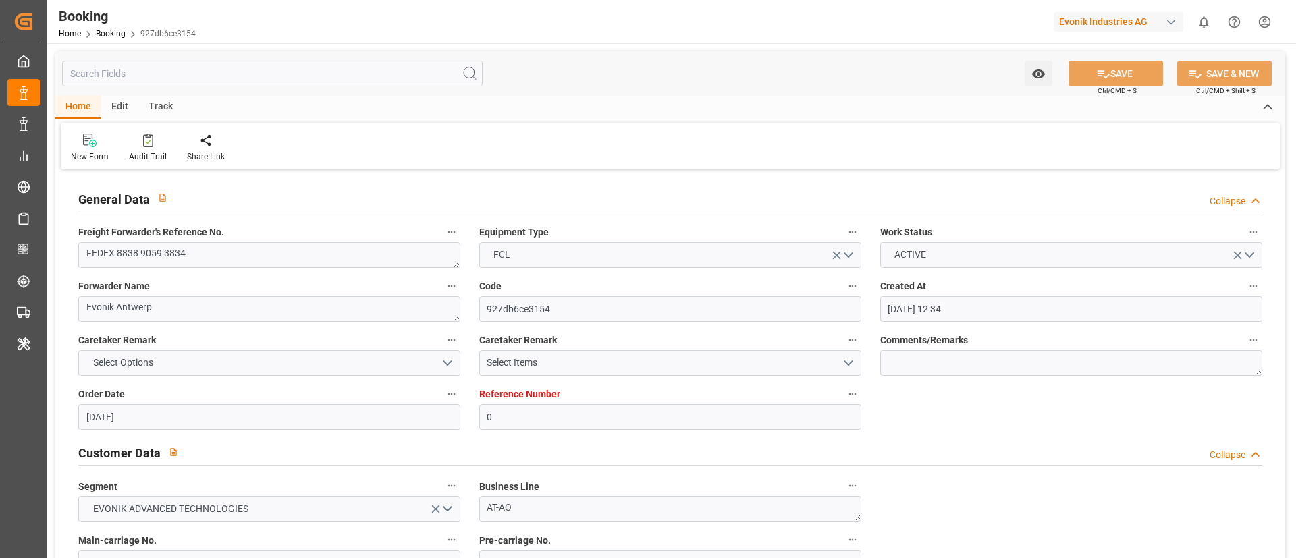
type input "[DATE] 12:34"
type input "[DATE]"
type input "[DATE] 07:39"
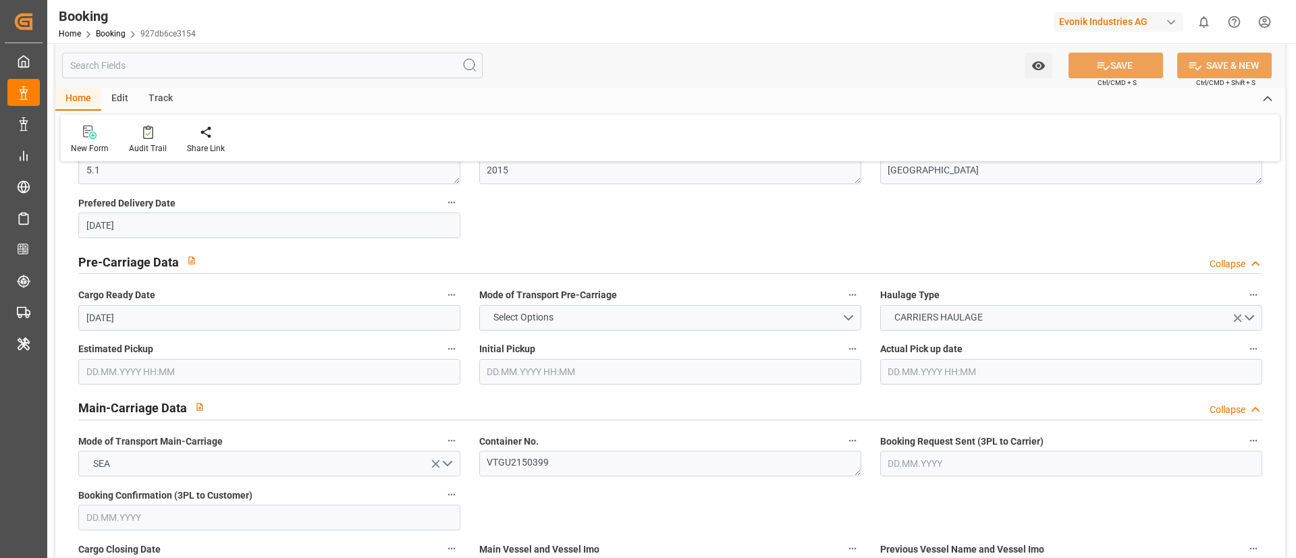
scroll to position [810, 0]
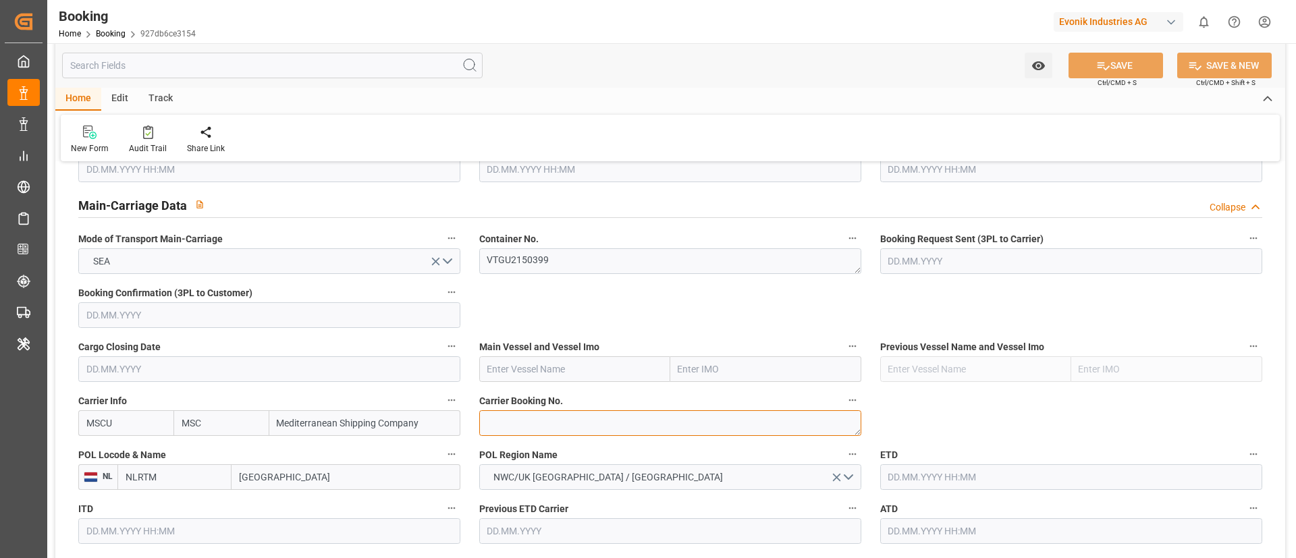
click at [540, 416] on textarea at bounding box center [670, 423] width 382 height 26
paste textarea "213B1921095"
type textarea "213B1921095"
click at [543, 364] on input "text" at bounding box center [574, 369] width 191 height 26
paste input "KOTKA"
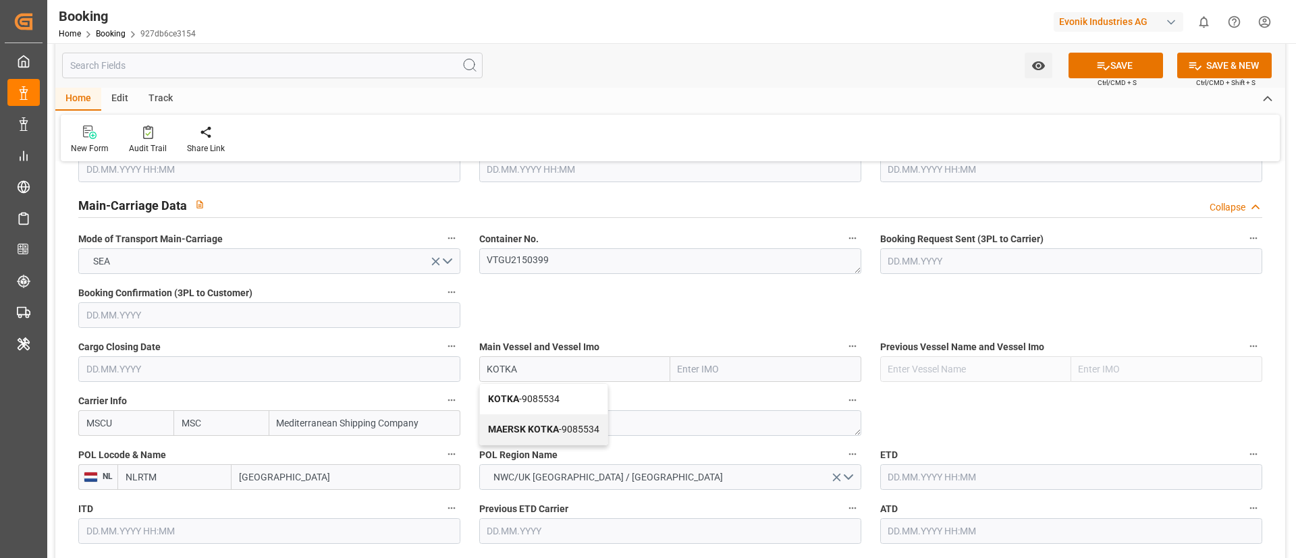
click at [527, 399] on span "KOTKA - 9085534" at bounding box center [524, 398] width 72 height 11
type input "KOTKA"
type input "9085534"
click at [293, 477] on input "[GEOGRAPHIC_DATA]" at bounding box center [345, 477] width 229 height 26
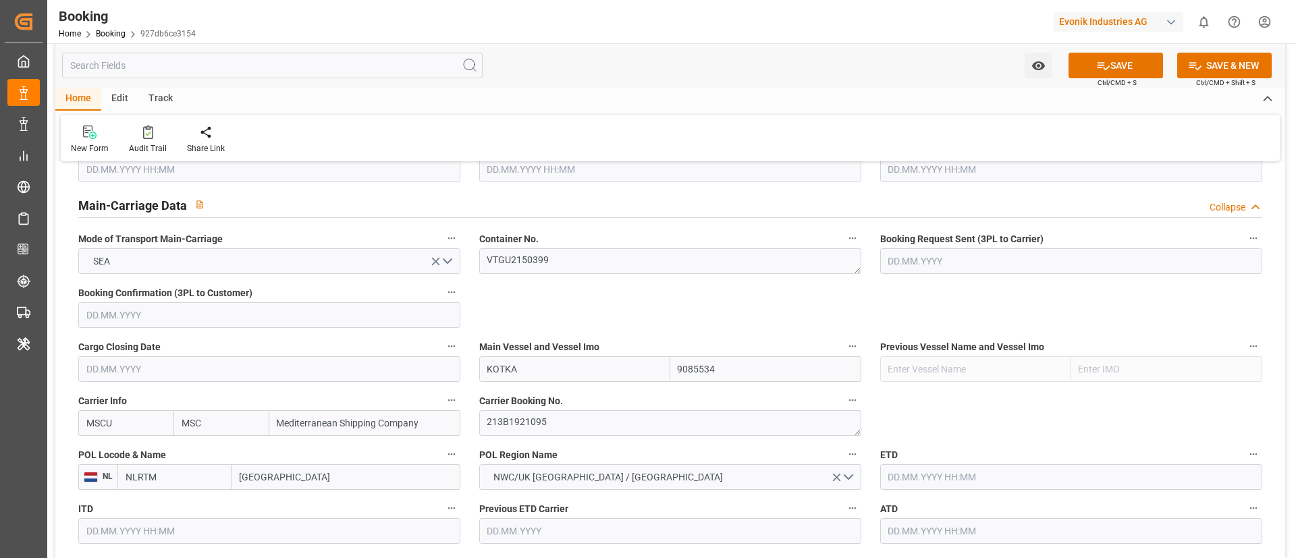
paste input "[GEOGRAPHIC_DATA]"
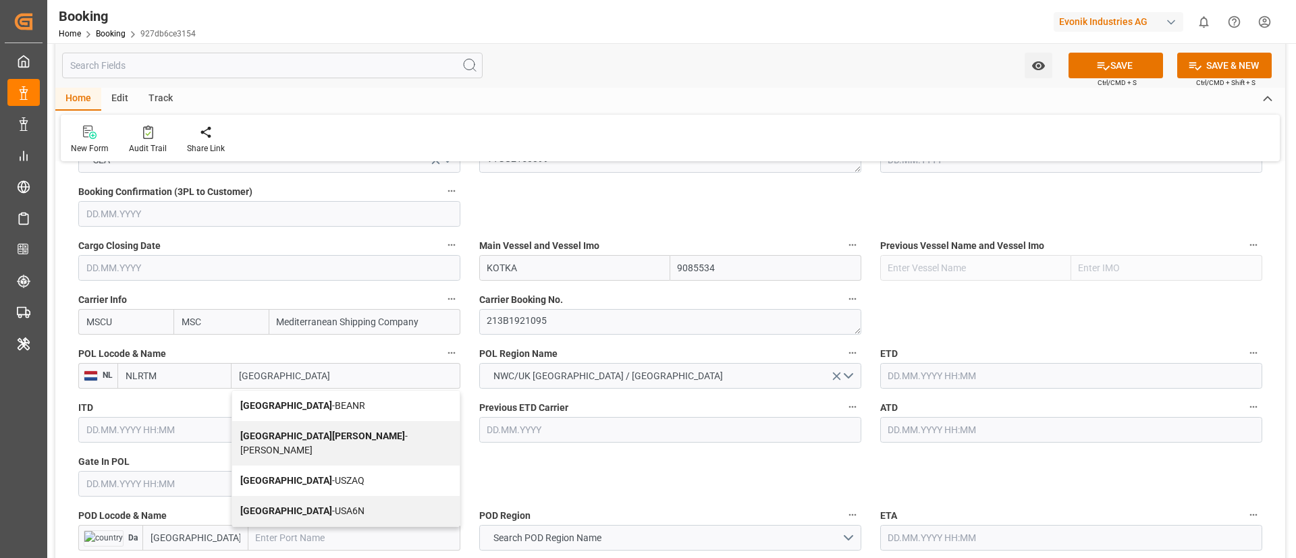
click at [278, 403] on span "Antwerp - BEANR" at bounding box center [302, 405] width 125 height 11
type input "[GEOGRAPHIC_DATA]"
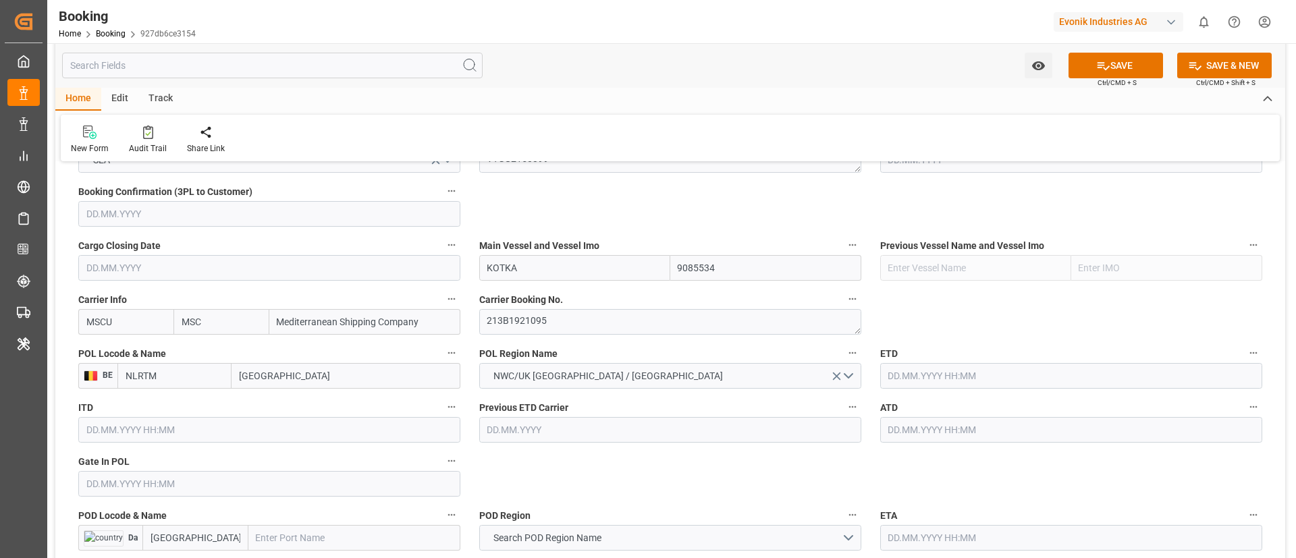
type input "BEANR"
click at [121, 479] on input "text" at bounding box center [269, 484] width 382 height 26
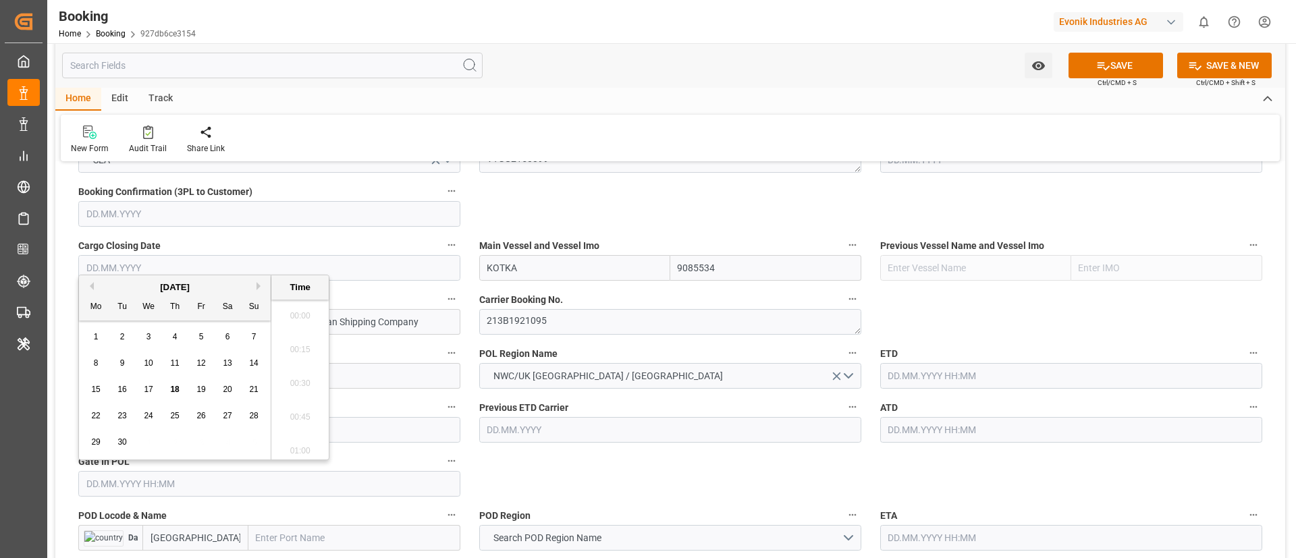
scroll to position [1658, 0]
click at [90, 284] on button "Previous Month" at bounding box center [90, 286] width 8 height 8
click at [146, 389] on span "13" at bounding box center [148, 389] width 9 height 9
type input "[DATE] 00:00"
click at [165, 484] on input "[DATE] 00:00" at bounding box center [269, 484] width 382 height 26
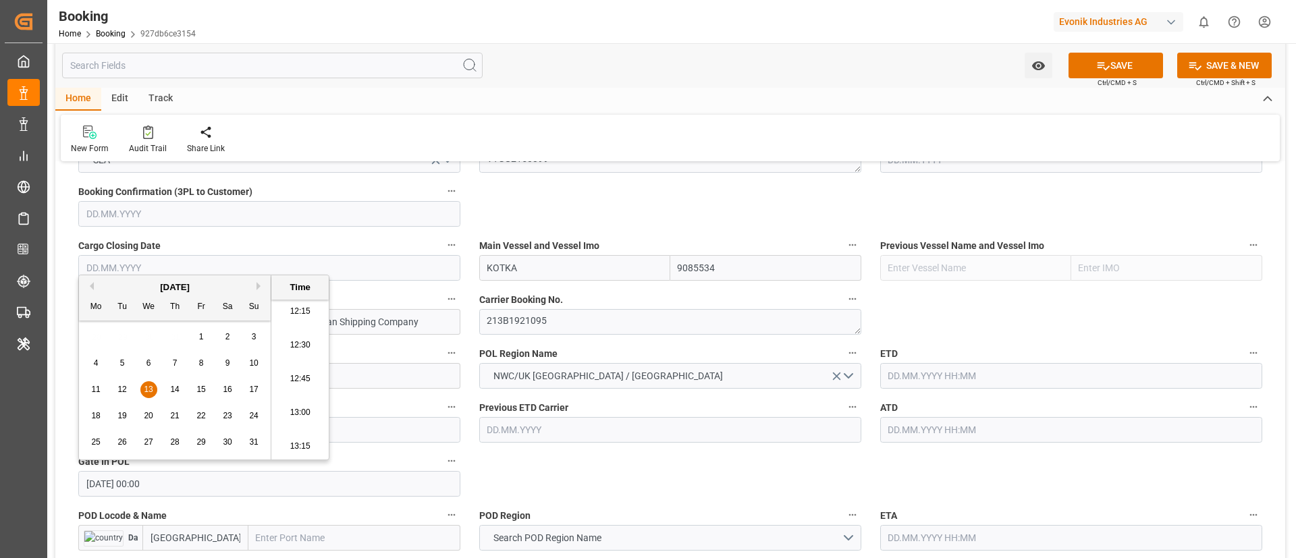
click at [165, 484] on input "[DATE] 00:00" at bounding box center [269, 484] width 382 height 26
click at [960, 370] on input "text" at bounding box center [1071, 376] width 382 height 26
paste input "[DATE] 00:00"
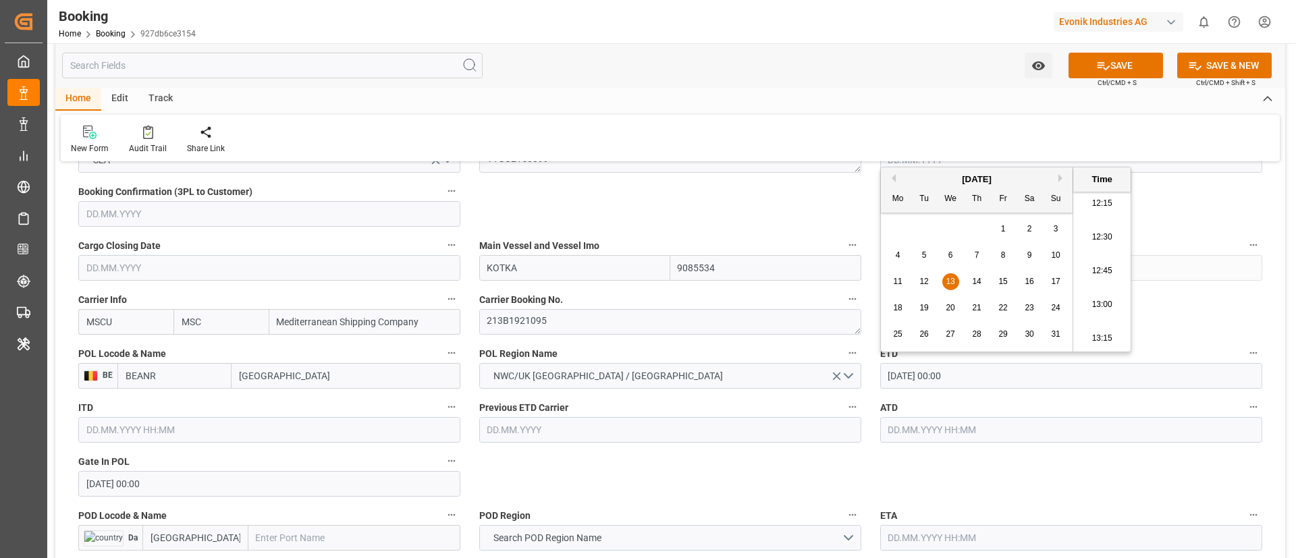
click at [1024, 283] on span "16" at bounding box center [1028, 281] width 9 height 9
type input "[DATE] 00:00"
click at [998, 369] on input "[DATE] 00:00" at bounding box center [1071, 376] width 382 height 26
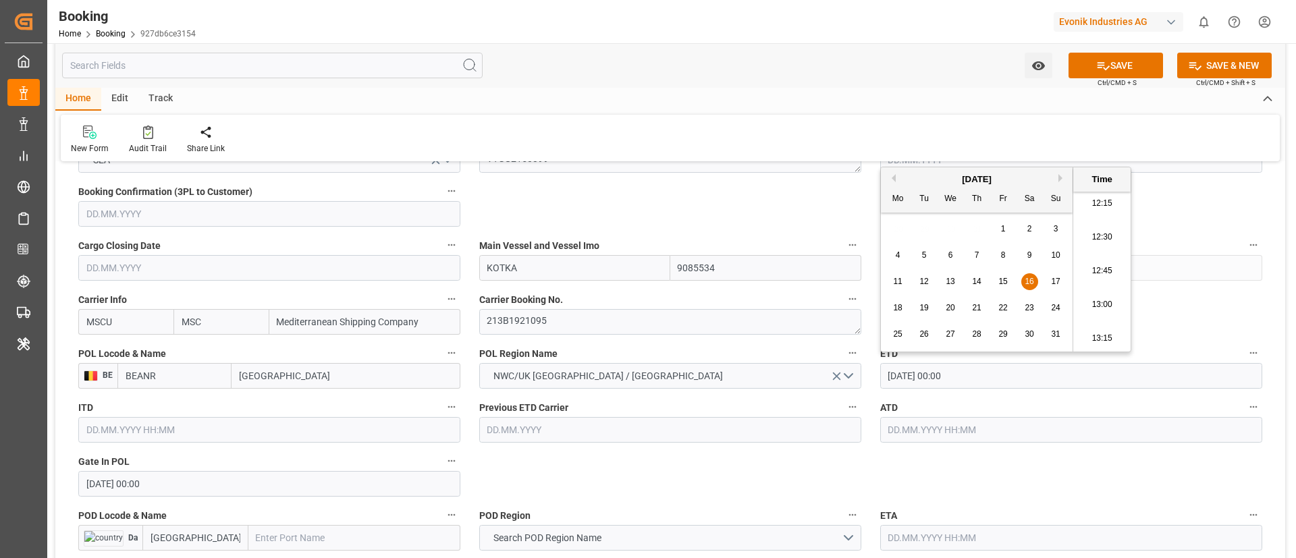
click at [945, 428] on input "text" at bounding box center [1071, 430] width 382 height 26
paste input "[DATE] 00:00"
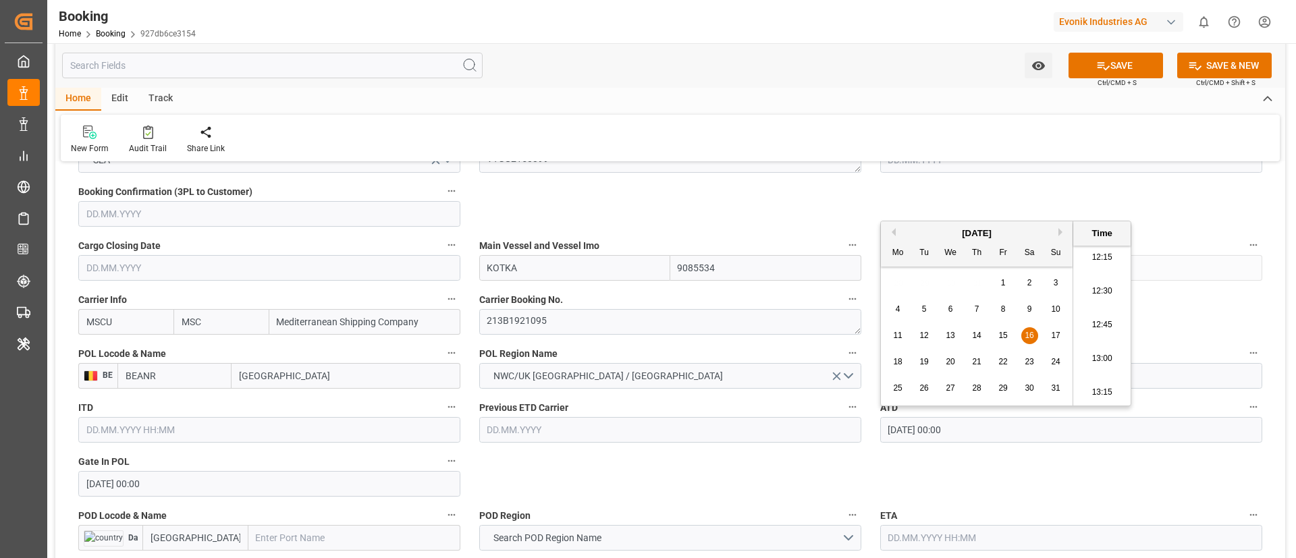
type input "[DATE] 00:00"
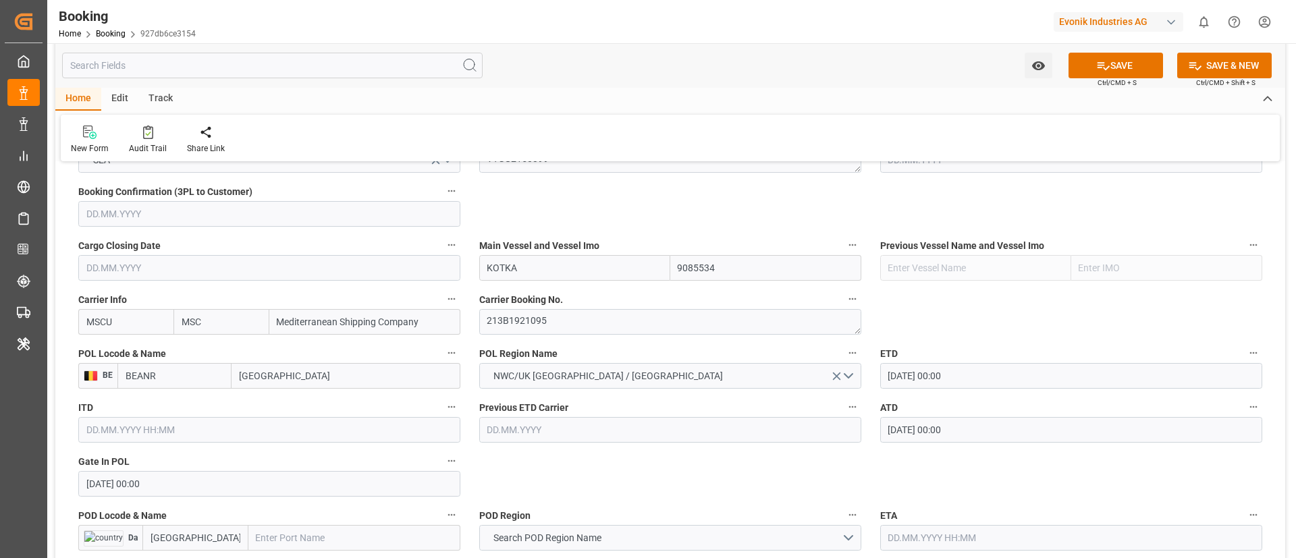
scroll to position [1012, 0]
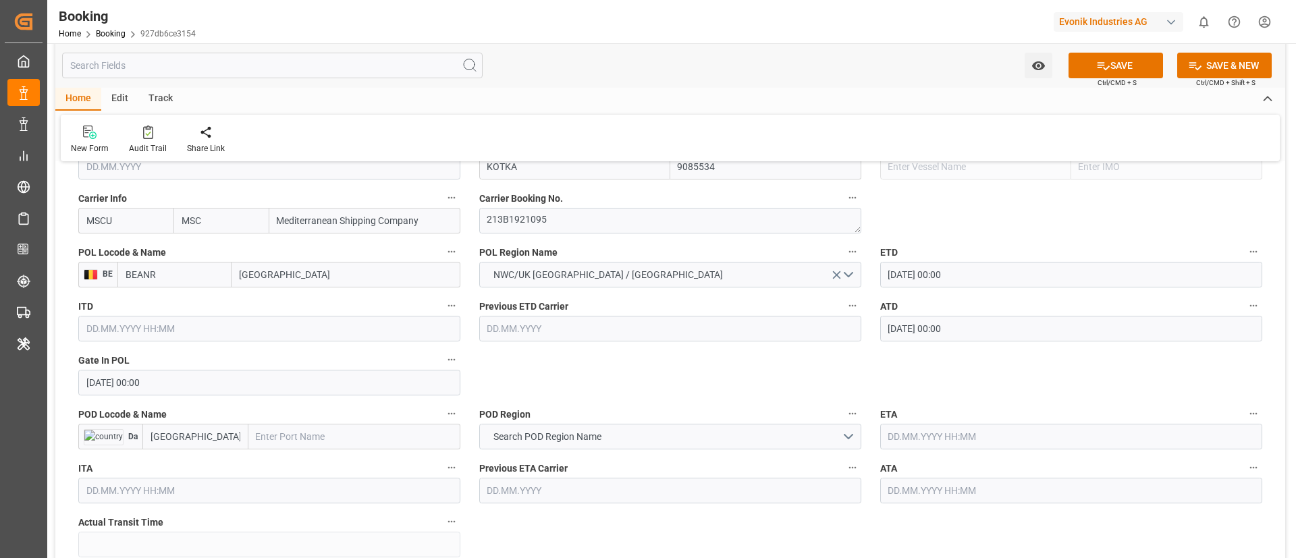
click at [304, 434] on input "text" at bounding box center [354, 437] width 212 height 26
paste input "[GEOGRAPHIC_DATA]"
type input "[GEOGRAPHIC_DATA]"
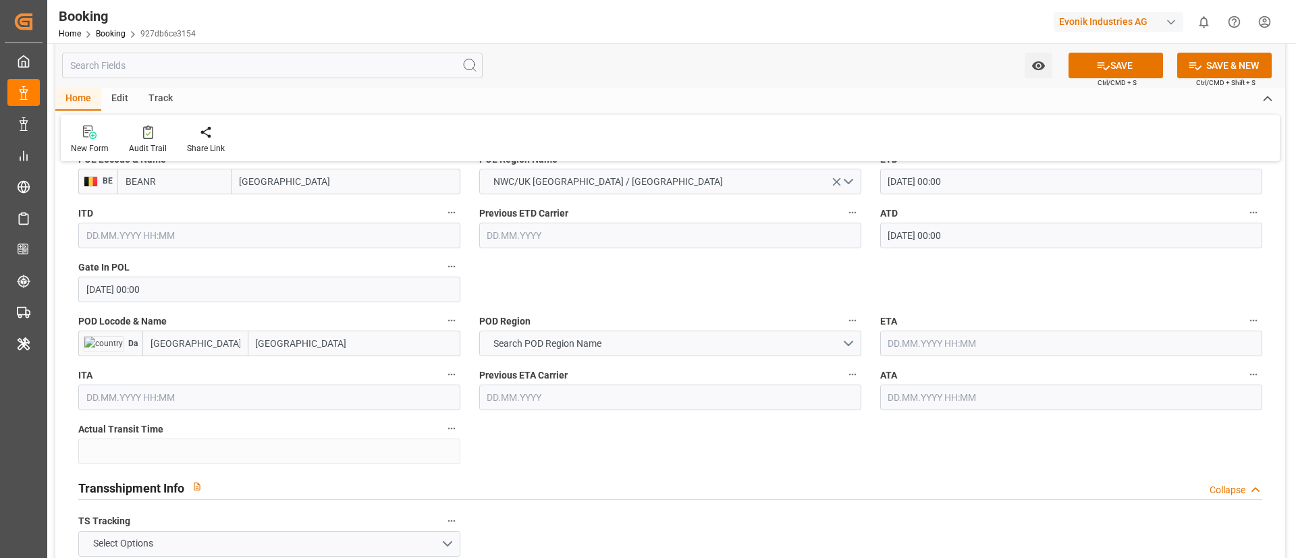
scroll to position [1113, 0]
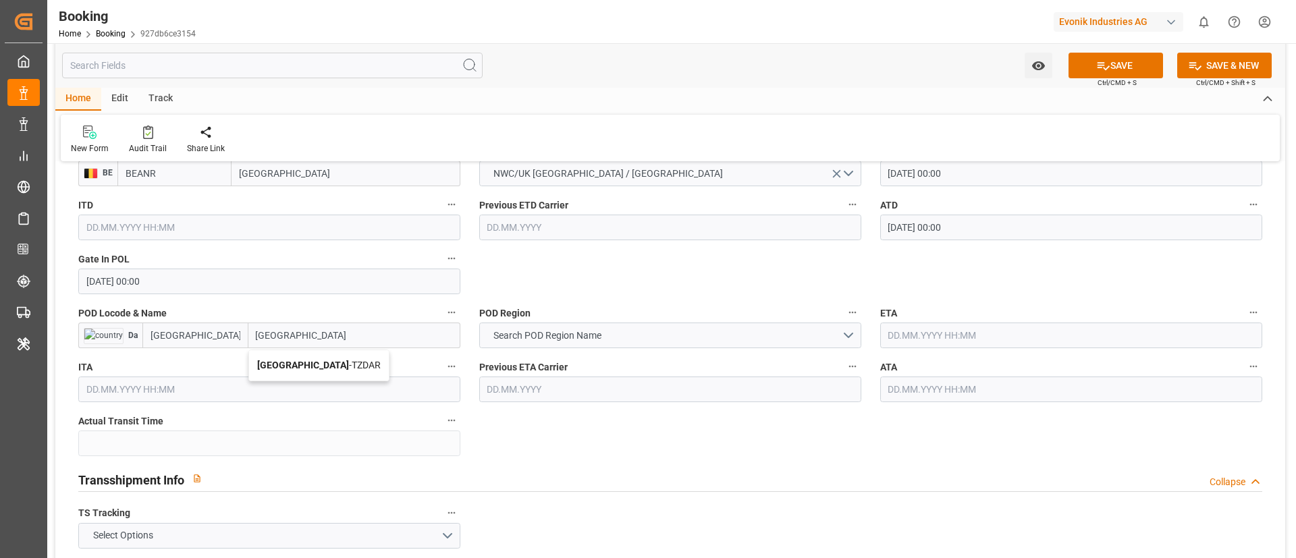
click at [312, 365] on b "[GEOGRAPHIC_DATA]" at bounding box center [303, 365] width 92 height 11
type input "TZDAR"
type input "[GEOGRAPHIC_DATA]"
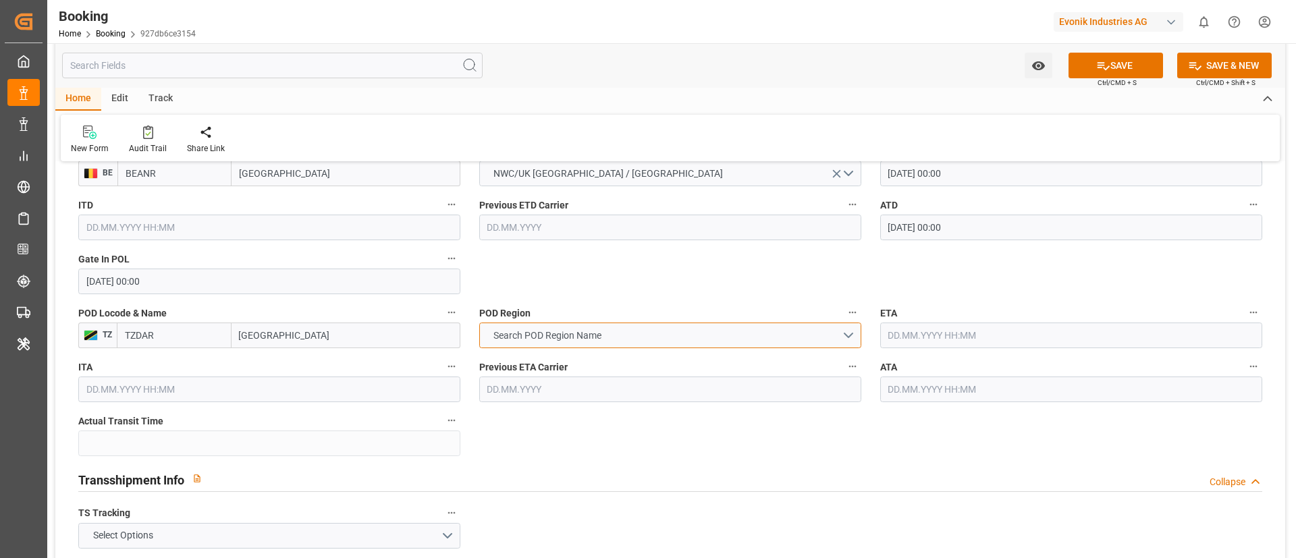
click at [579, 331] on span "Search POD Region Name" at bounding box center [547, 336] width 121 height 14
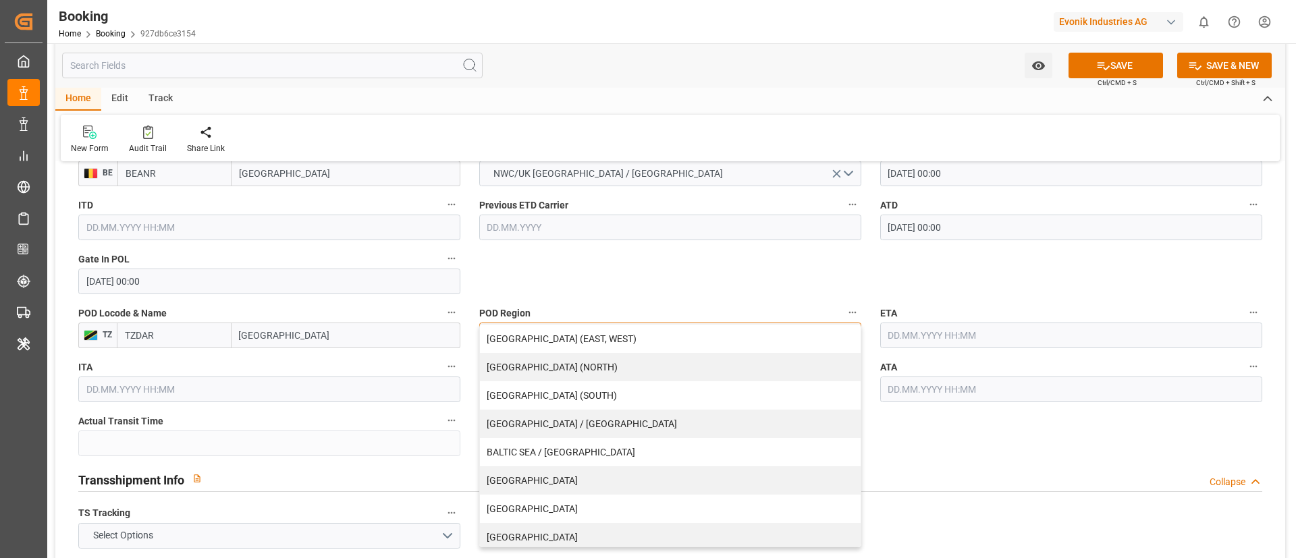
click at [578, 331] on div "[GEOGRAPHIC_DATA] (EAST, WEST)" at bounding box center [670, 339] width 381 height 28
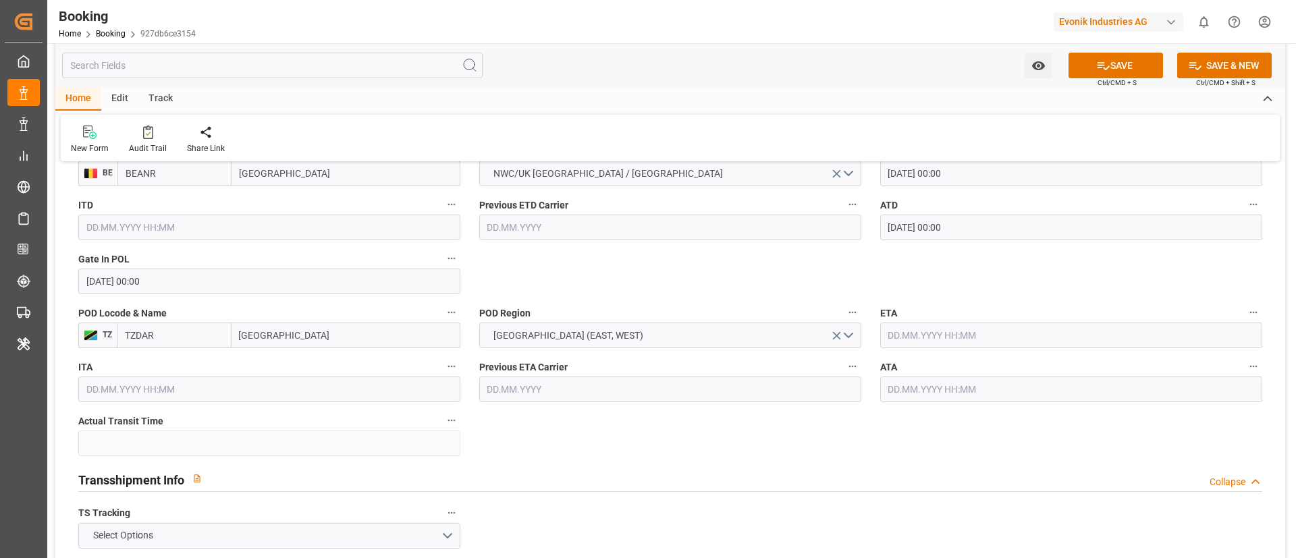
click at [949, 334] on input "text" at bounding box center [1071, 336] width 382 height 26
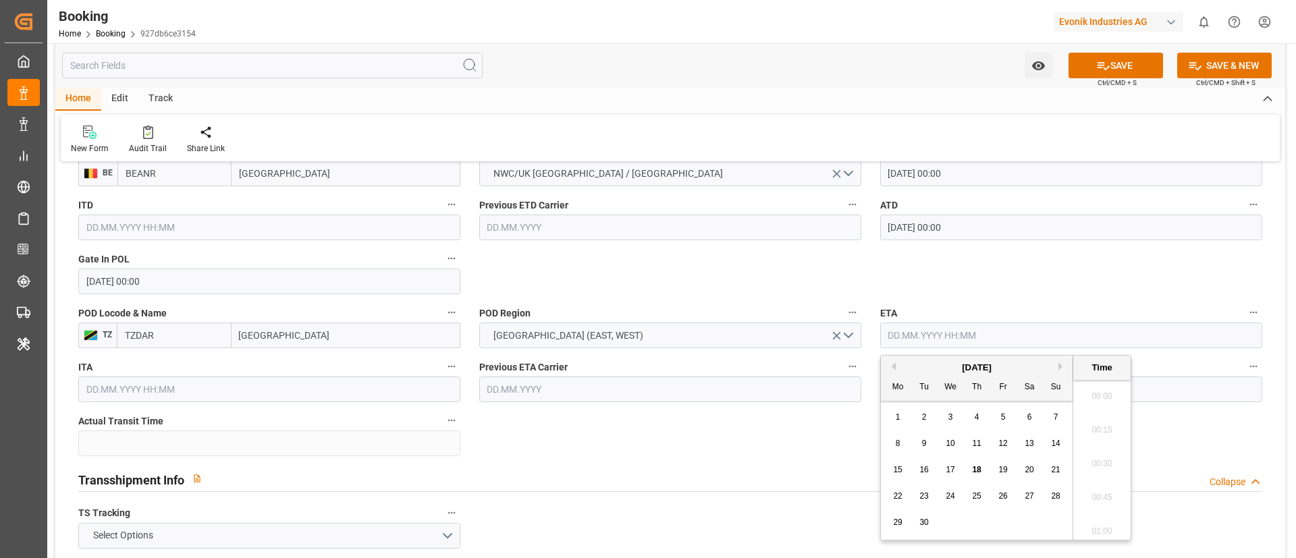
scroll to position [1658, 0]
click at [1061, 365] on button "Next Month" at bounding box center [1062, 366] width 8 height 8
click at [1058, 492] on span "26" at bounding box center [1055, 495] width 9 height 9
type input "[DATE] 00:00"
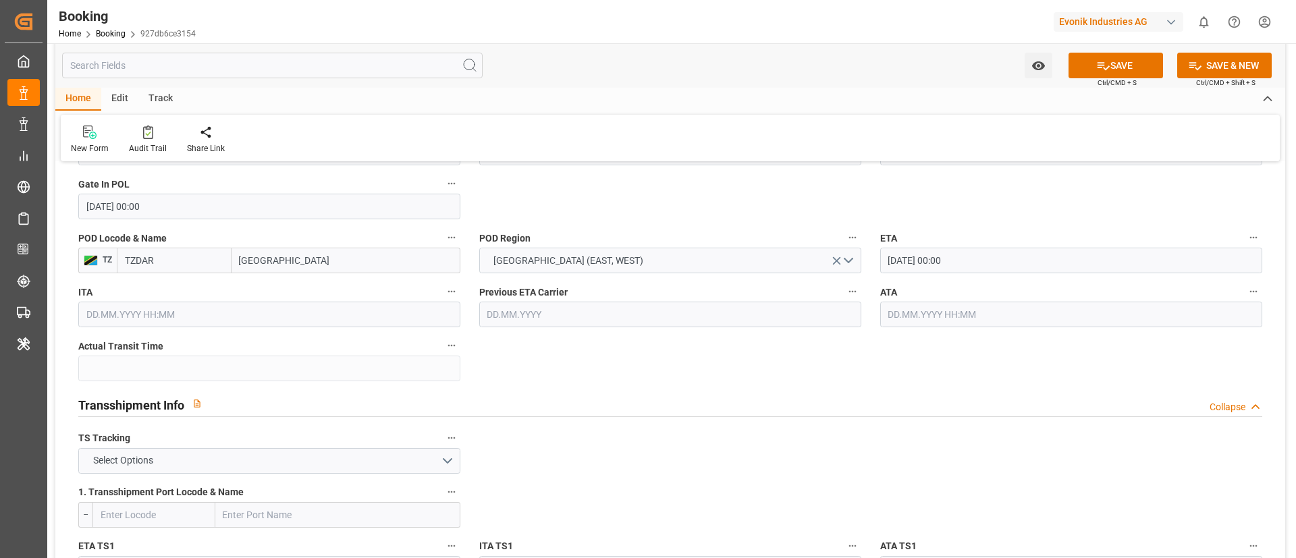
scroll to position [1316, 0]
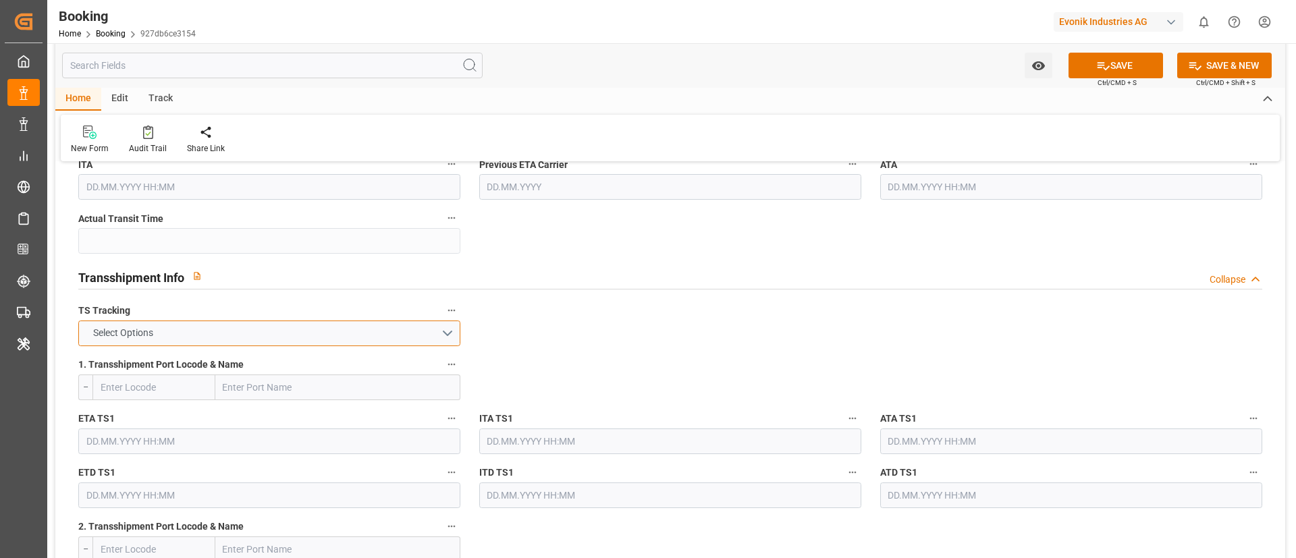
click at [332, 333] on button "Select Options" at bounding box center [269, 334] width 382 height 26
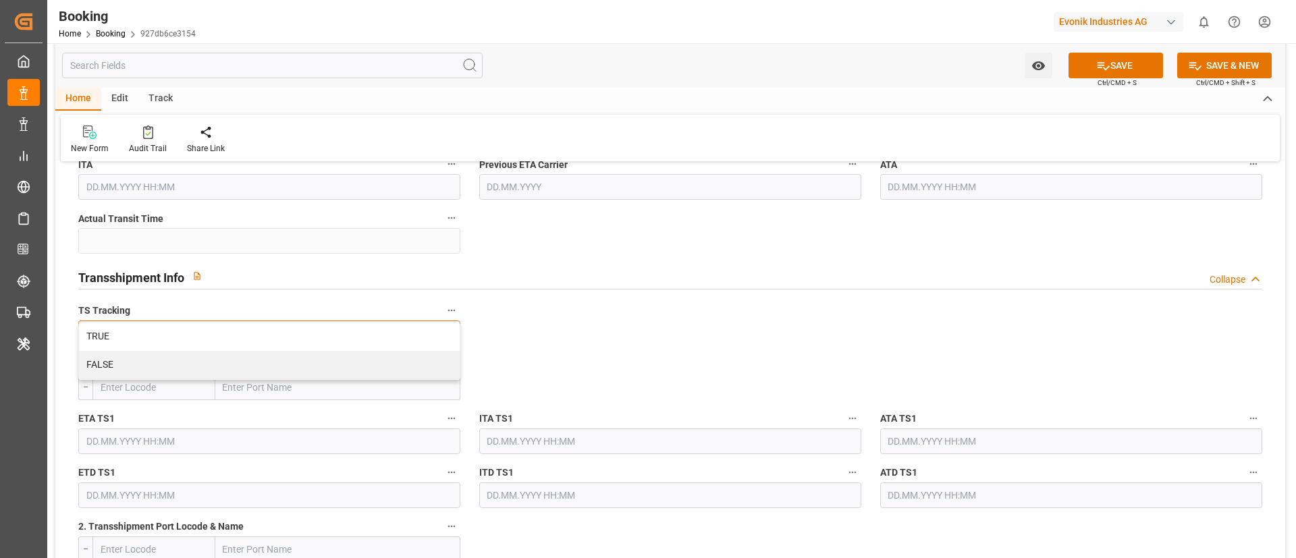
click at [332, 333] on div "TRUE" at bounding box center [269, 337] width 381 height 28
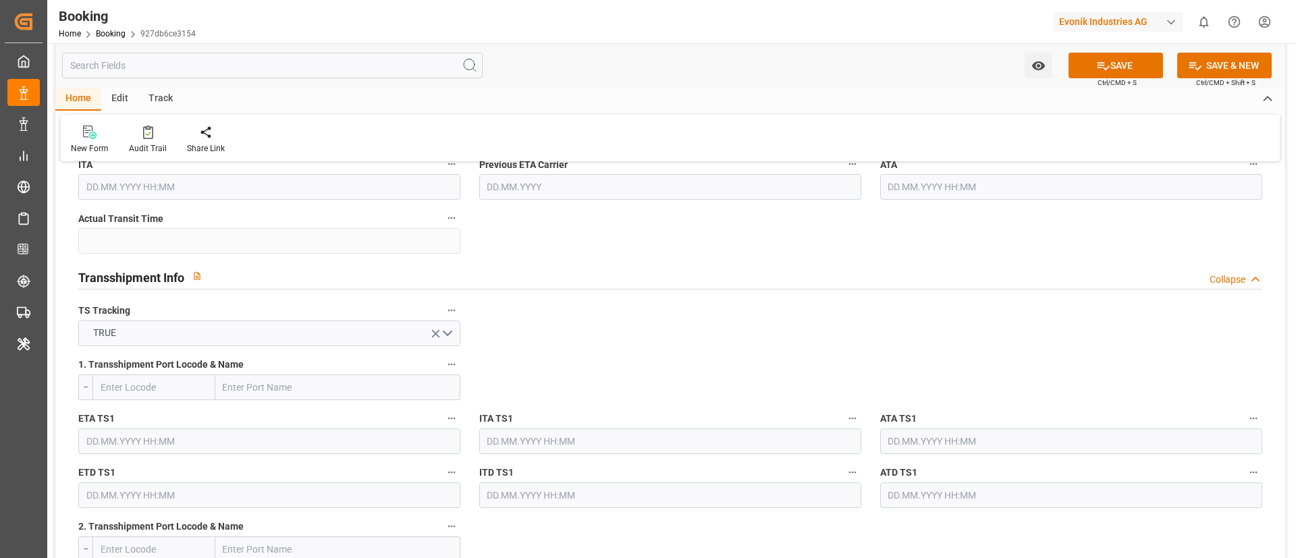
click at [302, 388] on input "text" at bounding box center [337, 388] width 245 height 26
paste input "Mundra"
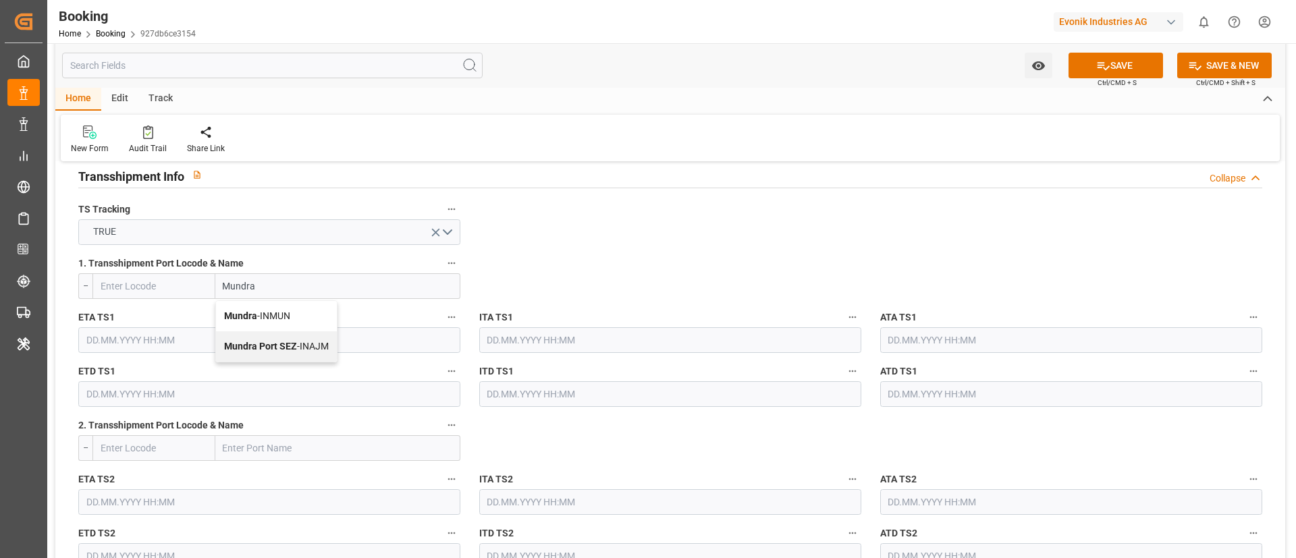
click at [262, 319] on span "Mundra - INMUN" at bounding box center [257, 315] width 66 height 11
type input "Mundra"
type input "INMUN"
click at [177, 336] on input "text" at bounding box center [269, 340] width 382 height 26
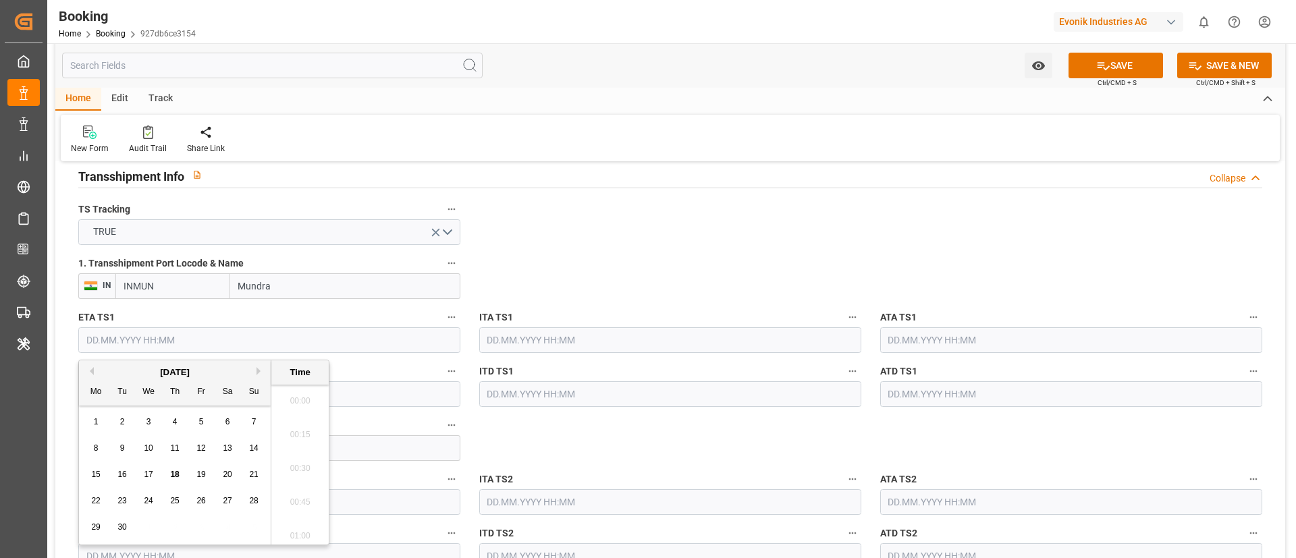
scroll to position [1658, 0]
click at [257, 370] on button "Next Month" at bounding box center [260, 371] width 8 height 8
click at [126, 447] on div "7" at bounding box center [122, 449] width 17 height 16
type input "[DATE] 00:00"
click at [344, 393] on input "text" at bounding box center [269, 394] width 382 height 26
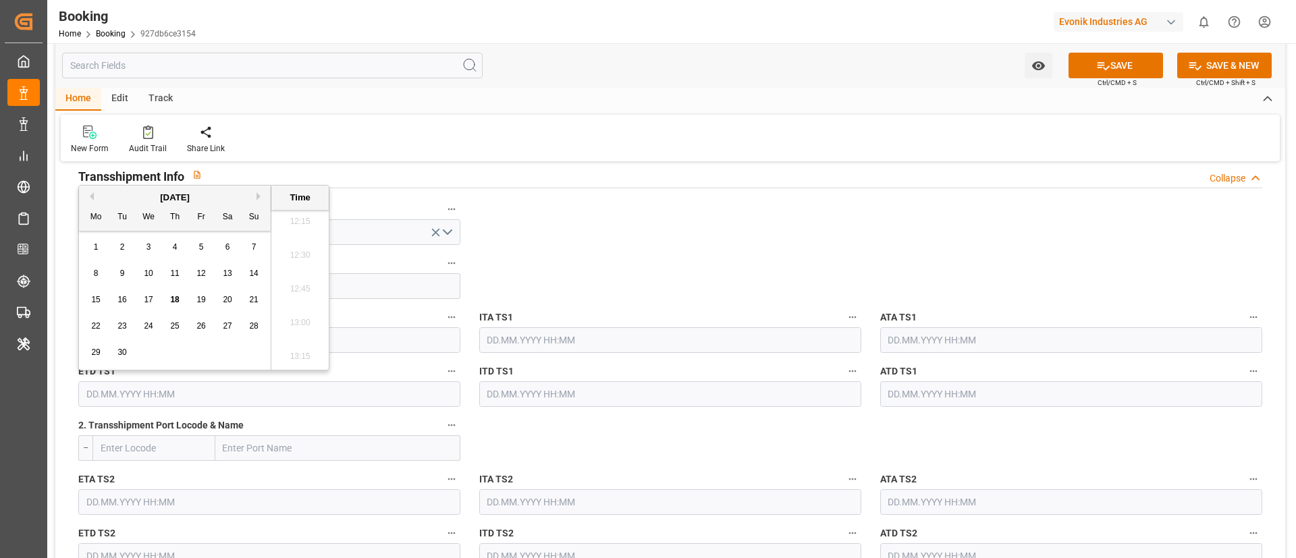
click at [257, 196] on button "Next Month" at bounding box center [260, 196] width 8 height 8
click at [128, 300] on div "14" at bounding box center [122, 300] width 17 height 16
type input "[DATE] 00:00"
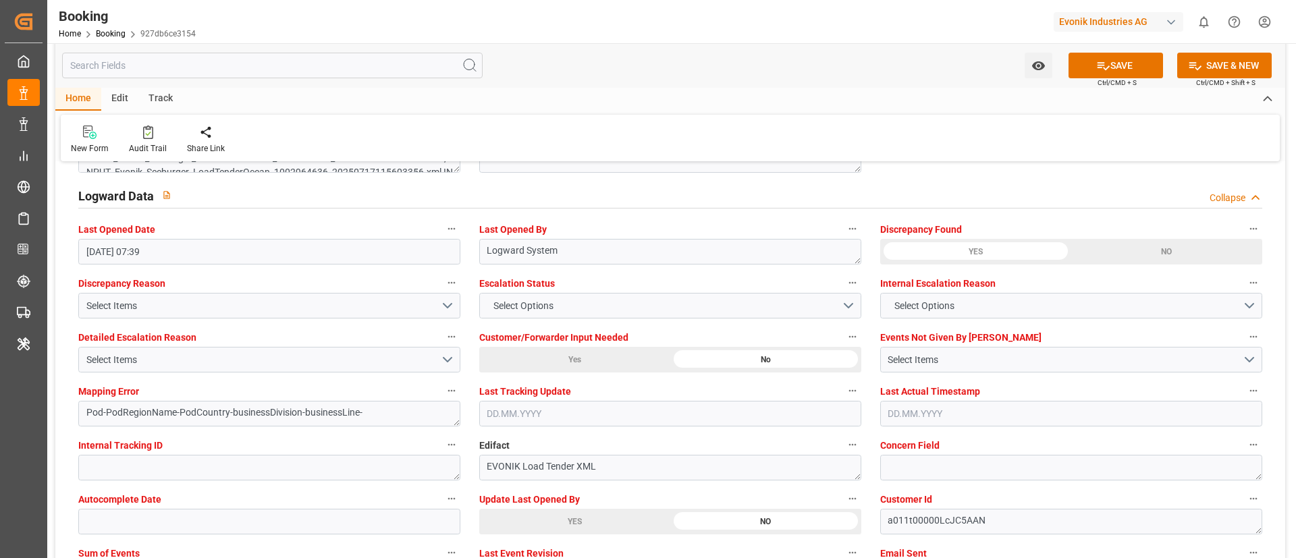
scroll to position [2530, 0]
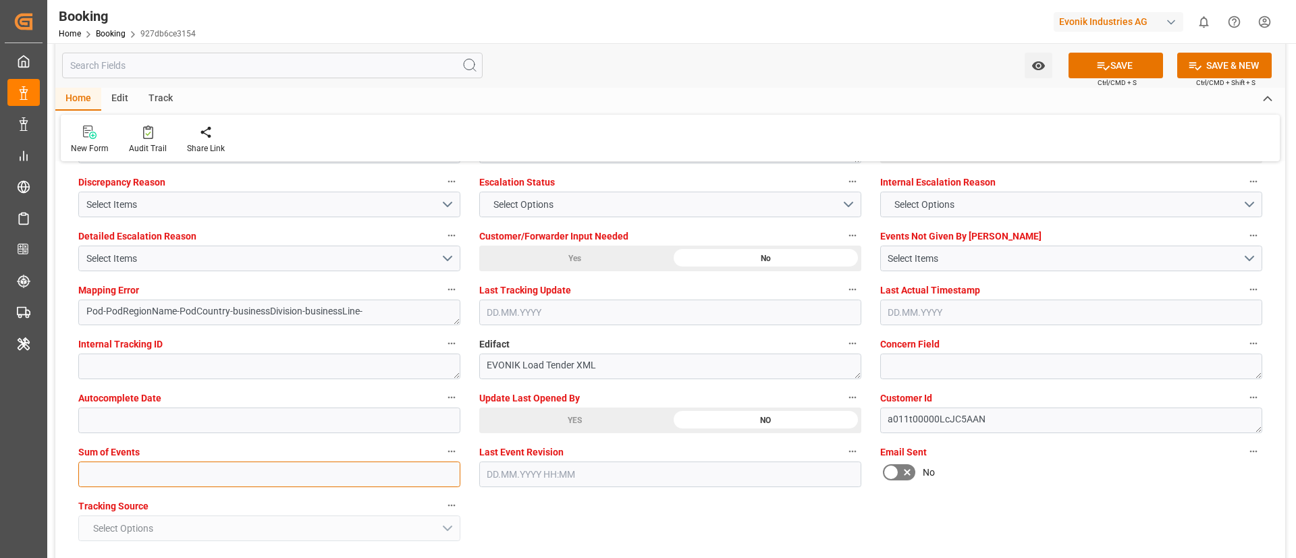
click at [351, 475] on input "text" at bounding box center [269, 475] width 382 height 26
type input "0"
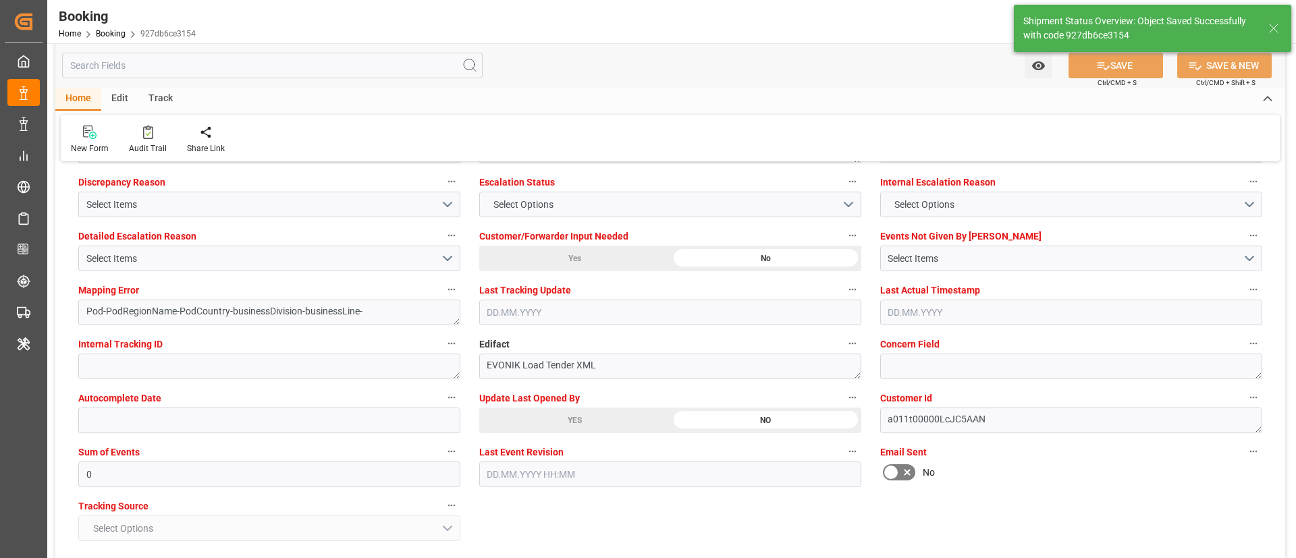
type textarea "NWC/[GEOGRAPHIC_DATA] [GEOGRAPHIC_DATA] / [GEOGRAPHIC_DATA]-AO"
type textarea "Vismitha Mahadev"
type textarea "businessDivision-businessLine-"
type textarea "Yes"
type input "[DATE] 00:00"
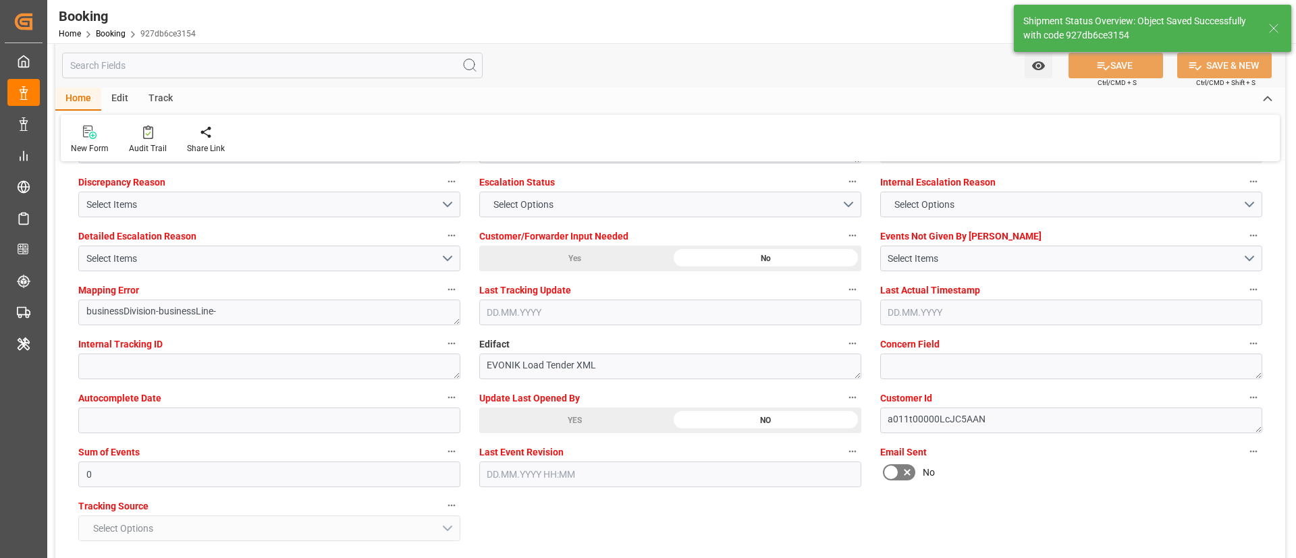
type input "[DATE] 00:00"
type input "18.09.2025 07:29"
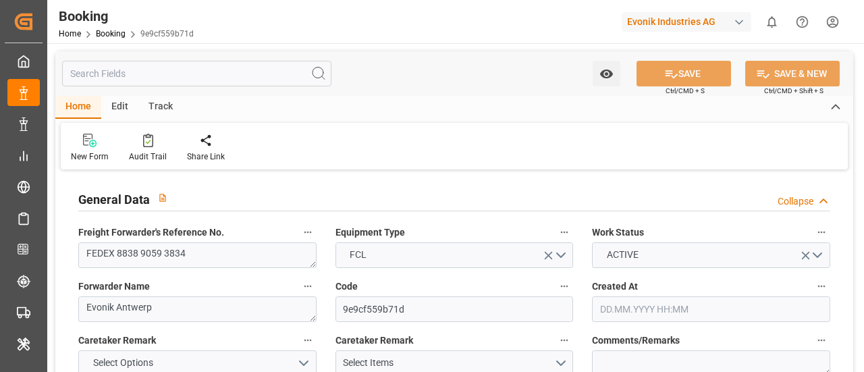
type input "0"
type input "MSC"
type input "Mediterranean Shipping Company"
type input "NLRTM"
type input "[GEOGRAPHIC_DATA]"
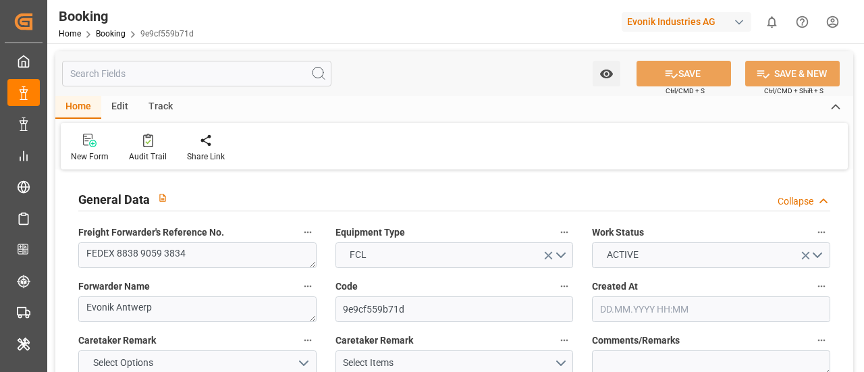
type input "[DATE] 12:34"
type input "[DATE]"
type input "[DATE] 07:39"
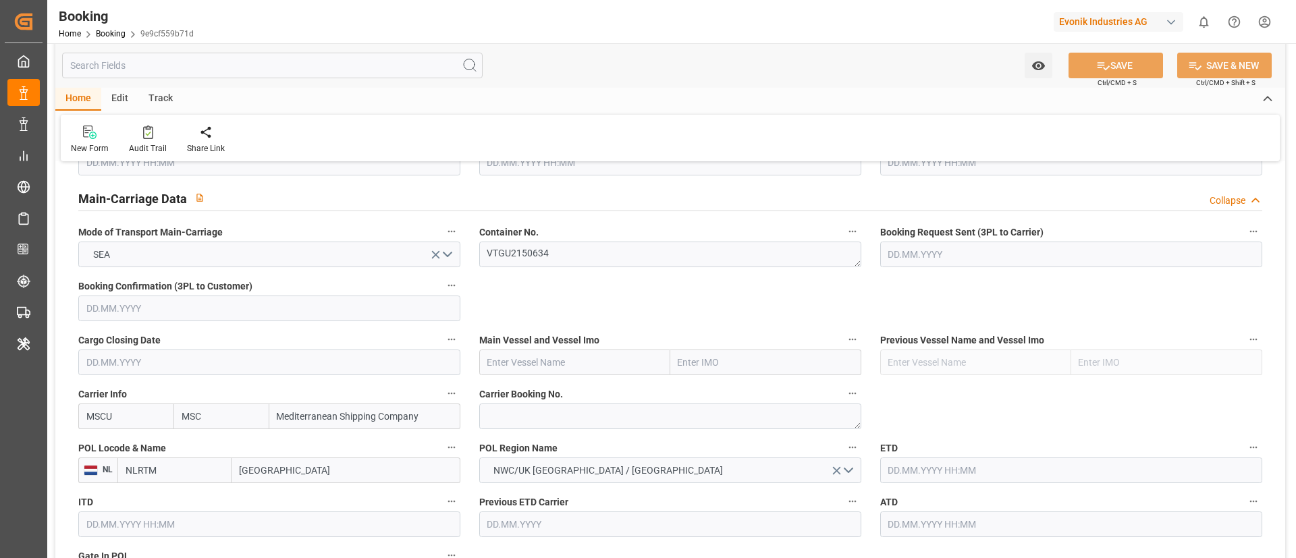
scroll to position [911, 0]
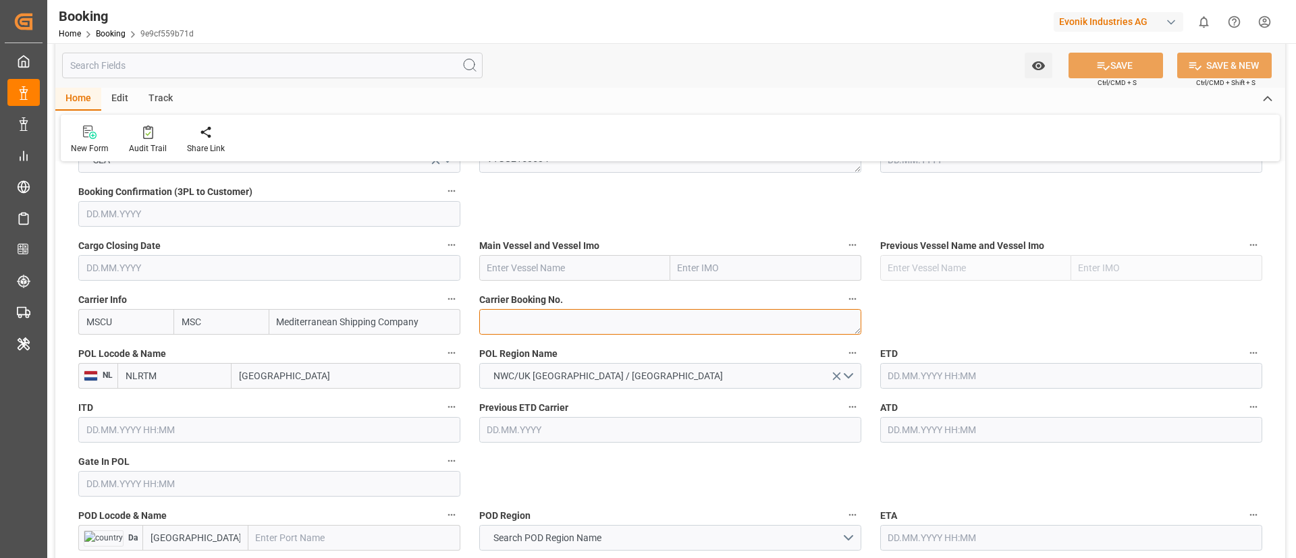
click at [516, 314] on textarea at bounding box center [670, 322] width 382 height 26
paste textarea "213B1921095"
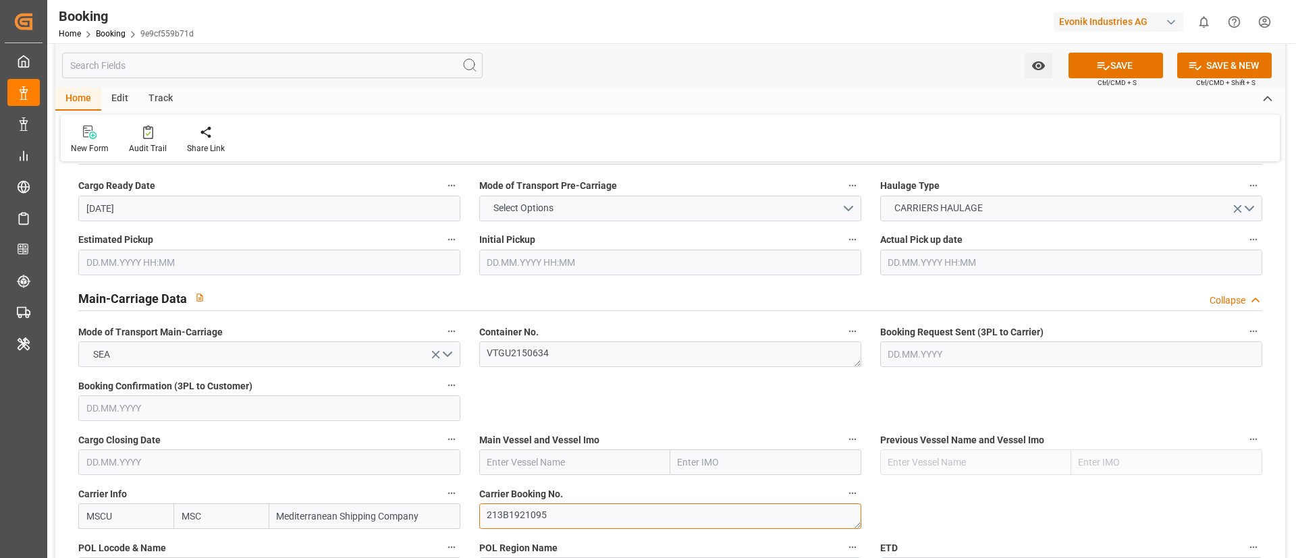
scroll to position [709, 0]
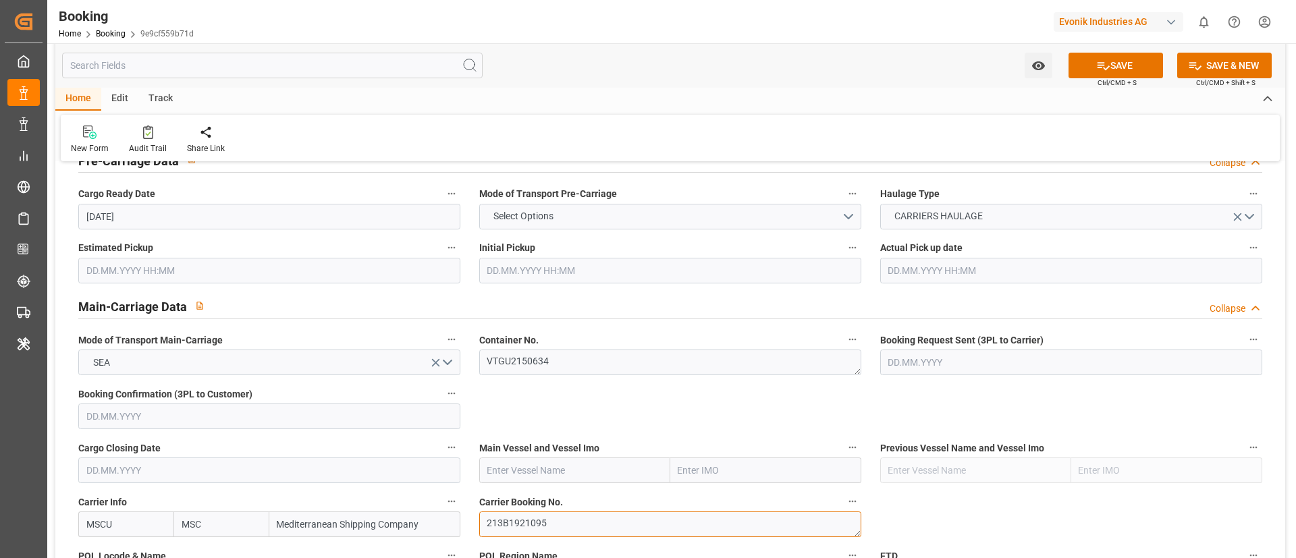
type textarea "213B1921095"
click at [535, 371] on input "text" at bounding box center [574, 471] width 191 height 26
paste input "KOTKA"
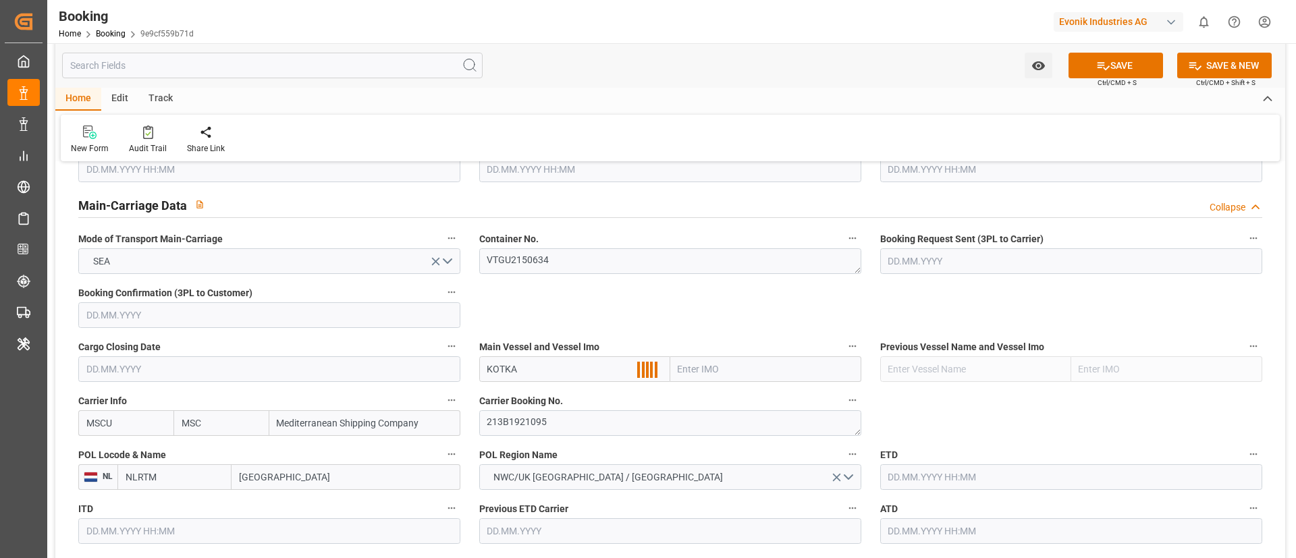
scroll to position [911, 0]
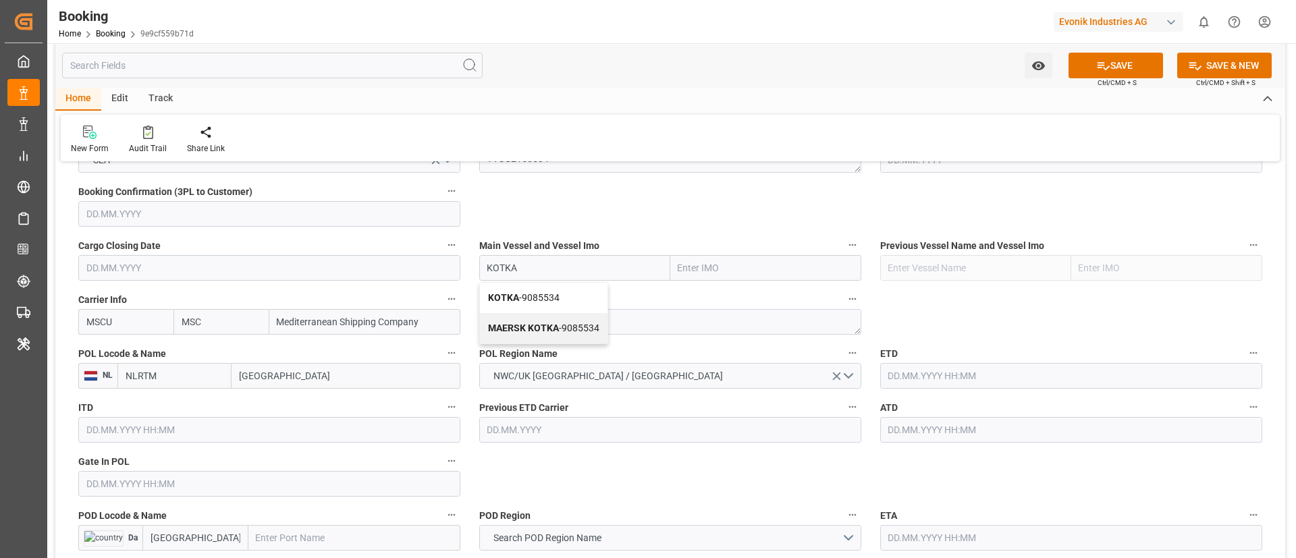
click at [540, 296] on span "KOTKA - 9085534" at bounding box center [524, 297] width 72 height 11
type input "KOTKA"
type input "9085534"
click at [314, 371] on input "[GEOGRAPHIC_DATA]" at bounding box center [345, 376] width 229 height 26
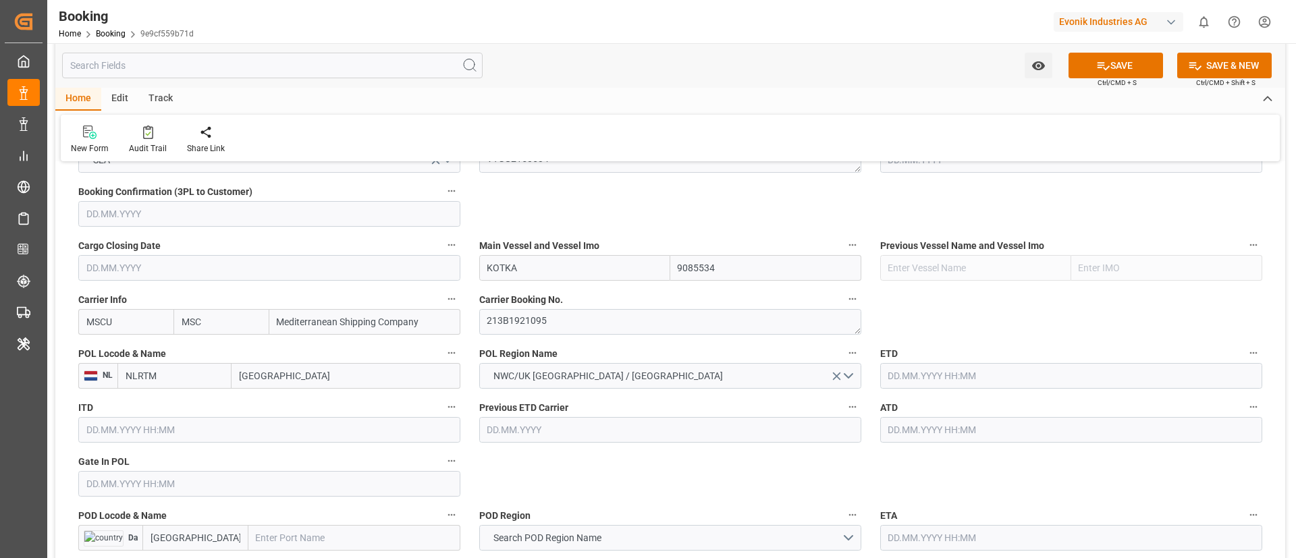
paste input "[GEOGRAPHIC_DATA]"
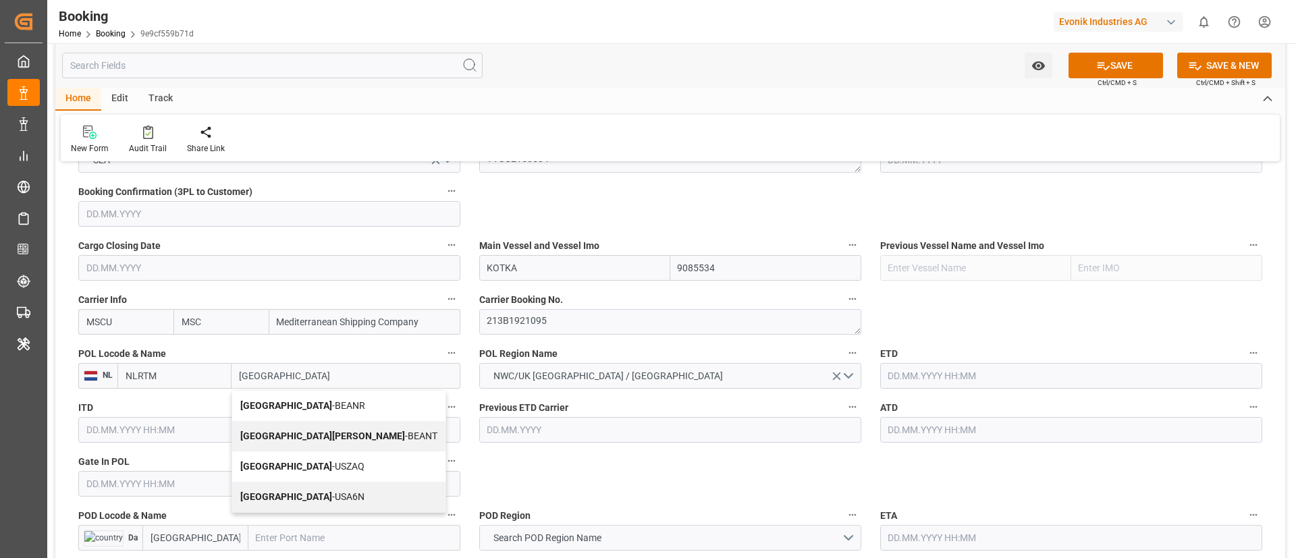
click at [294, 371] on span "Antwerp - BEANR" at bounding box center [302, 405] width 125 height 11
type input "[GEOGRAPHIC_DATA]"
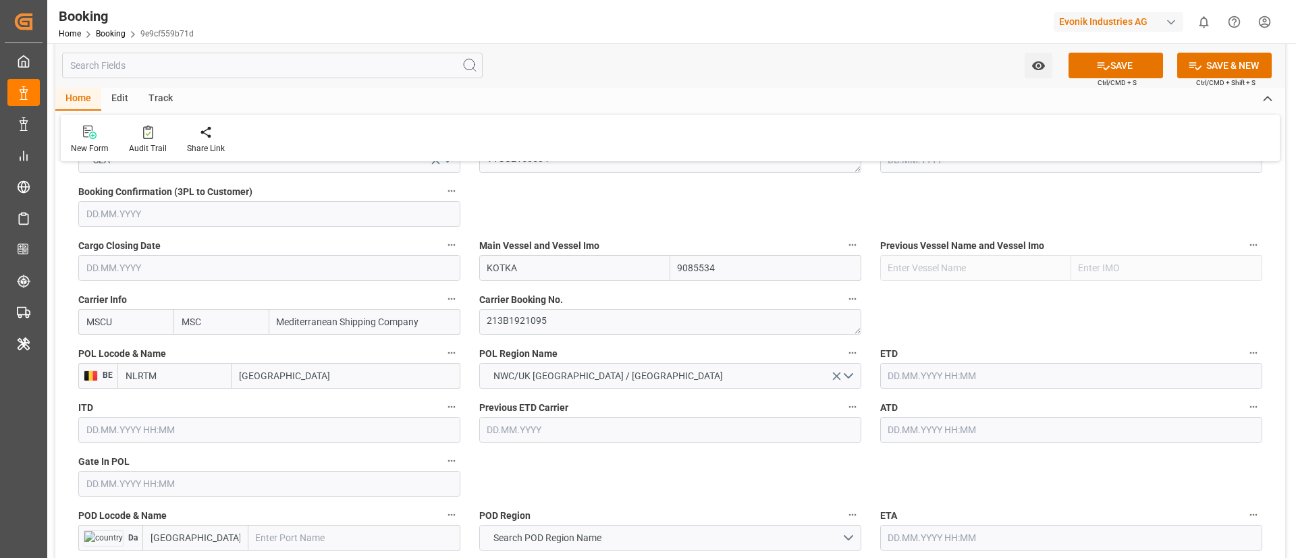
type input "BEANR"
click at [175, 371] on input "text" at bounding box center [269, 484] width 382 height 26
paste input "14/08/2025"
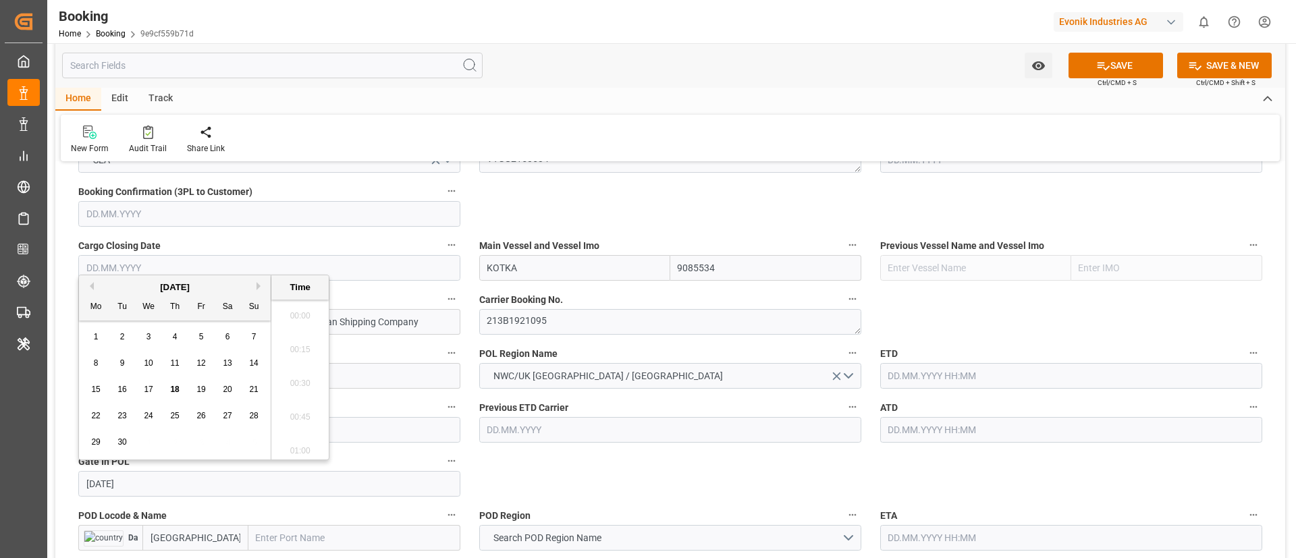
scroll to position [1692, 0]
click at [90, 287] on button "Previous Month" at bounding box center [90, 286] width 8 height 8
click at [176, 371] on span "14" at bounding box center [174, 389] width 9 height 9
type input "14.08.2025 00:00"
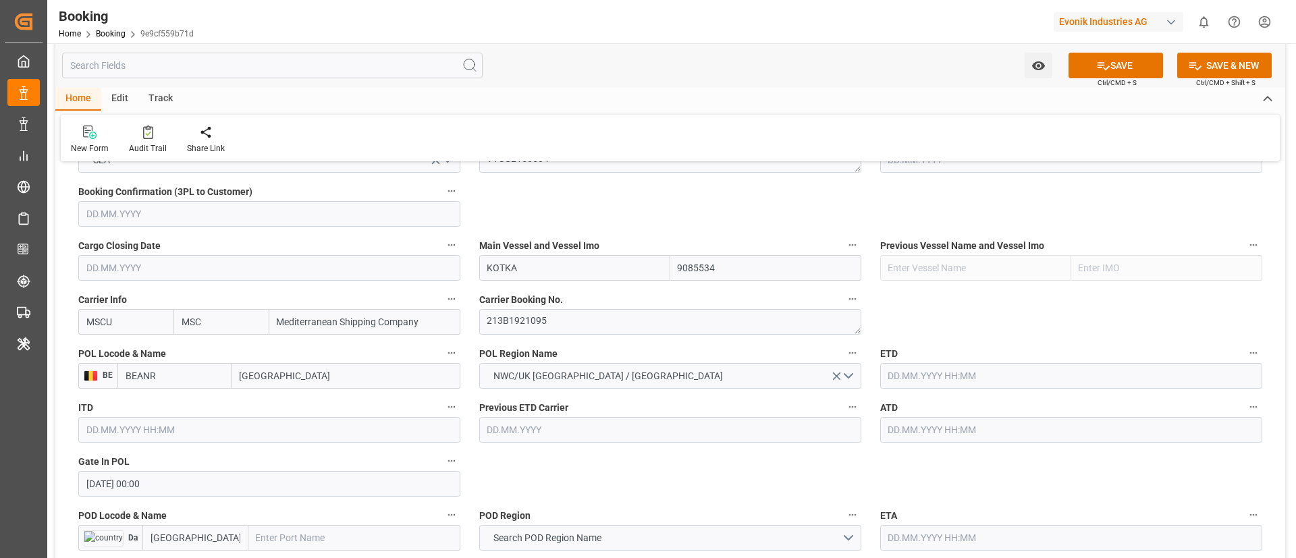
click at [189, 371] on input "14.08.2025 00:00" at bounding box center [269, 484] width 382 height 26
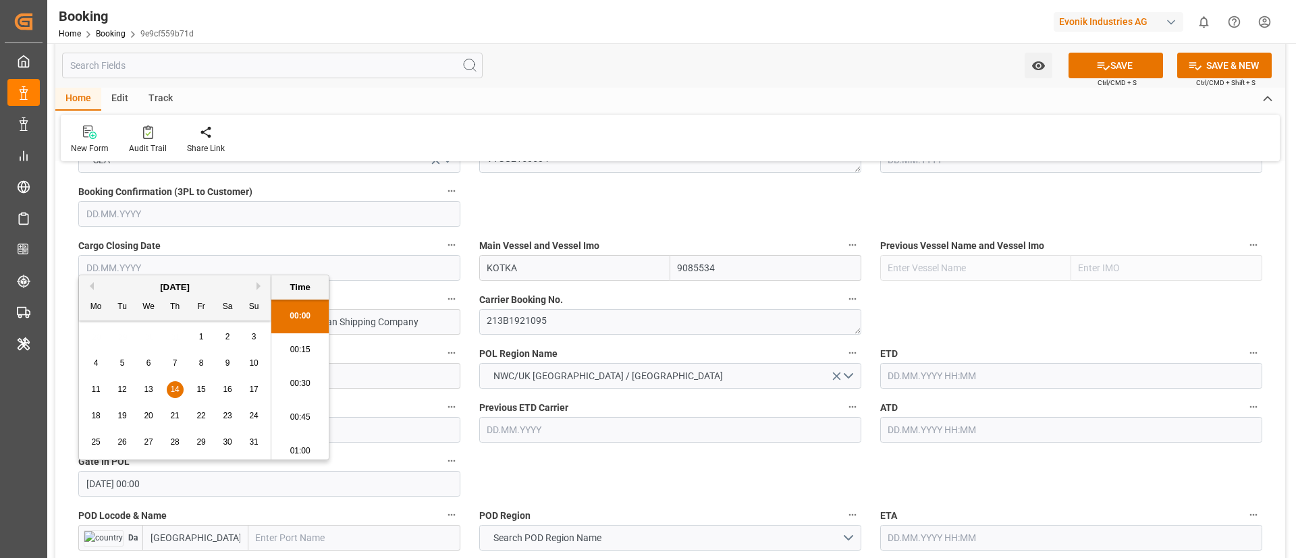
click at [189, 371] on input "14.08.2025 00:00" at bounding box center [269, 484] width 382 height 26
click at [863, 371] on input "text" at bounding box center [1071, 376] width 382 height 26
paste input "14.08.2025 00:00"
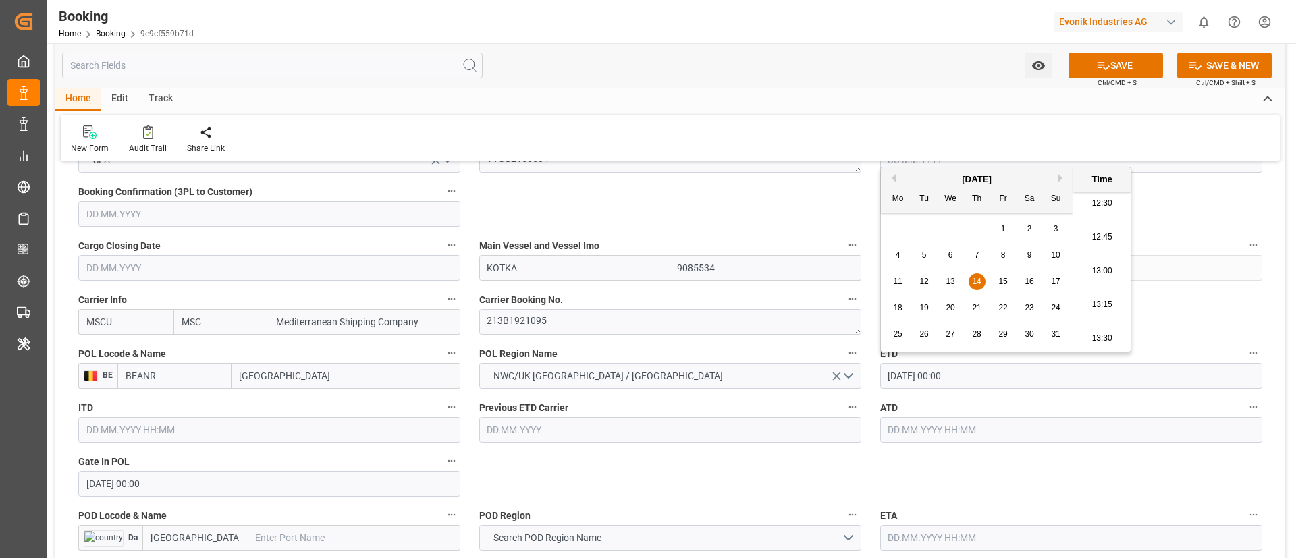
click at [863, 279] on span "16" at bounding box center [1028, 281] width 9 height 9
type input "[DATE] 00:00"
click at [863, 371] on input "[DATE] 00:00" at bounding box center [1071, 376] width 382 height 26
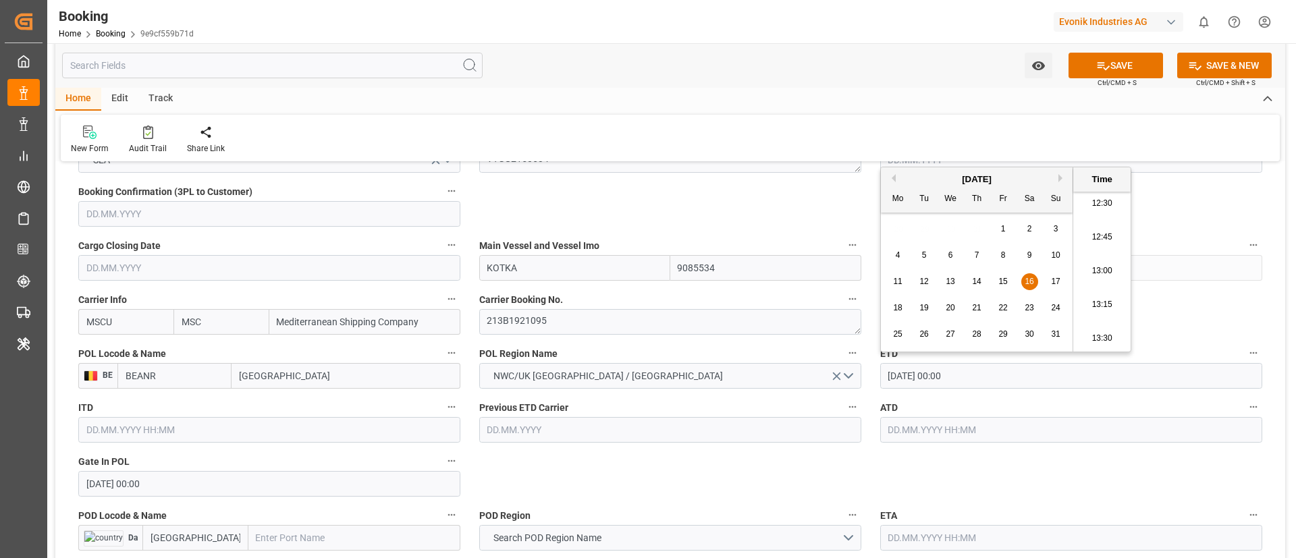
click at [863, 371] on body "Created by potrace 1.15, written by Peter Selinger 2001-2017 Created by potrace…" at bounding box center [648, 279] width 1296 height 558
click at [863, 371] on input "text" at bounding box center [1071, 430] width 382 height 26
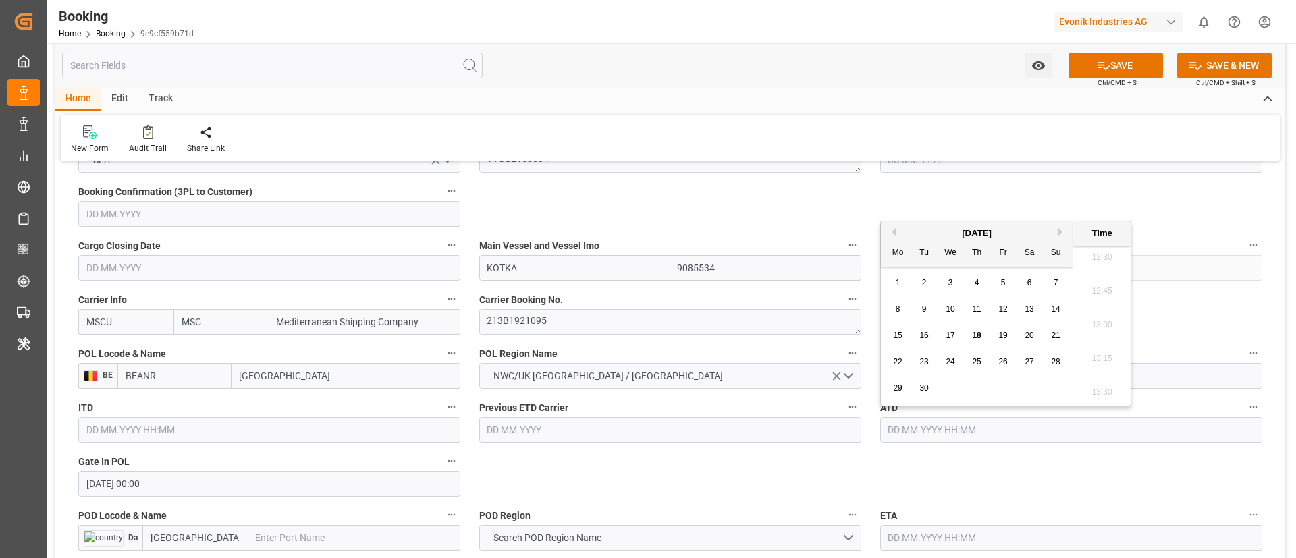
paste input "[DATE] 00:00"
type input "[DATE] 00:00"
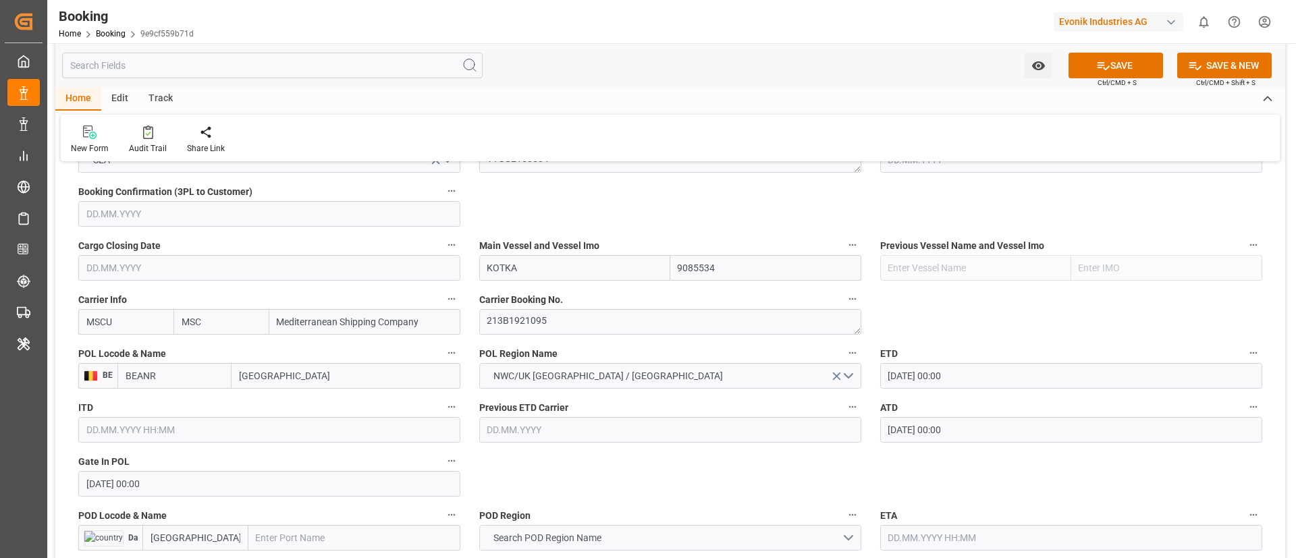
scroll to position [1012, 0]
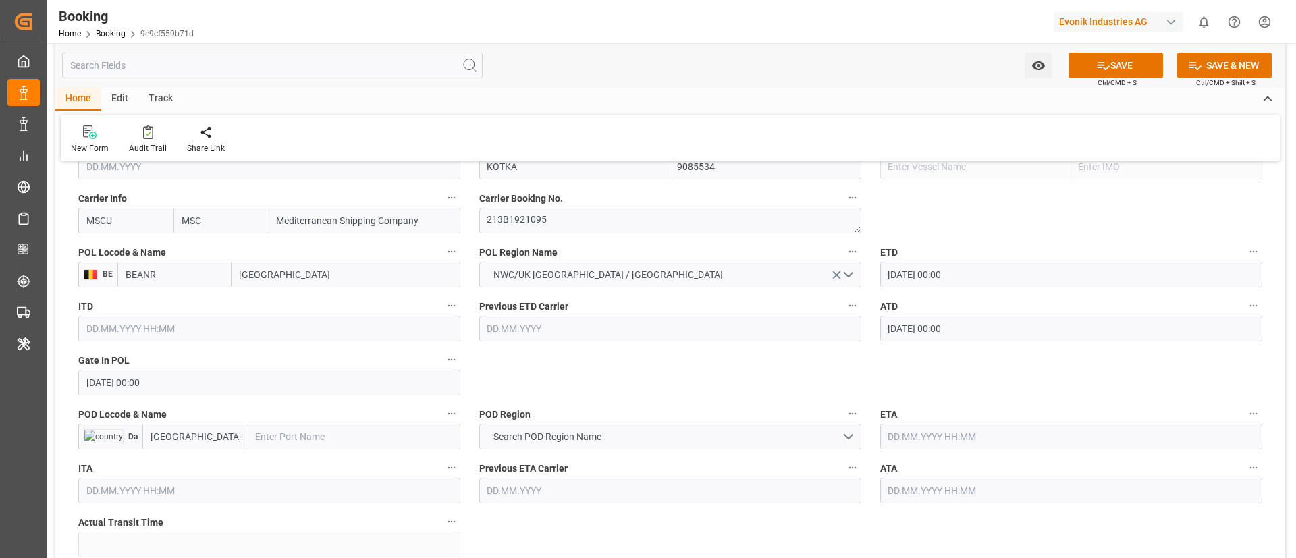
click at [306, 371] on input "text" at bounding box center [354, 437] width 212 height 26
paste input "[GEOGRAPHIC_DATA]"
type input "[GEOGRAPHIC_DATA]"
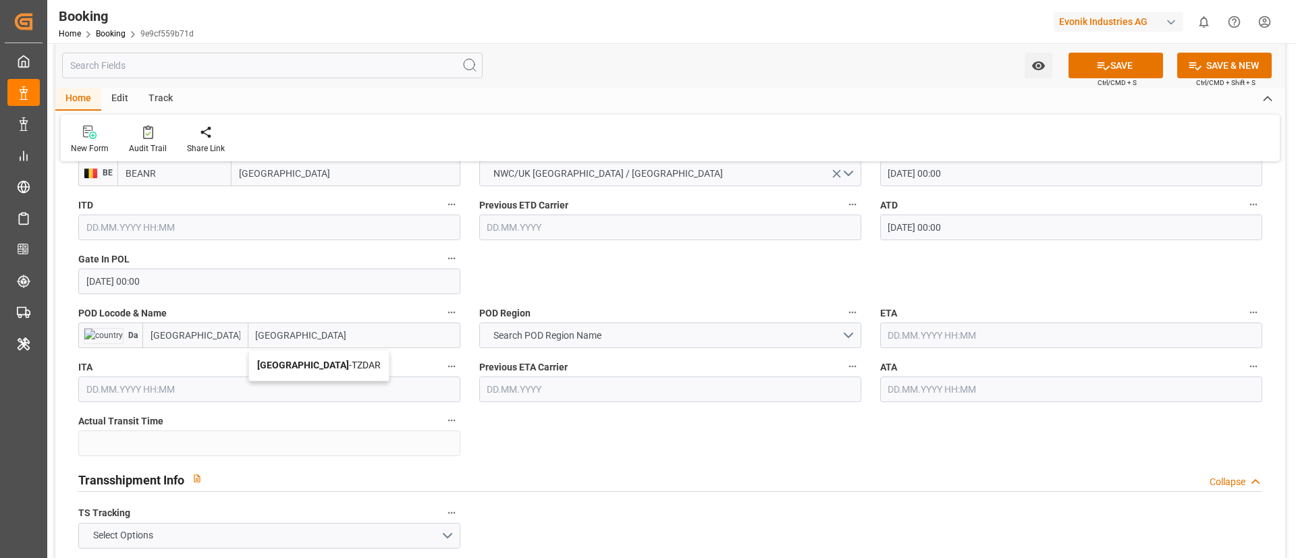
click at [317, 362] on b "[GEOGRAPHIC_DATA]" at bounding box center [303, 365] width 92 height 11
type input "TZDAR"
type input "[GEOGRAPHIC_DATA]"
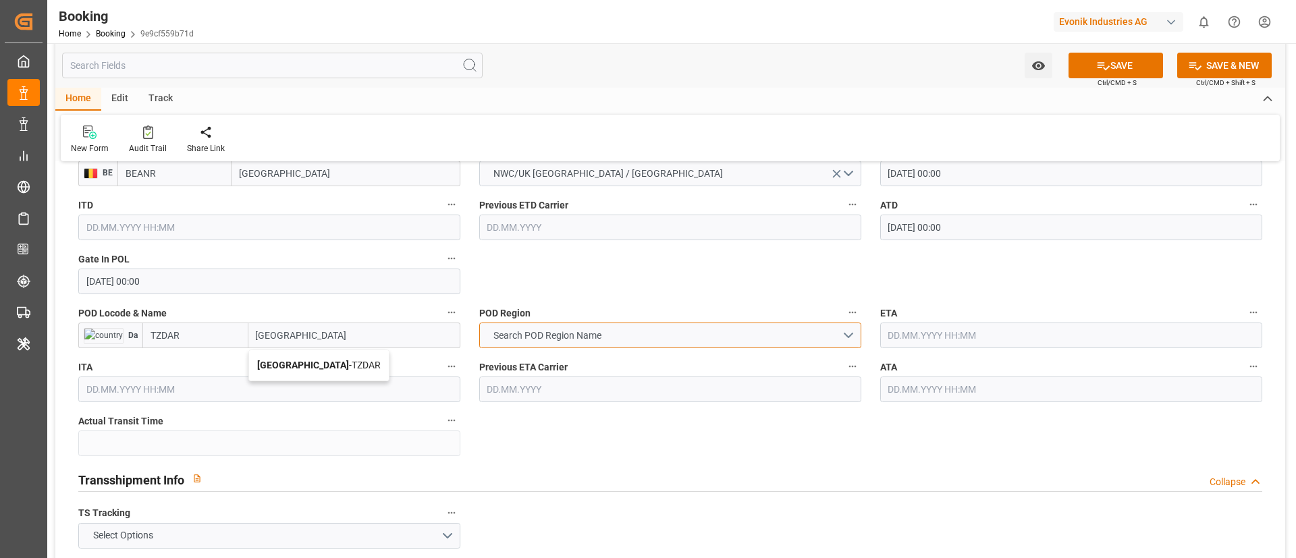
click at [636, 335] on button "Search POD Region Name" at bounding box center [670, 336] width 382 height 26
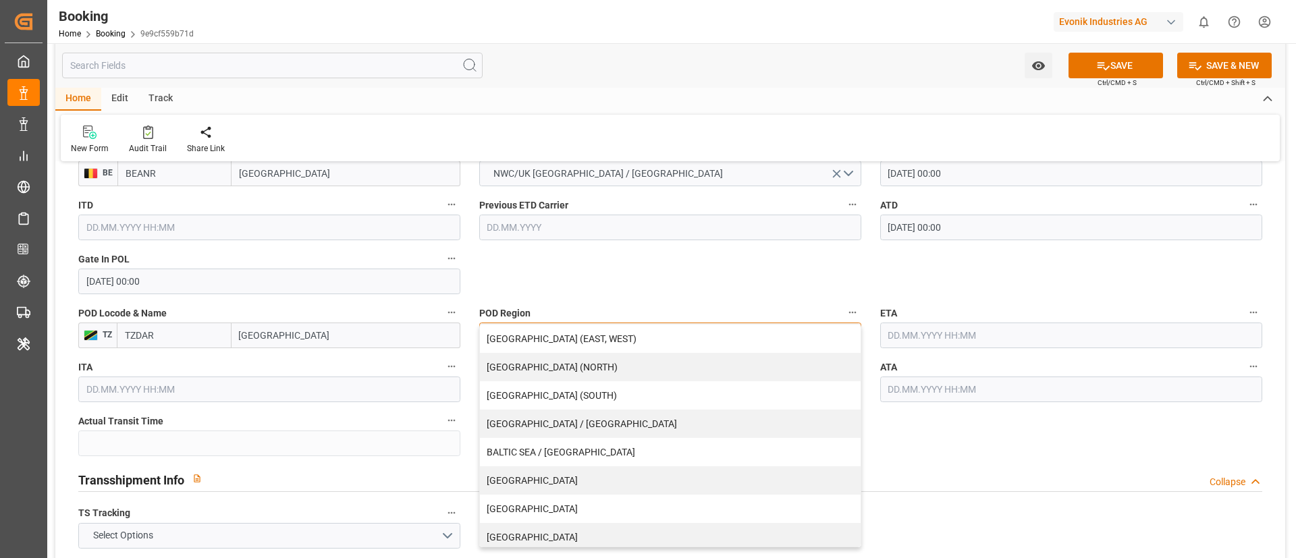
click at [636, 335] on div "[GEOGRAPHIC_DATA] (EAST, WEST)" at bounding box center [670, 339] width 381 height 28
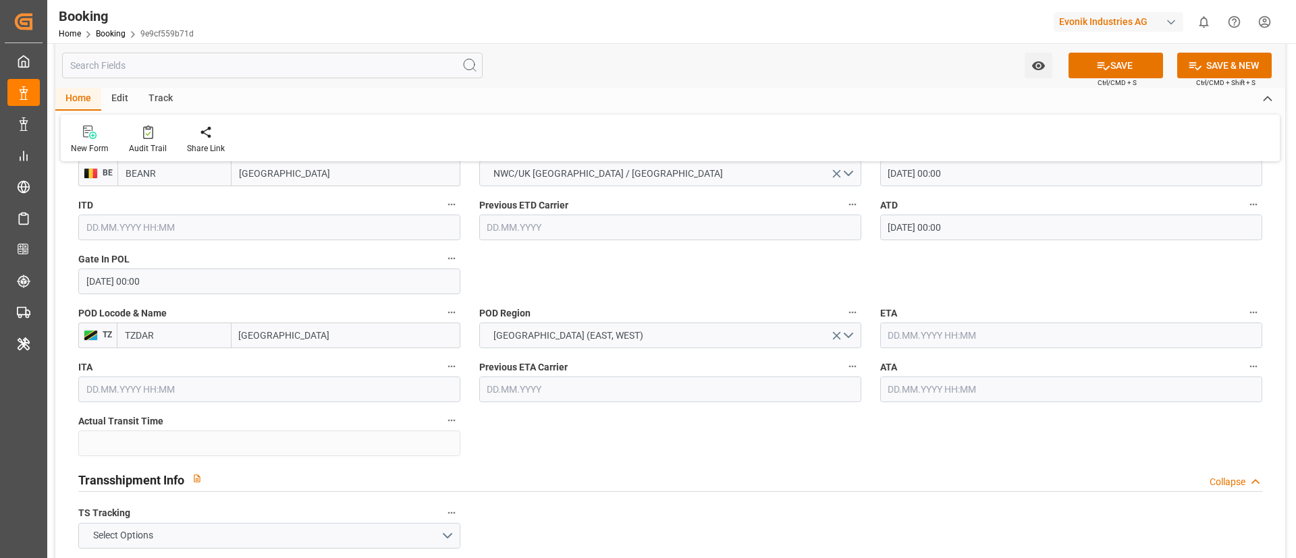
click at [863, 331] on input "text" at bounding box center [1071, 336] width 382 height 26
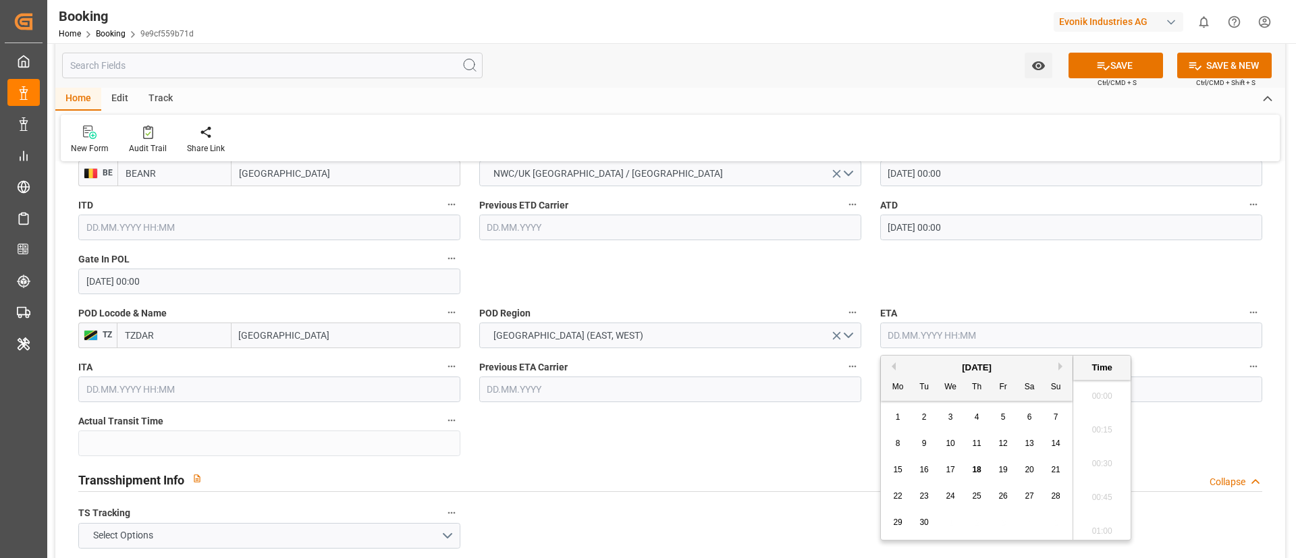
scroll to position [1692, 0]
click at [863, 364] on button "Next Month" at bounding box center [1062, 366] width 8 height 8
click at [863, 371] on span "26" at bounding box center [1055, 495] width 9 height 9
type input "[DATE] 00:00"
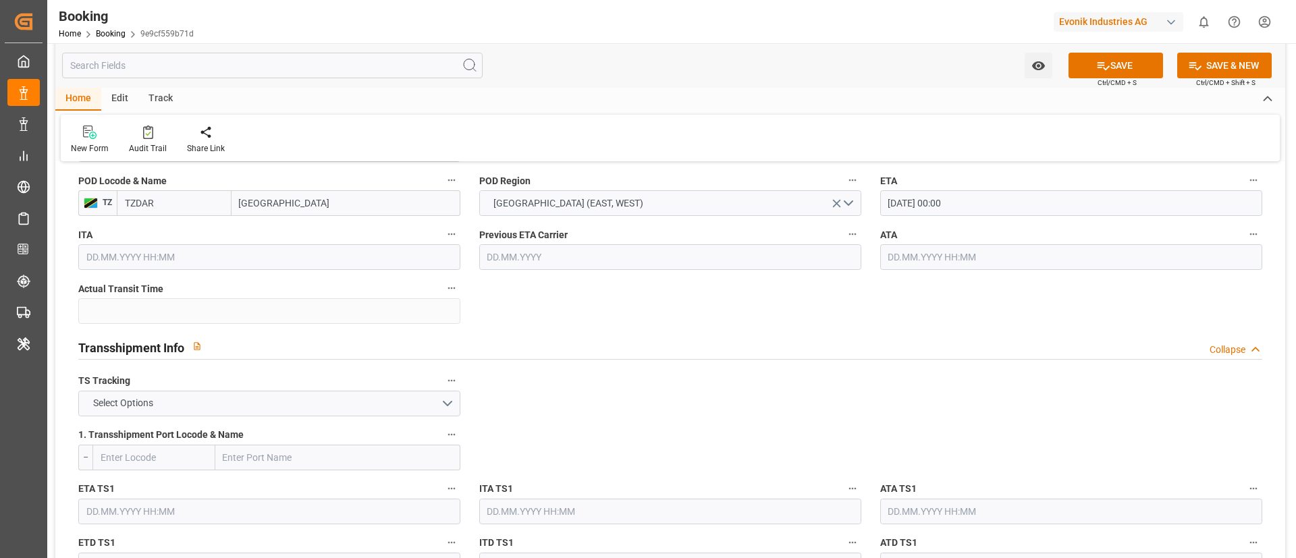
scroll to position [1316, 0]
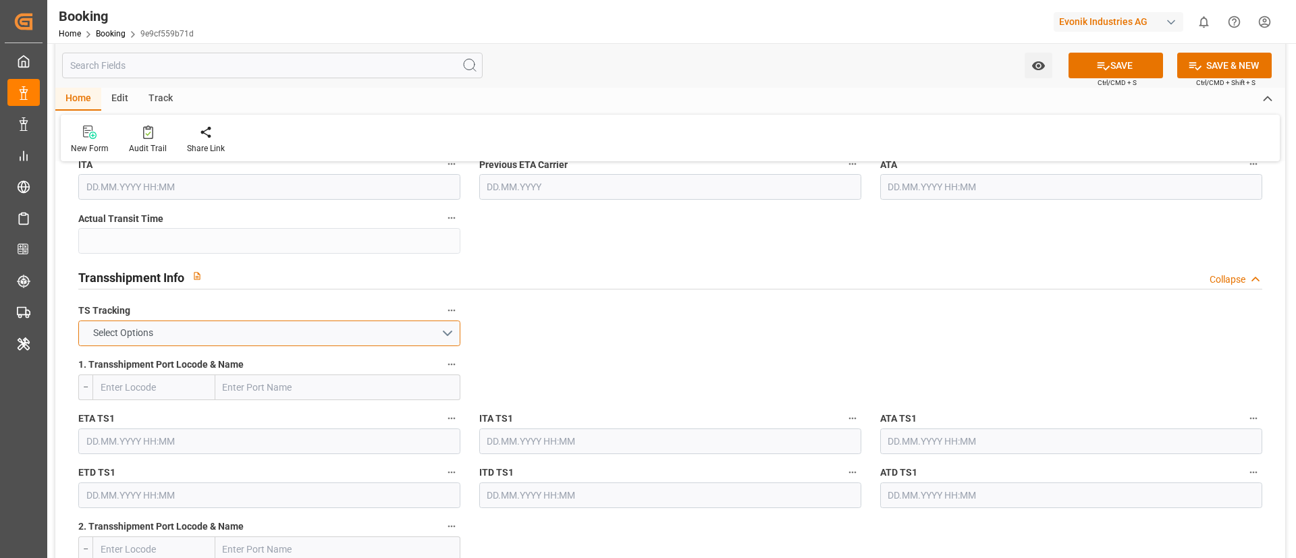
click at [335, 333] on button "Select Options" at bounding box center [269, 334] width 382 height 26
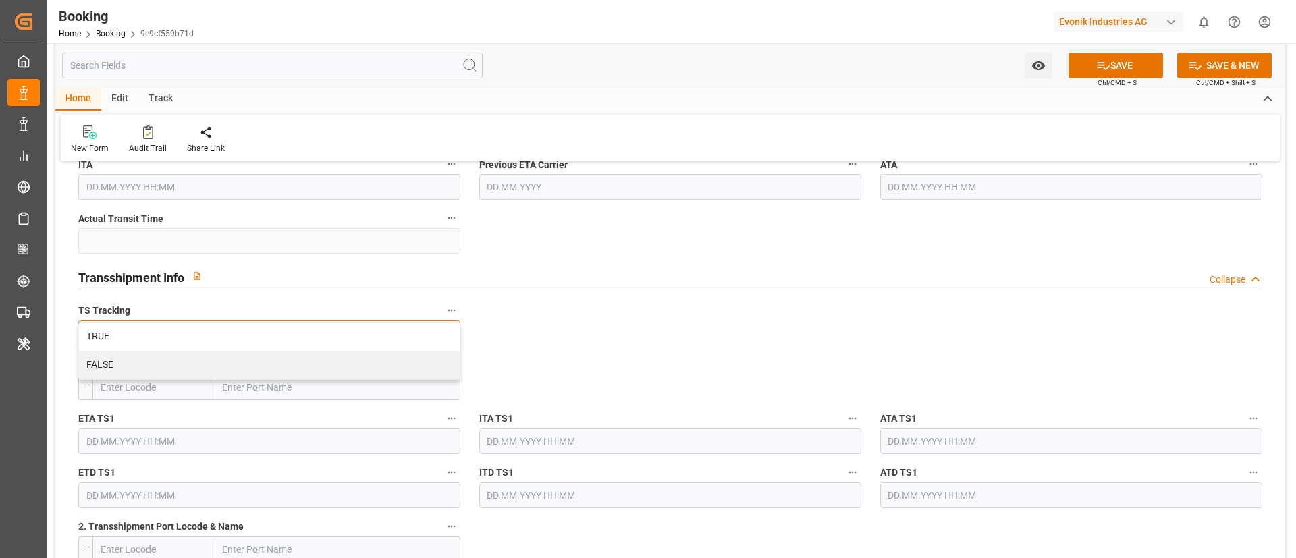
click at [335, 333] on div "TRUE" at bounding box center [269, 337] width 381 height 28
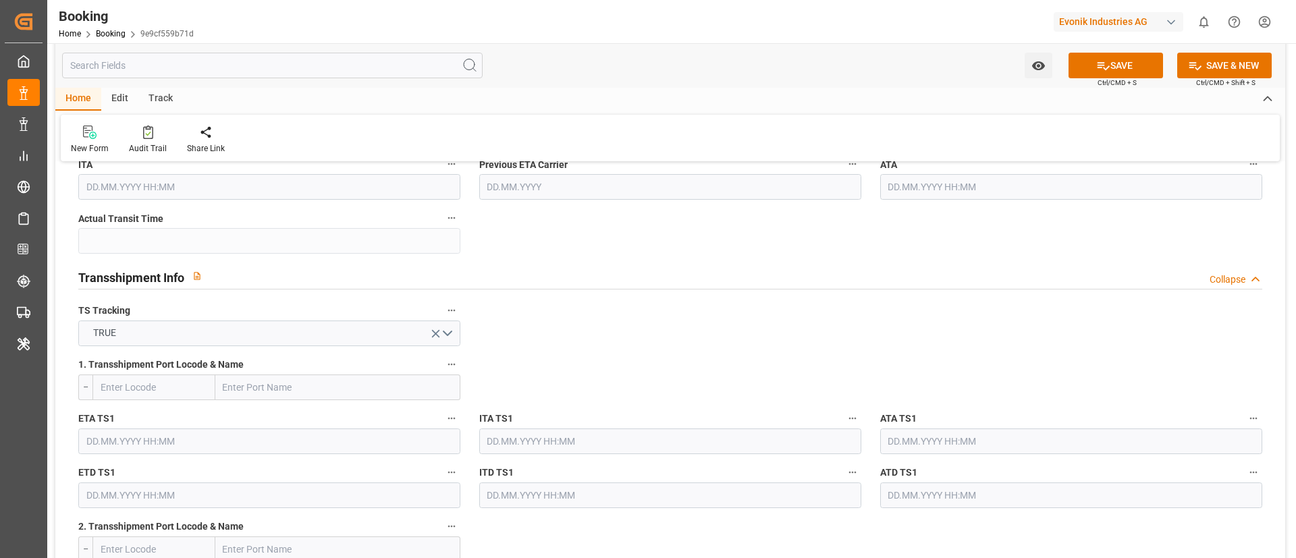
click at [310, 371] on input "text" at bounding box center [337, 388] width 245 height 26
paste input "Mundra"
click at [272, 371] on span "Mundra - INMUN" at bounding box center [257, 417] width 66 height 11
type input "Mundra"
type input "INMUN"
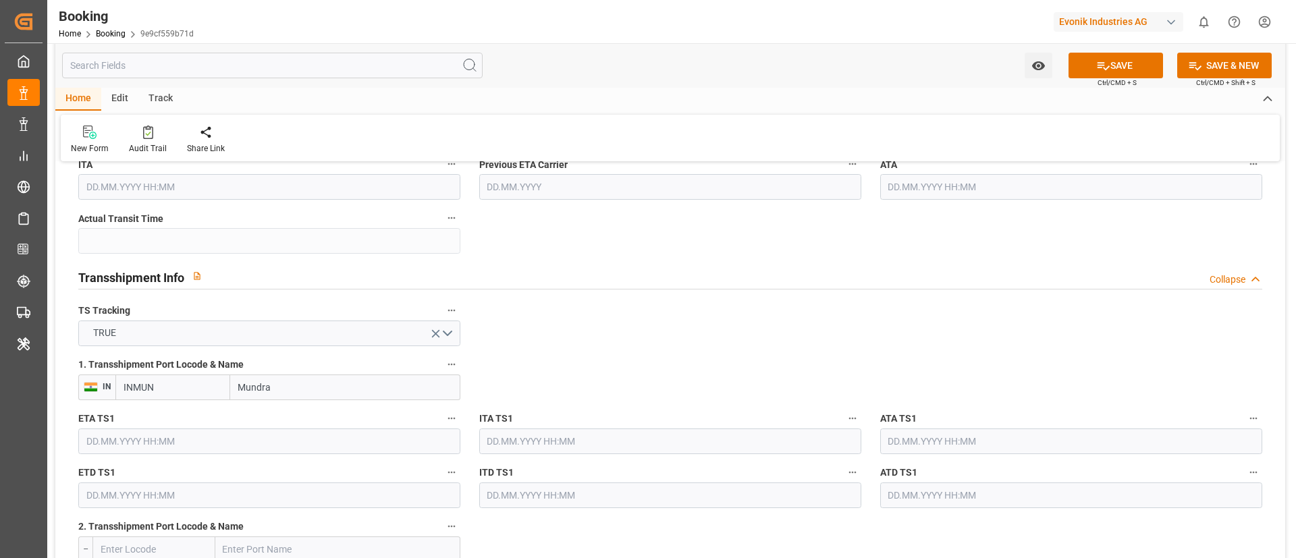
click at [132, 371] on input "text" at bounding box center [269, 441] width 382 height 26
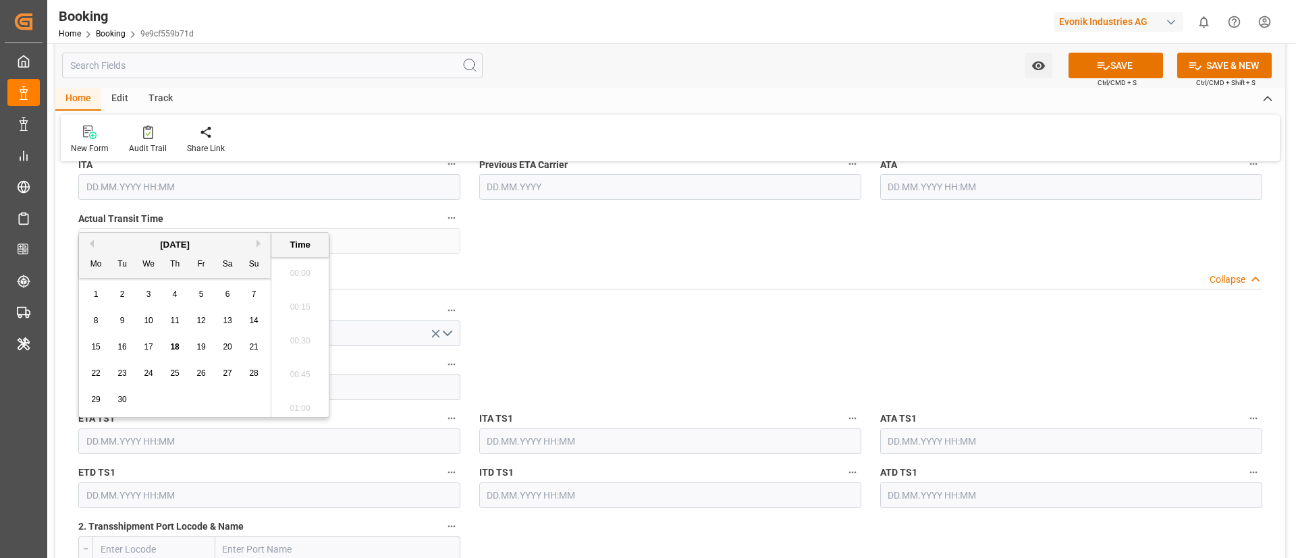
scroll to position [1692, 0]
click at [257, 240] on button "Next Month" at bounding box center [260, 244] width 8 height 8
click at [124, 319] on span "7" at bounding box center [122, 320] width 5 height 9
type input "[DATE] 00:00"
click at [159, 371] on input "text" at bounding box center [269, 495] width 382 height 26
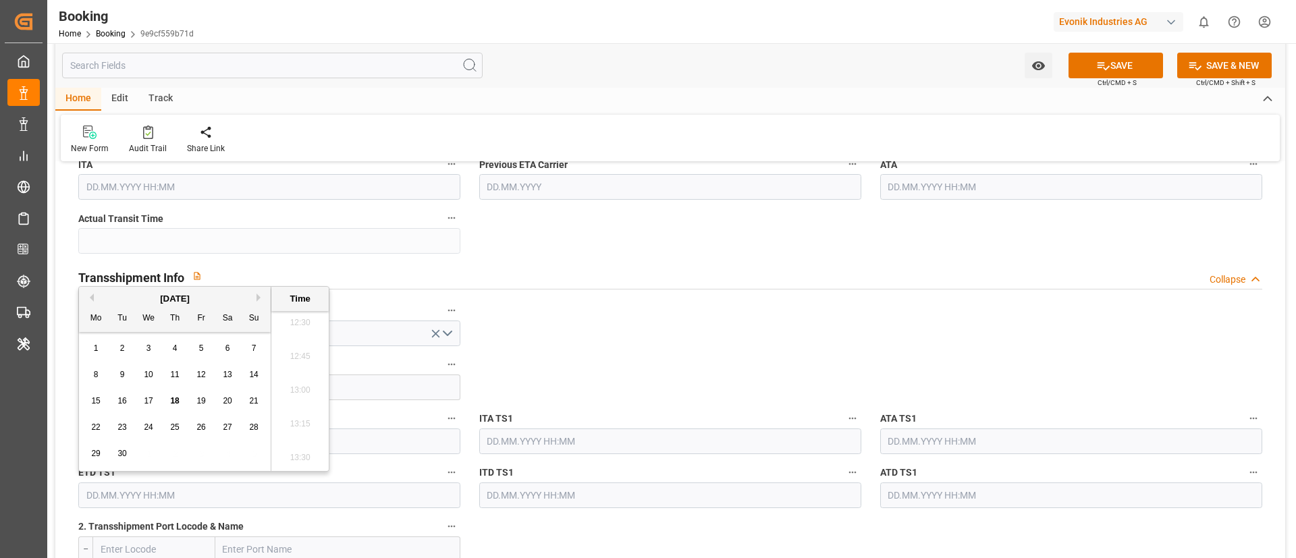
click at [262, 294] on button "Next Month" at bounding box center [260, 298] width 8 height 8
click at [126, 371] on span "14" at bounding box center [121, 400] width 9 height 9
type input "[DATE] 00:00"
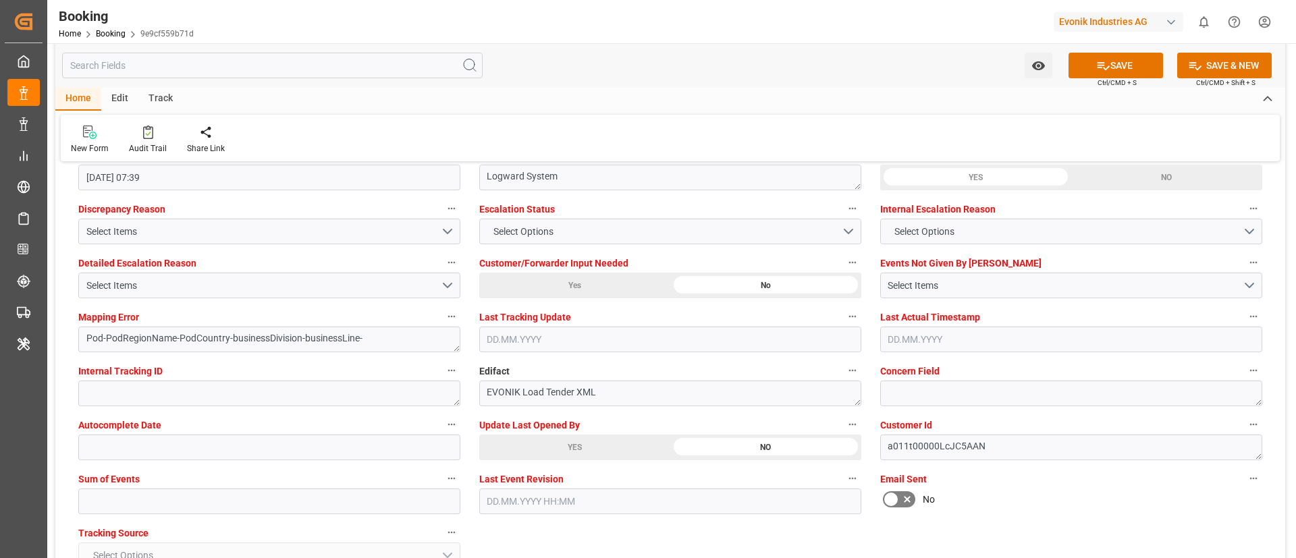
scroll to position [2632, 0]
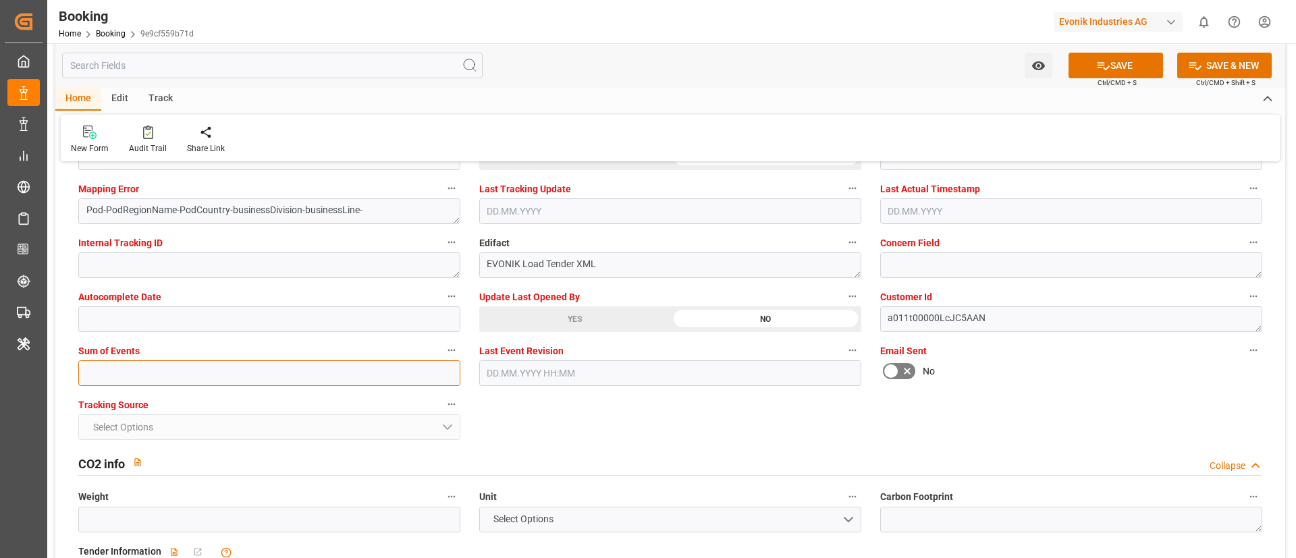
click at [329, 368] on input "text" at bounding box center [269, 373] width 382 height 26
type input "0"
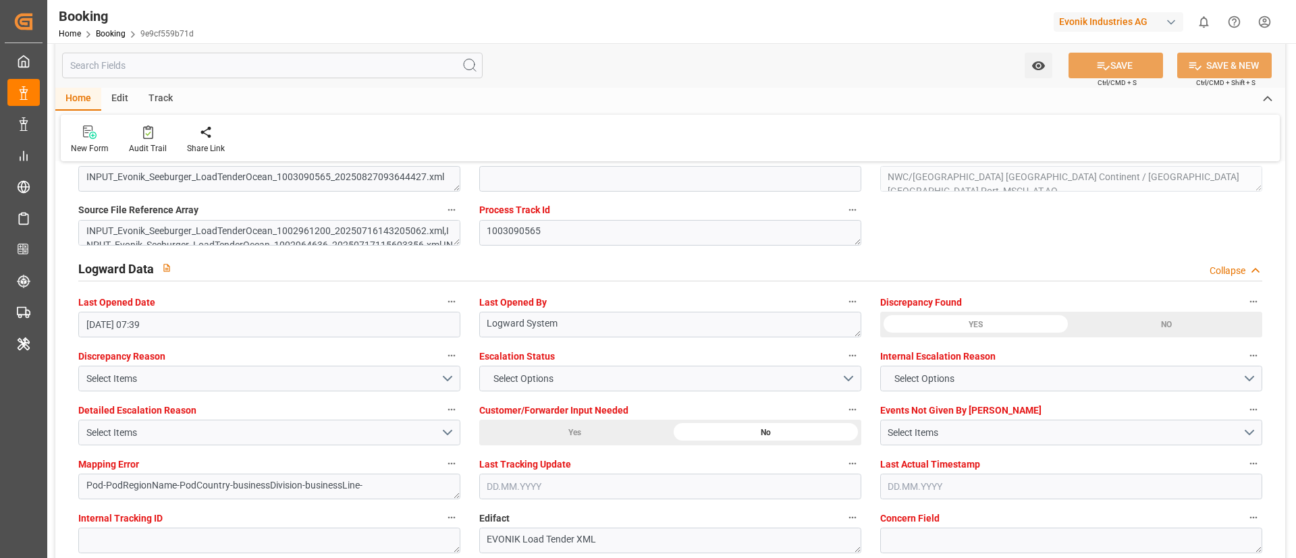
scroll to position [2328, 0]
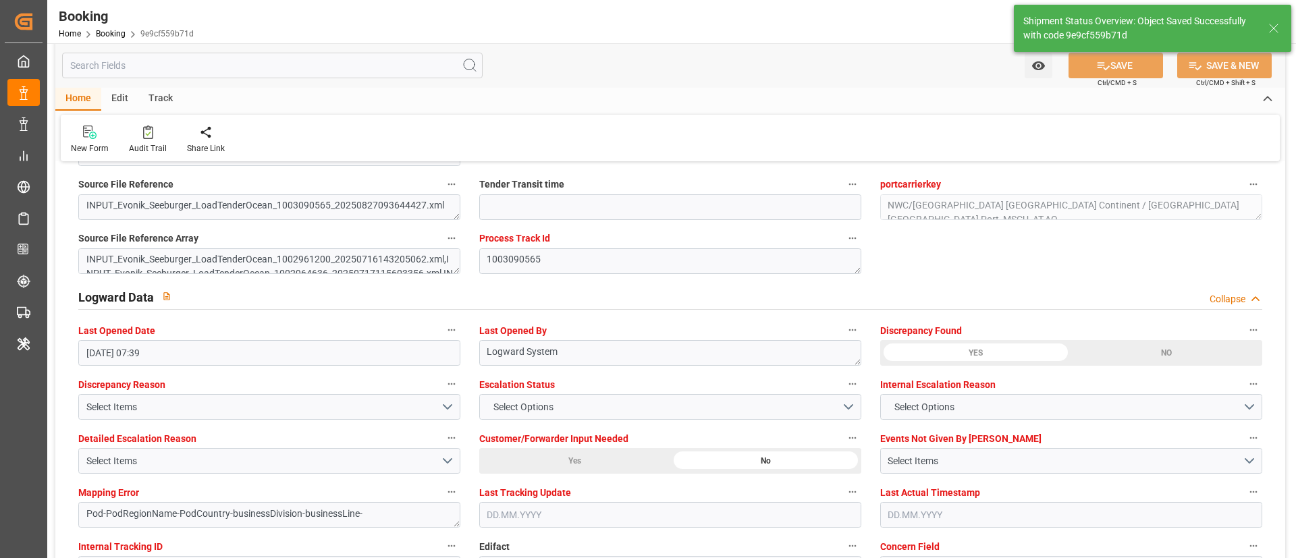
type textarea "NWC/[GEOGRAPHIC_DATA] [GEOGRAPHIC_DATA] / [GEOGRAPHIC_DATA]-AO"
type textarea "Vismitha Mahadev"
type textarea "businessDivision-businessLine-"
type textarea "Yes"
type input "[DATE] 00:00"
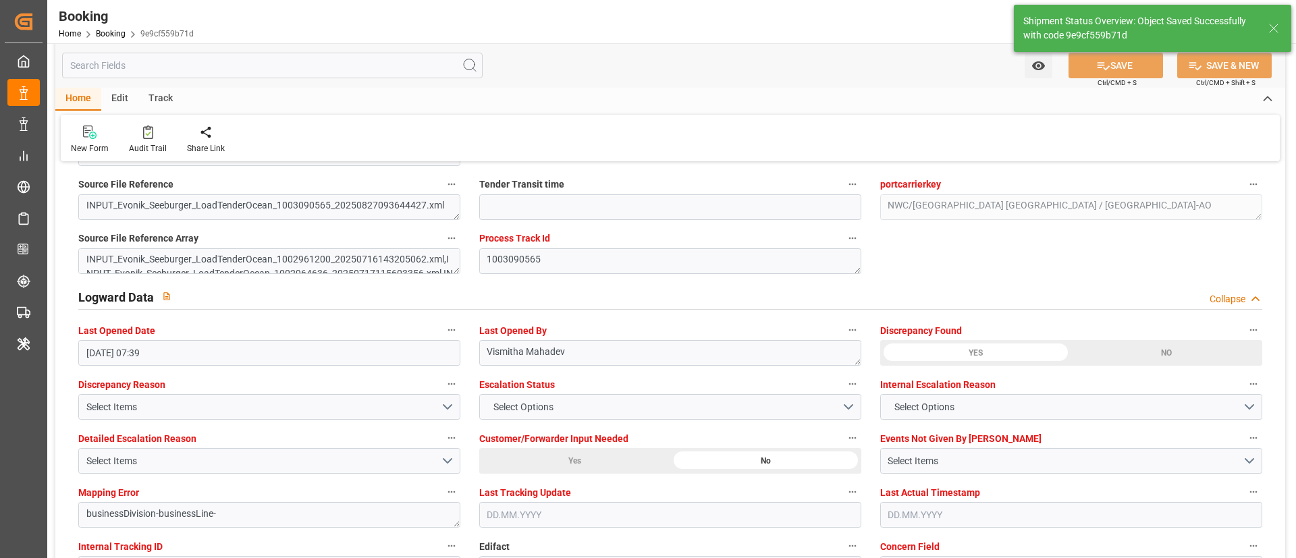
type input "[DATE] 00:00"
type input "18.09.2025 07:31"
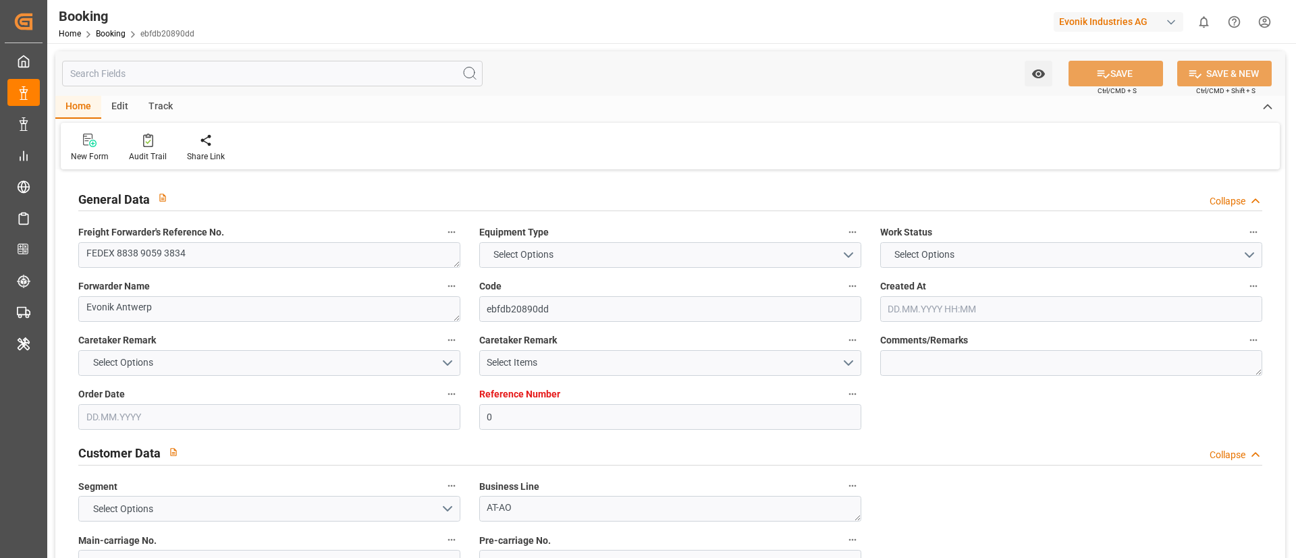
type input "0"
type input "MSC"
type input "Mediterranean Shipping Company"
type input "NLRTM"
type input "[GEOGRAPHIC_DATA]"
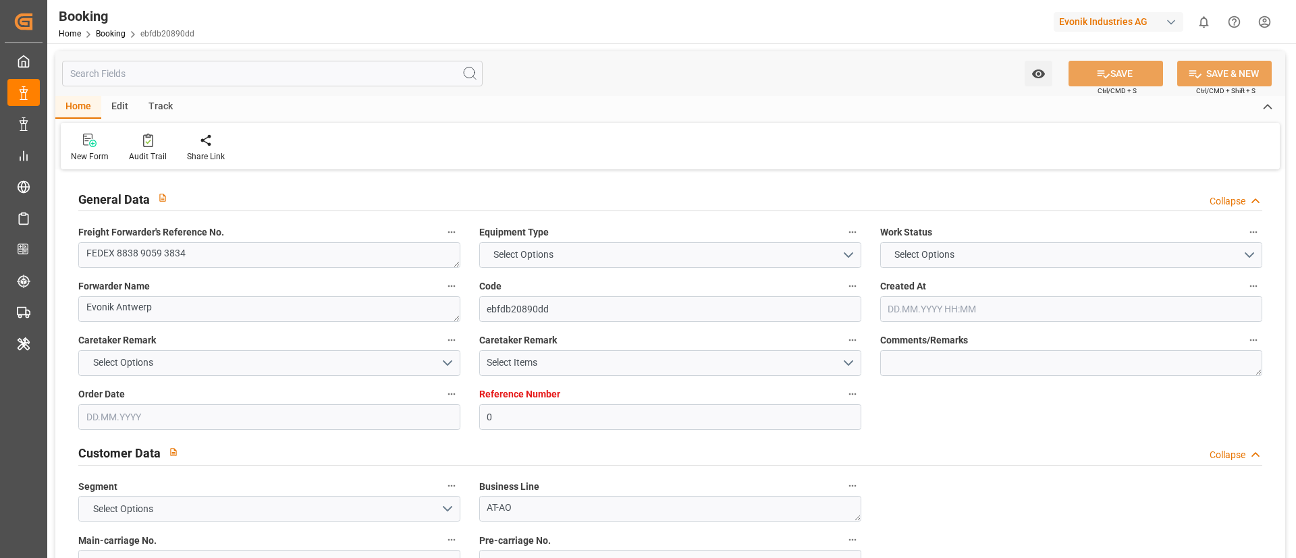
type input "[DATE] 12:34"
type input "[DATE]"
type input "[DATE] 07:39"
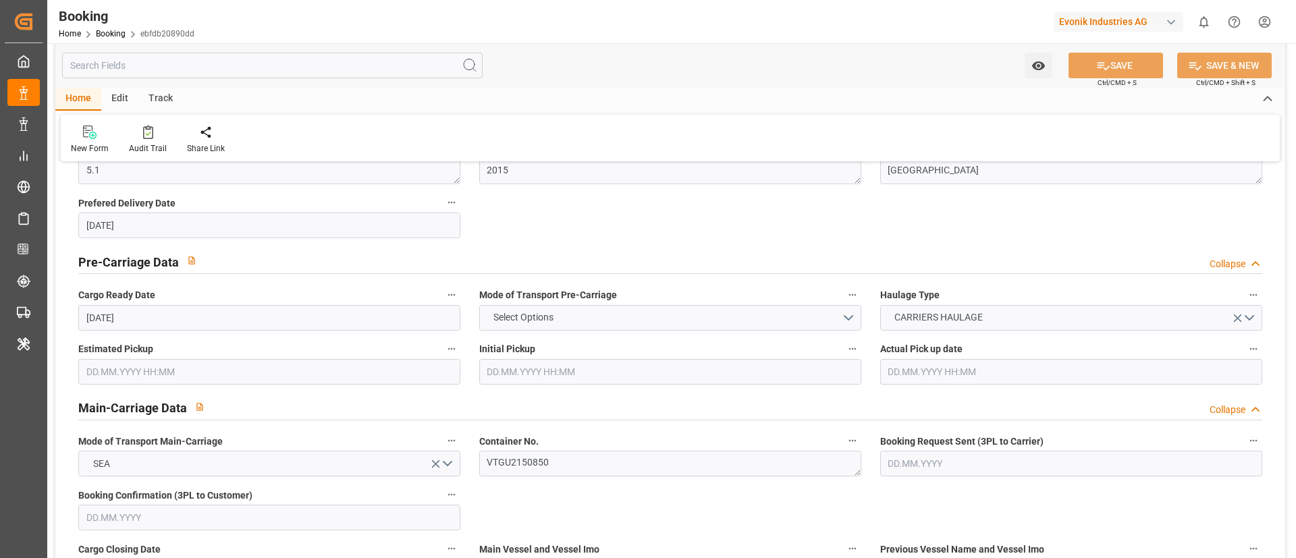
scroll to position [810, 0]
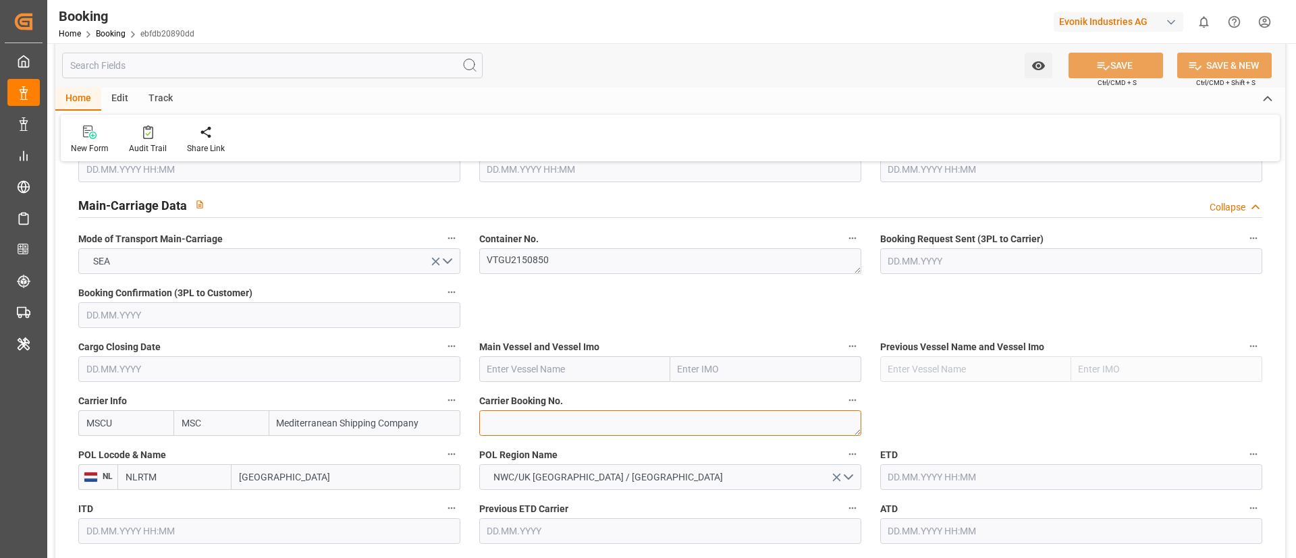
click at [536, 424] on textarea at bounding box center [670, 423] width 382 height 26
paste textarea "213B1921095"
type textarea "213B1921095"
click at [532, 370] on input "text" at bounding box center [574, 369] width 191 height 26
paste input "KOTKA"
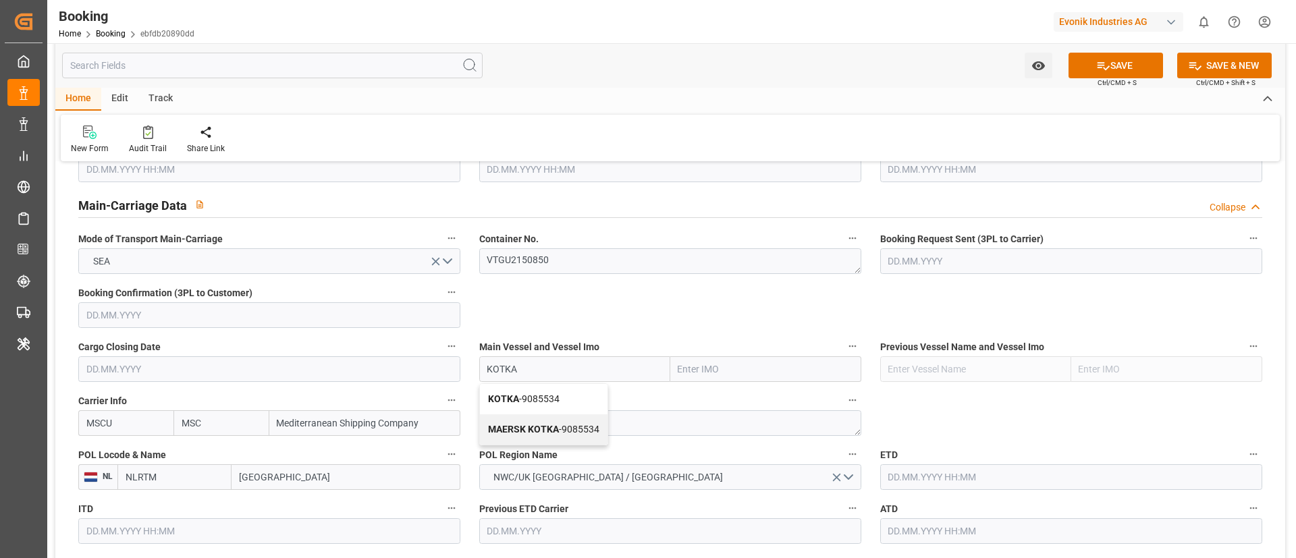
click at [540, 395] on span "KOTKA - 9085534" at bounding box center [524, 398] width 72 height 11
type input "KOTKA"
type input "9085534"
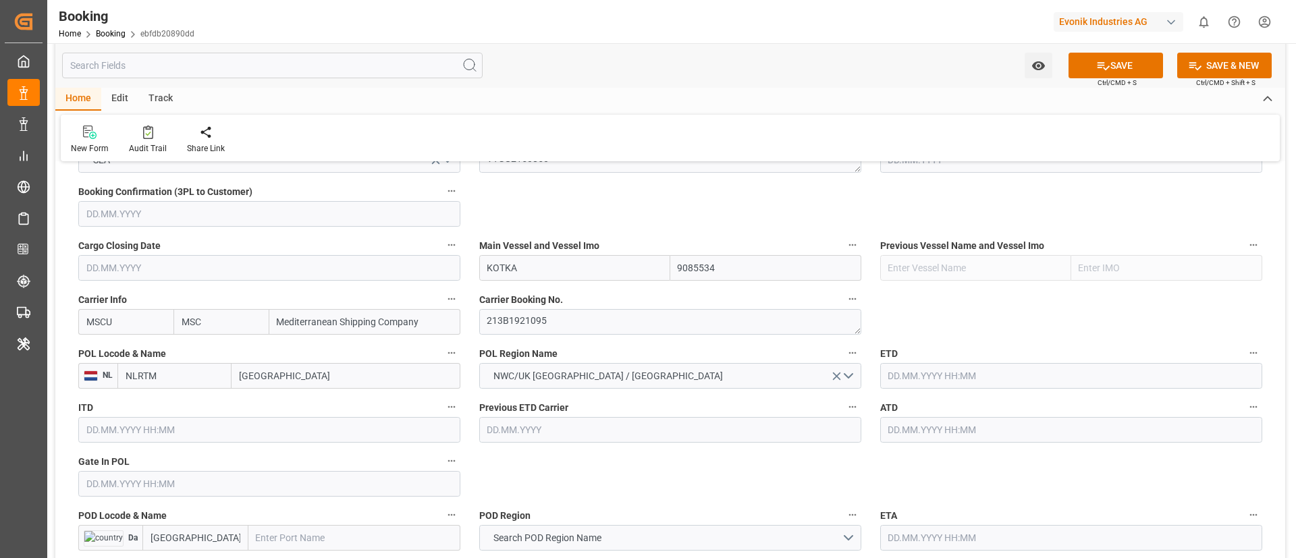
click at [318, 379] on input "[GEOGRAPHIC_DATA]" at bounding box center [345, 376] width 229 height 26
paste input "[GEOGRAPHIC_DATA]"
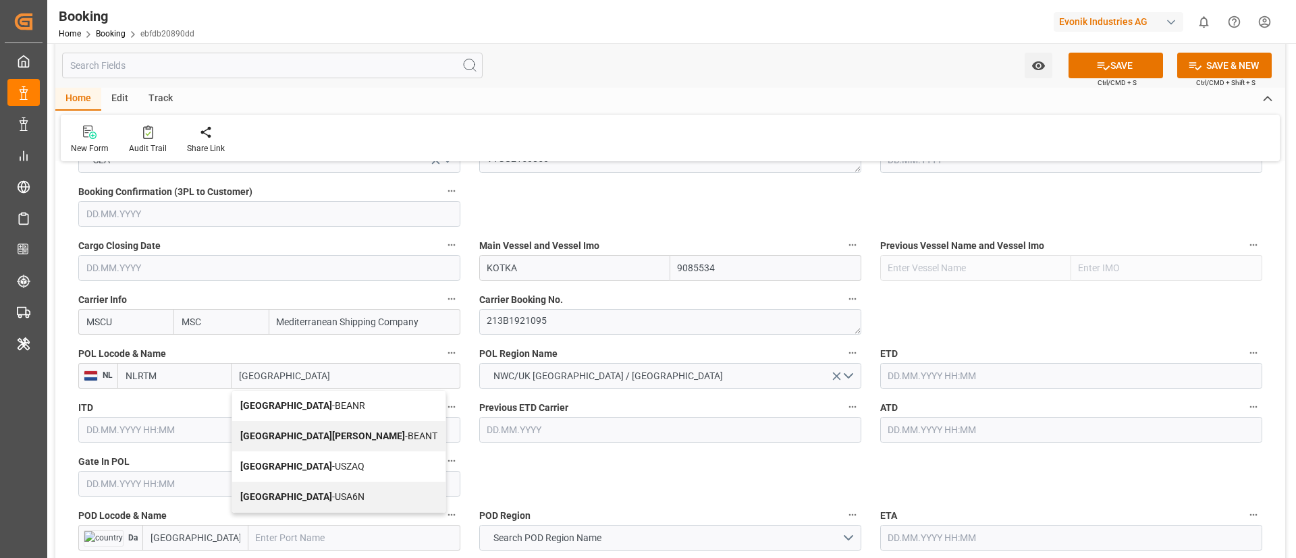
click at [306, 403] on span "Antwerp - BEANR" at bounding box center [302, 405] width 125 height 11
type input "[GEOGRAPHIC_DATA]"
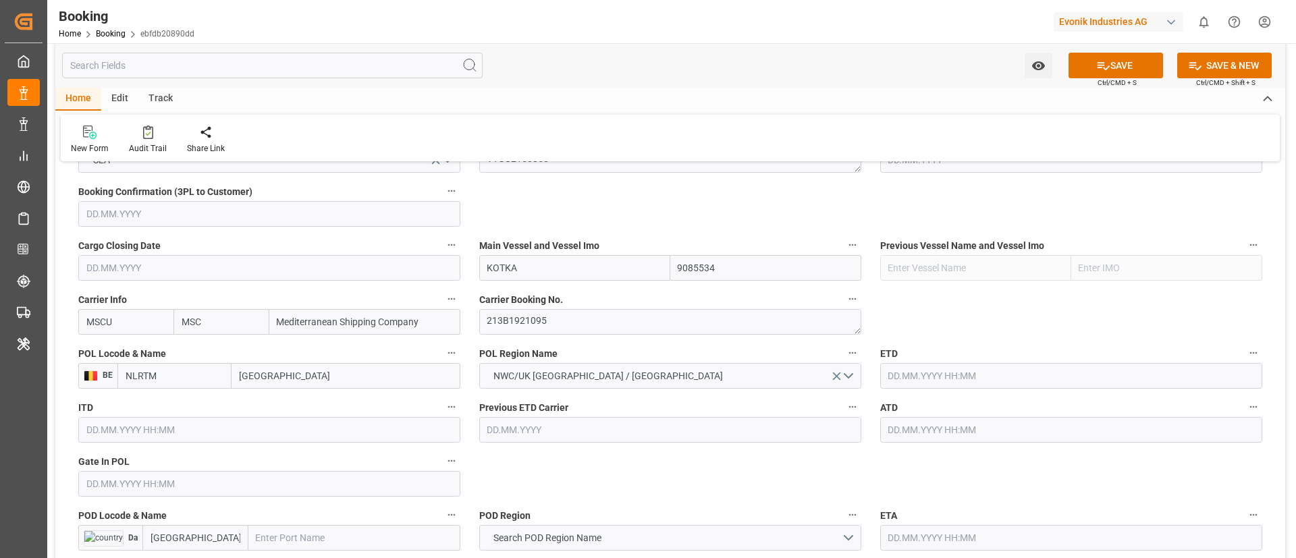
type input "BEANR"
click at [104, 479] on input "text" at bounding box center [269, 484] width 382 height 26
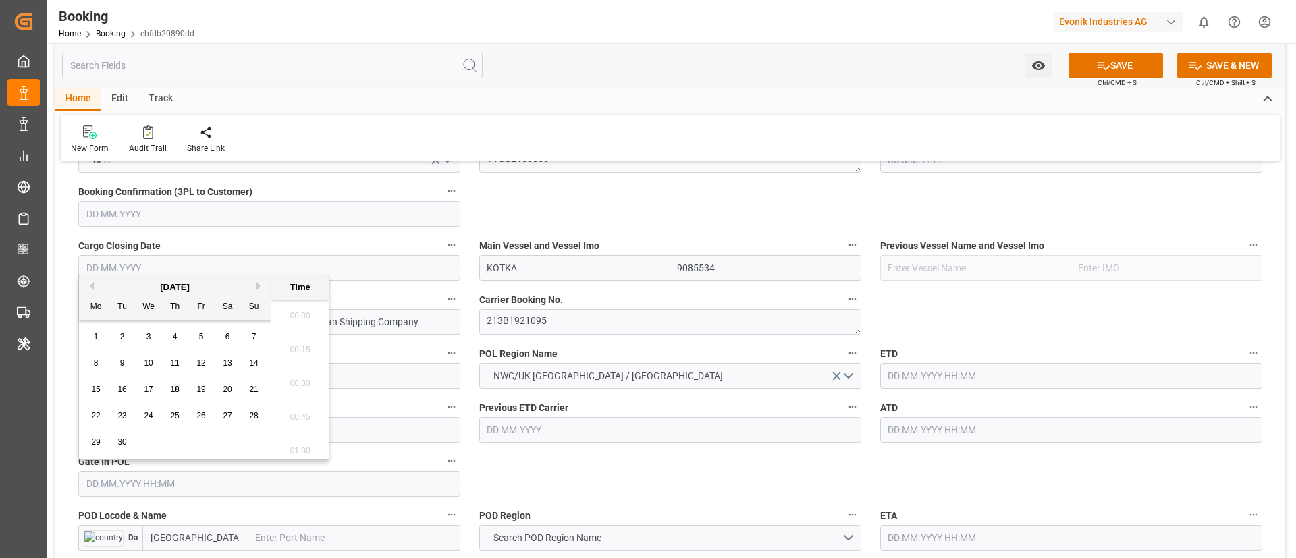
scroll to position [1692, 0]
click at [92, 286] on button "Previous Month" at bounding box center [90, 286] width 8 height 8
click at [146, 389] on span "13" at bounding box center [148, 389] width 9 height 9
type input "[DATE] 00:00"
click at [179, 478] on input "[DATE] 00:00" at bounding box center [269, 484] width 382 height 26
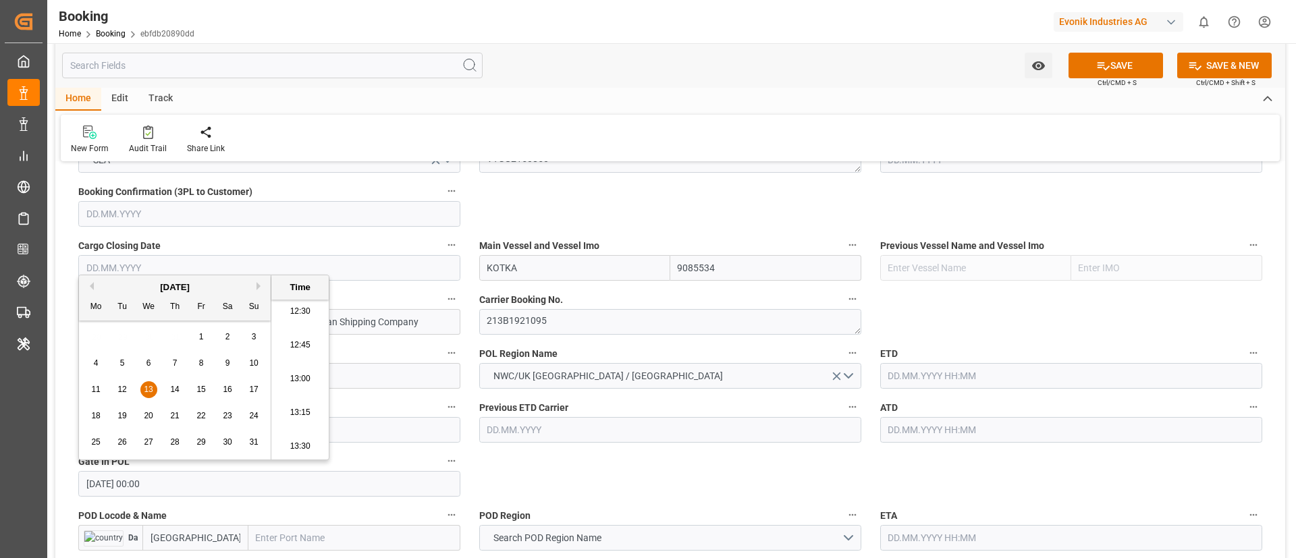
click at [179, 478] on input "[DATE] 00:00" at bounding box center [269, 484] width 382 height 26
click at [951, 376] on input "text" at bounding box center [1071, 376] width 382 height 26
paste input "[DATE] 00:00"
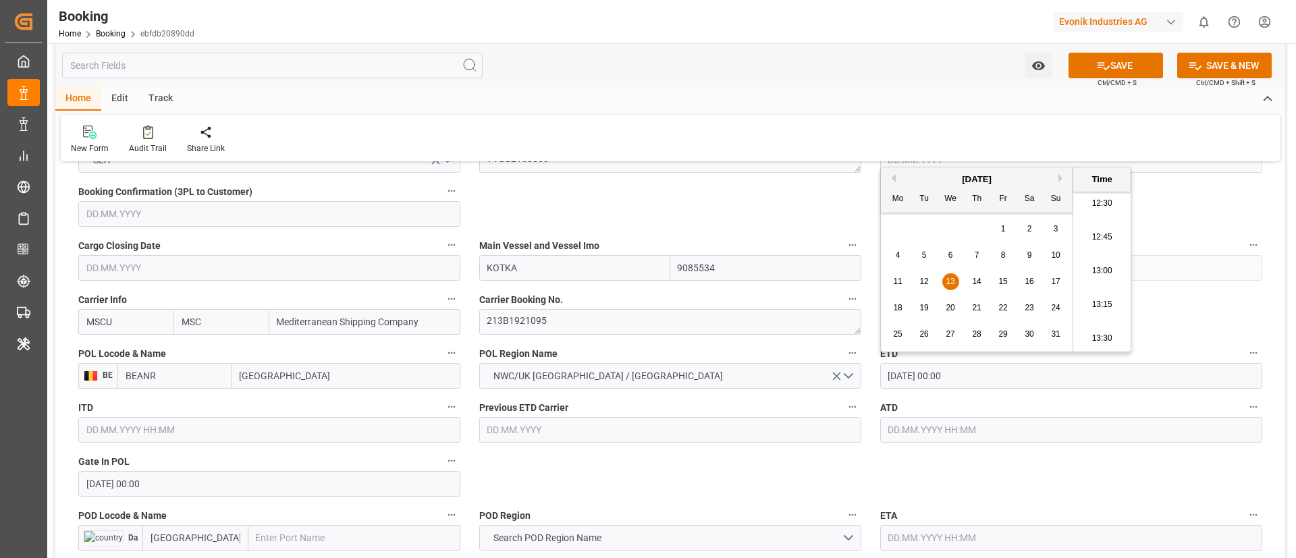
click at [1025, 278] on span "16" at bounding box center [1028, 281] width 9 height 9
type input "[DATE] 00:00"
click at [972, 379] on input "[DATE] 00:00" at bounding box center [1071, 376] width 382 height 26
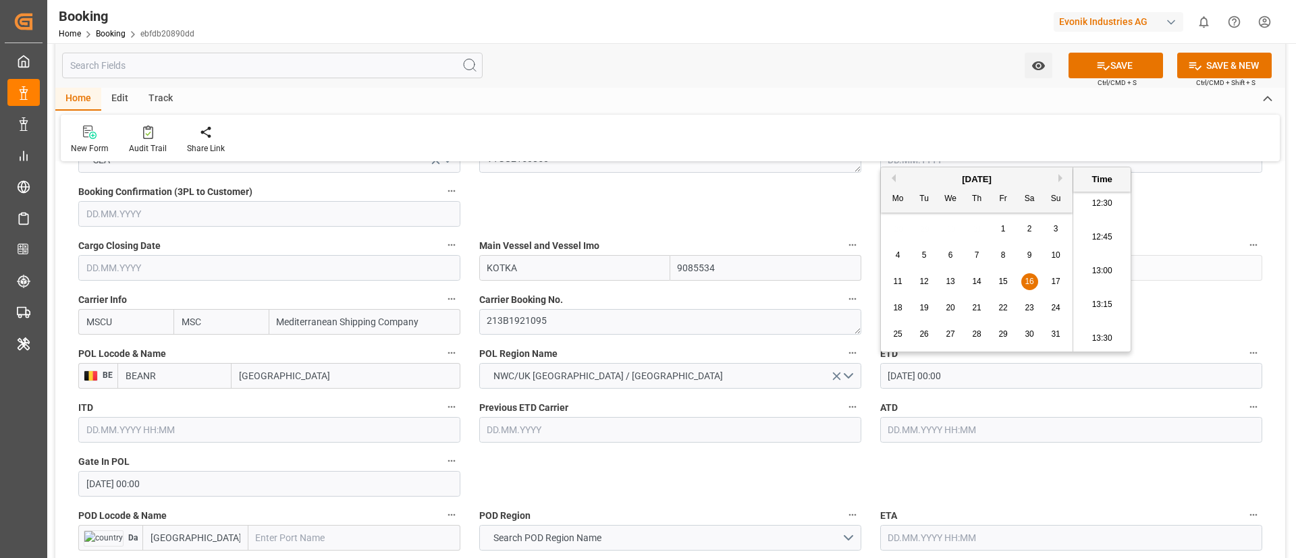
click at [935, 428] on input "text" at bounding box center [1071, 430] width 382 height 26
paste input "[DATE] 00:00"
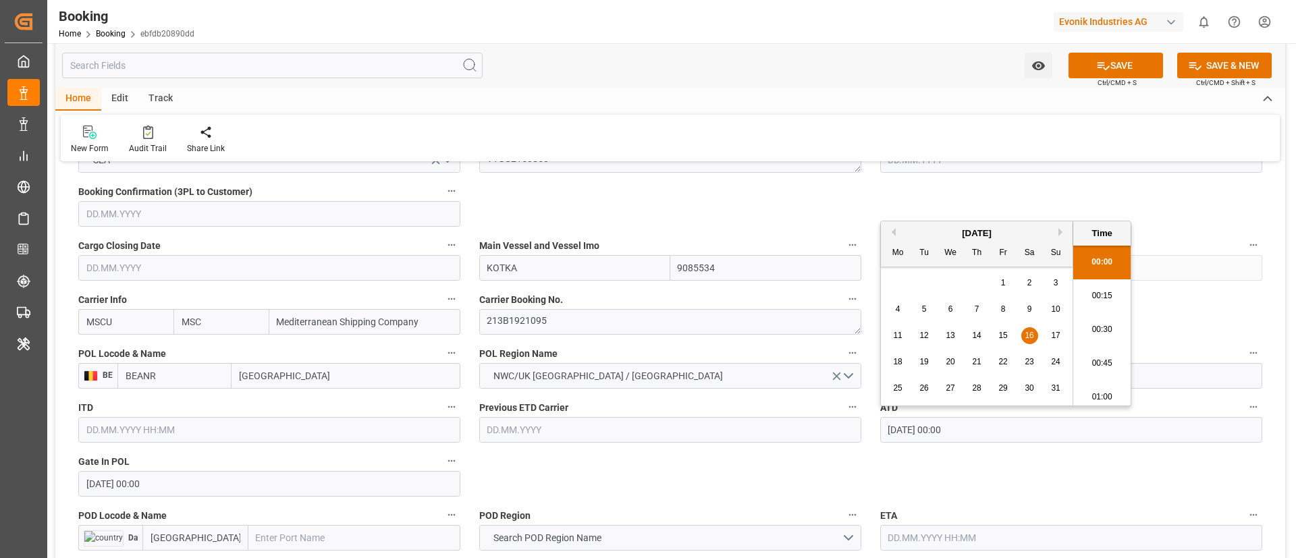
type input "[DATE] 00:00"
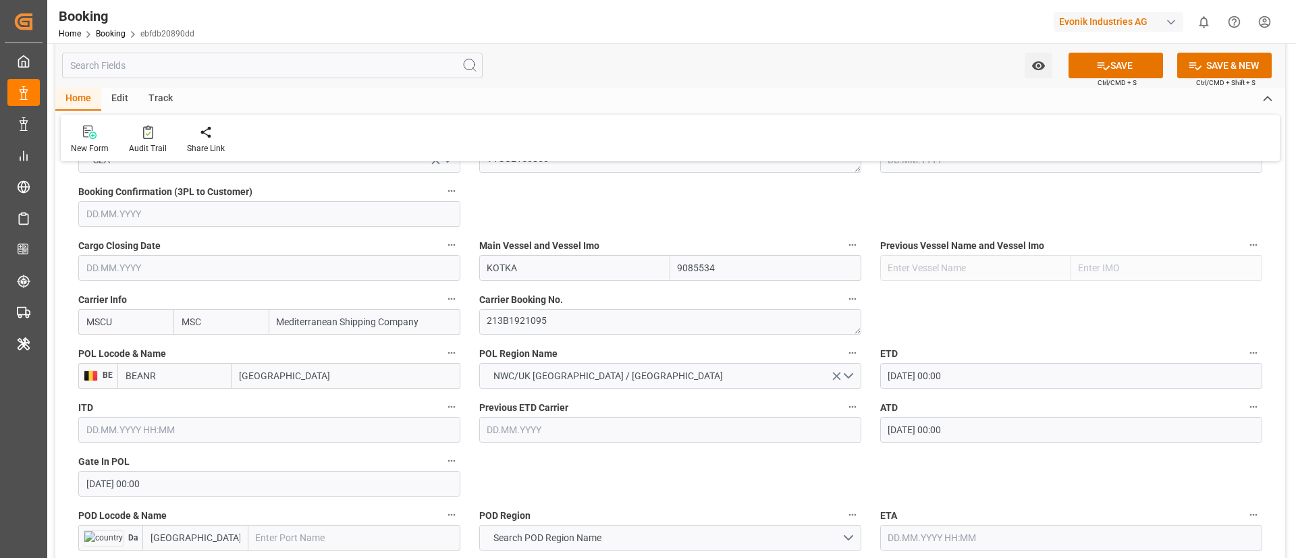
scroll to position [1113, 0]
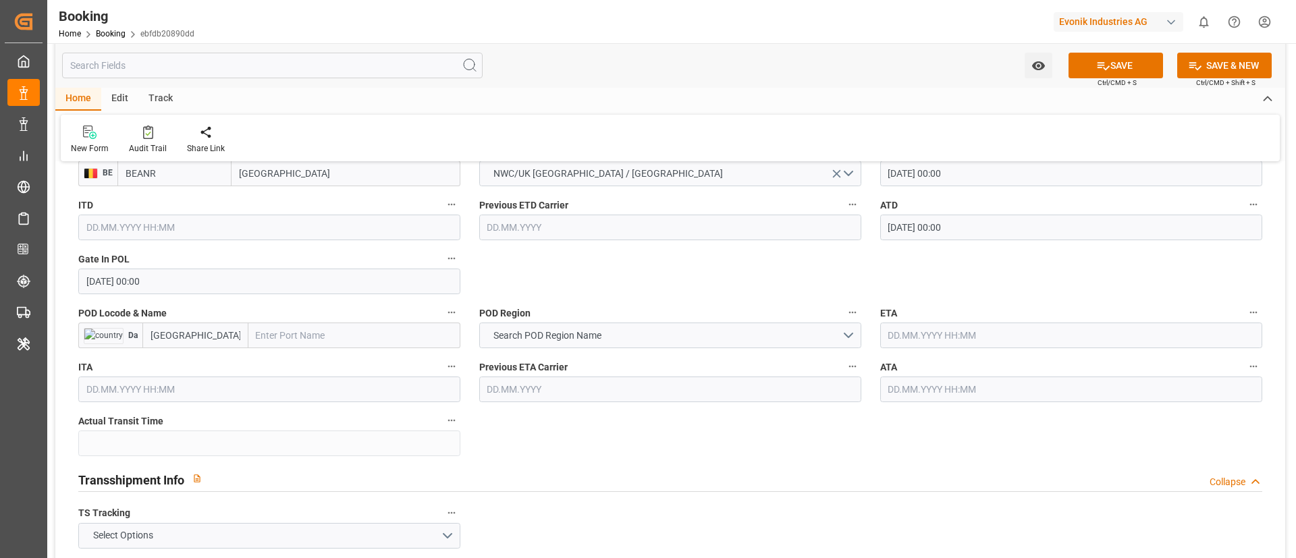
click at [318, 333] on input "text" at bounding box center [354, 336] width 212 height 26
paste input "[GEOGRAPHIC_DATA]"
type input "[GEOGRAPHIC_DATA]"
click at [308, 364] on b "[GEOGRAPHIC_DATA]" at bounding box center [303, 365] width 92 height 11
type input "TZDAR"
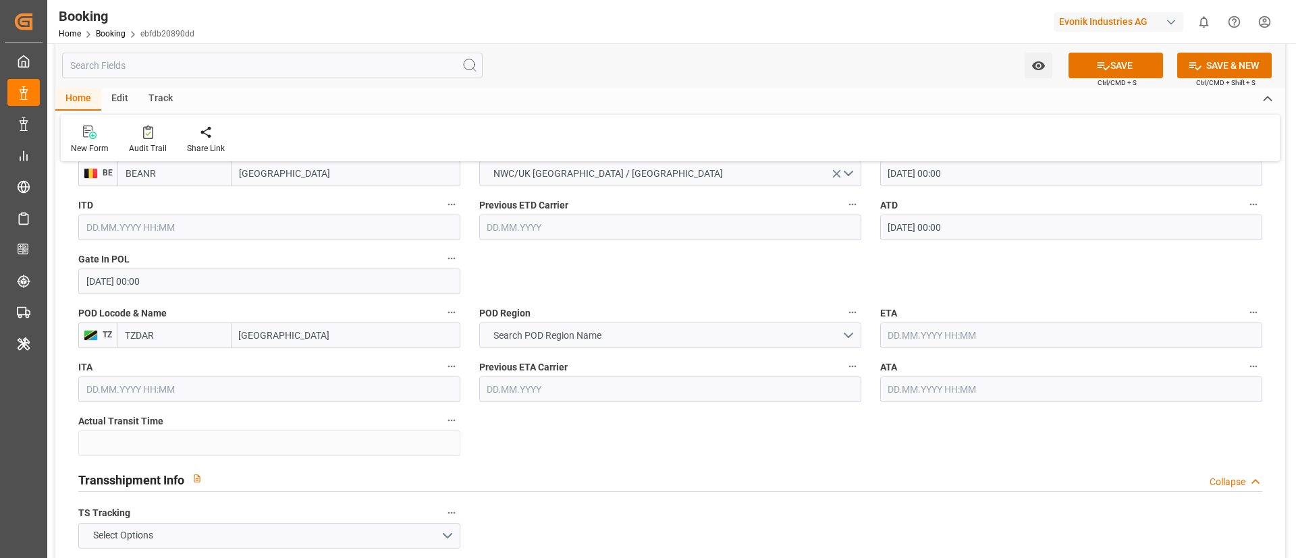
type input "[GEOGRAPHIC_DATA]"
click at [580, 336] on span "Search POD Region Name" at bounding box center [547, 336] width 121 height 14
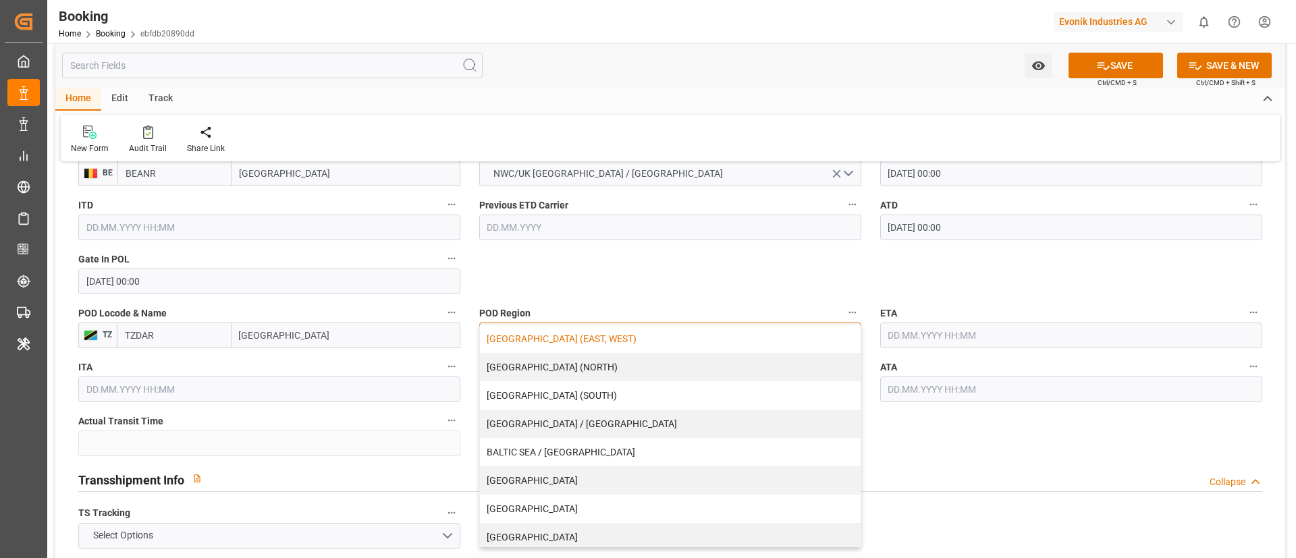
click at [566, 341] on div "[GEOGRAPHIC_DATA] (EAST, WEST)" at bounding box center [670, 339] width 381 height 28
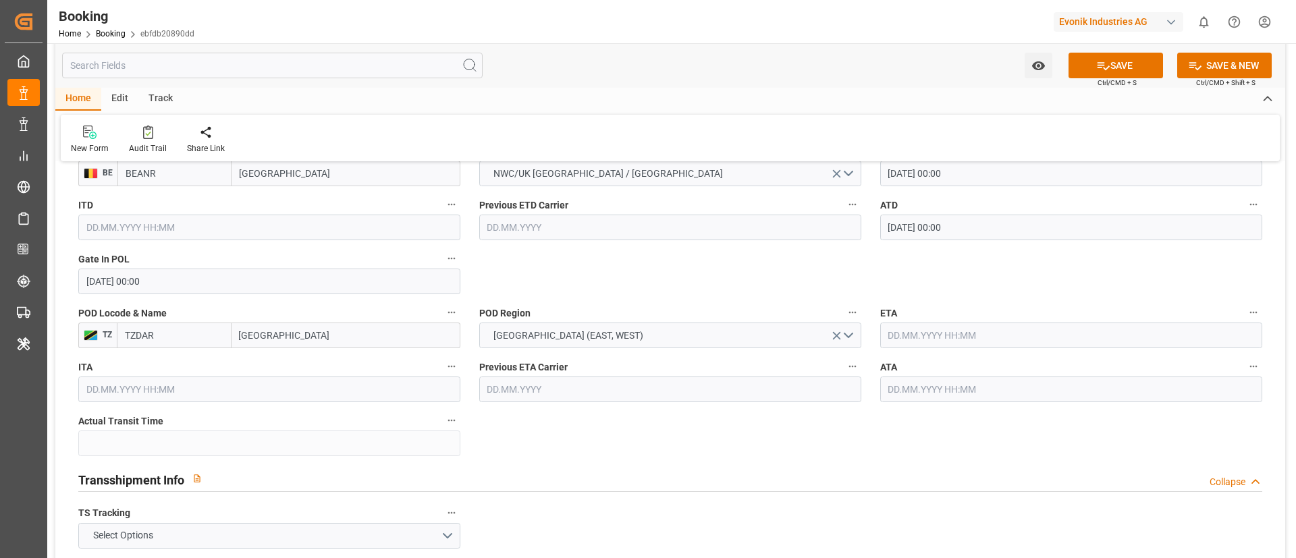
click at [949, 329] on input "text" at bounding box center [1071, 336] width 382 height 26
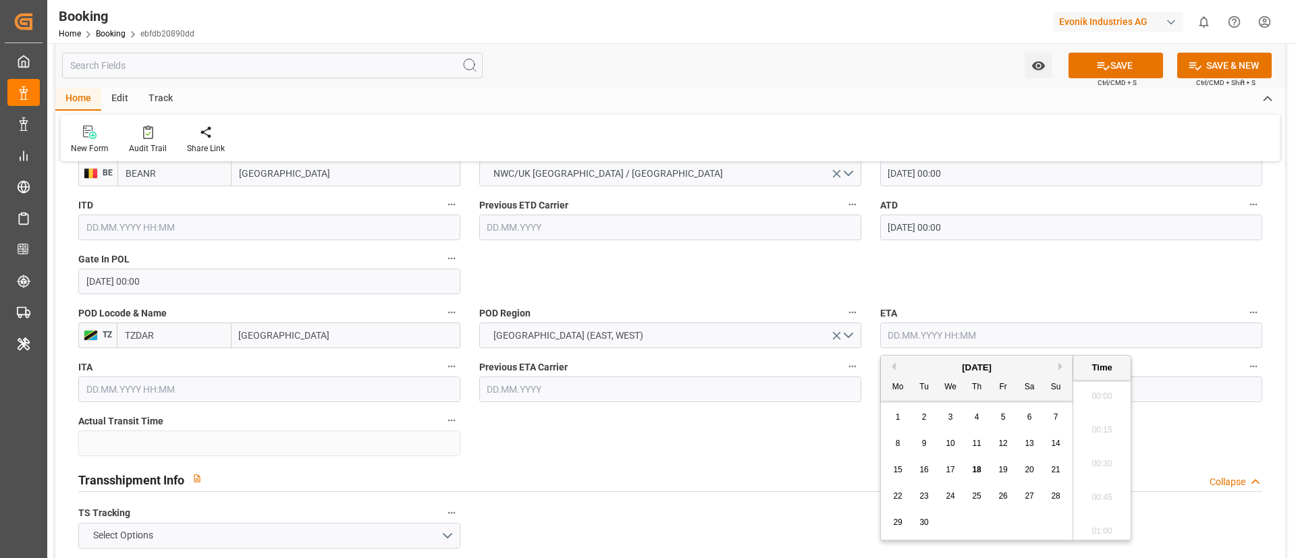
scroll to position [1692, 0]
click at [1061, 364] on button "Next Month" at bounding box center [1062, 366] width 8 height 8
click at [1058, 497] on span "26" at bounding box center [1055, 495] width 9 height 9
type input "[DATE] 00:00"
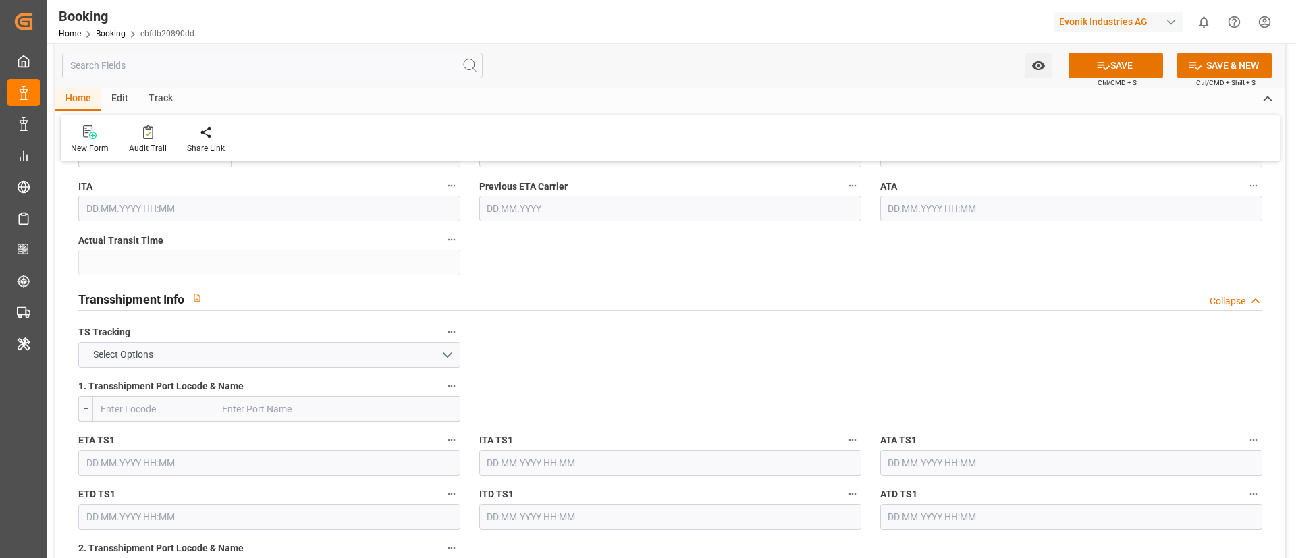
scroll to position [1417, 0]
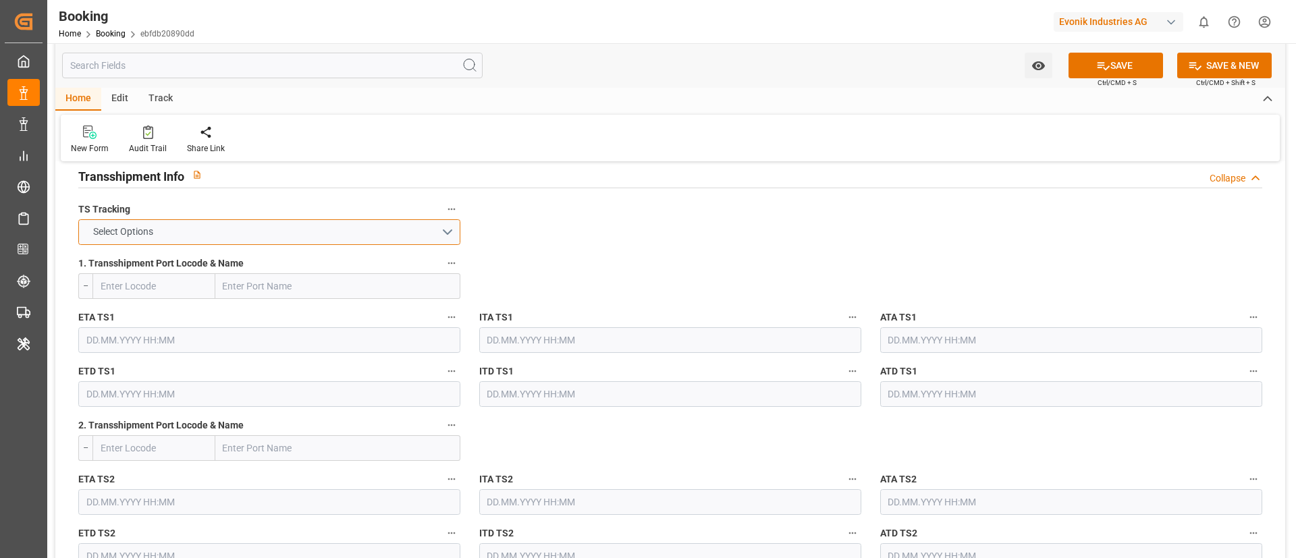
click at [350, 236] on button "Select Options" at bounding box center [269, 232] width 382 height 26
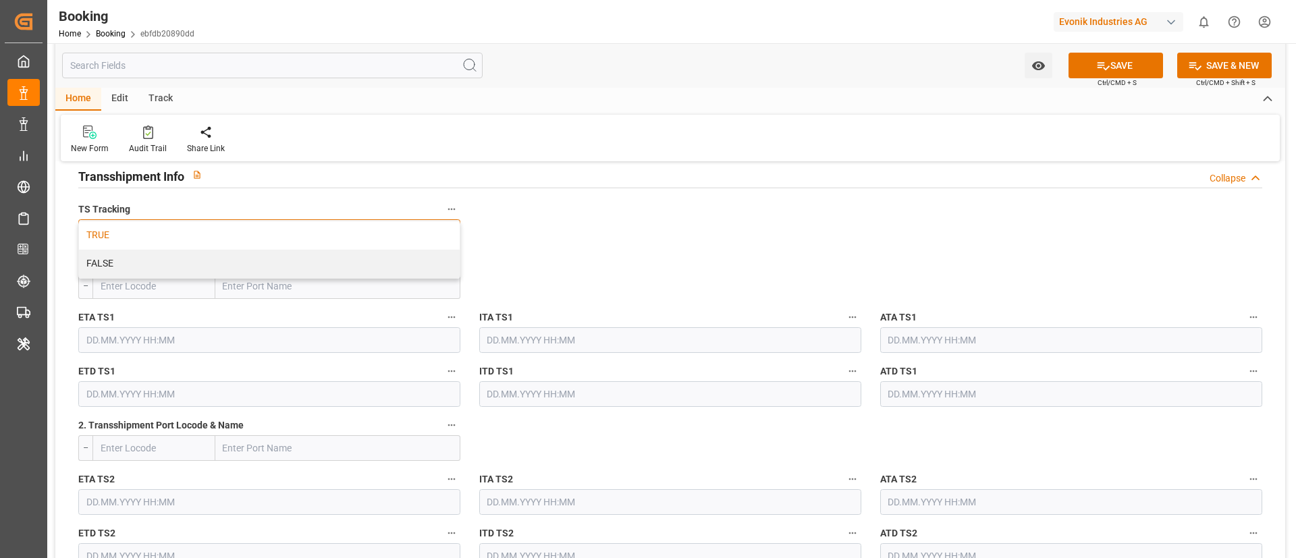
click at [349, 232] on div "TRUE" at bounding box center [269, 235] width 381 height 28
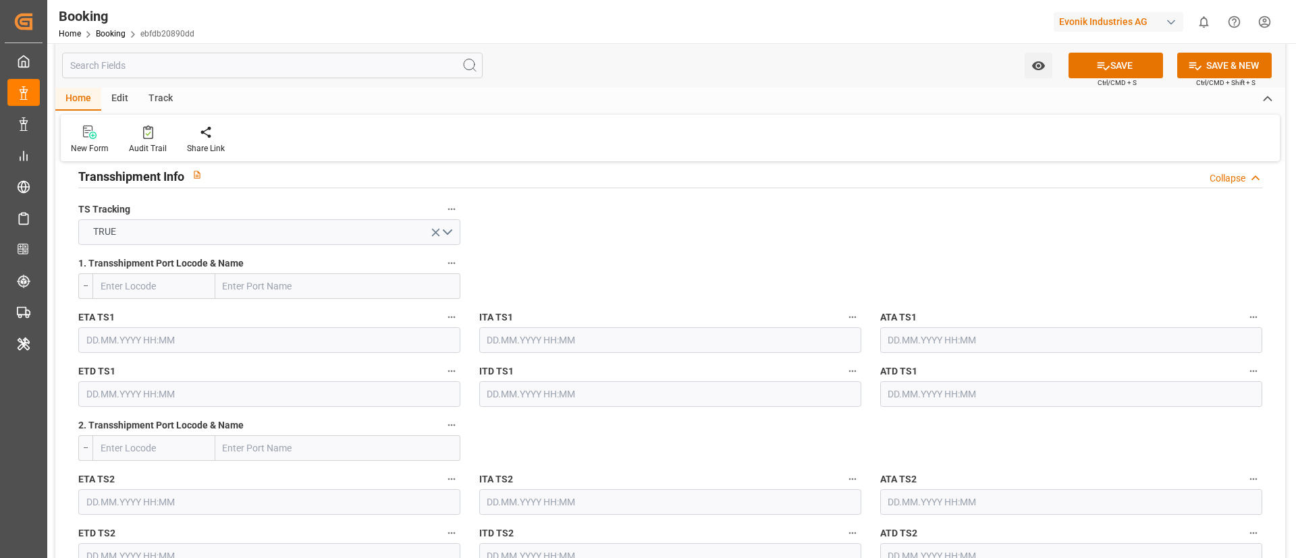
click at [277, 285] on input "text" at bounding box center [337, 286] width 245 height 26
paste input "Mundra"
click at [298, 315] on div "Mundra - INMUN" at bounding box center [276, 316] width 121 height 30
type input "Mundra"
type input "INMUN"
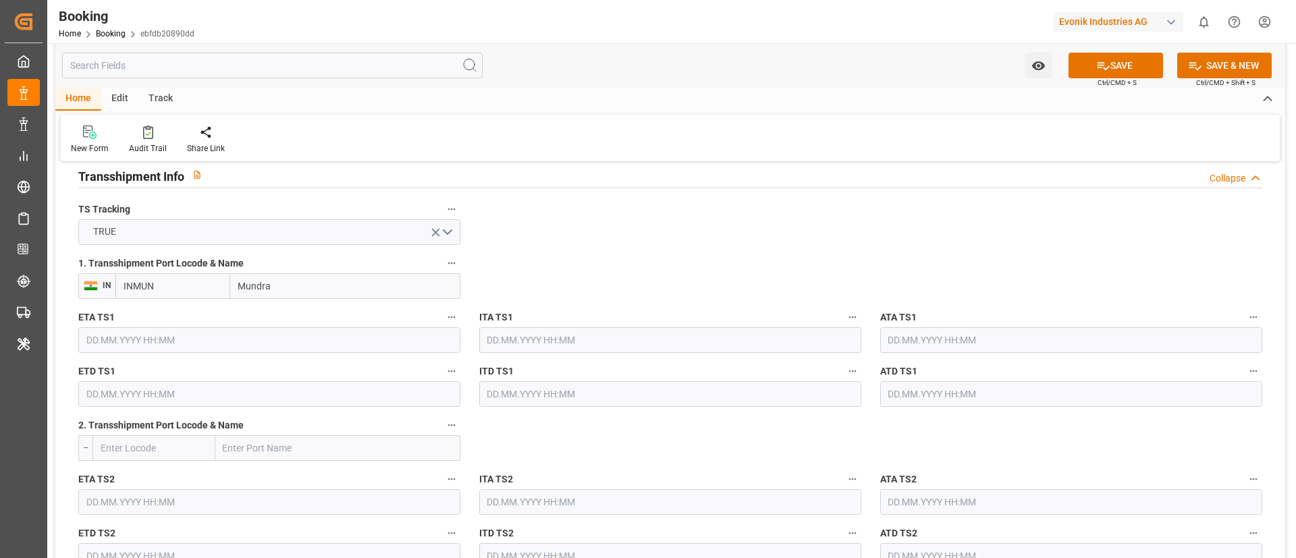
click at [163, 335] on input "text" at bounding box center [269, 340] width 382 height 26
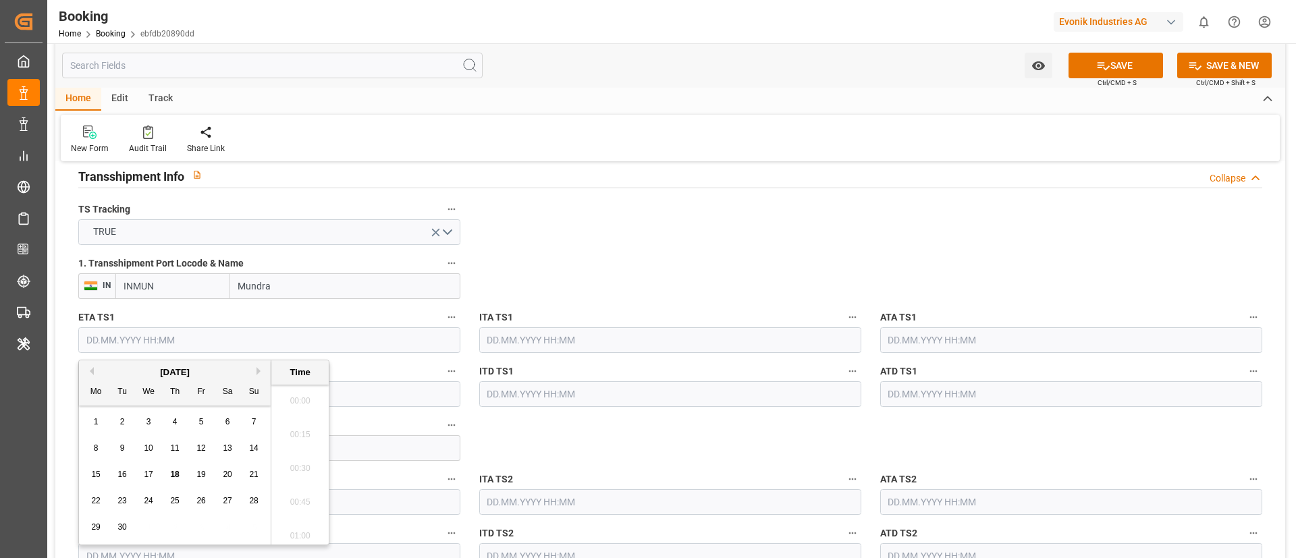
scroll to position [1692, 0]
click at [258, 370] on button "Next Month" at bounding box center [260, 371] width 8 height 8
click at [123, 449] on span "7" at bounding box center [122, 447] width 5 height 9
type input "[DATE] 00:00"
click at [206, 334] on input "[DATE] 00:00" at bounding box center [269, 340] width 382 height 26
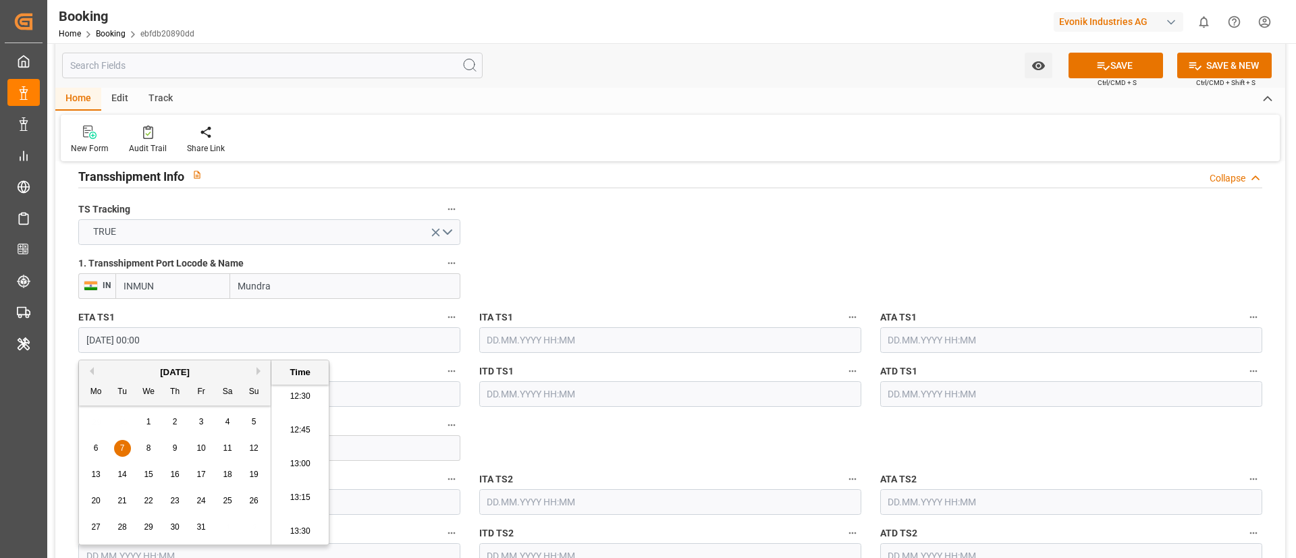
click at [206, 334] on input "[DATE] 00:00" at bounding box center [269, 340] width 382 height 26
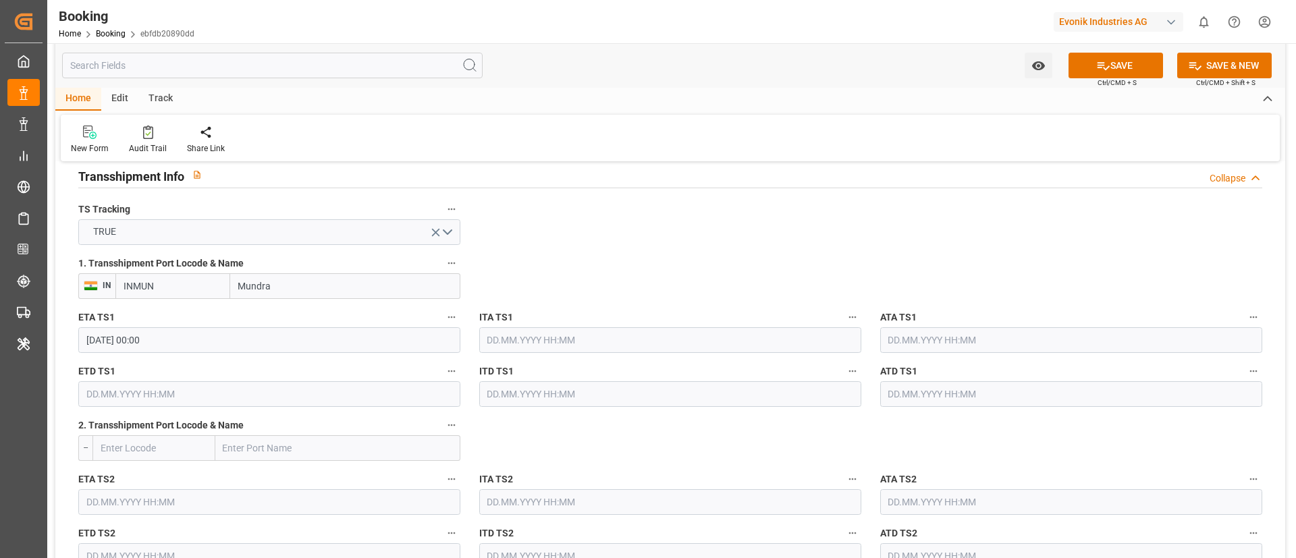
click at [298, 395] on input "text" at bounding box center [269, 394] width 382 height 26
paste input "[DATE] 00:00"
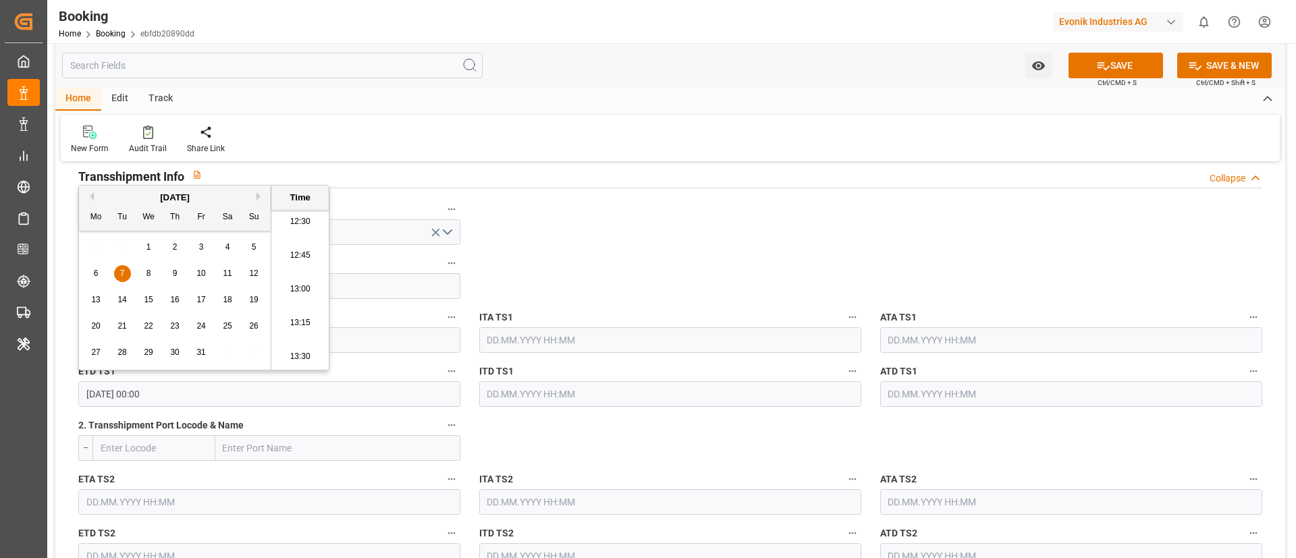
click at [125, 296] on span "14" at bounding box center [121, 299] width 9 height 9
type input "[DATE] 00:00"
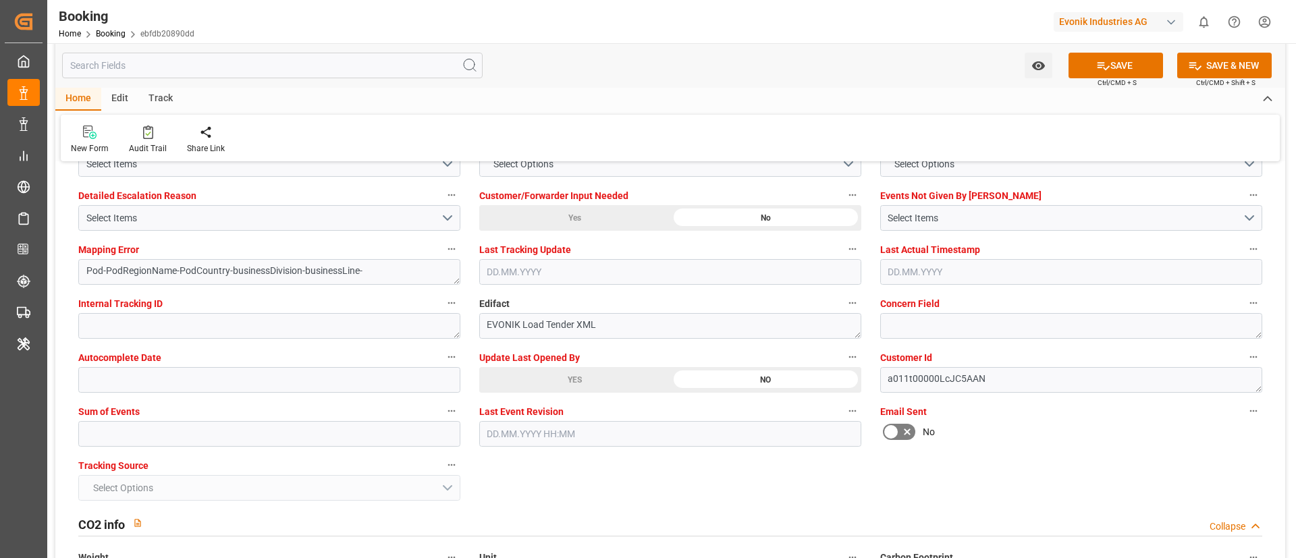
scroll to position [2632, 0]
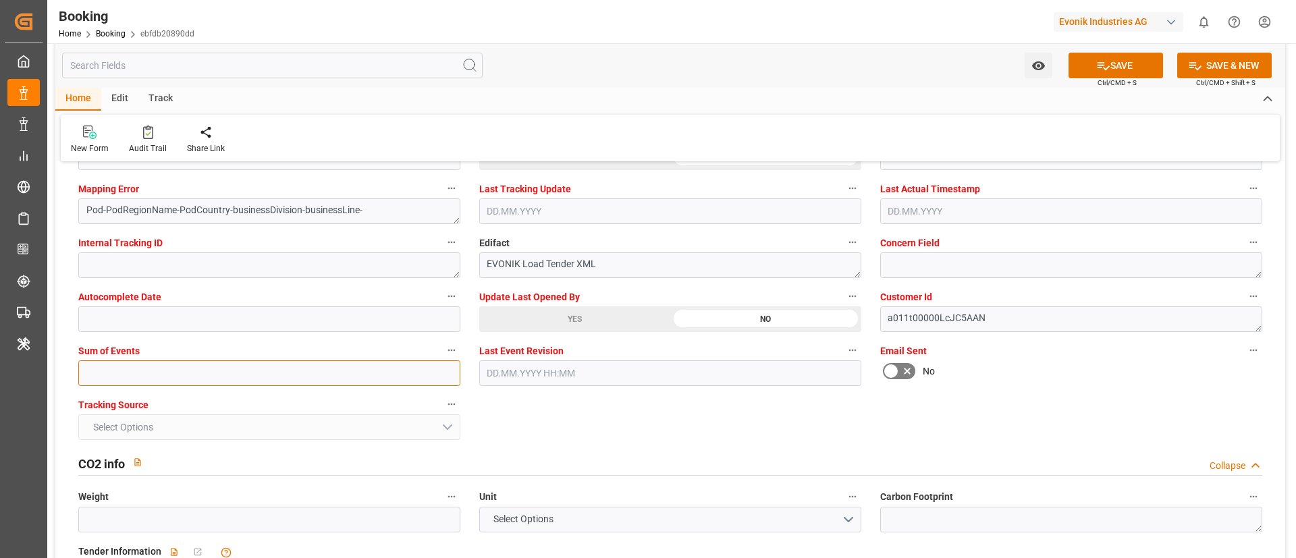
click at [274, 368] on input "text" at bounding box center [269, 373] width 382 height 26
type input "0"
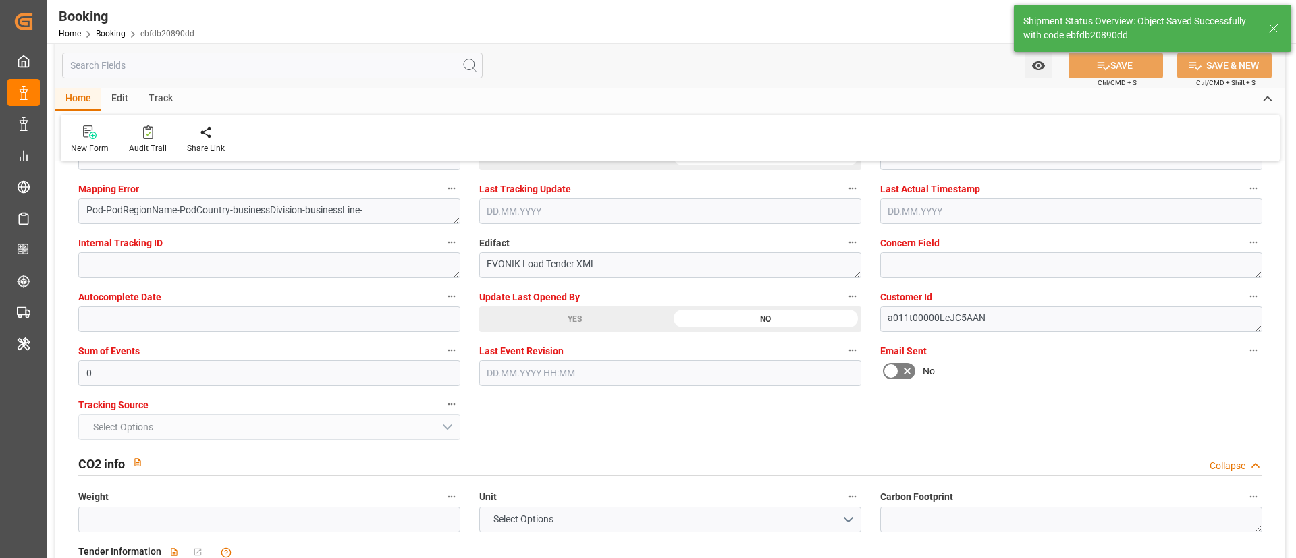
type input "[DATE] 00:00"
type input "[DATE] 07:32"
